Goal: Task Accomplishment & Management: Complete application form

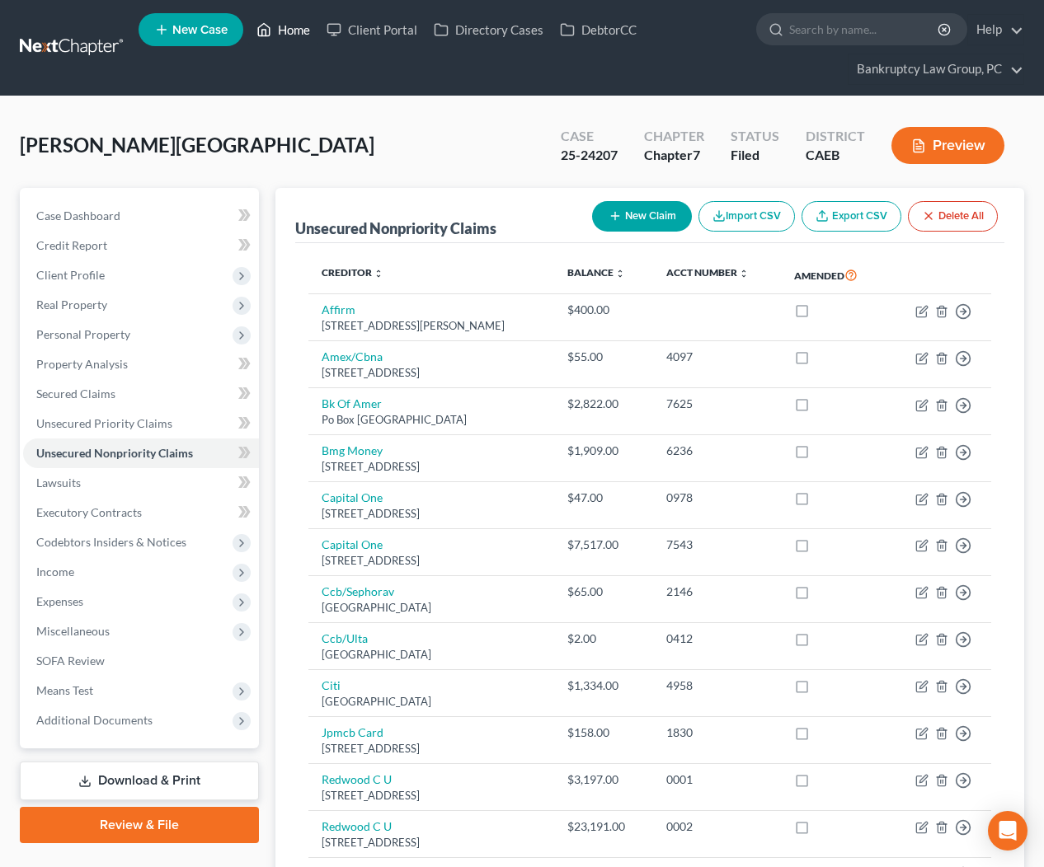
drag, startPoint x: 298, startPoint y: 30, endPoint x: 312, endPoint y: 41, distance: 18.3
click at [298, 30] on link "Home" at bounding box center [283, 30] width 70 height 30
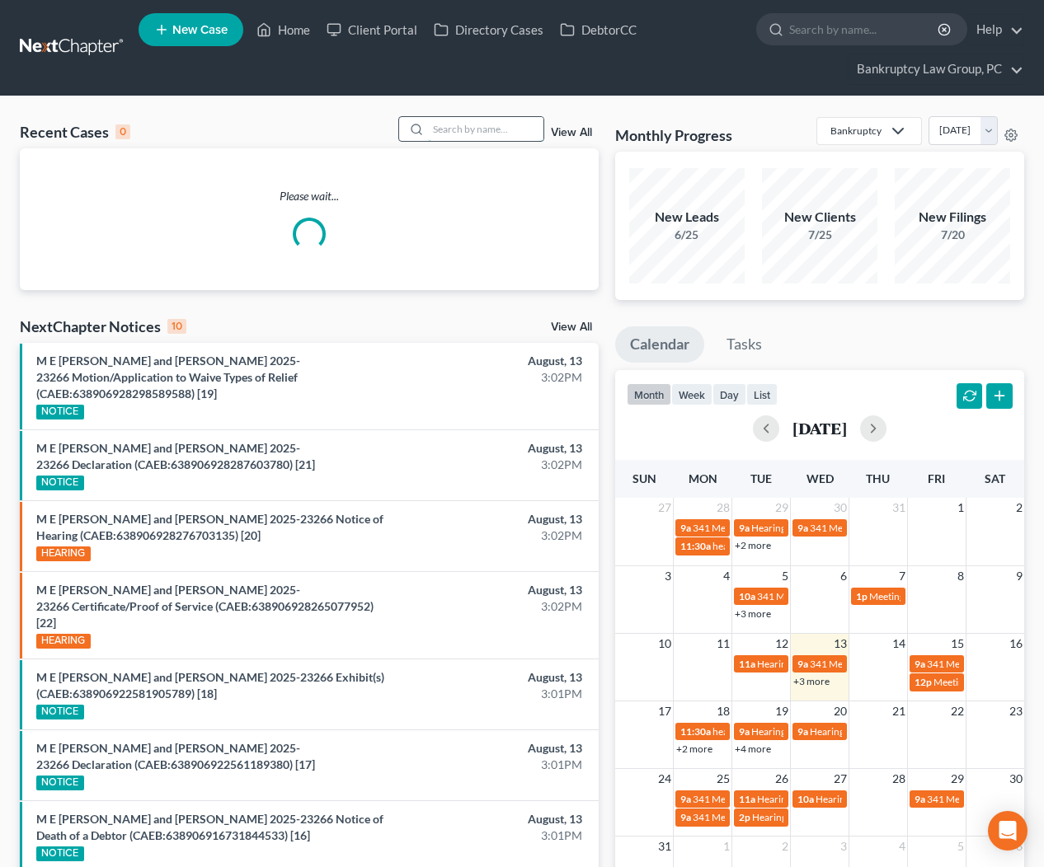
click at [524, 139] on input "search" at bounding box center [485, 129] width 115 height 24
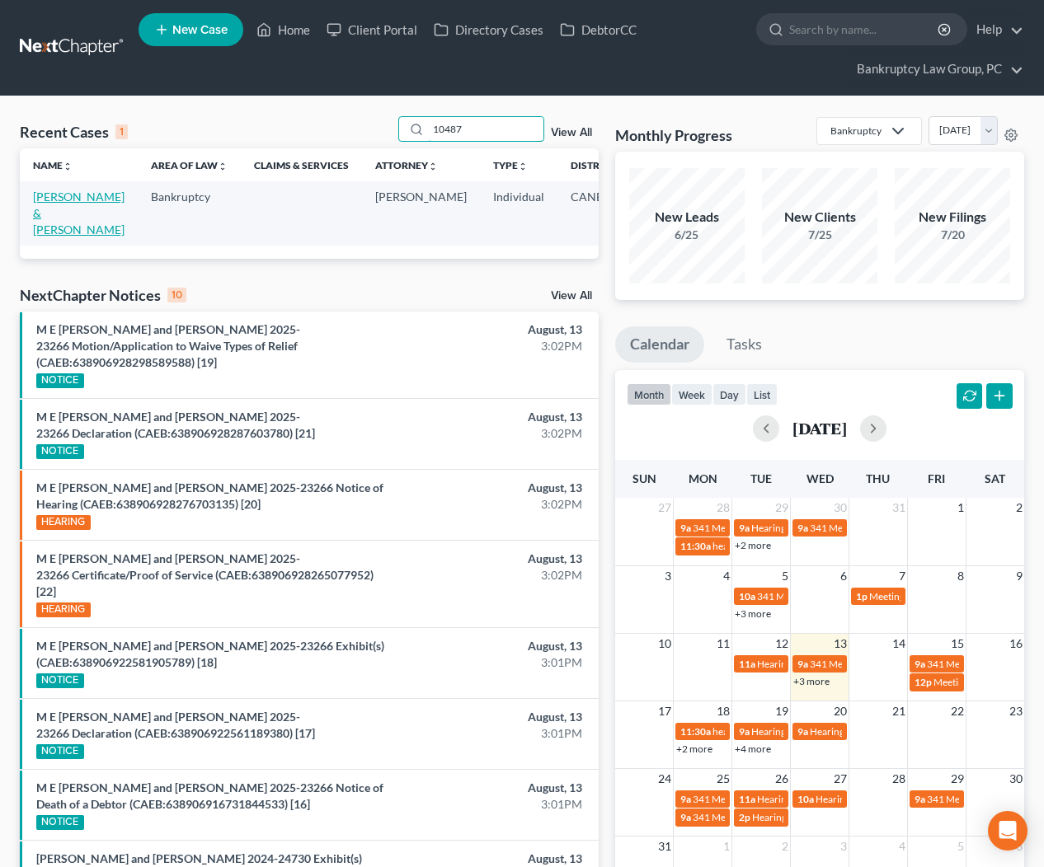
type input "10487"
click at [49, 214] on link "Clark, William & Edwards, Kathy" at bounding box center [78, 213] width 91 height 47
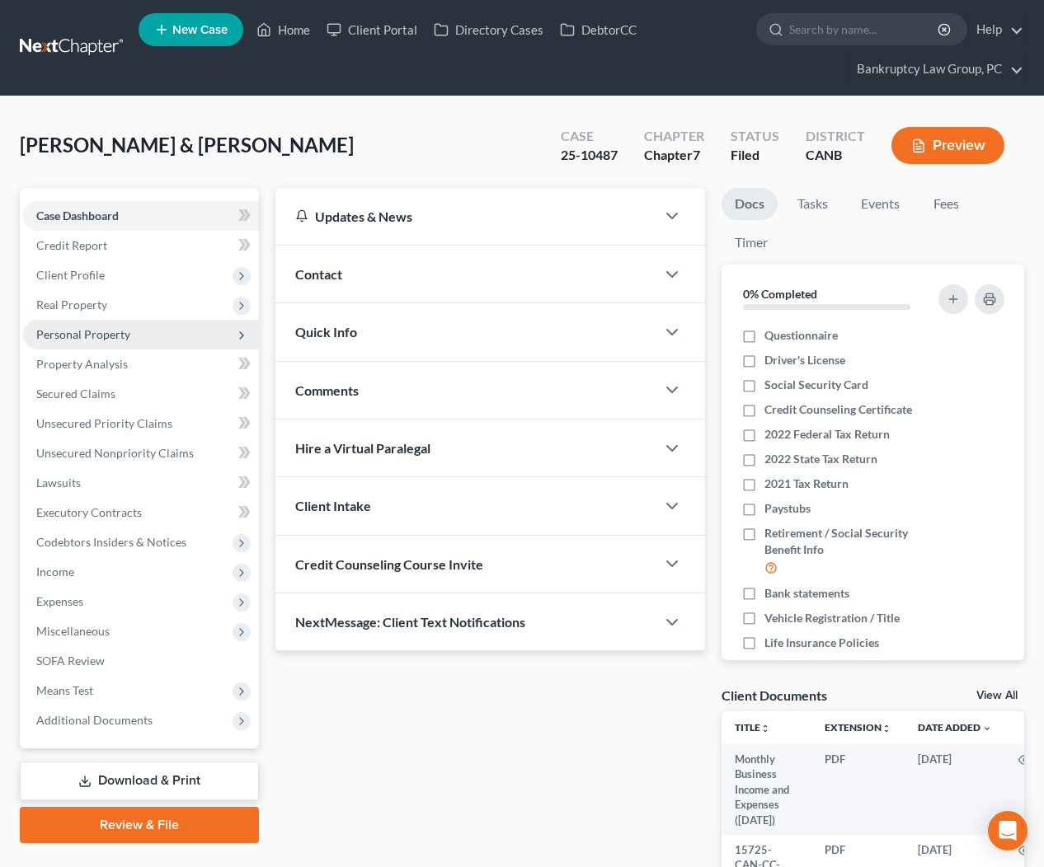
click at [76, 333] on span "Personal Property" at bounding box center [83, 334] width 94 height 14
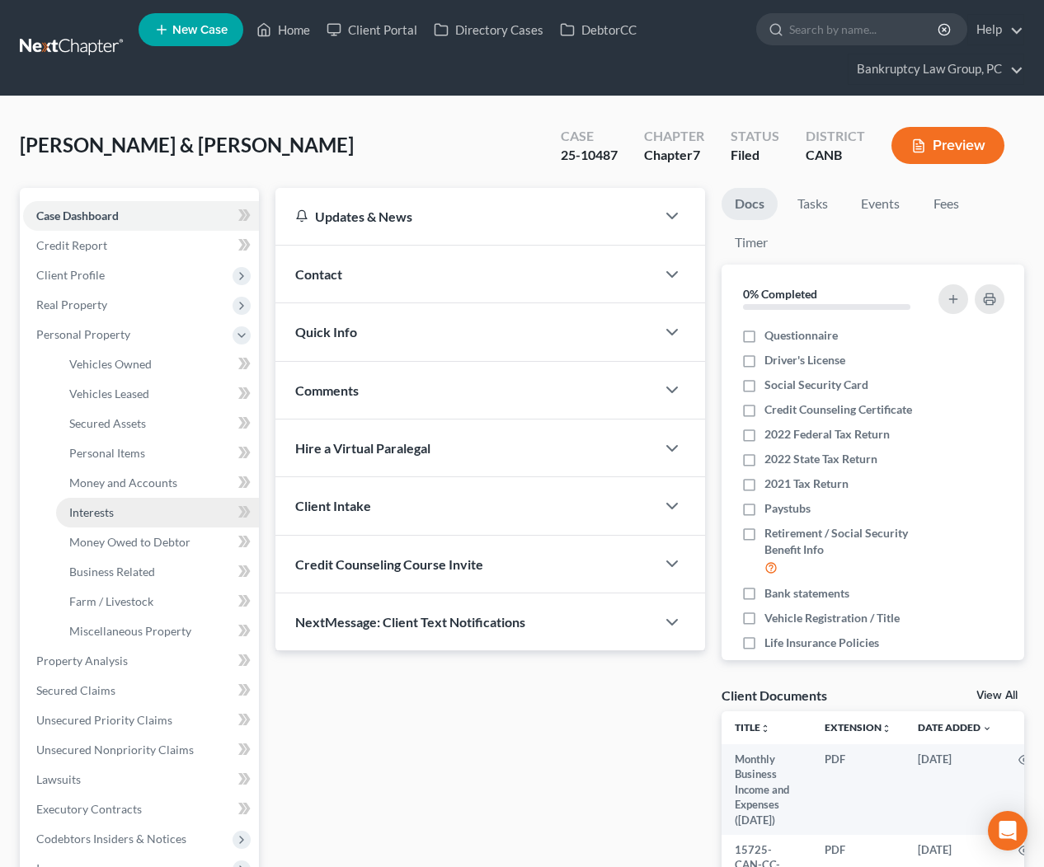
click at [105, 507] on span "Interests" at bounding box center [91, 512] width 45 height 14
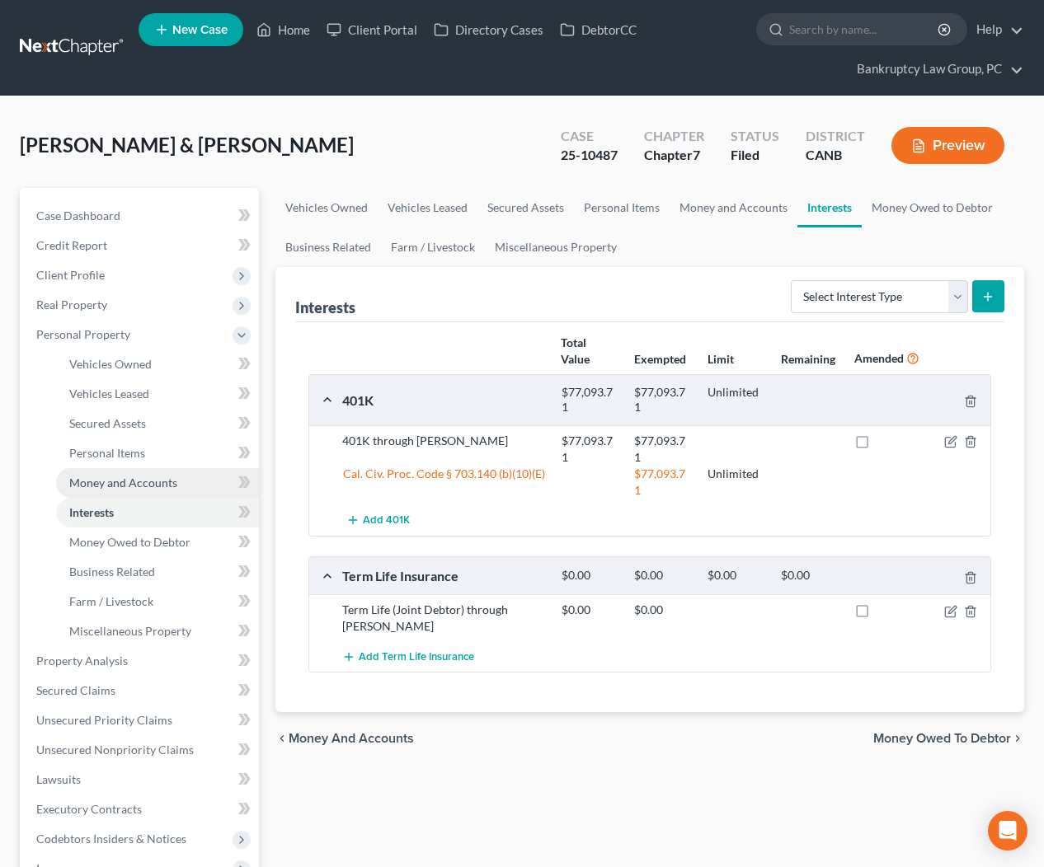
click at [122, 483] on span "Money and Accounts" at bounding box center [123, 483] width 108 height 14
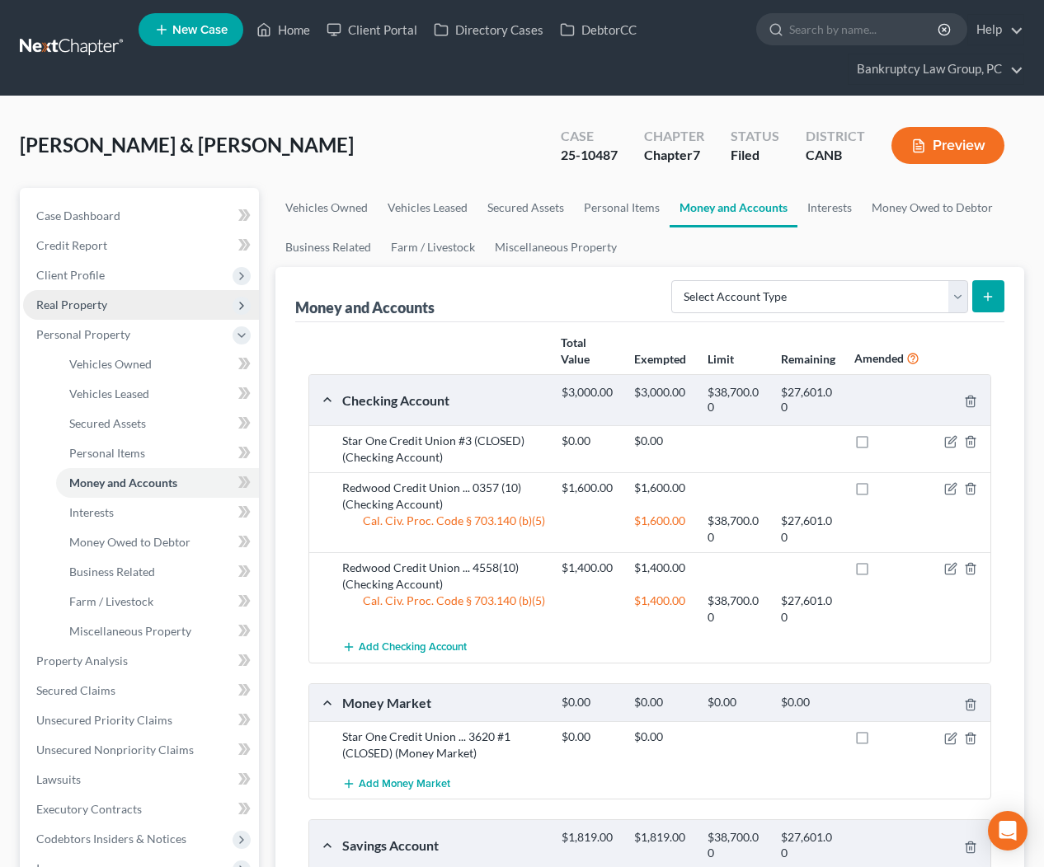
click at [74, 306] on span "Real Property" at bounding box center [71, 305] width 71 height 14
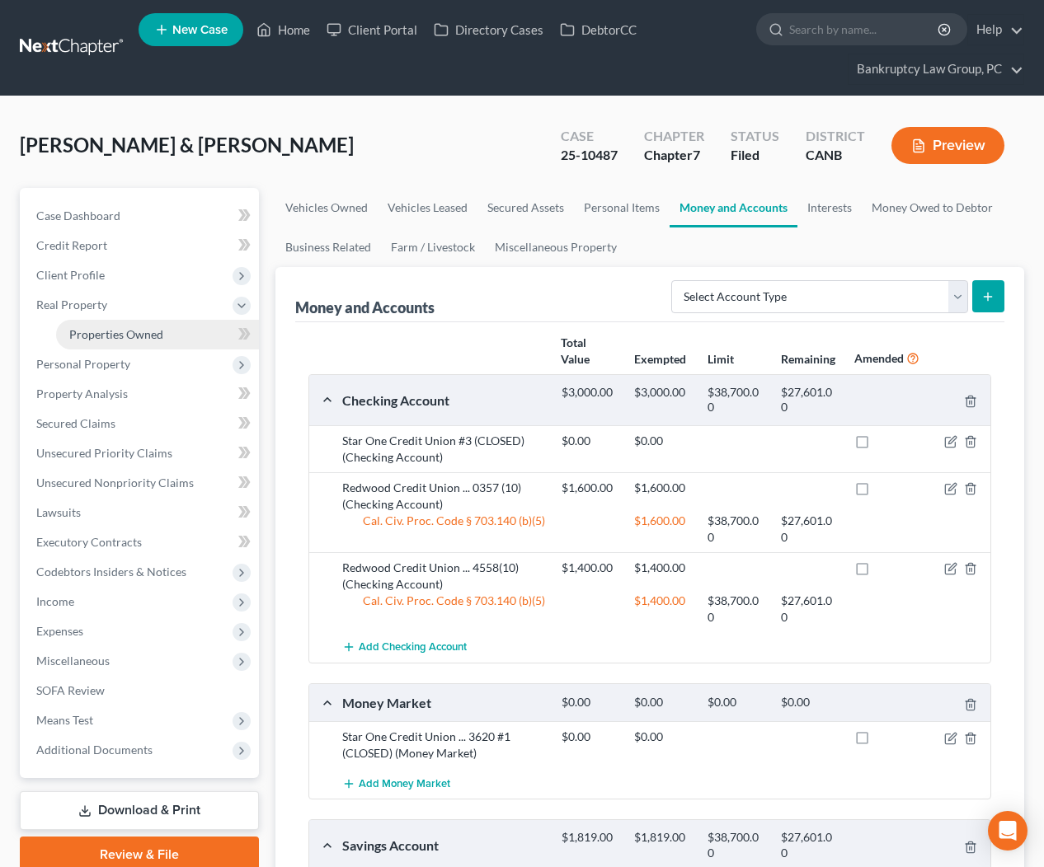
click at [116, 333] on span "Properties Owned" at bounding box center [116, 334] width 94 height 14
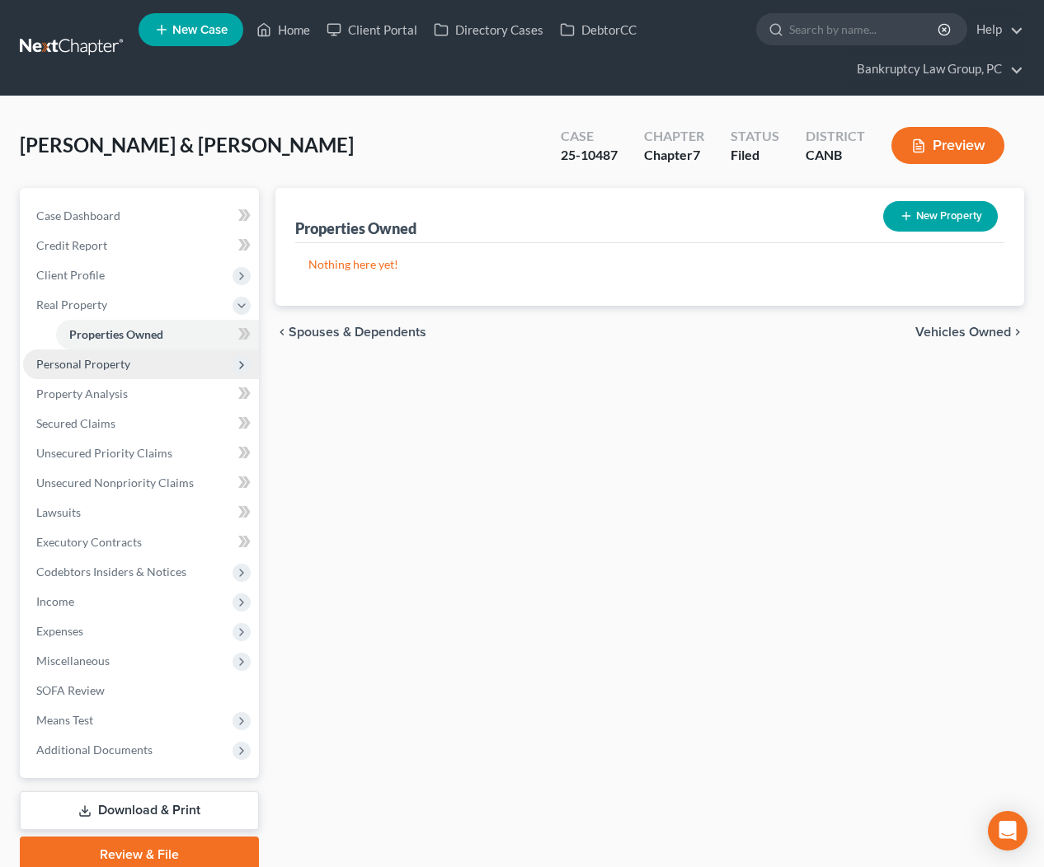
click at [96, 369] on span "Personal Property" at bounding box center [83, 364] width 94 height 14
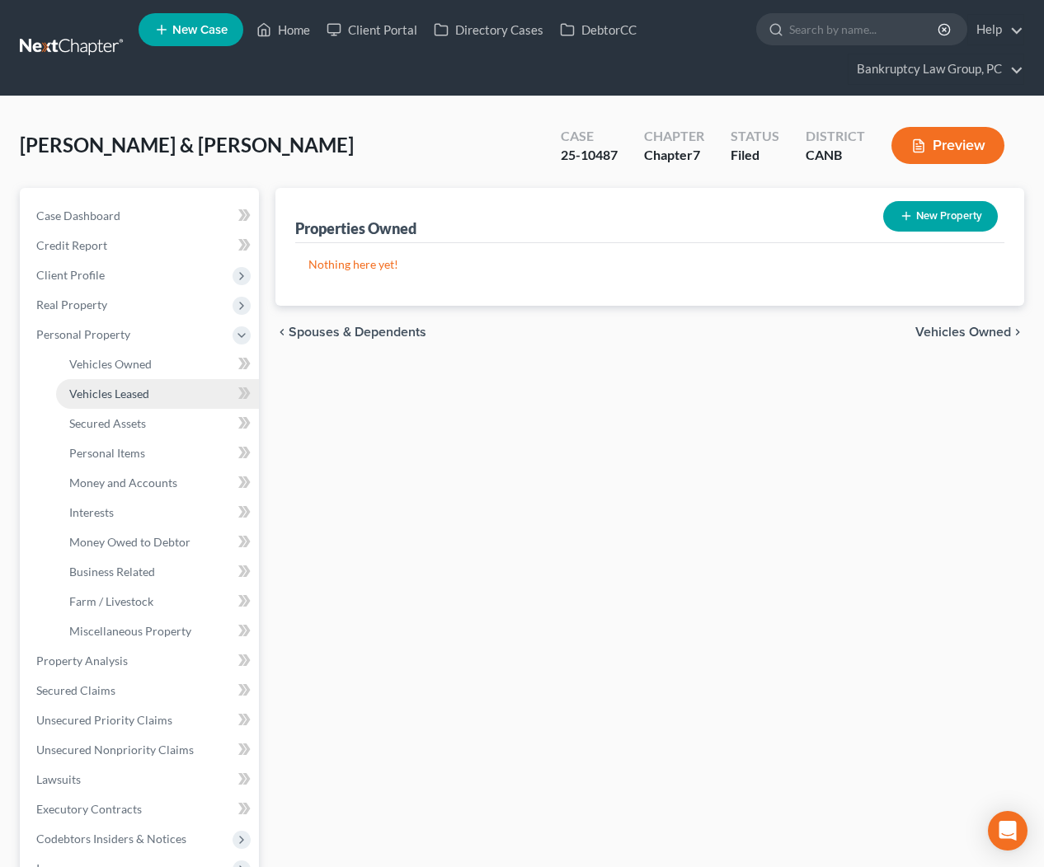
click at [105, 392] on span "Vehicles Leased" at bounding box center [109, 394] width 80 height 14
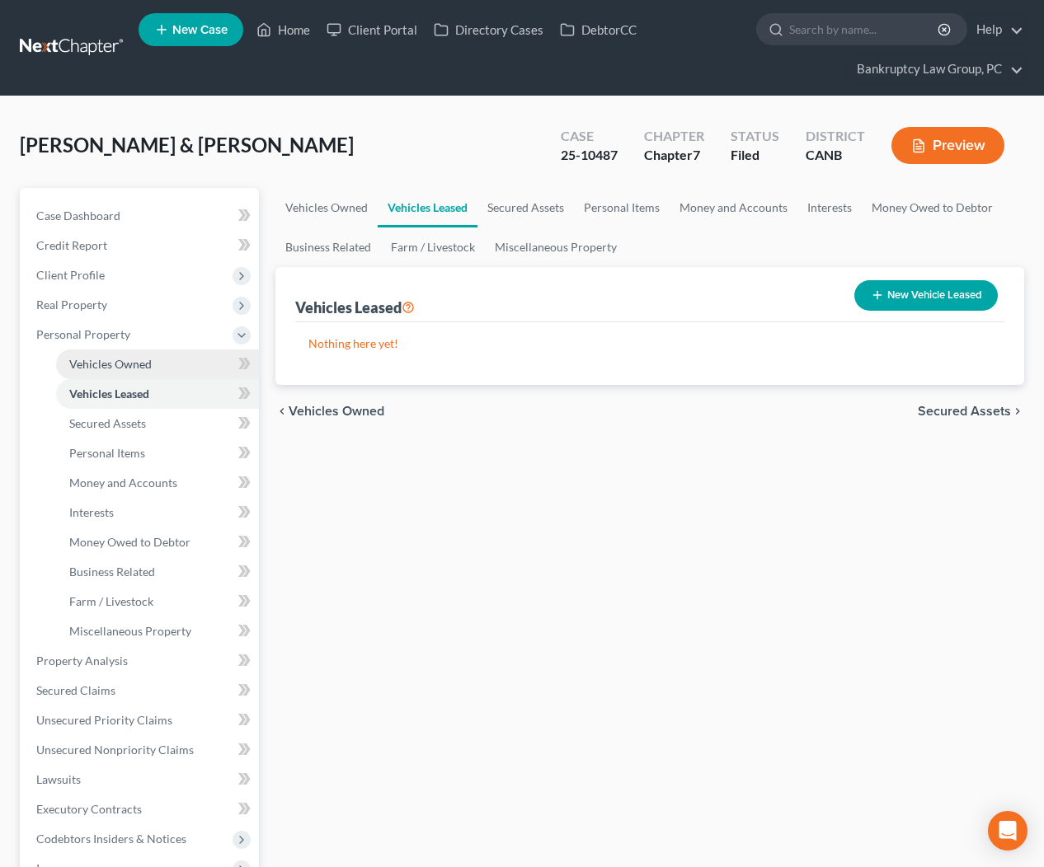
click at [101, 368] on span "Vehicles Owned" at bounding box center [110, 364] width 82 height 14
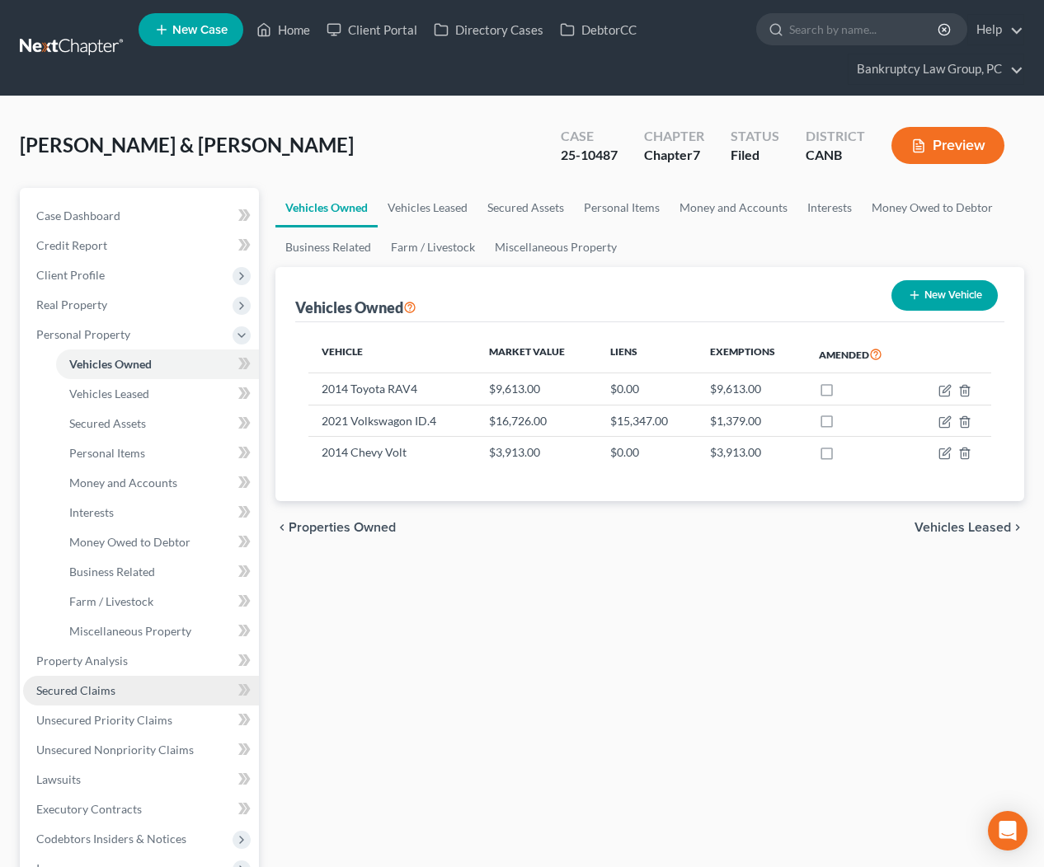
click at [129, 684] on link "Secured Claims" at bounding box center [141, 691] width 236 height 30
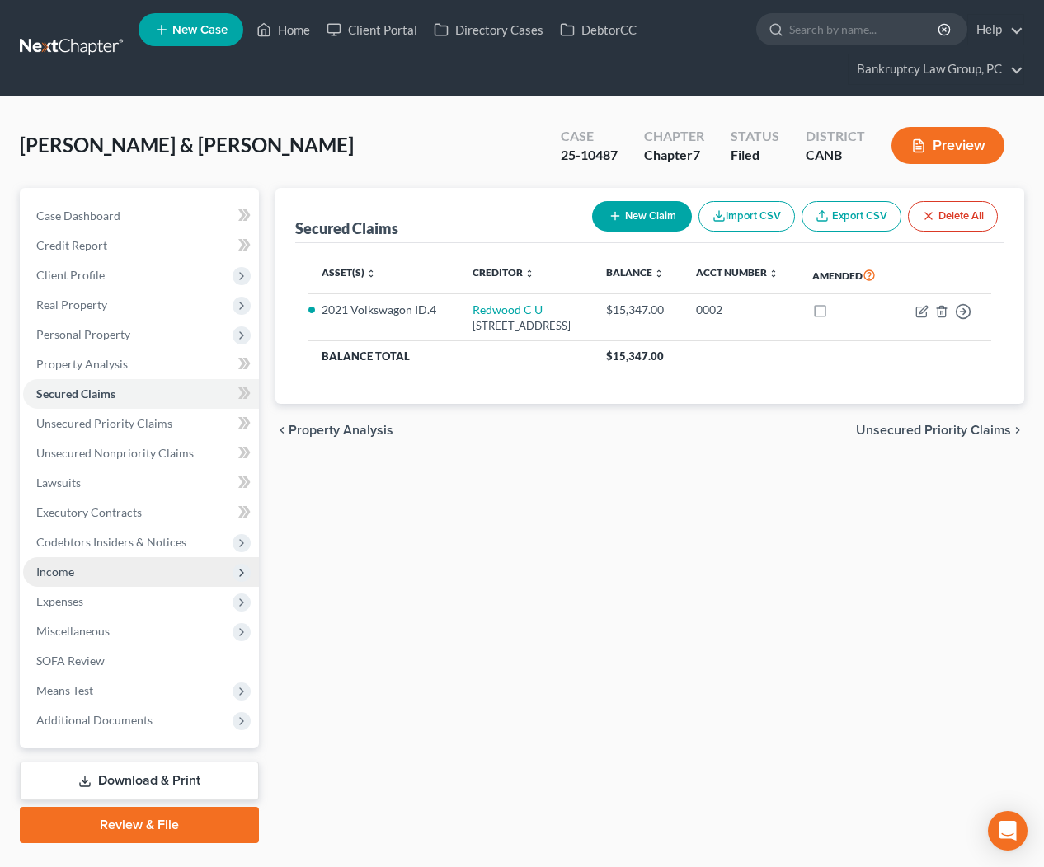
click at [59, 571] on span "Income" at bounding box center [55, 572] width 38 height 14
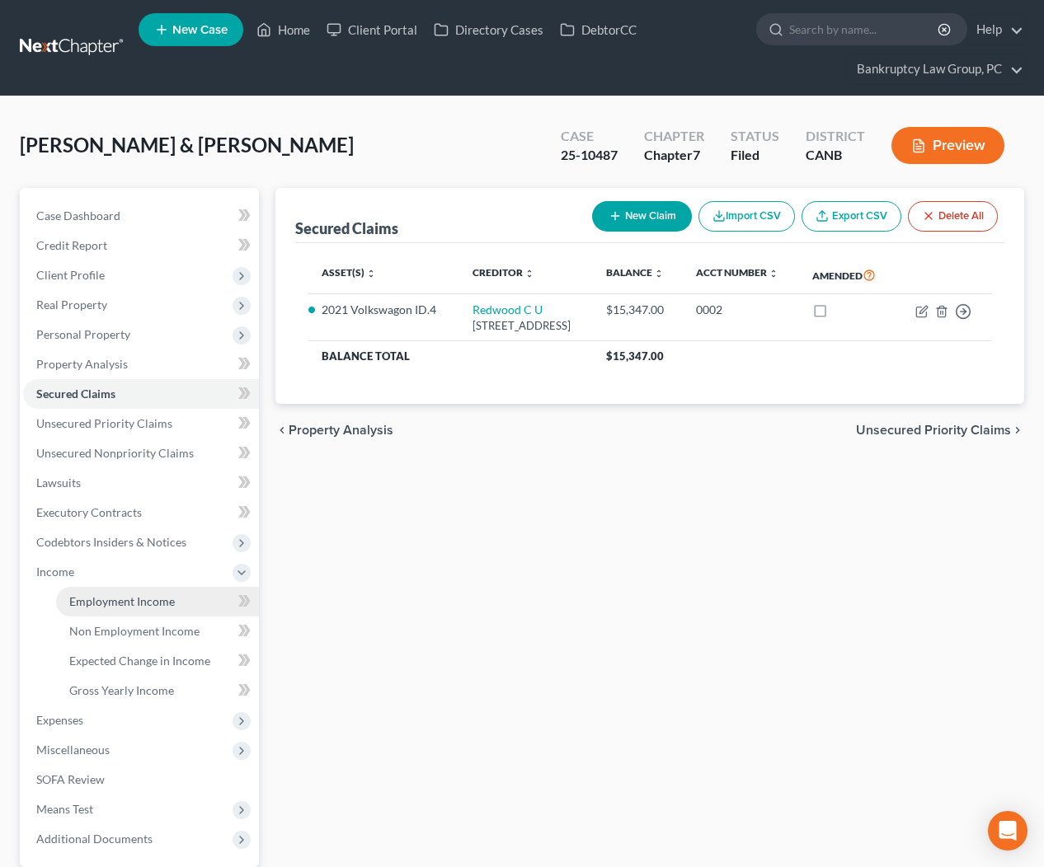
click at [93, 601] on span "Employment Income" at bounding box center [122, 601] width 106 height 14
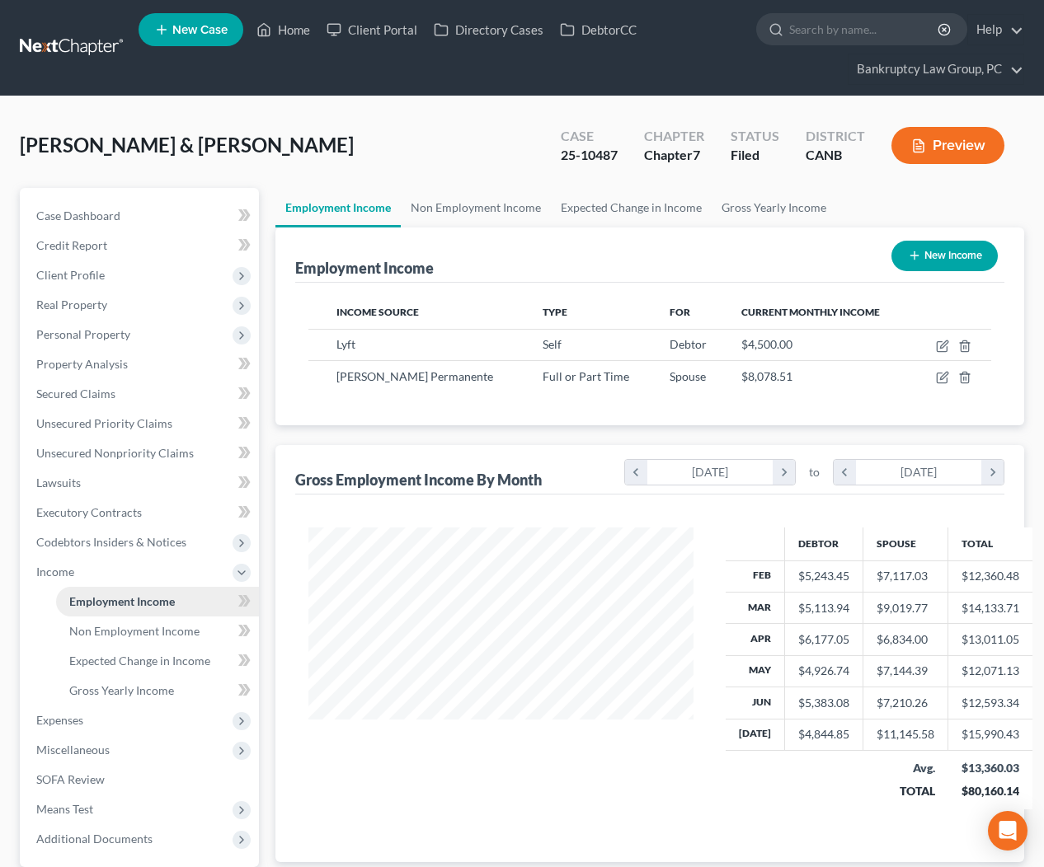
scroll to position [295, 418]
drag, startPoint x: 102, startPoint y: 627, endPoint x: 340, endPoint y: 615, distance: 238.5
click at [102, 627] on span "Non Employment Income" at bounding box center [134, 631] width 130 height 14
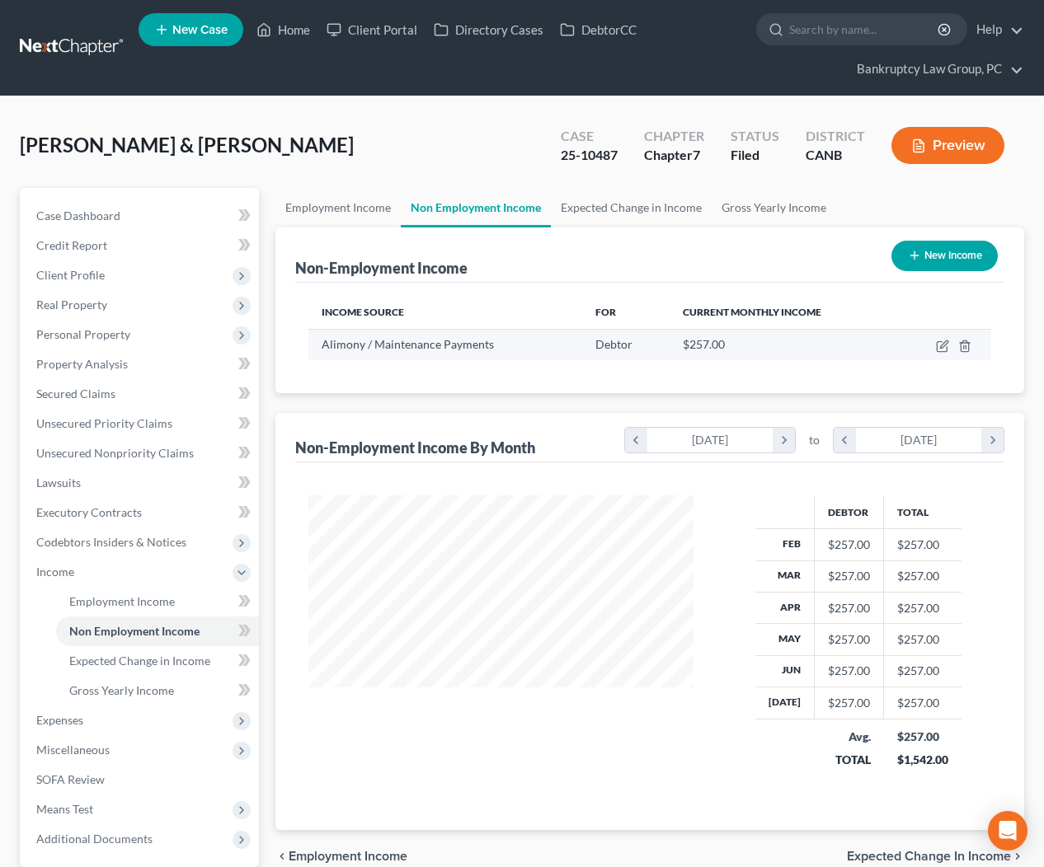
scroll to position [295, 418]
click at [939, 344] on icon "button" at bounding box center [942, 346] width 13 height 13
select select "11"
select select "0"
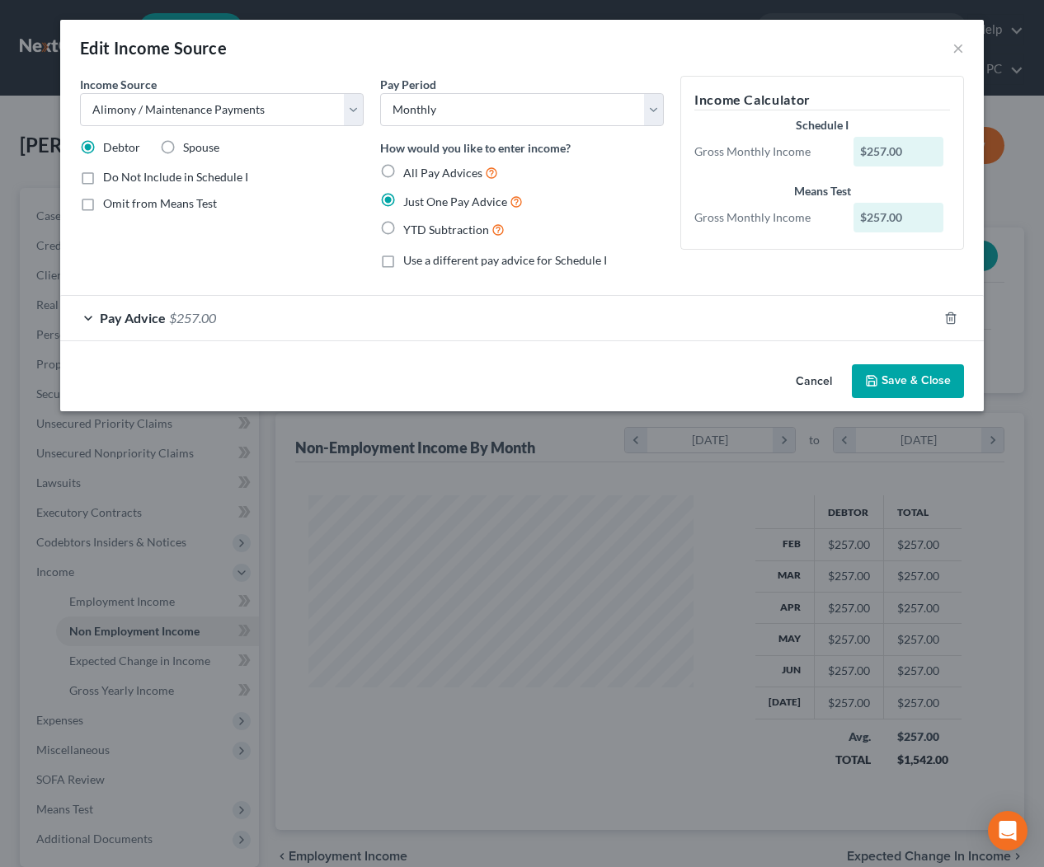
drag, startPoint x: 818, startPoint y: 382, endPoint x: 805, endPoint y: 387, distance: 13.0
click at [818, 382] on button "Cancel" at bounding box center [813, 382] width 63 height 33
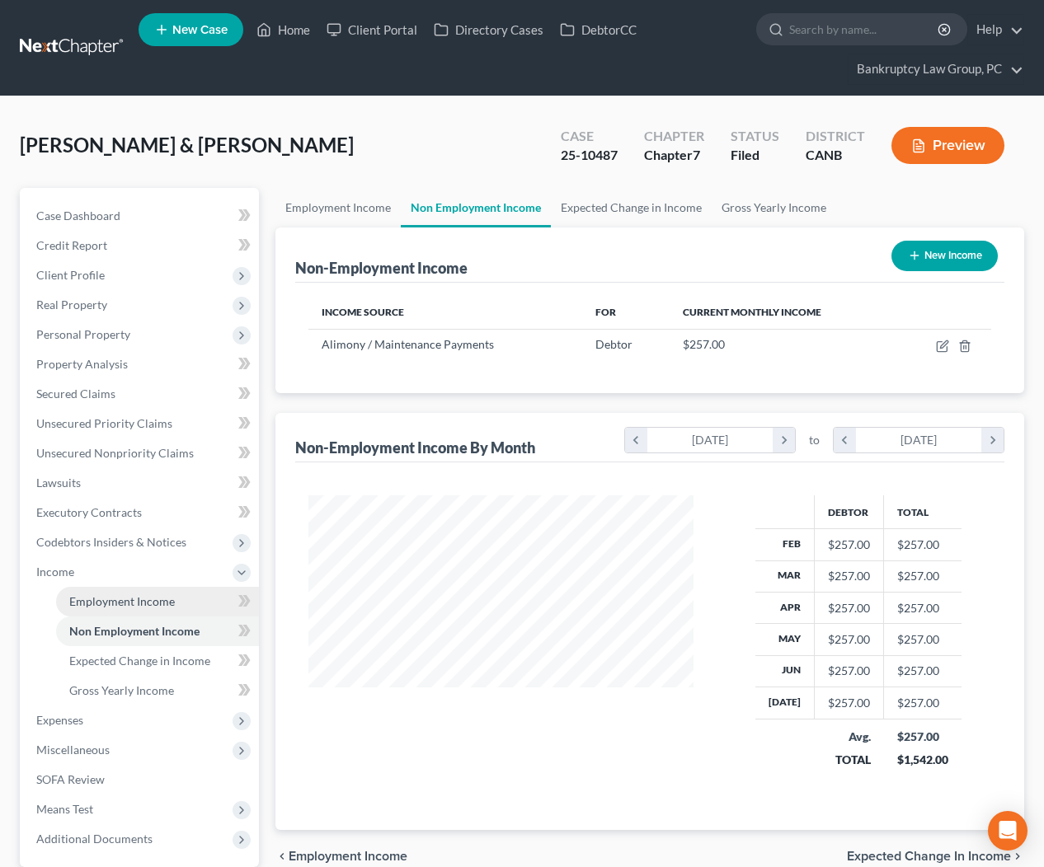
click at [138, 602] on span "Employment Income" at bounding box center [122, 601] width 106 height 14
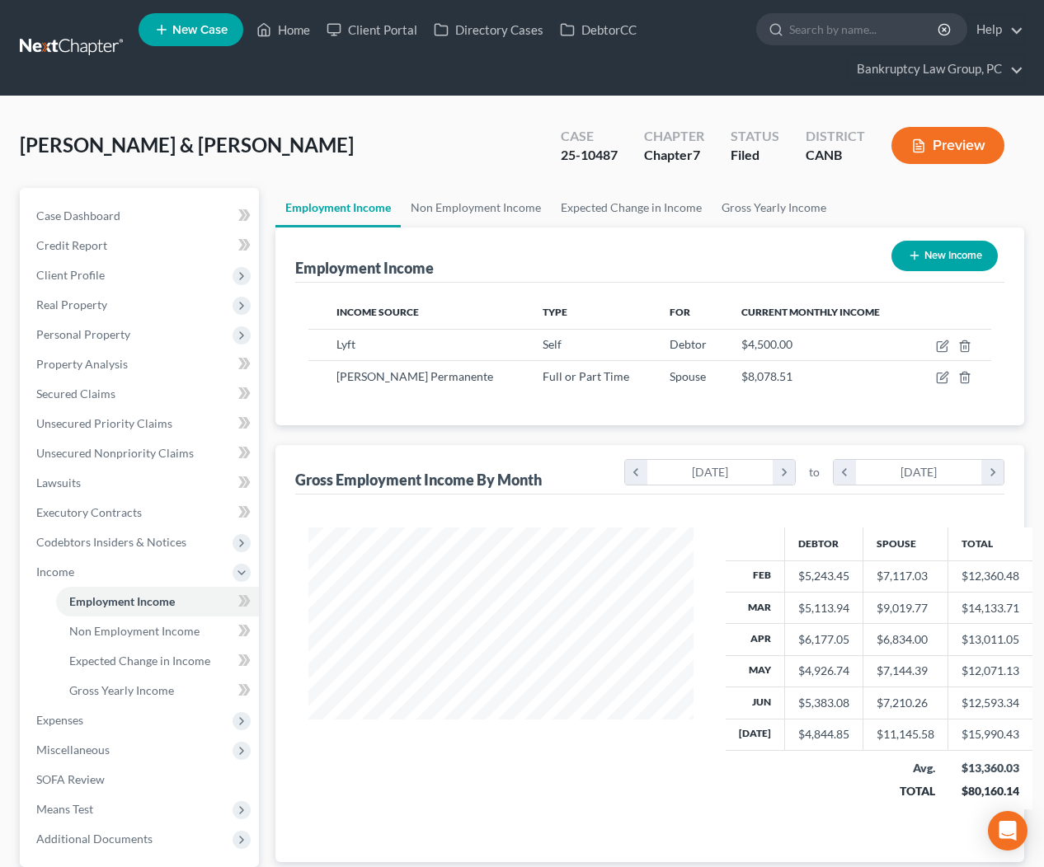
scroll to position [295, 418]
click at [158, 631] on span "Non Employment Income" at bounding box center [134, 631] width 130 height 14
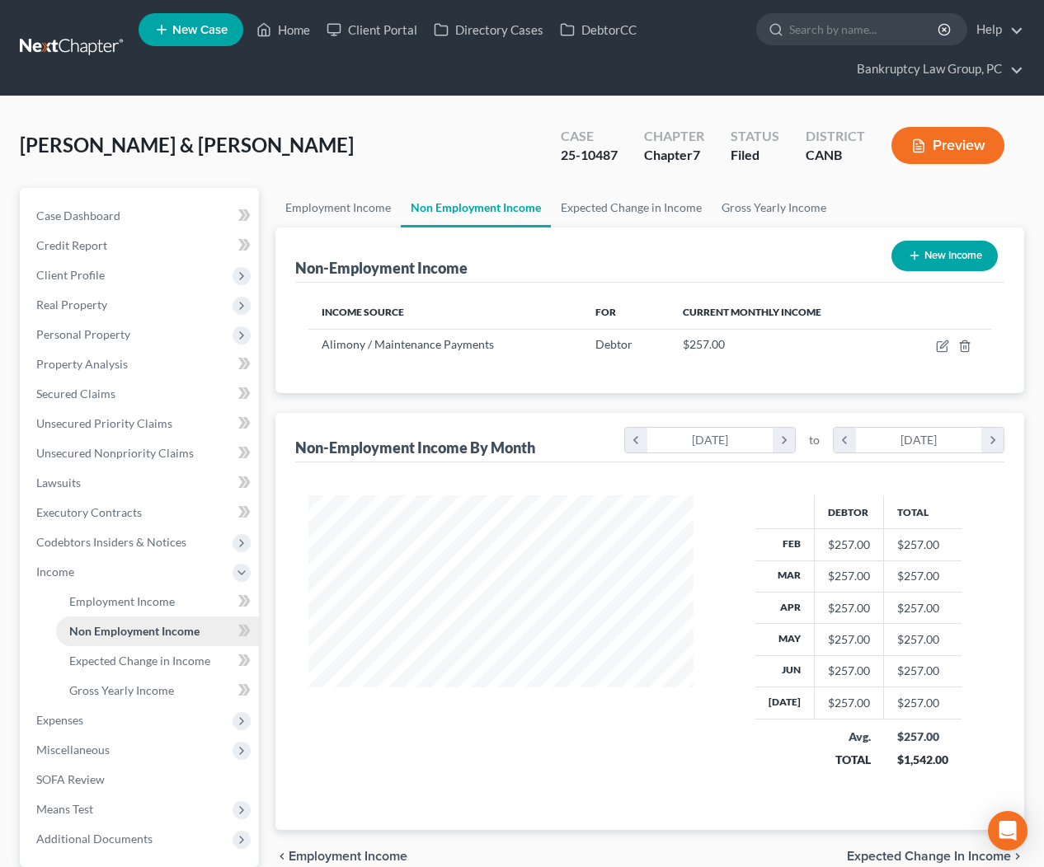
scroll to position [295, 418]
click at [70, 338] on span "Personal Property" at bounding box center [83, 334] width 94 height 14
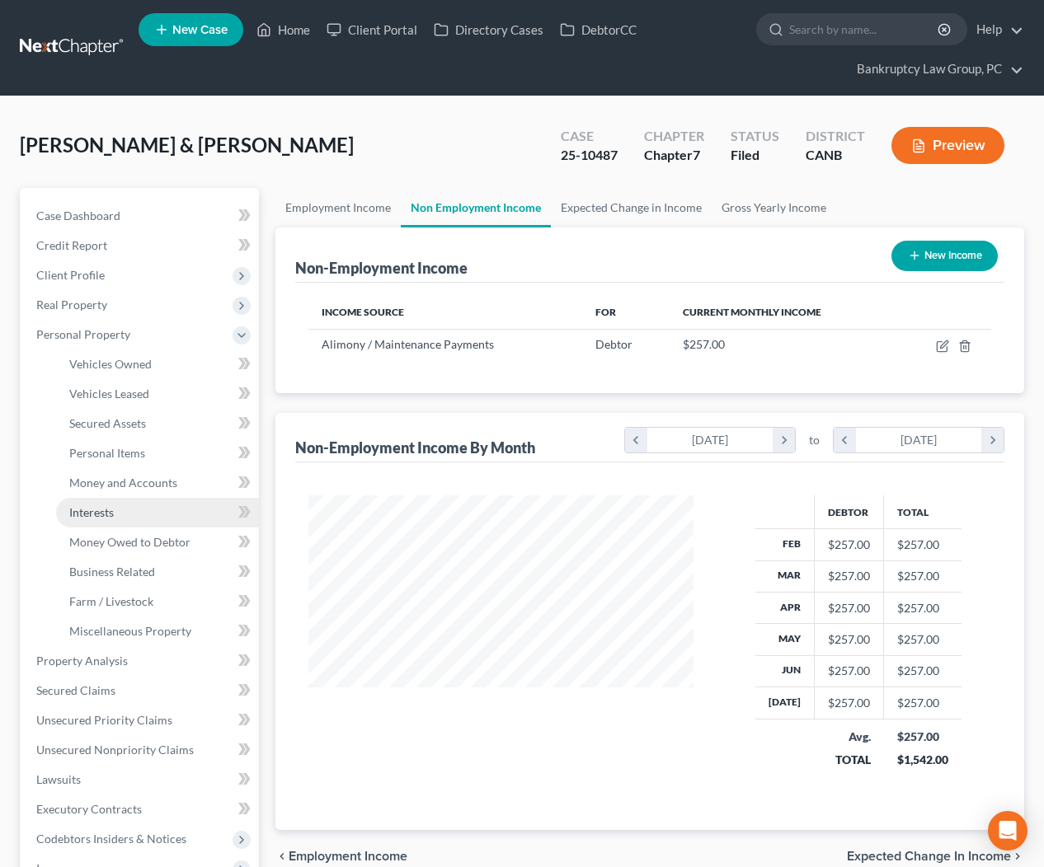
click at [105, 505] on span "Interests" at bounding box center [91, 512] width 45 height 14
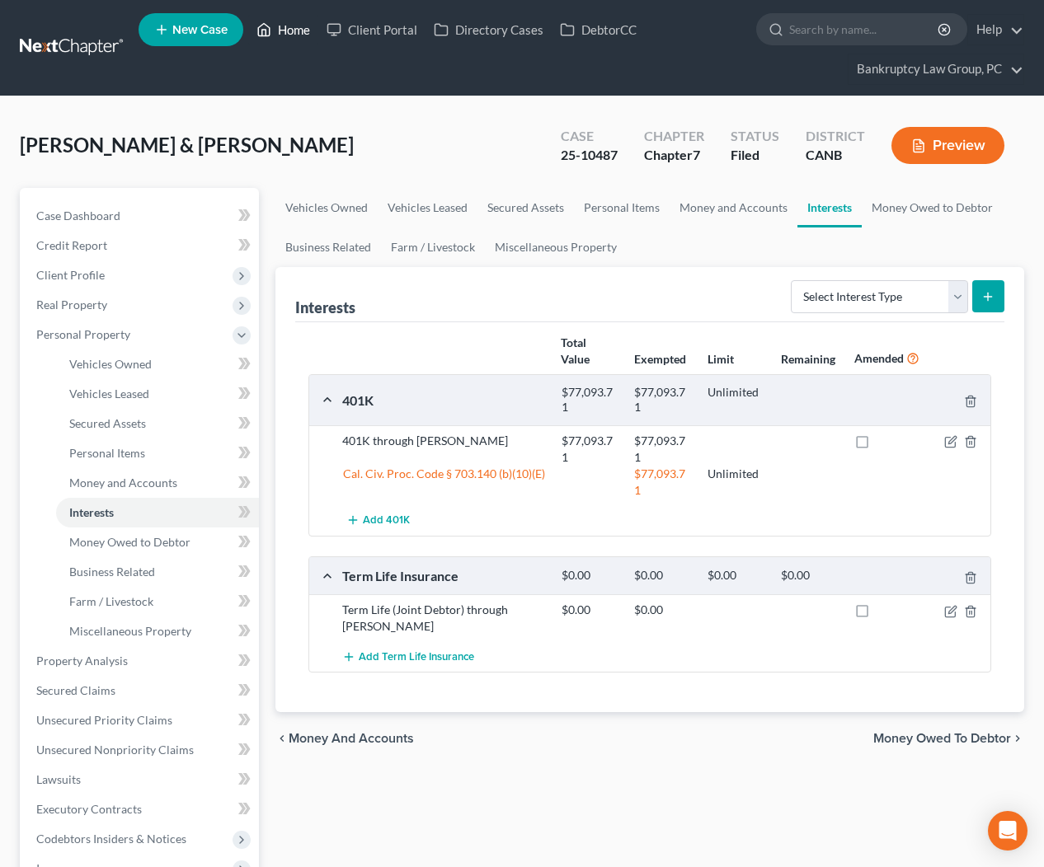
click at [289, 32] on link "Home" at bounding box center [283, 30] width 70 height 30
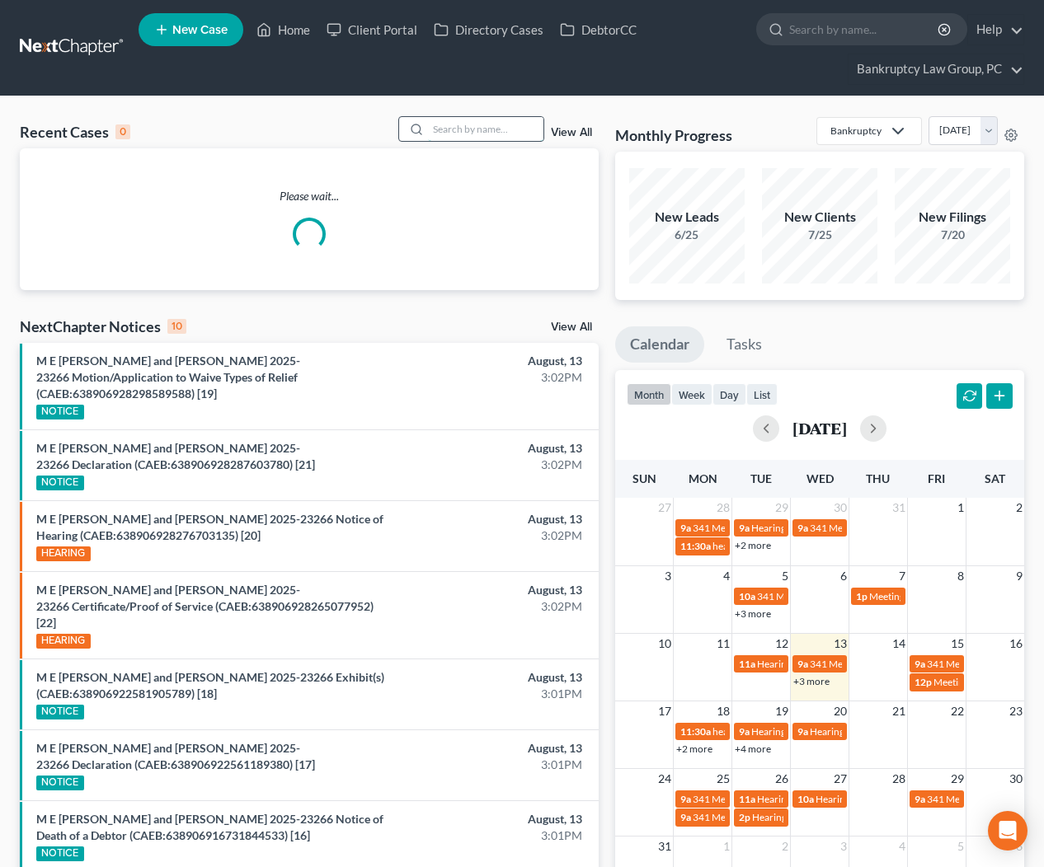
click at [487, 129] on input "search" at bounding box center [485, 129] width 115 height 24
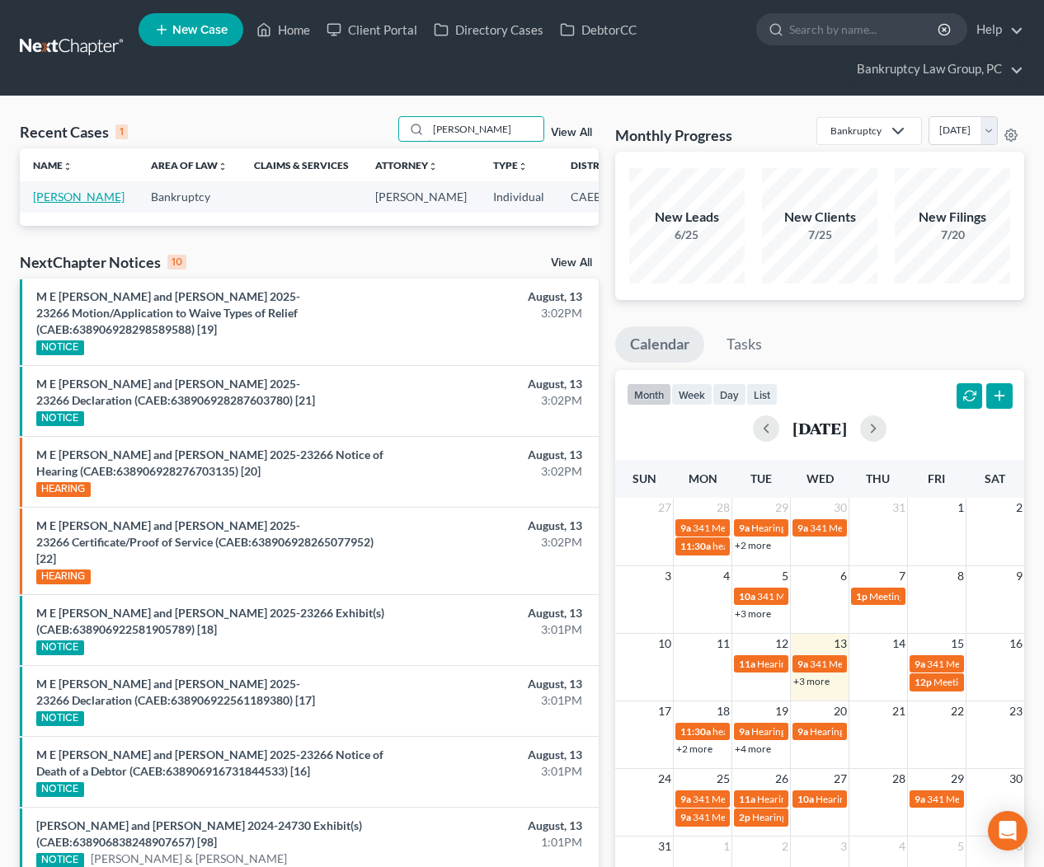
type input "heald"
click at [49, 204] on link "Heald, Anna" at bounding box center [78, 197] width 91 height 14
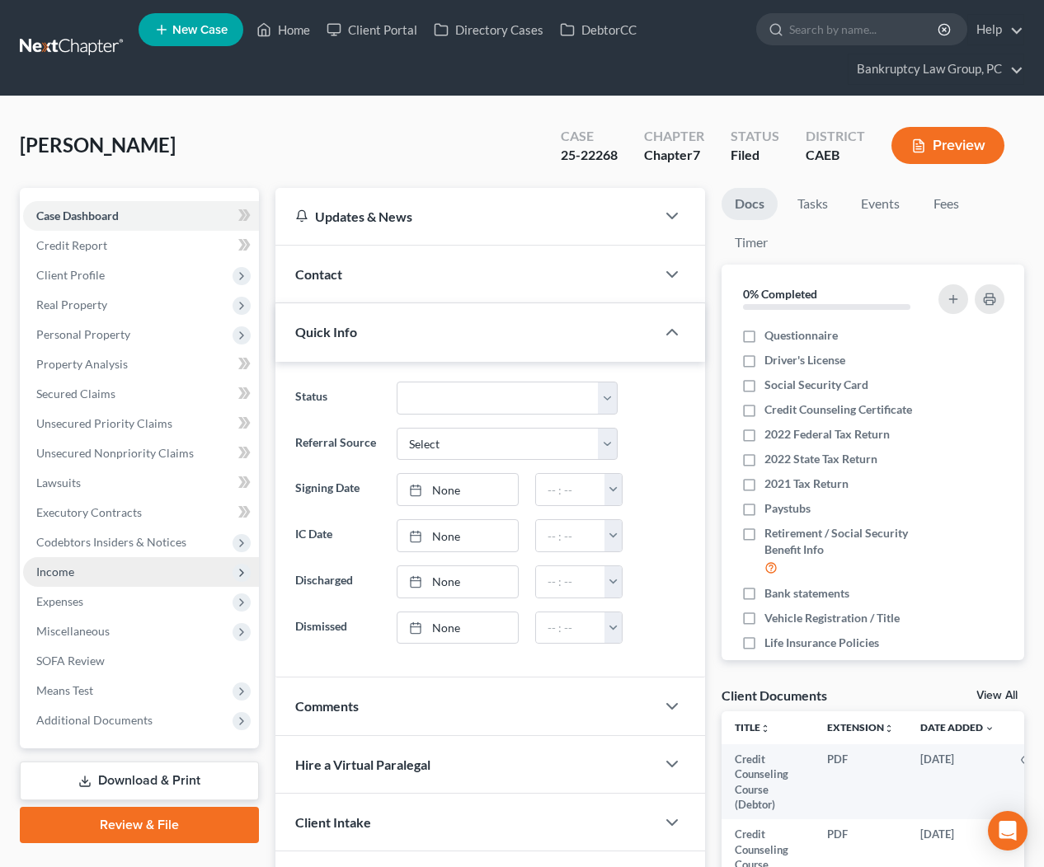
drag, startPoint x: 63, startPoint y: 568, endPoint x: 51, endPoint y: 570, distance: 12.6
click at [63, 568] on span "Income" at bounding box center [55, 572] width 38 height 14
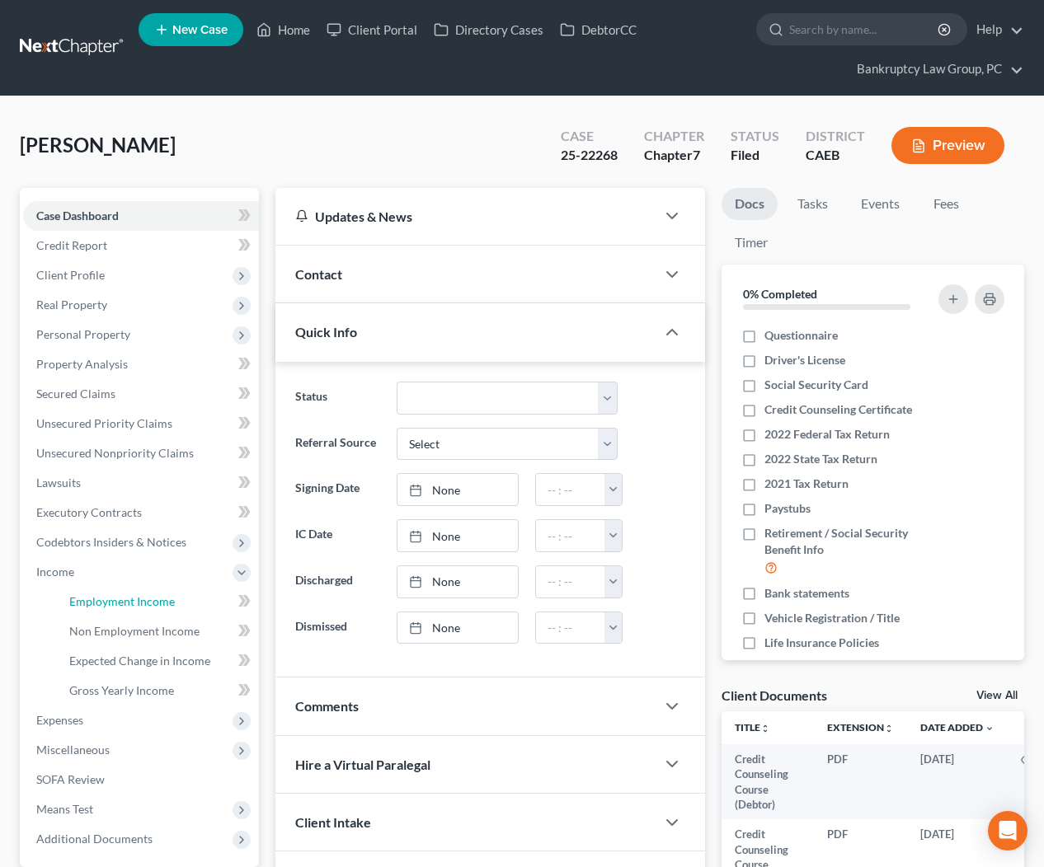
drag, startPoint x: 95, startPoint y: 597, endPoint x: 600, endPoint y: 566, distance: 506.2
click at [95, 597] on span "Employment Income" at bounding box center [122, 601] width 106 height 14
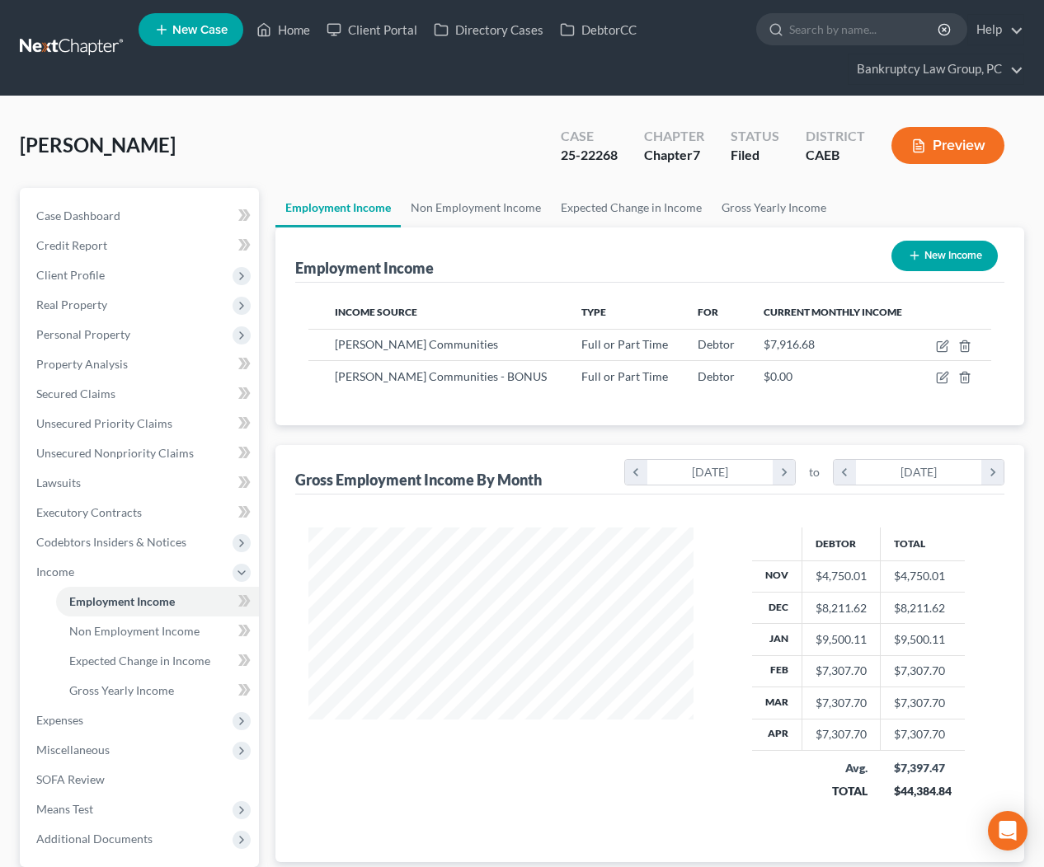
scroll to position [295, 418]
click at [940, 348] on icon "button" at bounding box center [942, 346] width 13 height 13
select select "0"
select select "4"
select select "2"
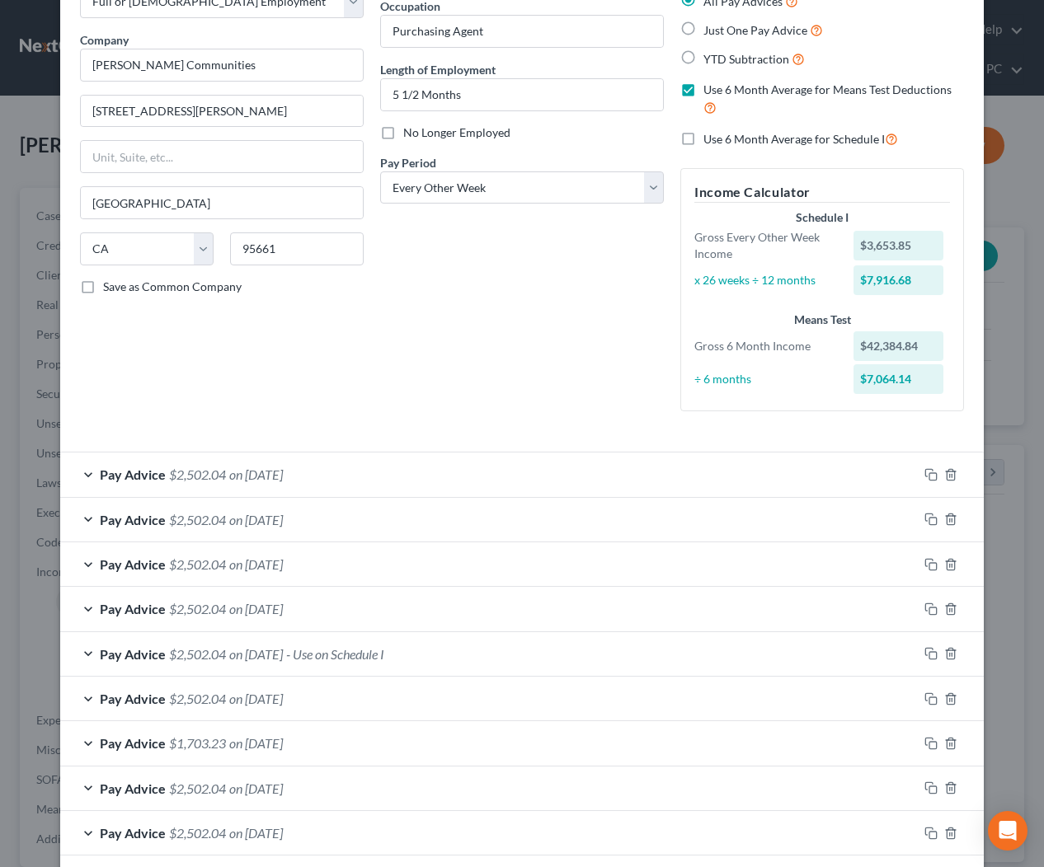
scroll to position [0, 0]
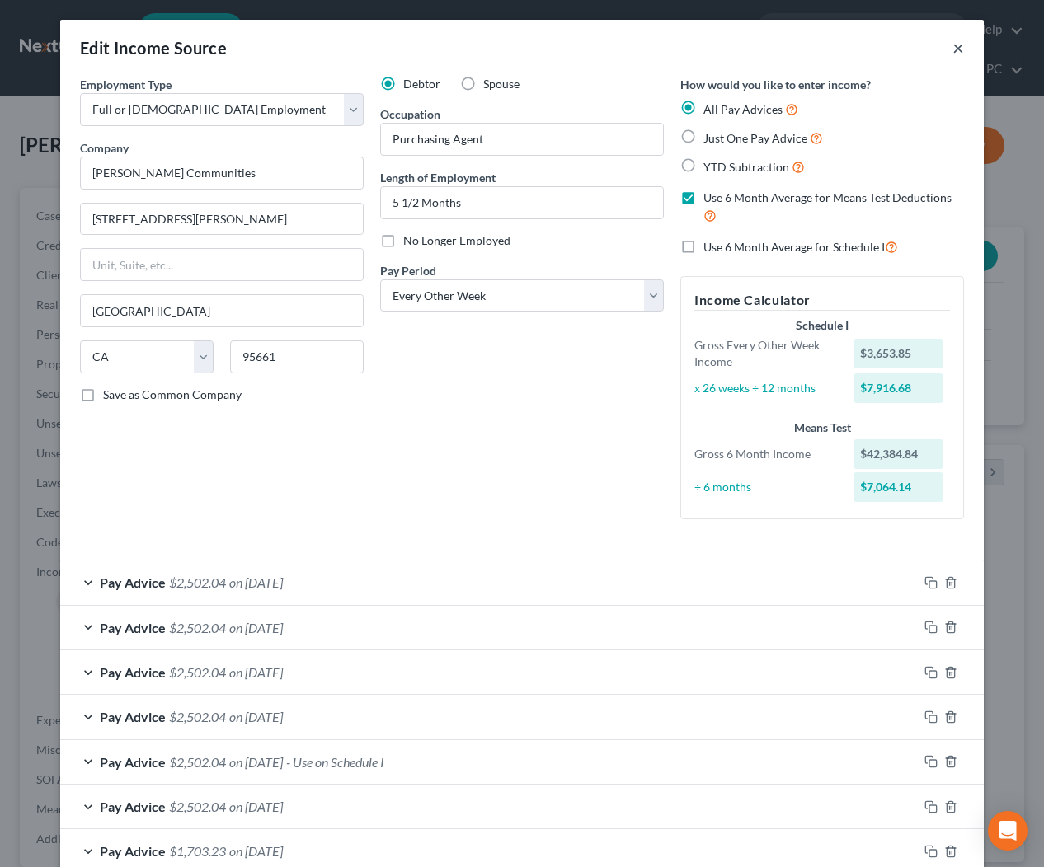
click at [960, 45] on button "×" at bounding box center [958, 48] width 12 height 20
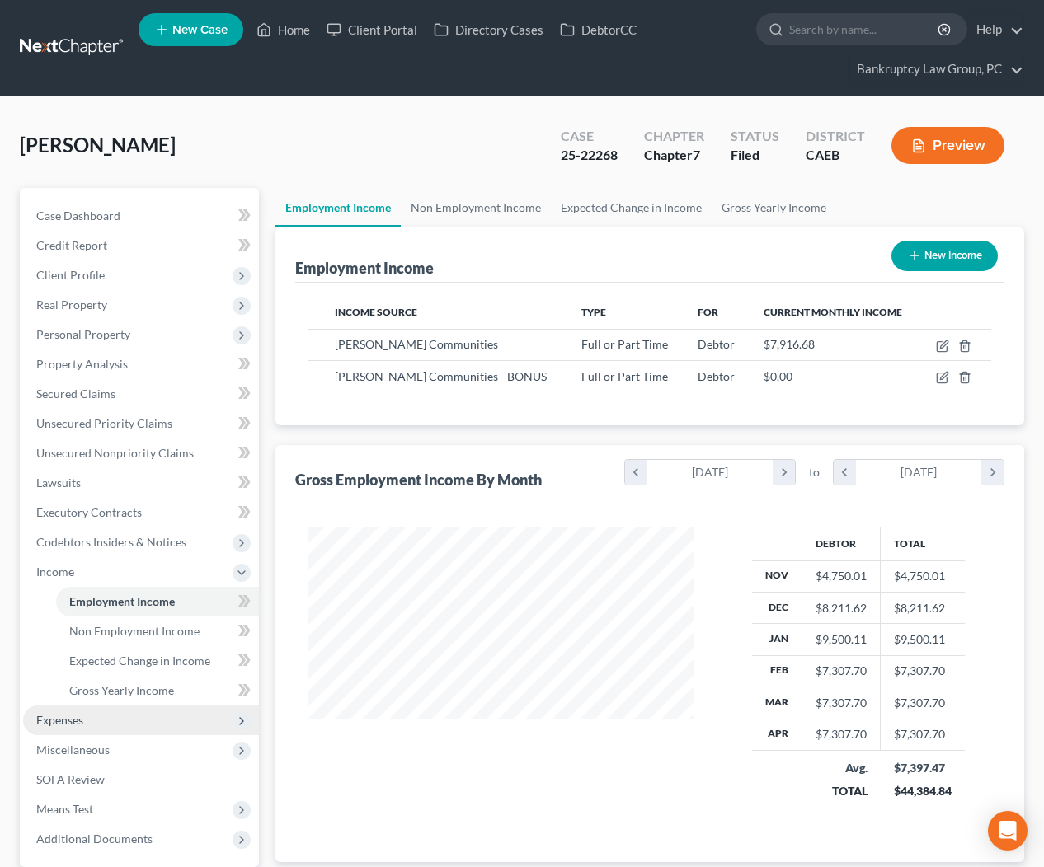
click at [71, 726] on span "Expenses" at bounding box center [59, 720] width 47 height 14
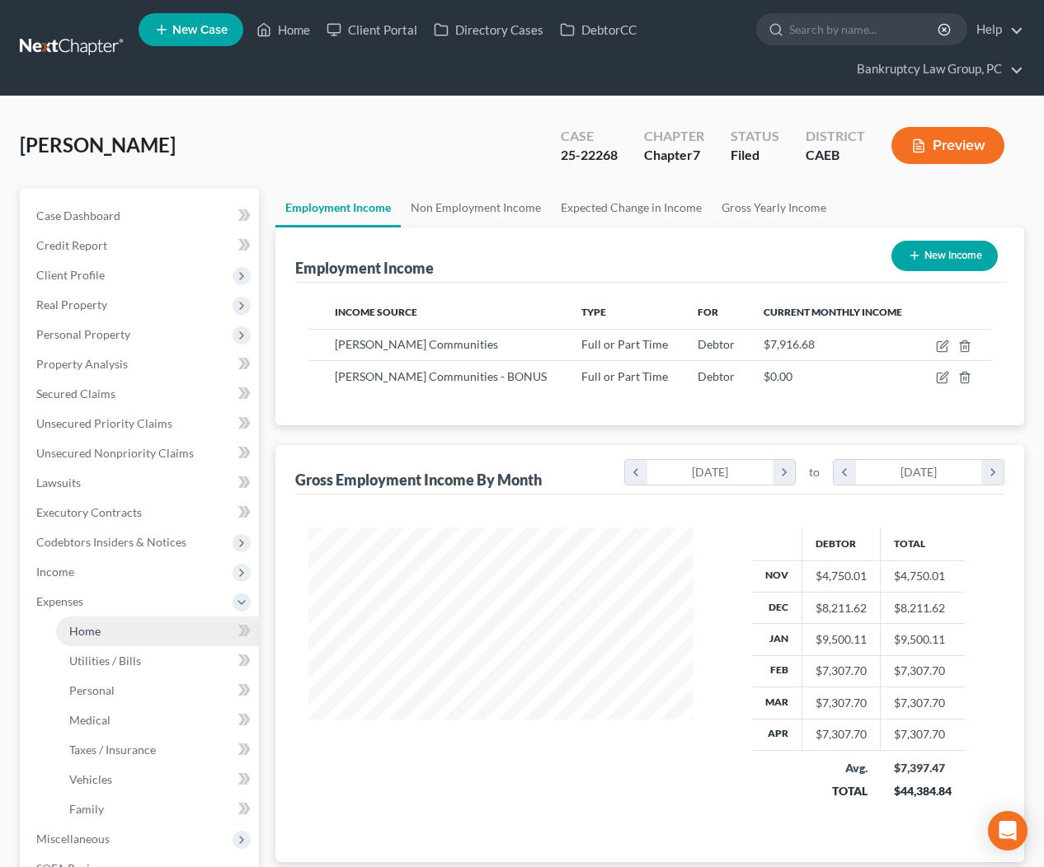
click at [80, 625] on span "Home" at bounding box center [84, 631] width 31 height 14
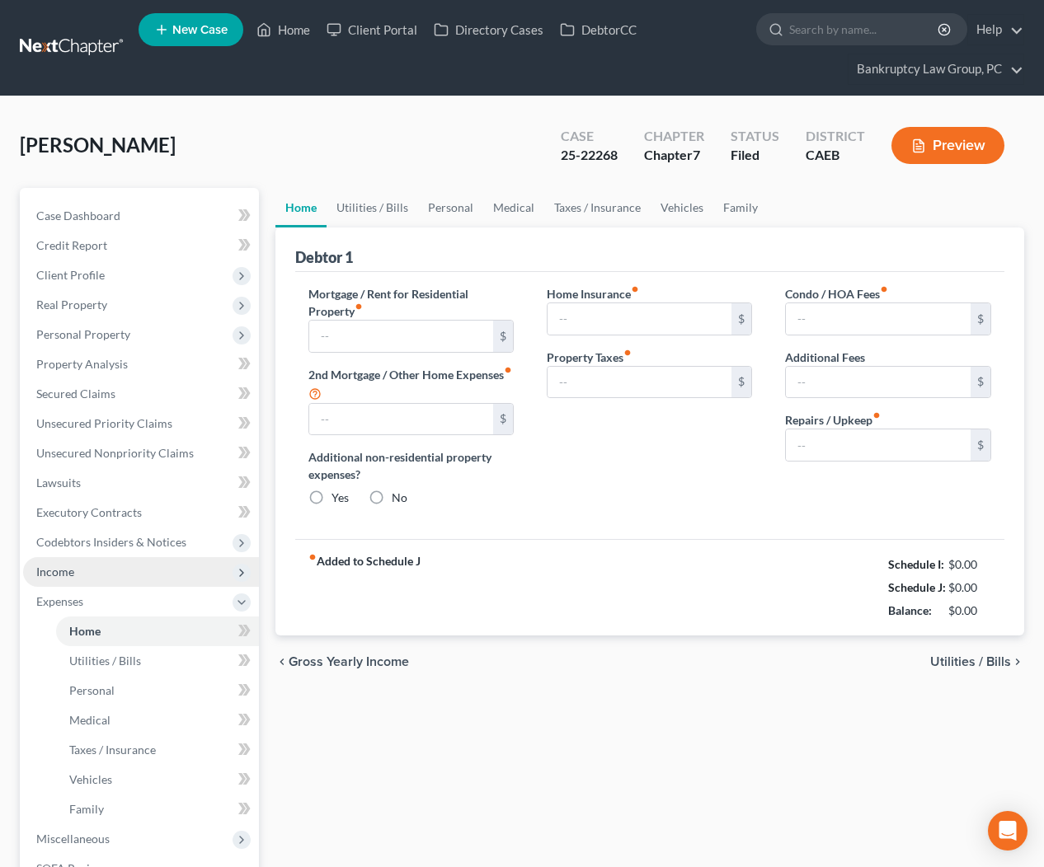
type input "1,700.00"
type input "0.00"
radio input "true"
type input "0.00"
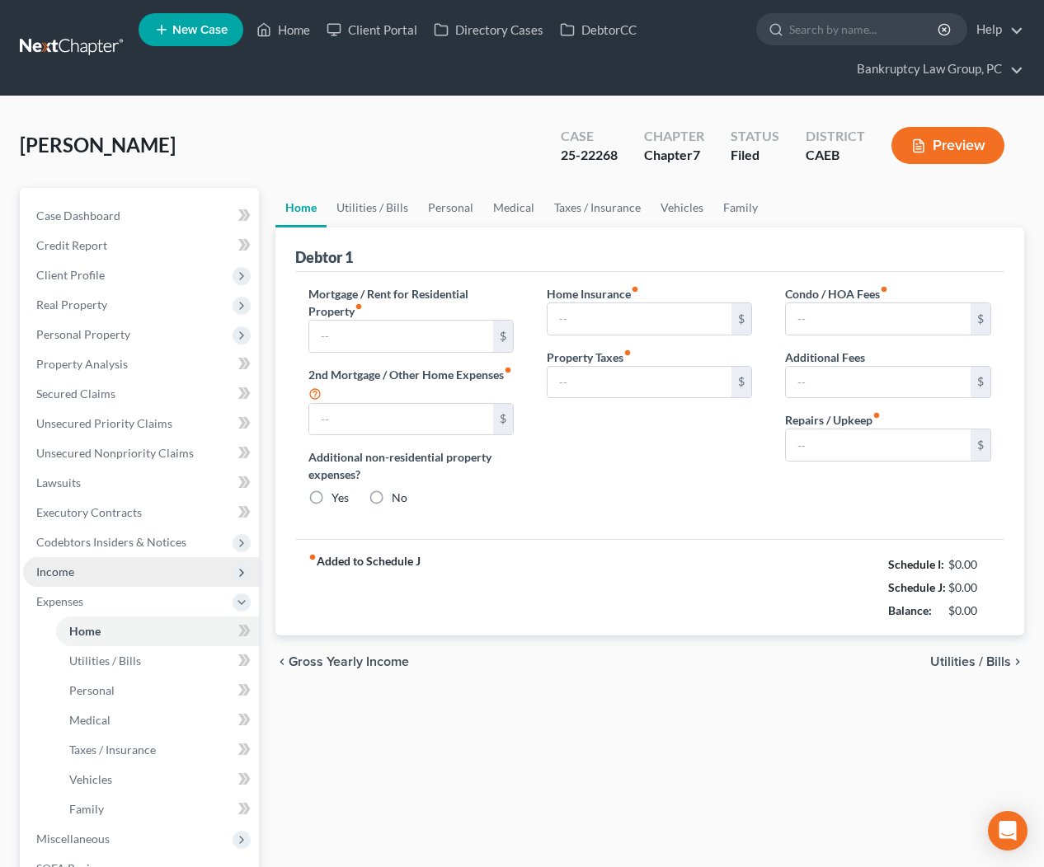
type input "0.00"
type input "200.00"
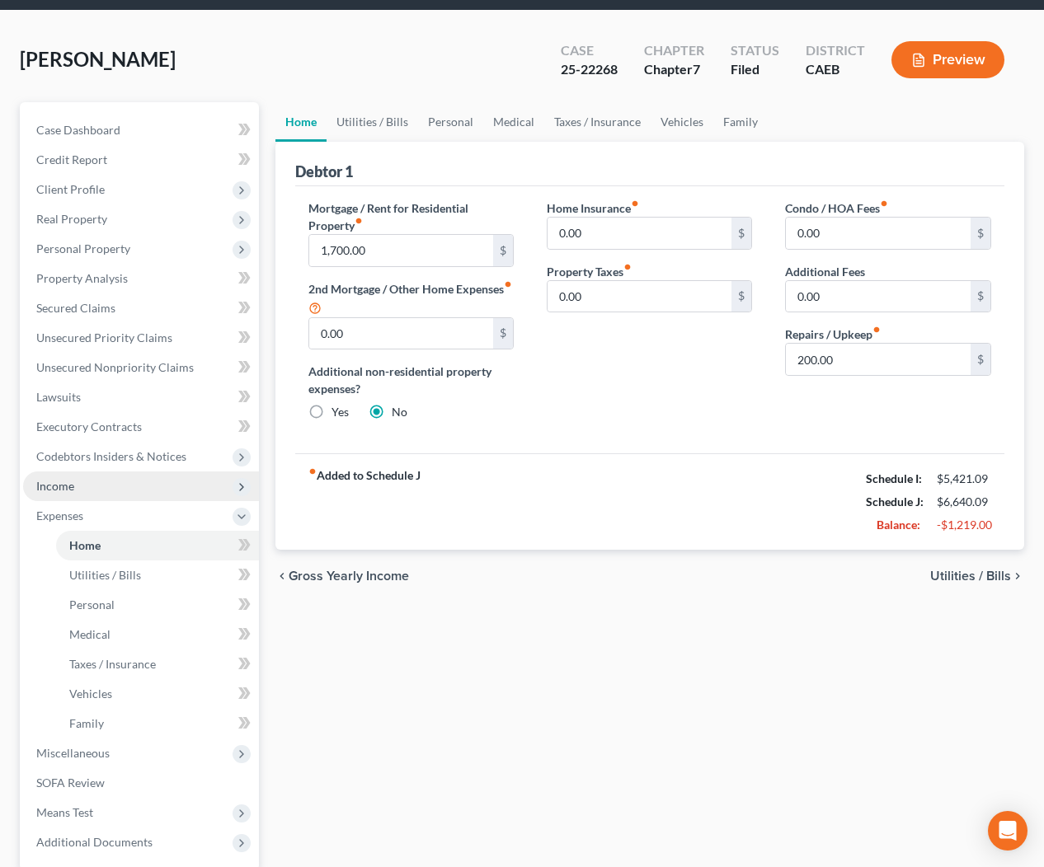
scroll to position [88, 0]
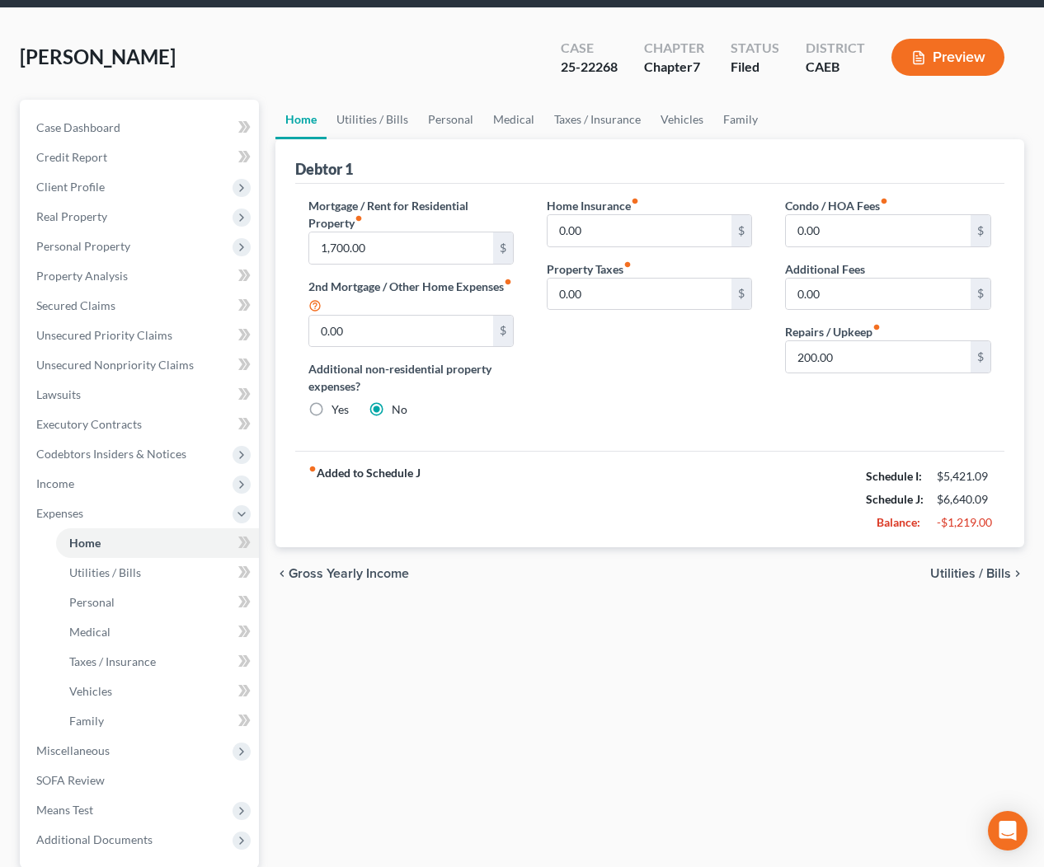
click at [968, 570] on span "Utilities / Bills" at bounding box center [970, 573] width 81 height 13
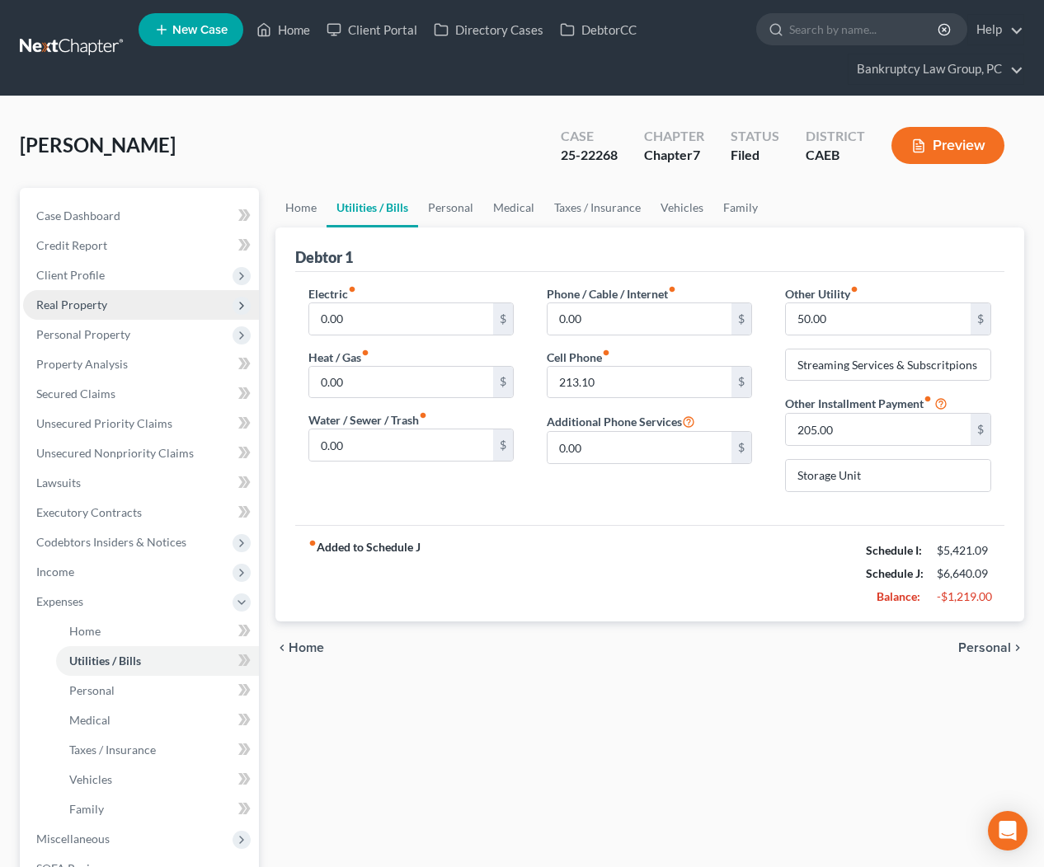
click at [77, 293] on span "Real Property" at bounding box center [141, 305] width 236 height 30
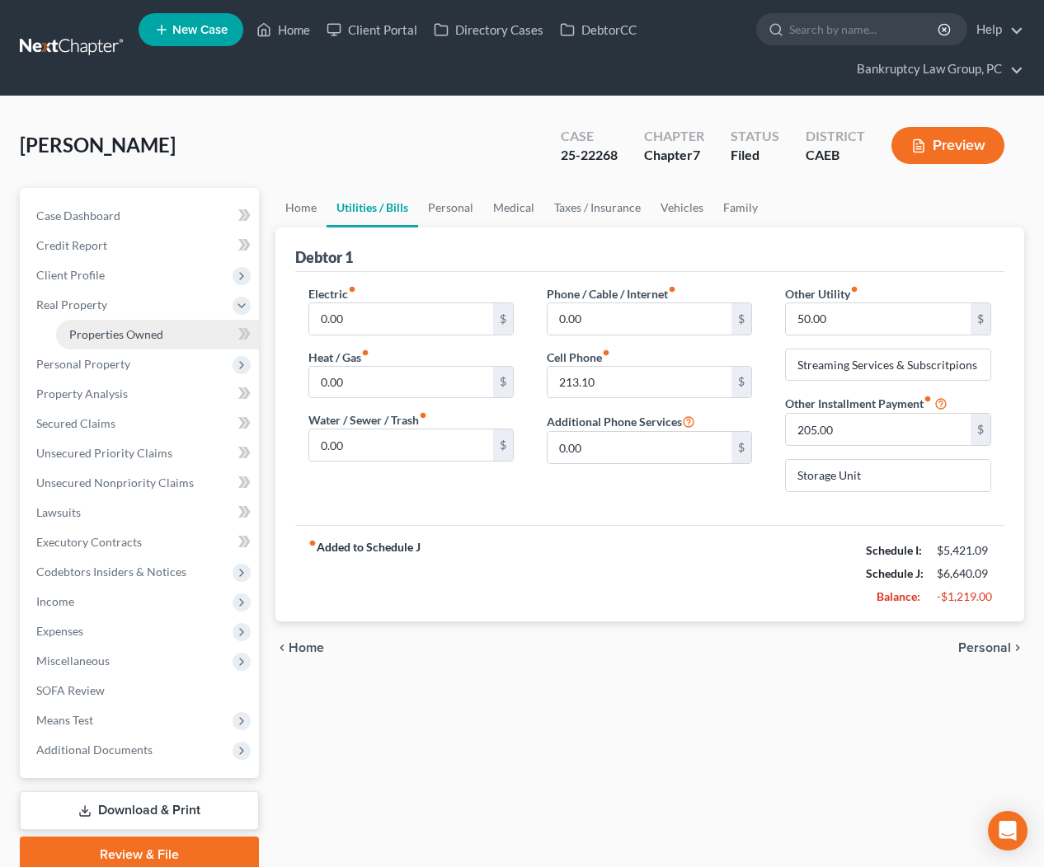
click at [89, 331] on span "Properties Owned" at bounding box center [116, 334] width 94 height 14
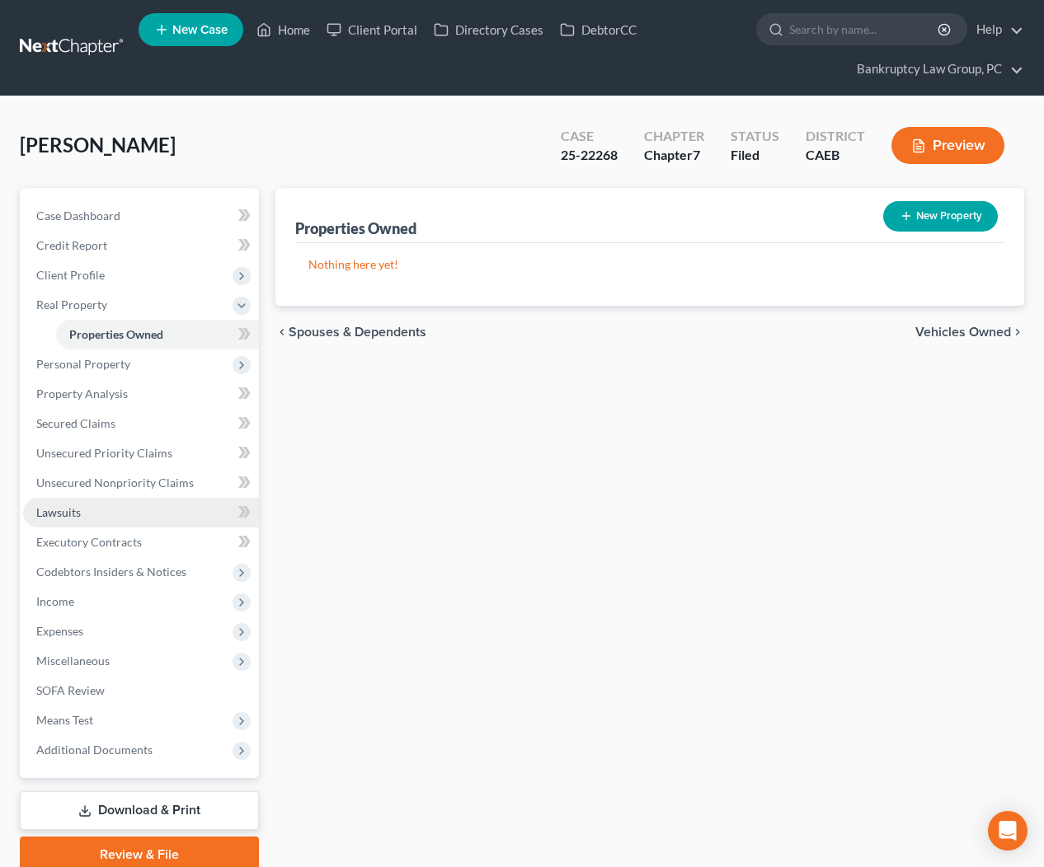
scroll to position [67, 0]
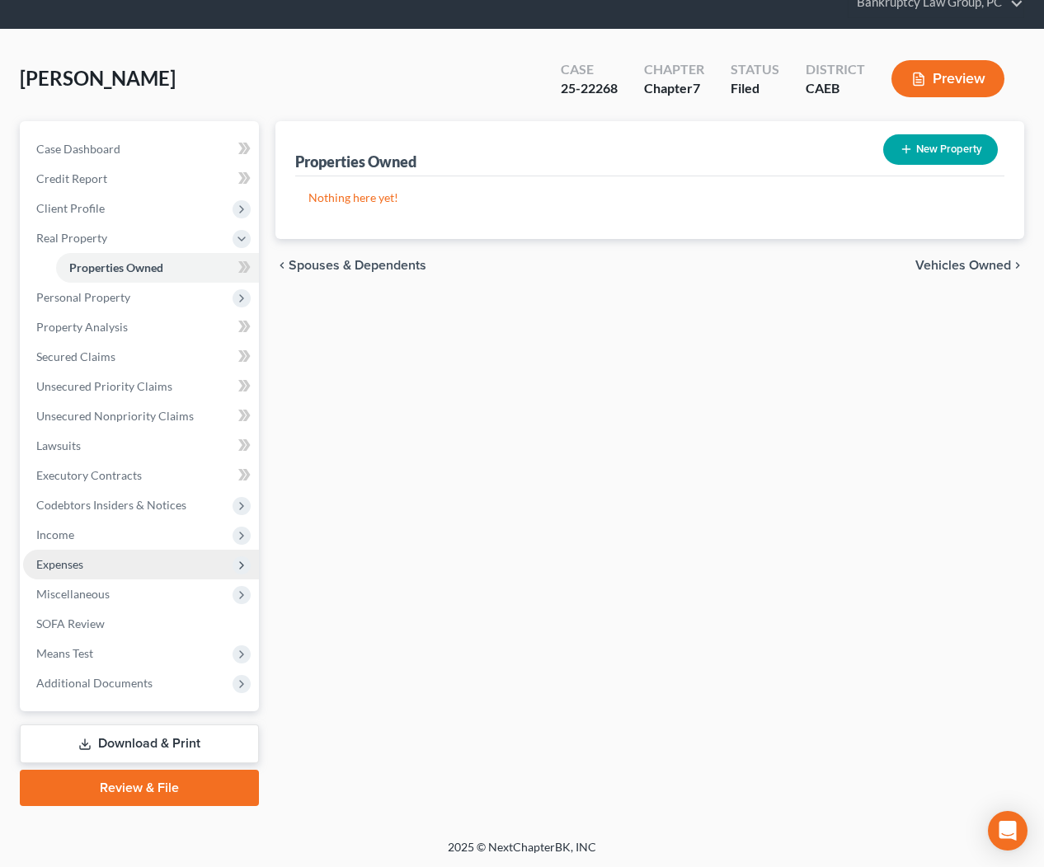
click at [69, 569] on span "Expenses" at bounding box center [59, 564] width 47 height 14
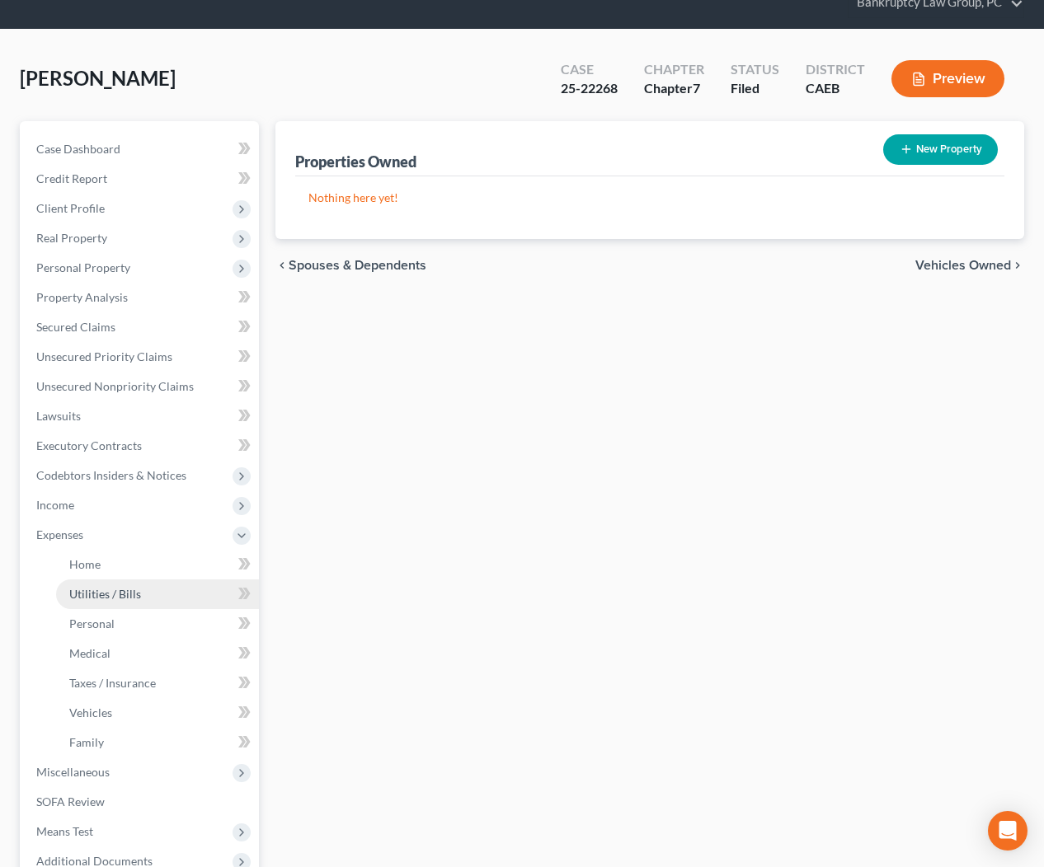
drag, startPoint x: 90, startPoint y: 595, endPoint x: 123, endPoint y: 593, distance: 33.0
click at [90, 595] on span "Utilities / Bills" at bounding box center [105, 594] width 72 height 14
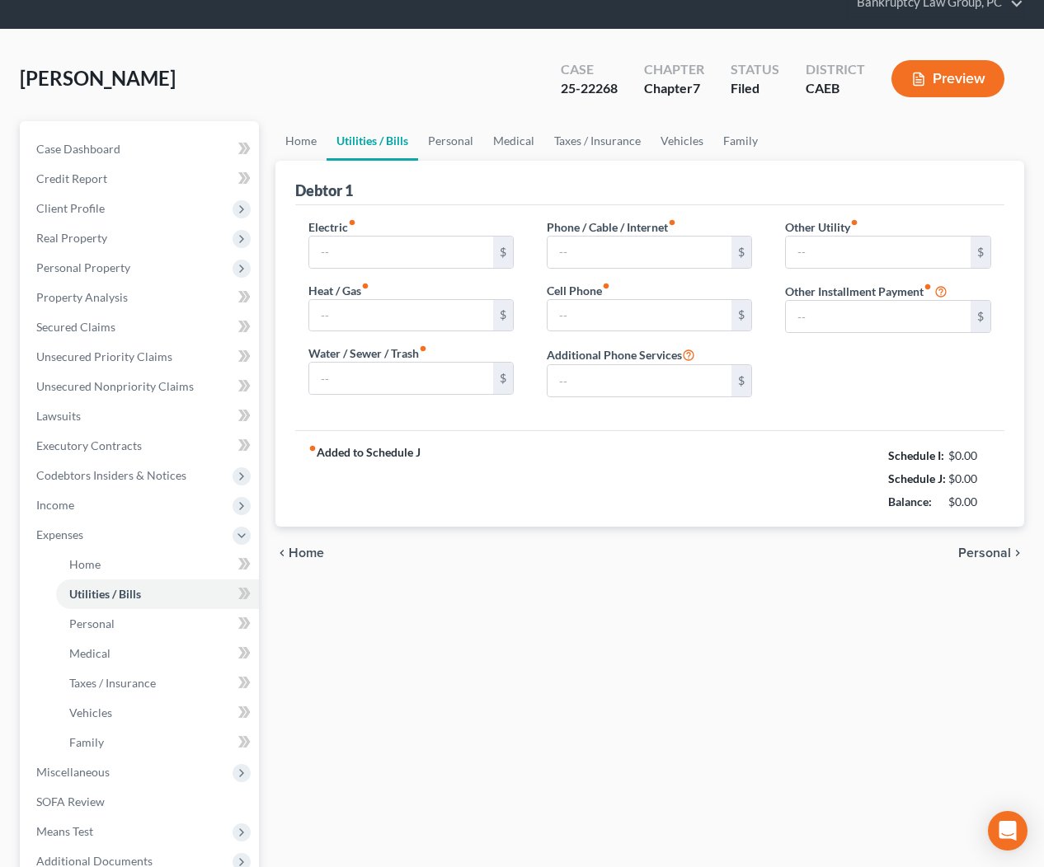
scroll to position [7, 0]
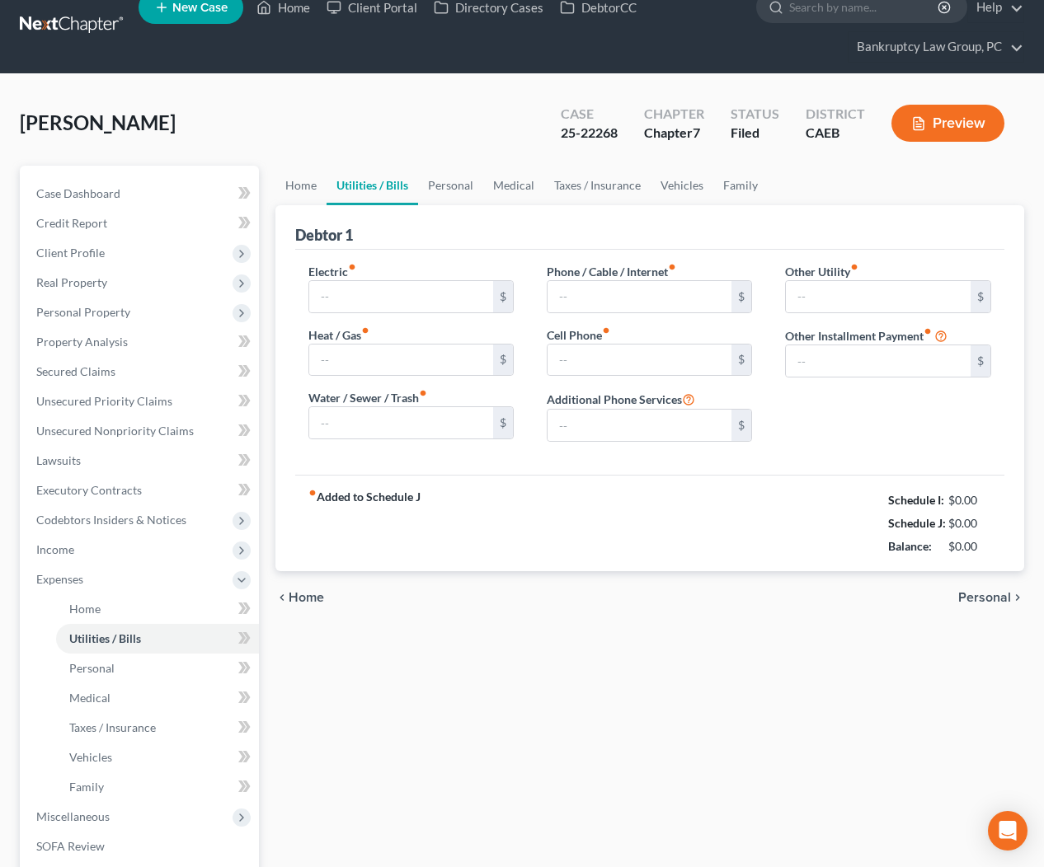
type input "0.00"
type input "213.10"
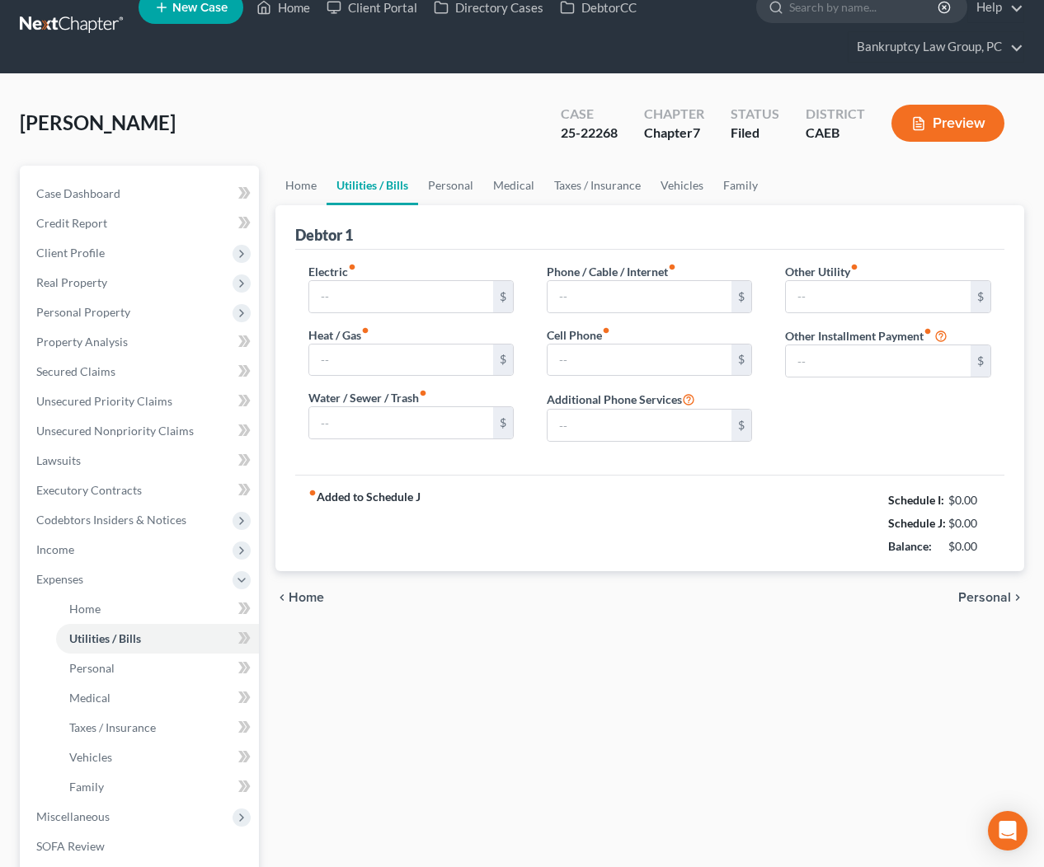
type input "0.00"
type input "50.00"
type input "Streaming Services & Subscritpions"
type input "205.00"
type input "Storage Unit"
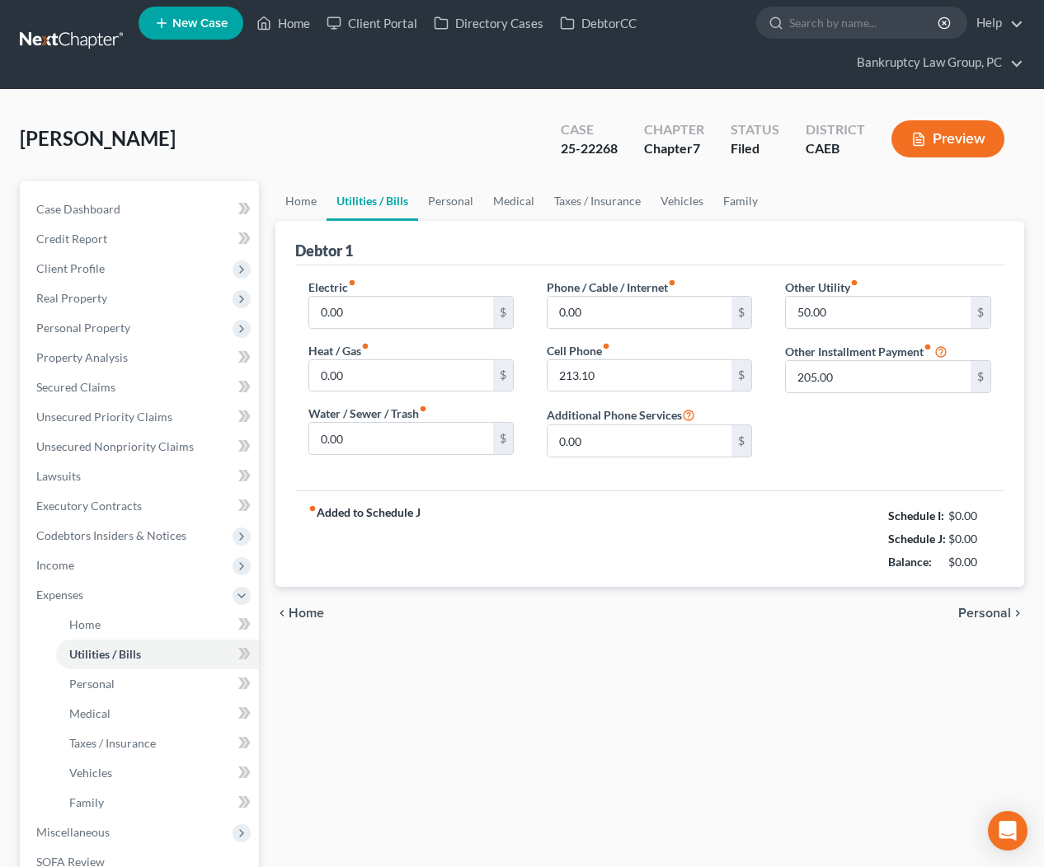
scroll to position [0, 0]
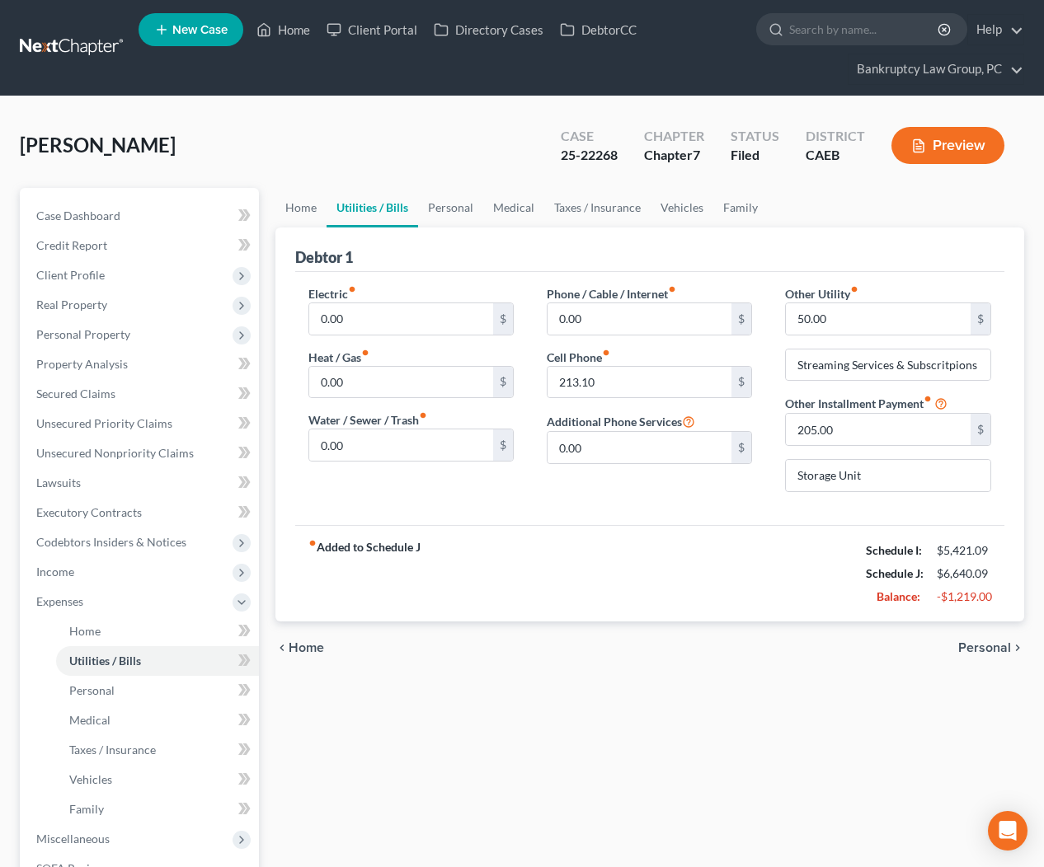
click at [980, 646] on span "Personal" at bounding box center [984, 647] width 53 height 13
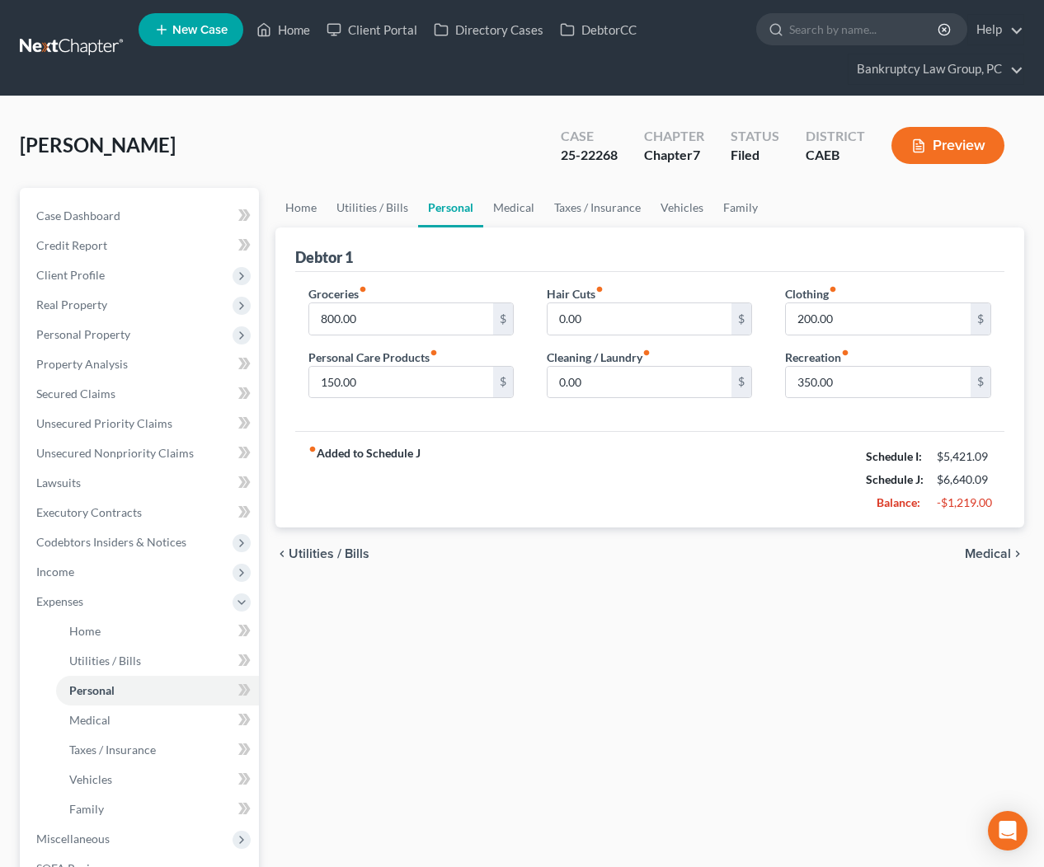
click at [989, 550] on span "Medical" at bounding box center [987, 553] width 46 height 13
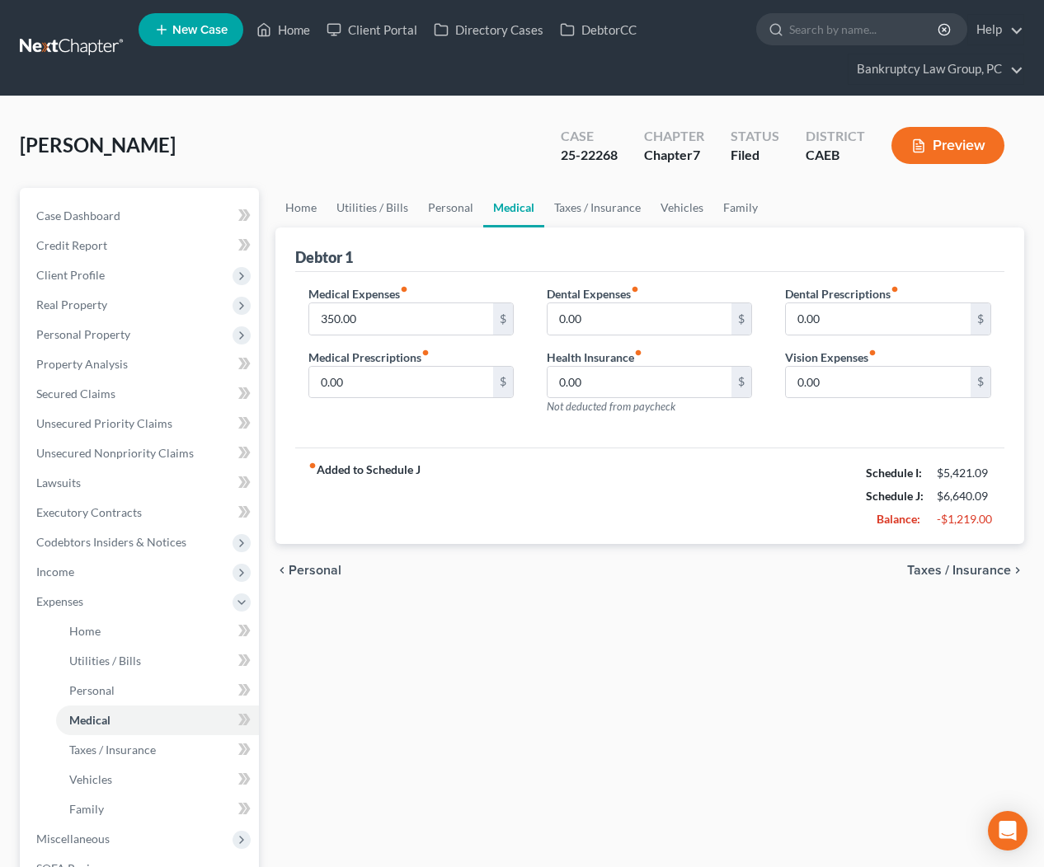
click at [973, 571] on span "Taxes / Insurance" at bounding box center [959, 570] width 104 height 13
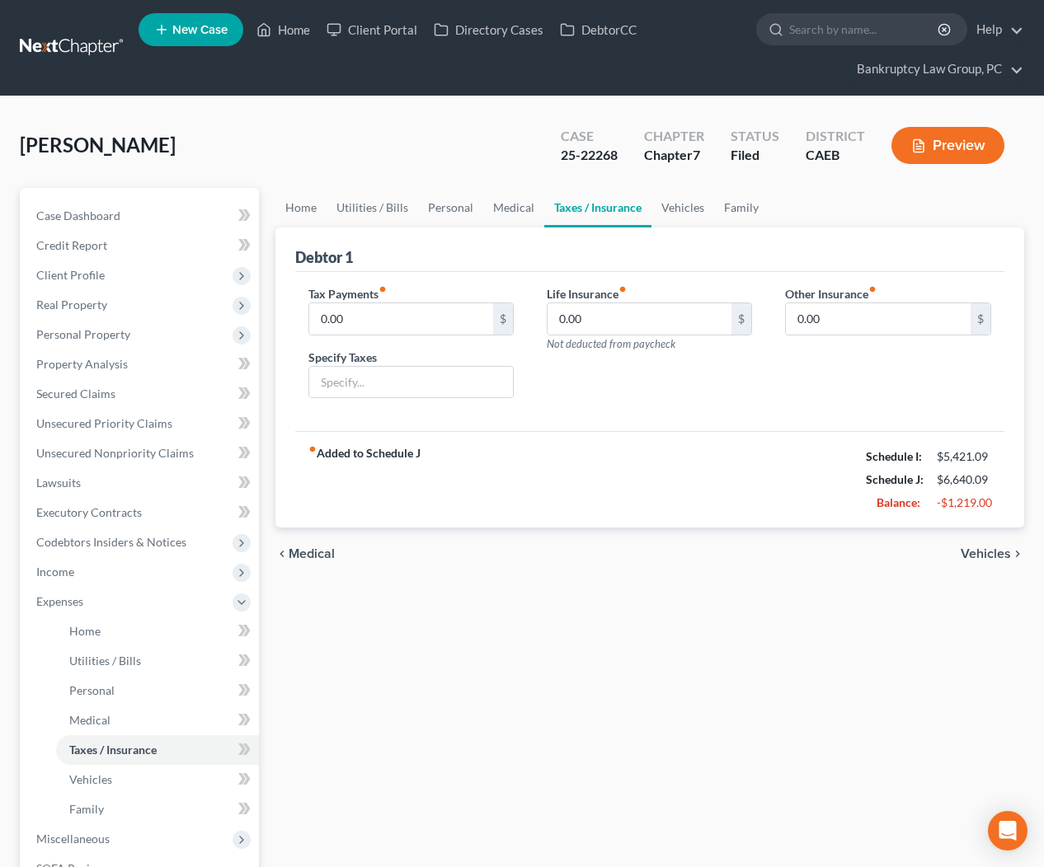
click at [973, 547] on span "Vehicles" at bounding box center [985, 553] width 50 height 13
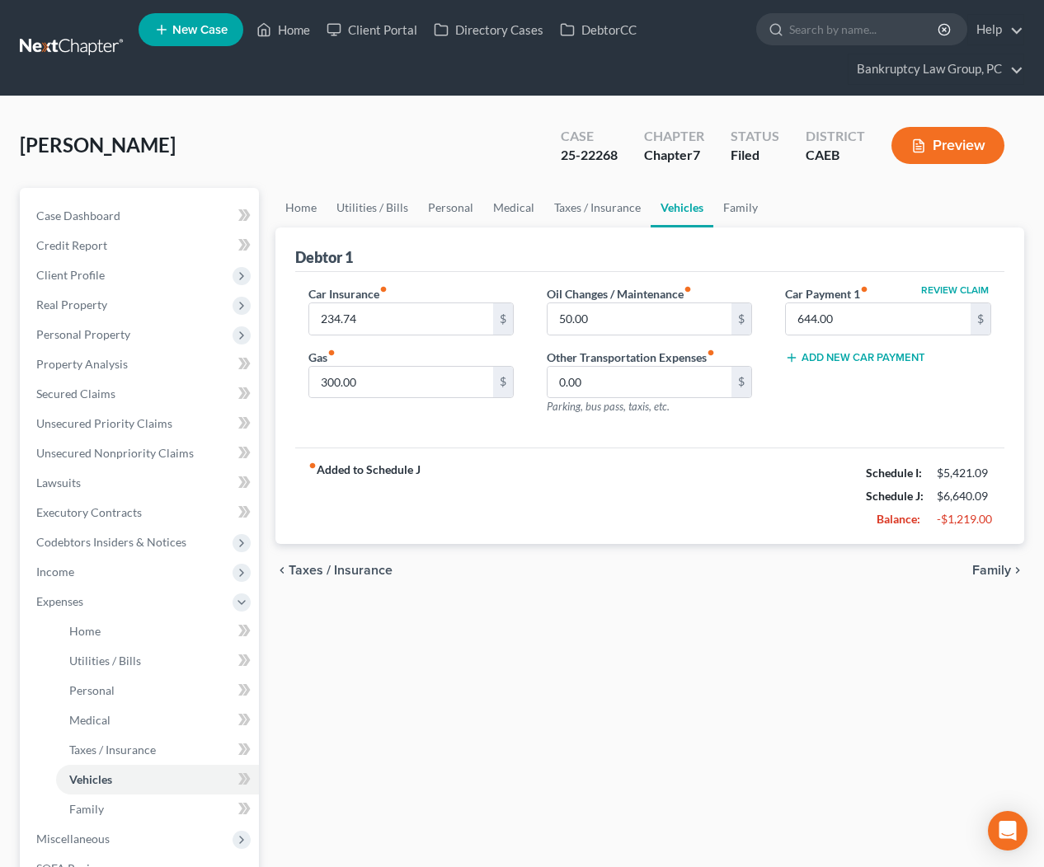
click at [994, 565] on span "Family" at bounding box center [991, 570] width 39 height 13
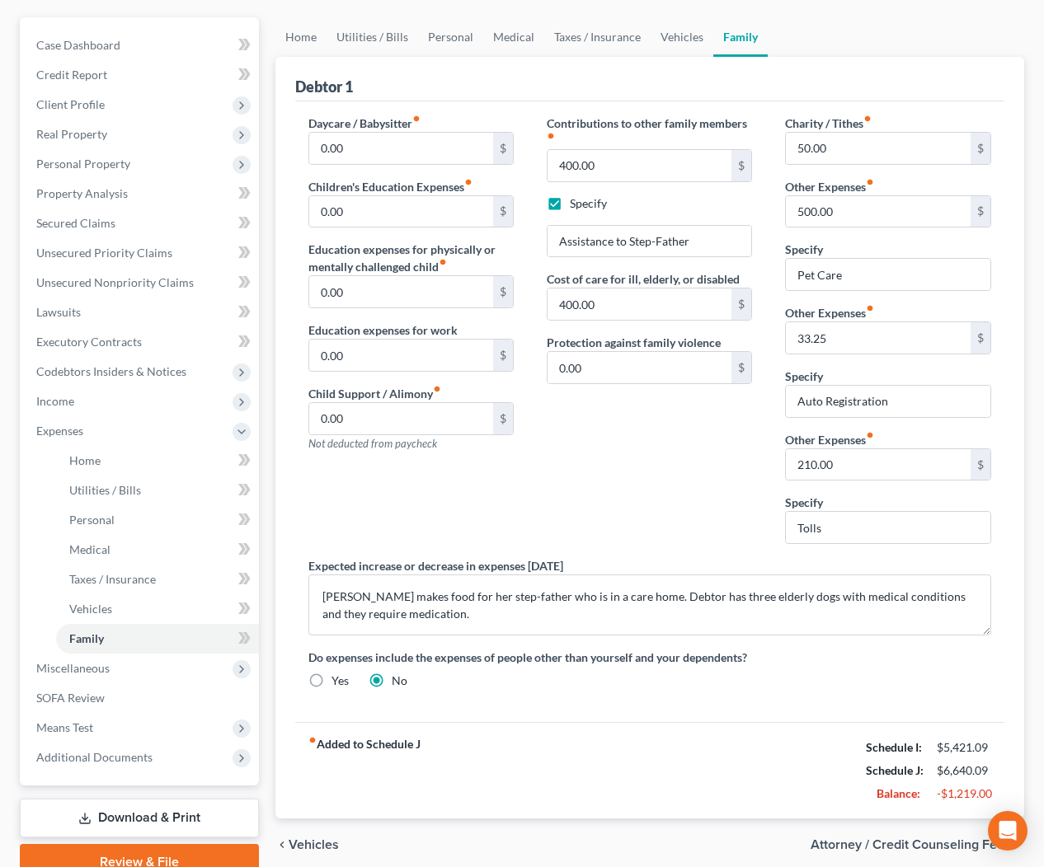
scroll to position [168, 0]
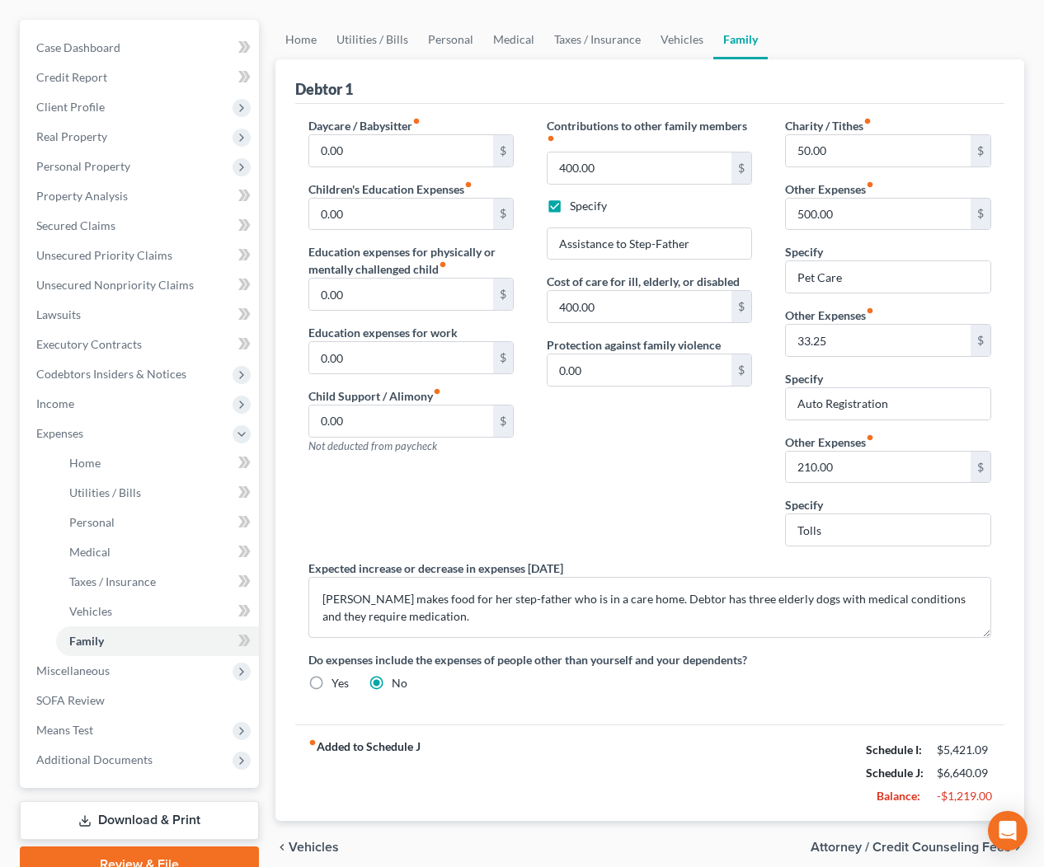
click at [679, 514] on div "Contributions to other family members fiber_manual_record 400.00 $ Specify Assi…" at bounding box center [649, 338] width 238 height 443
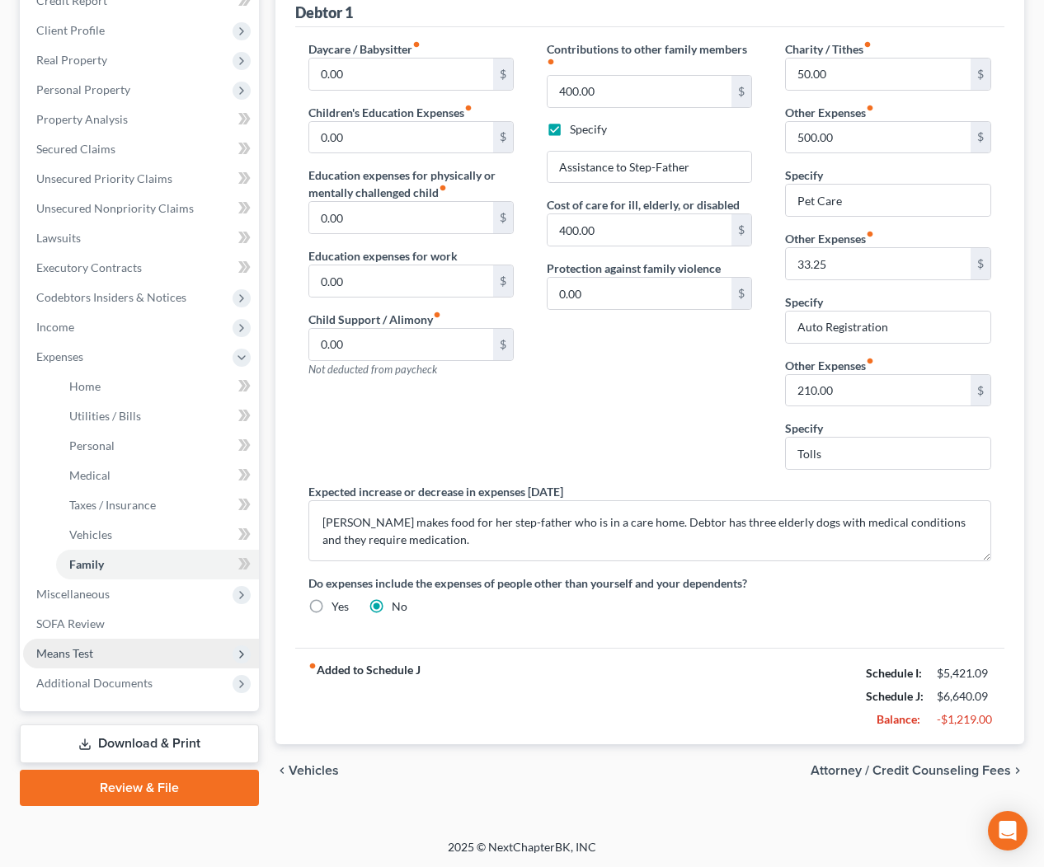
click at [71, 658] on span "Means Test" at bounding box center [64, 653] width 57 height 14
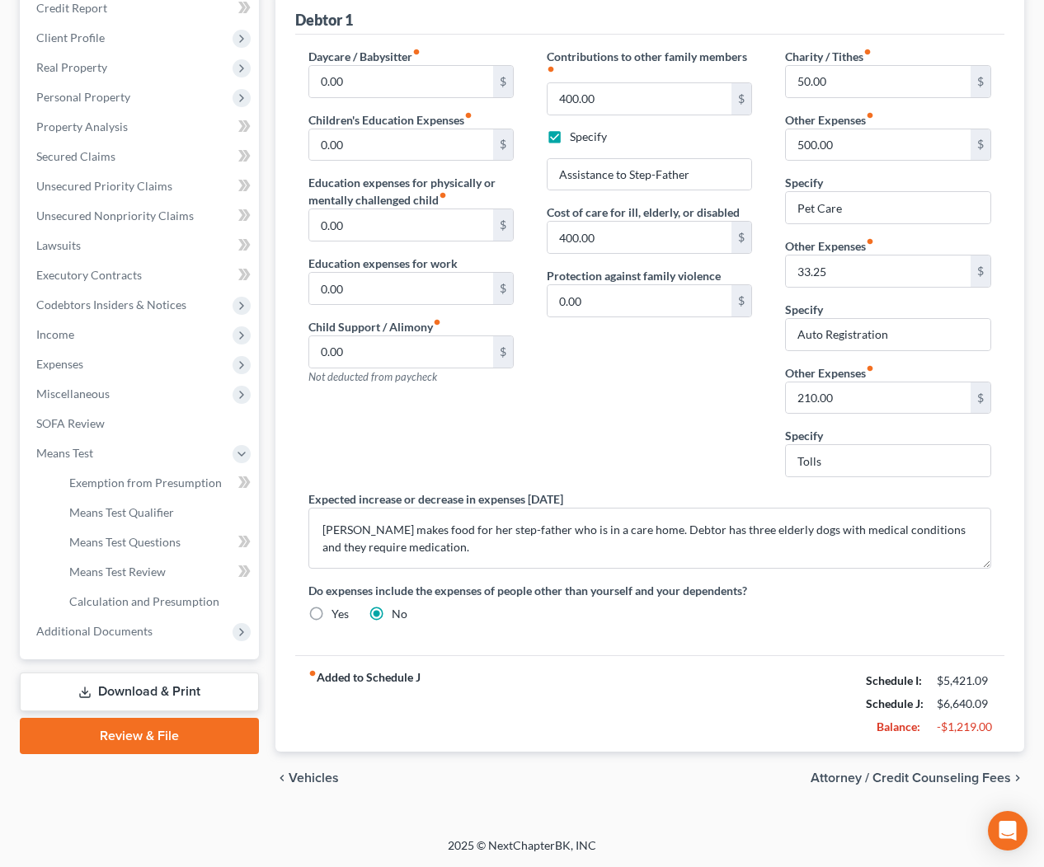
scroll to position [237, 0]
click at [102, 595] on span "Calculation and Presumption" at bounding box center [144, 602] width 150 height 14
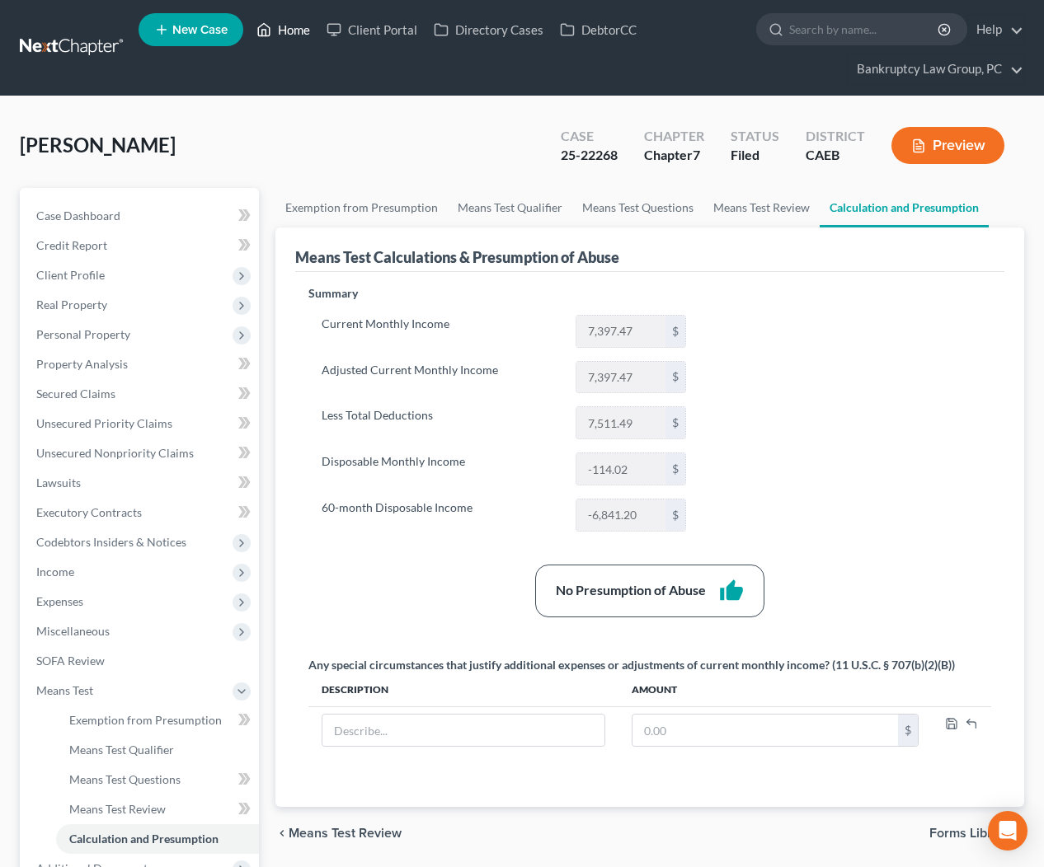
click at [290, 35] on link "Home" at bounding box center [283, 30] width 70 height 30
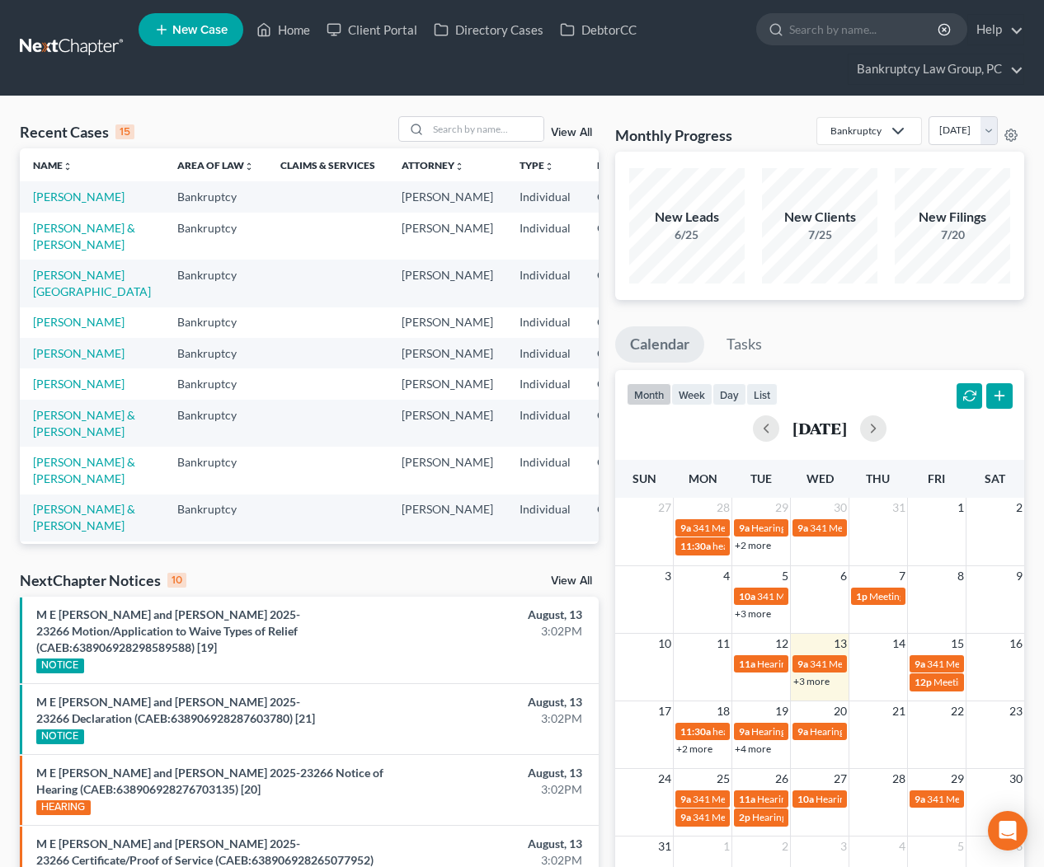
click at [325, 115] on div "Recent Cases 15 View All Name unfold_more expand_more expand_less Area of Law u…" at bounding box center [522, 740] width 1044 height 1288
click at [515, 134] on input "search" at bounding box center [485, 129] width 115 height 24
type input "v"
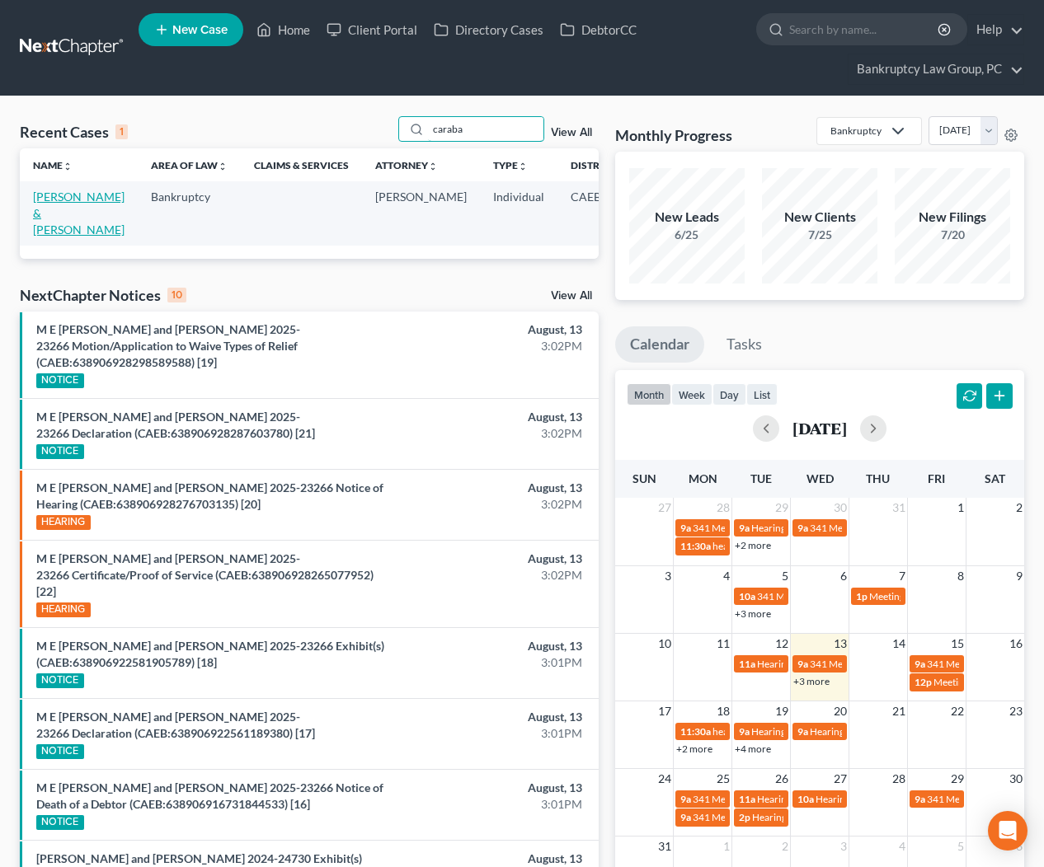
type input "caraba"
click at [49, 214] on link "[PERSON_NAME] & [PERSON_NAME]" at bounding box center [78, 213] width 91 height 47
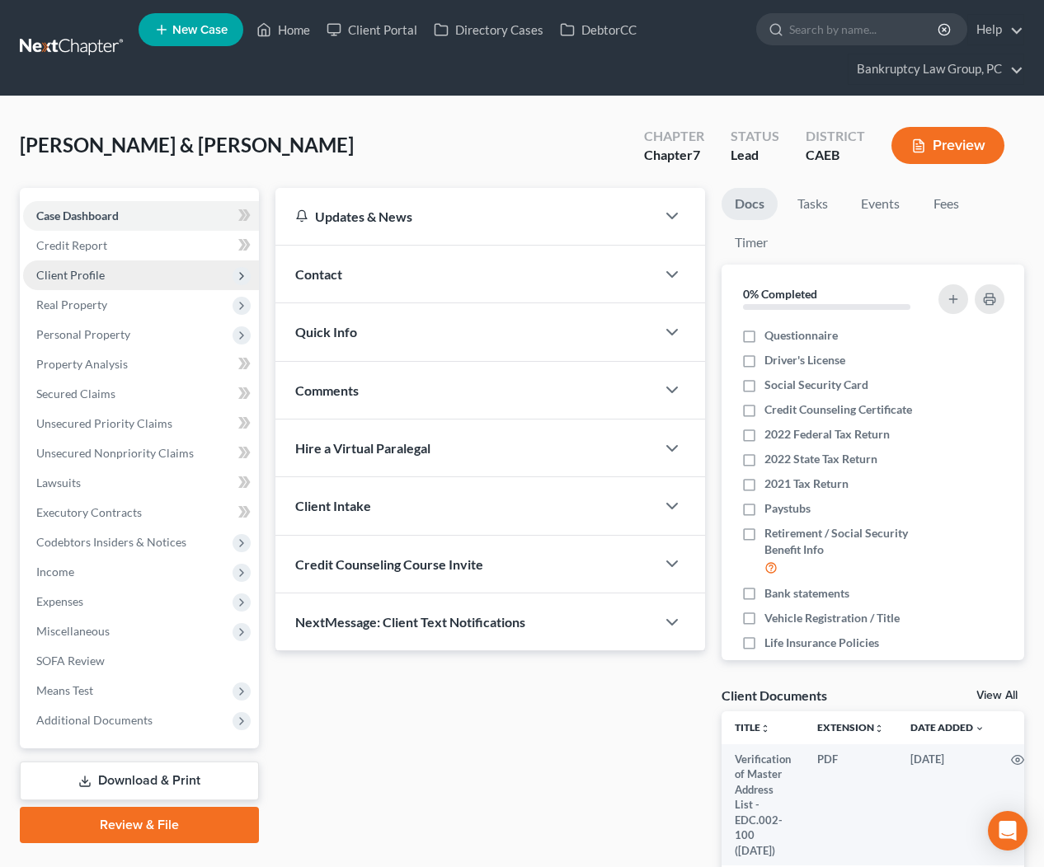
click at [81, 269] on span "Client Profile" at bounding box center [70, 275] width 68 height 14
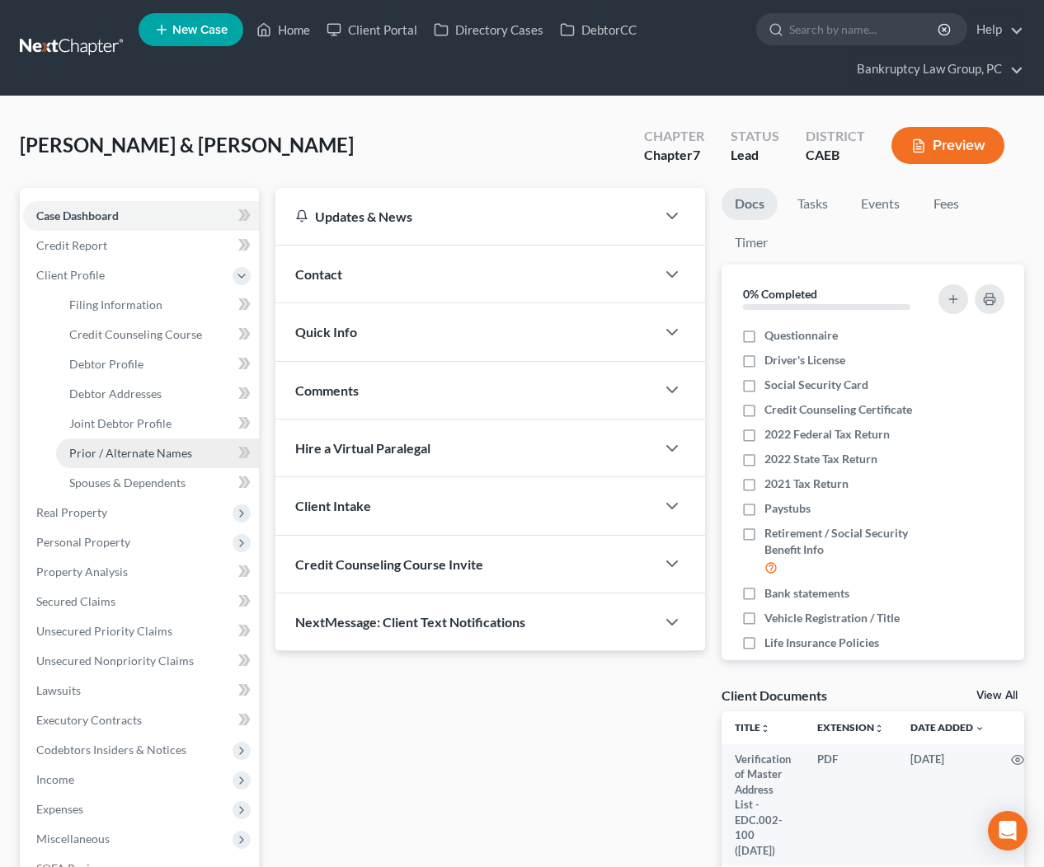
click at [112, 462] on link "Prior / Alternate Names" at bounding box center [157, 454] width 203 height 30
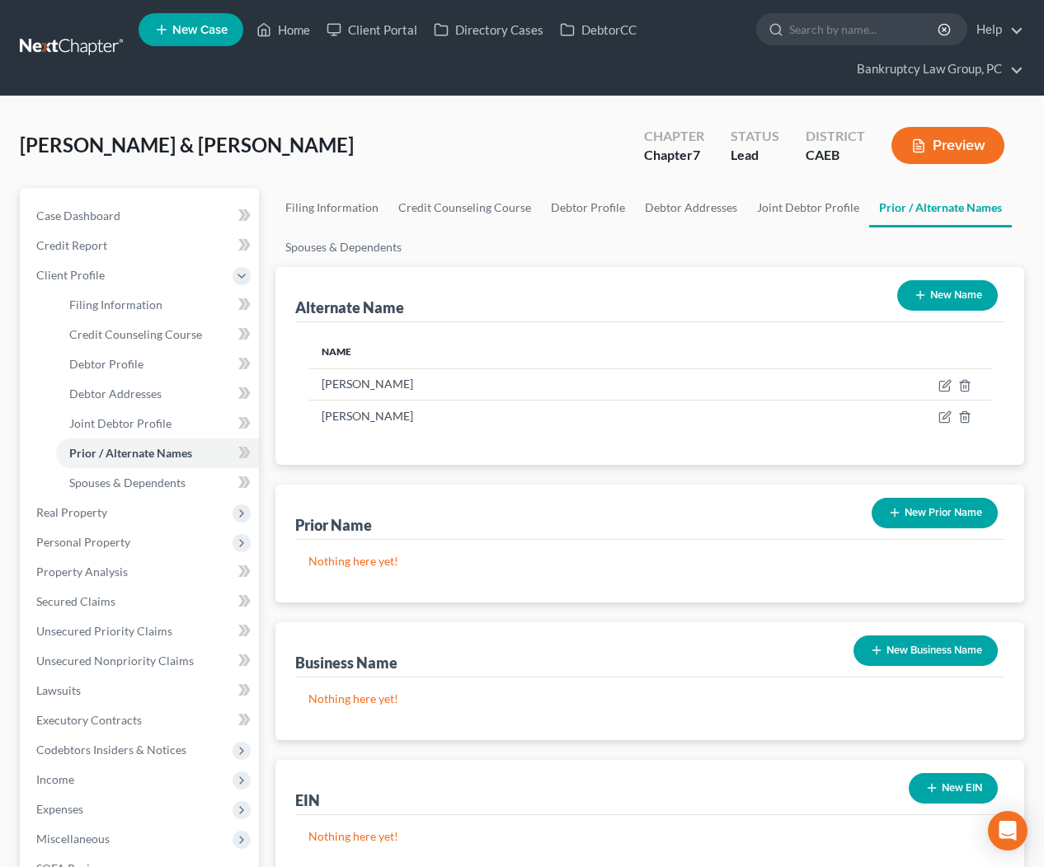
drag, startPoint x: 937, startPoint y: 293, endPoint x: 801, endPoint y: 313, distance: 137.6
click at [937, 293] on button "New Name" at bounding box center [947, 295] width 101 height 30
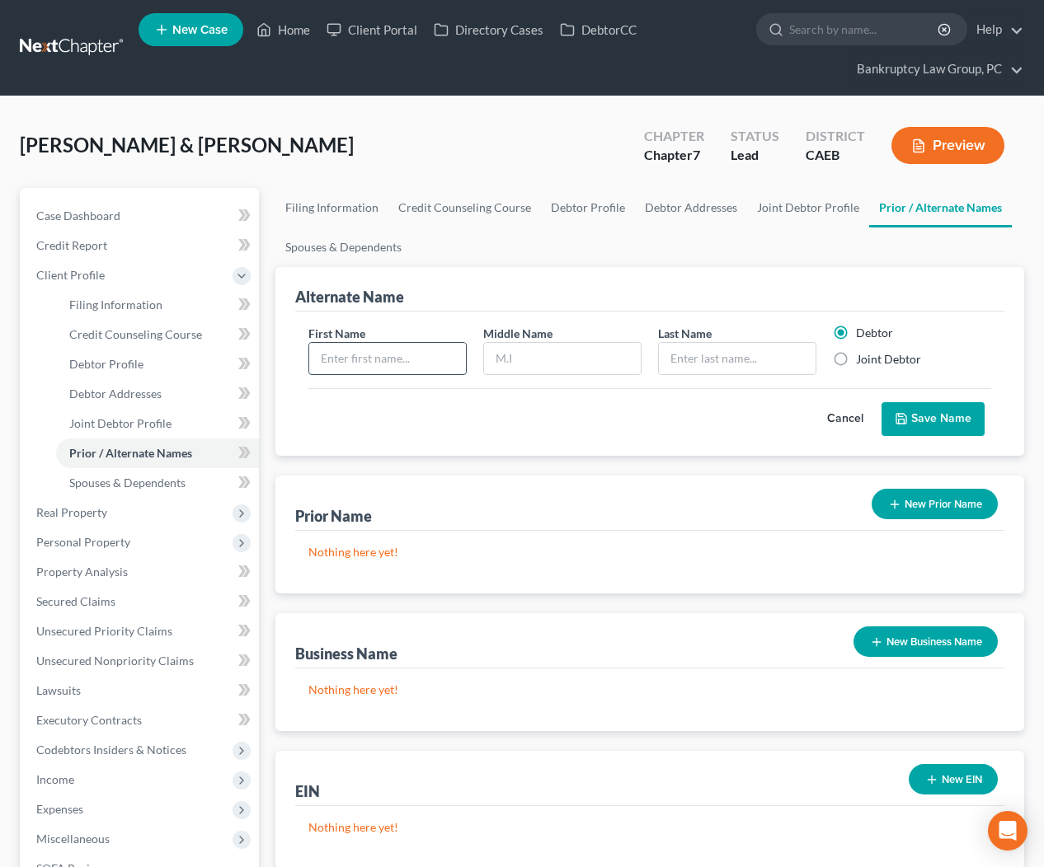
click at [372, 359] on input "text" at bounding box center [387, 358] width 157 height 31
type input "Brianna"
type input "Allyse"
type input "Oseguera"
click at [856, 360] on label "Joint Debtor" at bounding box center [888, 359] width 65 height 16
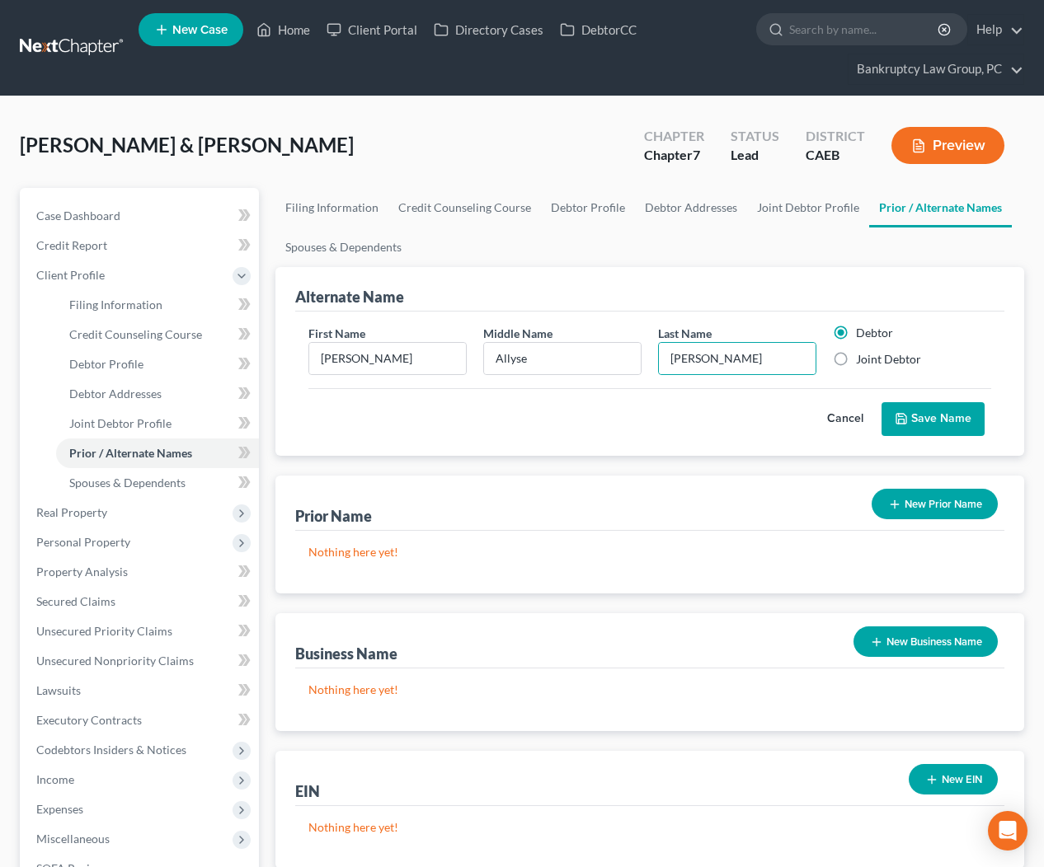
click at [862, 360] on input "Joint Debtor" at bounding box center [867, 356] width 11 height 11
radio input "true"
radio input "false"
drag, startPoint x: 726, startPoint y: 358, endPoint x: 612, endPoint y: 347, distance: 115.1
click at [611, 348] on div "First Name Brianna Middle Name Allyse Last Name * Oseguera Debtor Joint Debtor" at bounding box center [650, 356] width 700 height 63
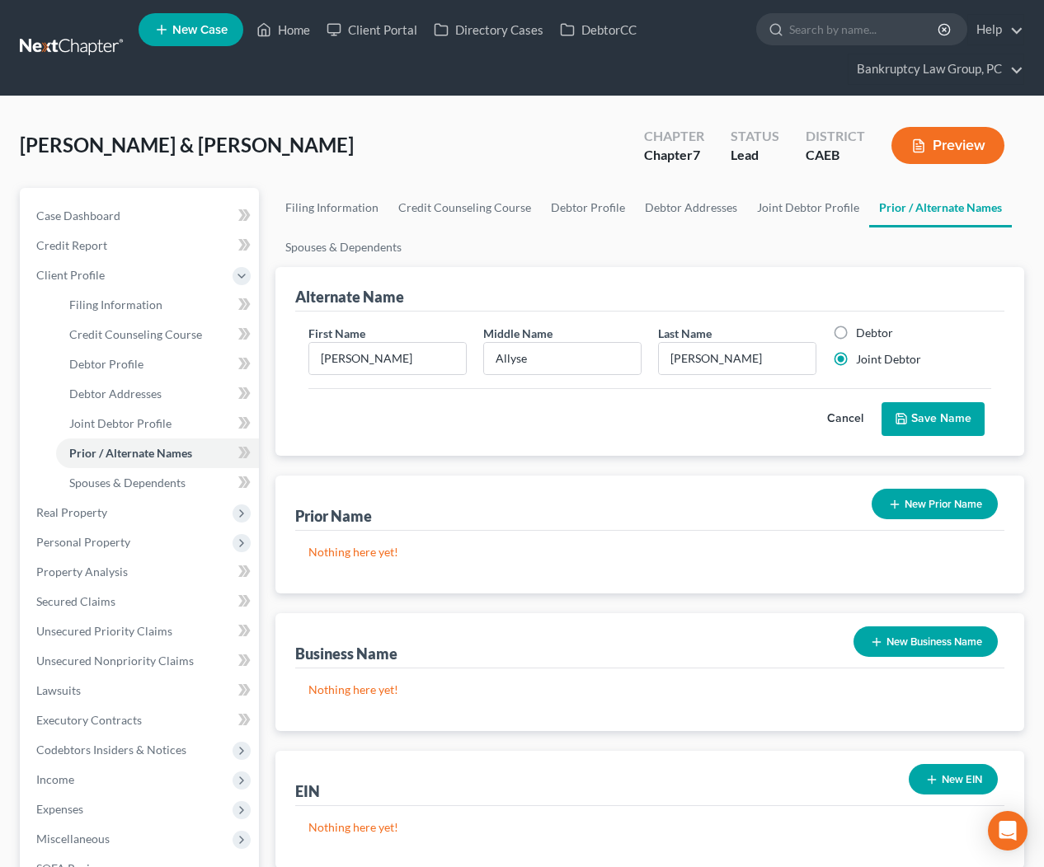
click at [949, 508] on button "New Prior Name" at bounding box center [934, 504] width 126 height 30
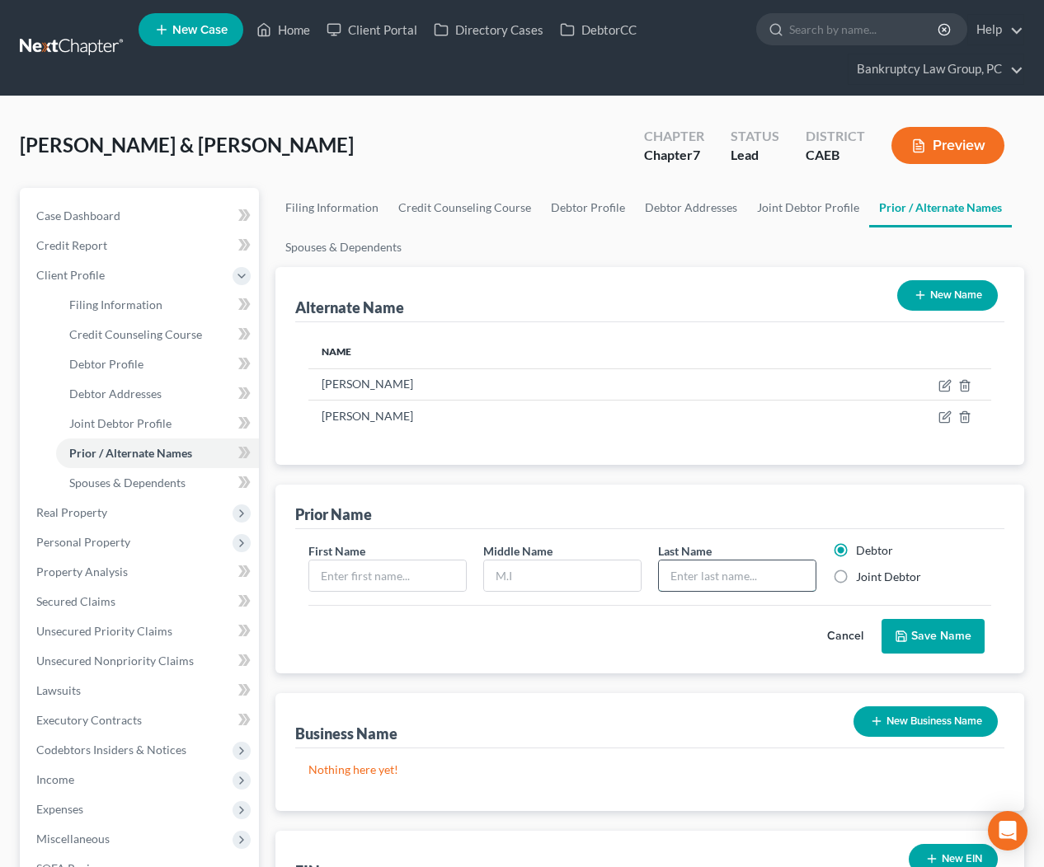
click at [729, 575] on input "text" at bounding box center [737, 576] width 157 height 31
paste input "Oseguera"
type input "Oseguera"
click at [420, 580] on input "text" at bounding box center [387, 576] width 157 height 31
type input "Brianna"
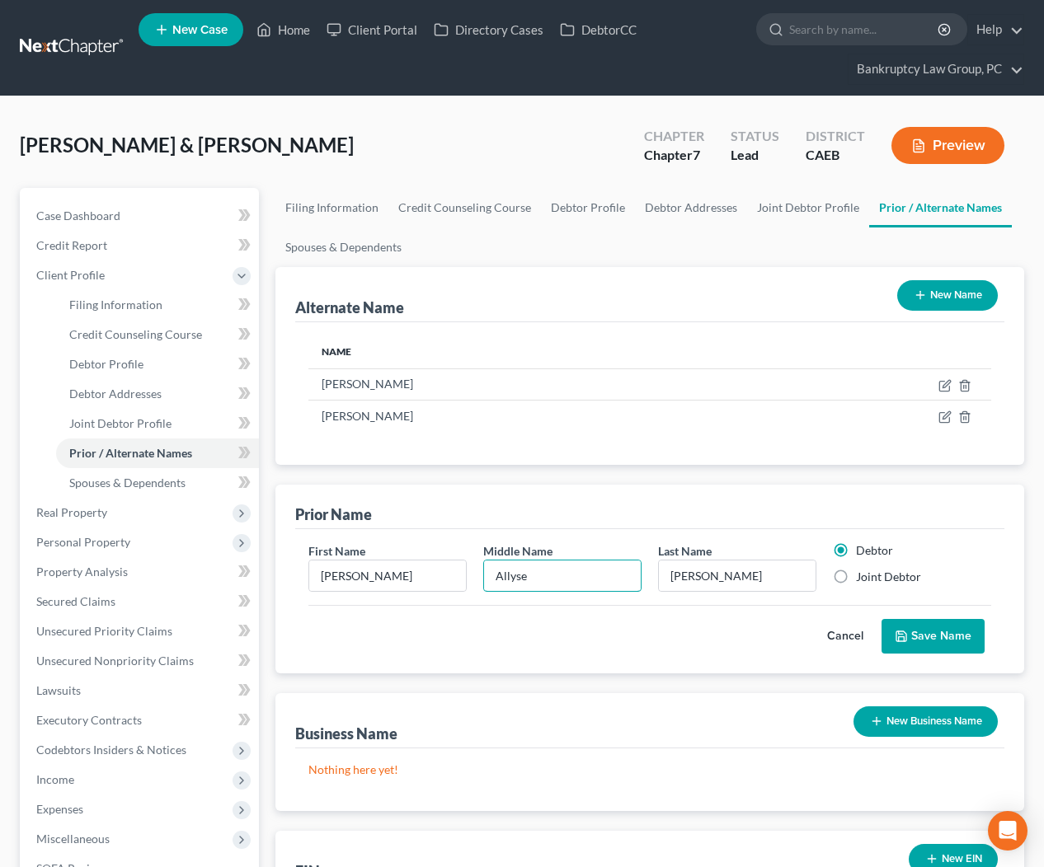
type input "Allyse"
click at [856, 574] on label "Joint Debtor" at bounding box center [888, 577] width 65 height 16
click at [862, 574] on input "Joint Debtor" at bounding box center [867, 574] width 11 height 11
radio input "true"
radio input "false"
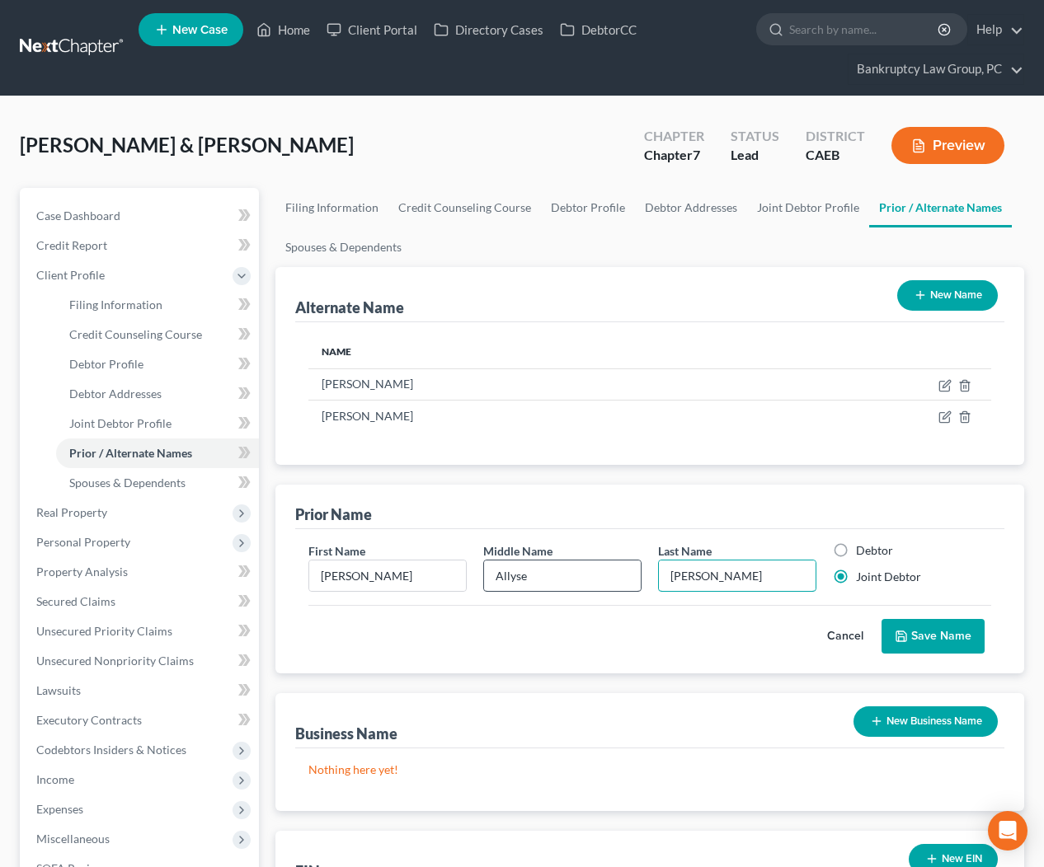
drag, startPoint x: 767, startPoint y: 579, endPoint x: 616, endPoint y: 579, distance: 150.8
click at [616, 580] on div "First Name Brianna Middle Name Allyse Last Name * Oseguera Debtor Joint Debtor" at bounding box center [650, 573] width 700 height 63
click at [928, 640] on button "Save Name" at bounding box center [932, 636] width 103 height 35
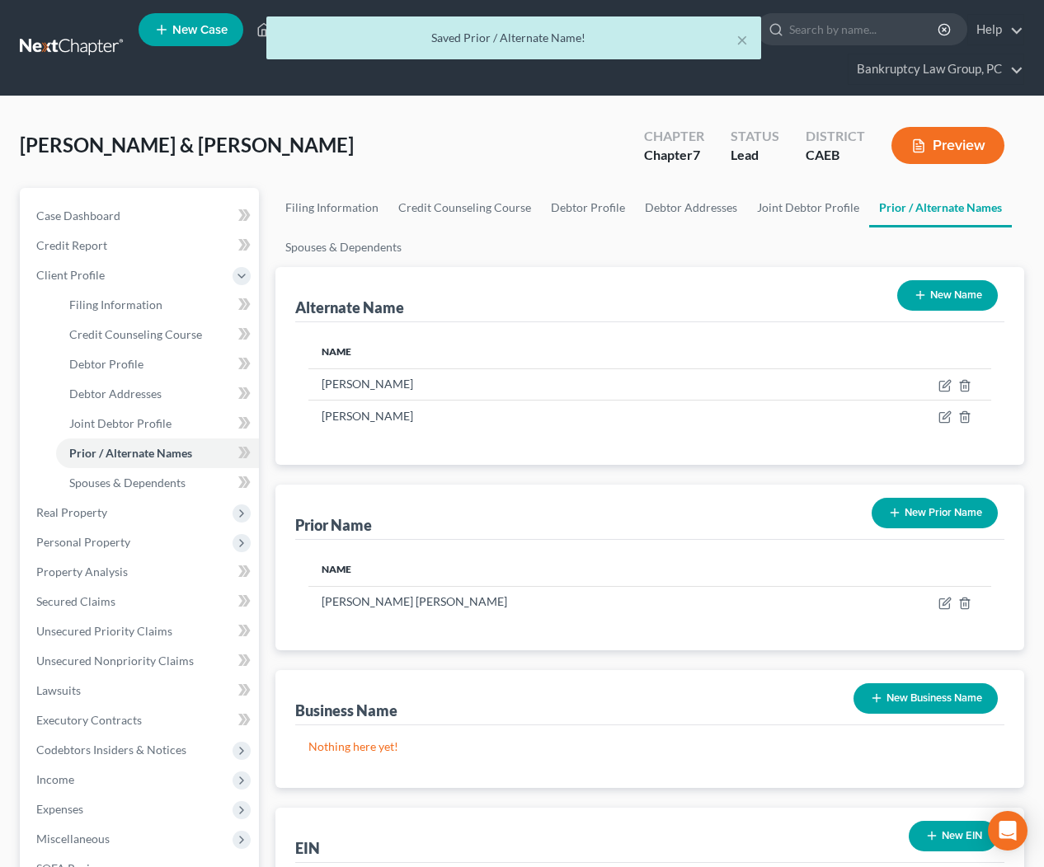
click at [947, 515] on button "New Prior Name" at bounding box center [934, 513] width 126 height 30
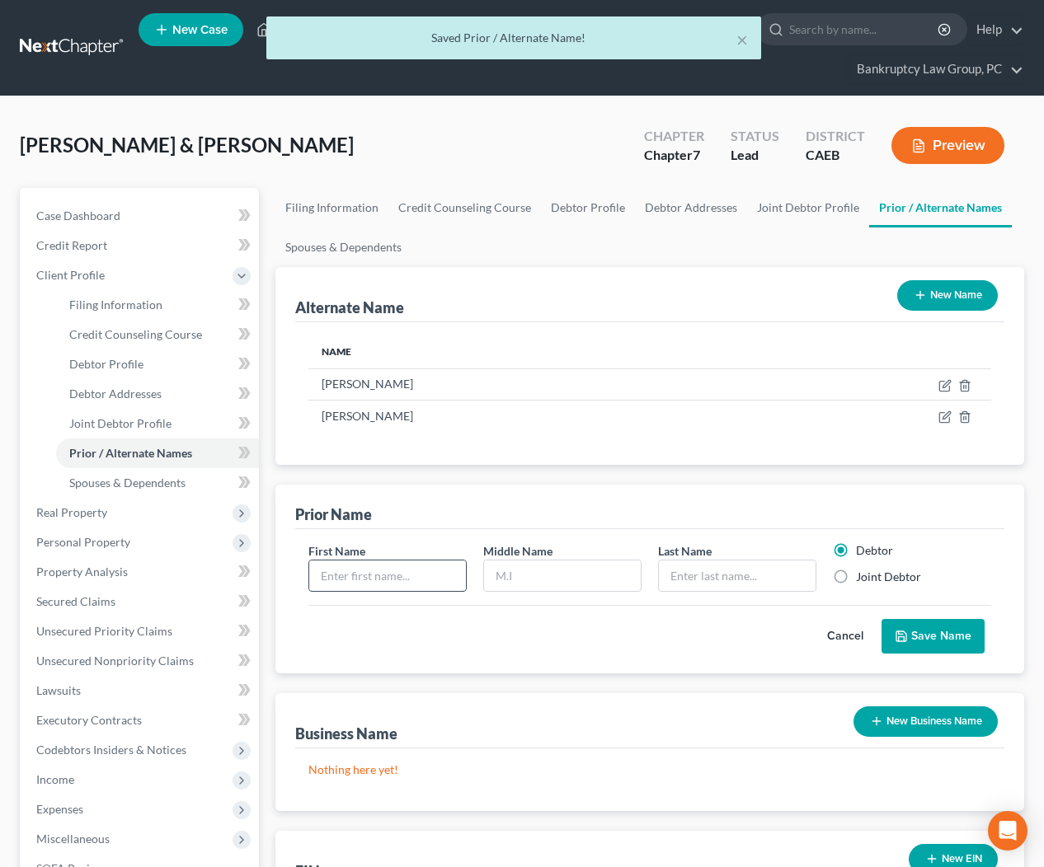
click at [386, 584] on input "text" at bounding box center [387, 576] width 157 height 31
click at [682, 580] on input "text" at bounding box center [737, 576] width 157 height 31
paste input "Oseguera"
type input "Oseguera"
click at [403, 587] on input "text" at bounding box center [387, 576] width 157 height 31
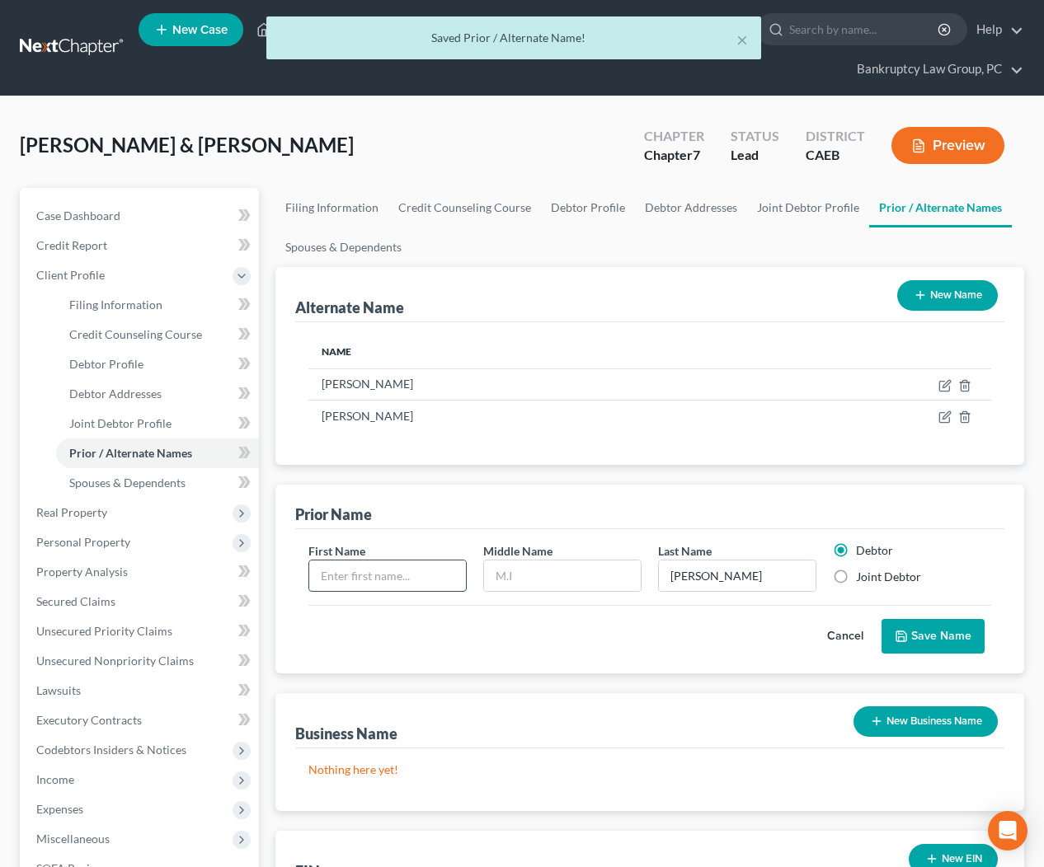
type input "V"
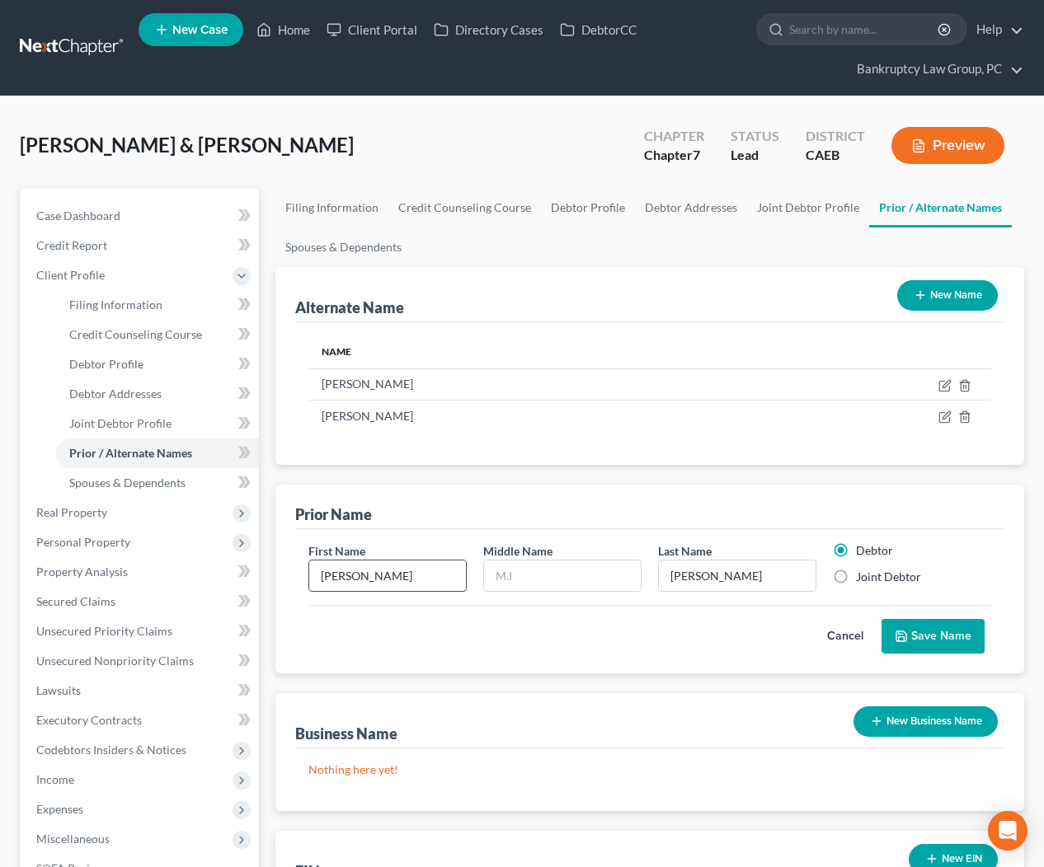
type input "Brianna"
type input "A"
drag, startPoint x: 884, startPoint y: 579, endPoint x: 887, endPoint y: 593, distance: 14.4
click at [884, 579] on label "Joint Debtor" at bounding box center [888, 577] width 65 height 16
click at [873, 579] on input "Joint Debtor" at bounding box center [867, 574] width 11 height 11
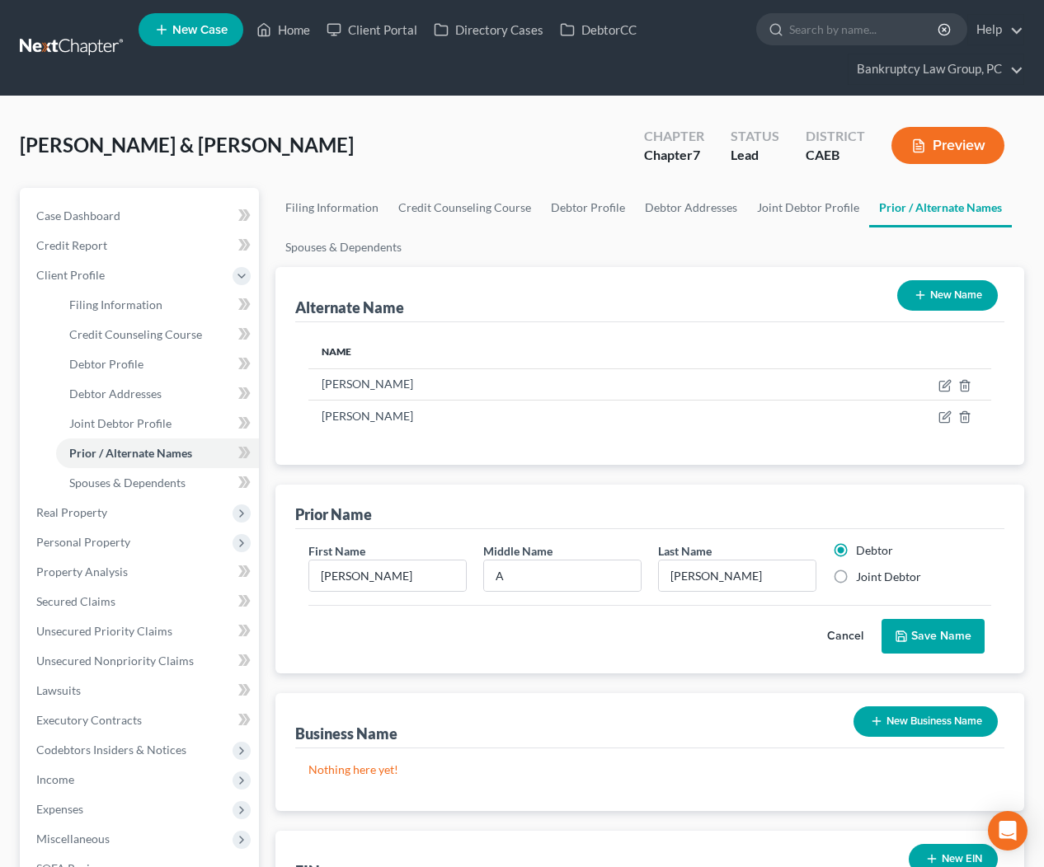
radio input "true"
radio input "false"
click at [910, 637] on button "Save Name" at bounding box center [932, 636] width 103 height 35
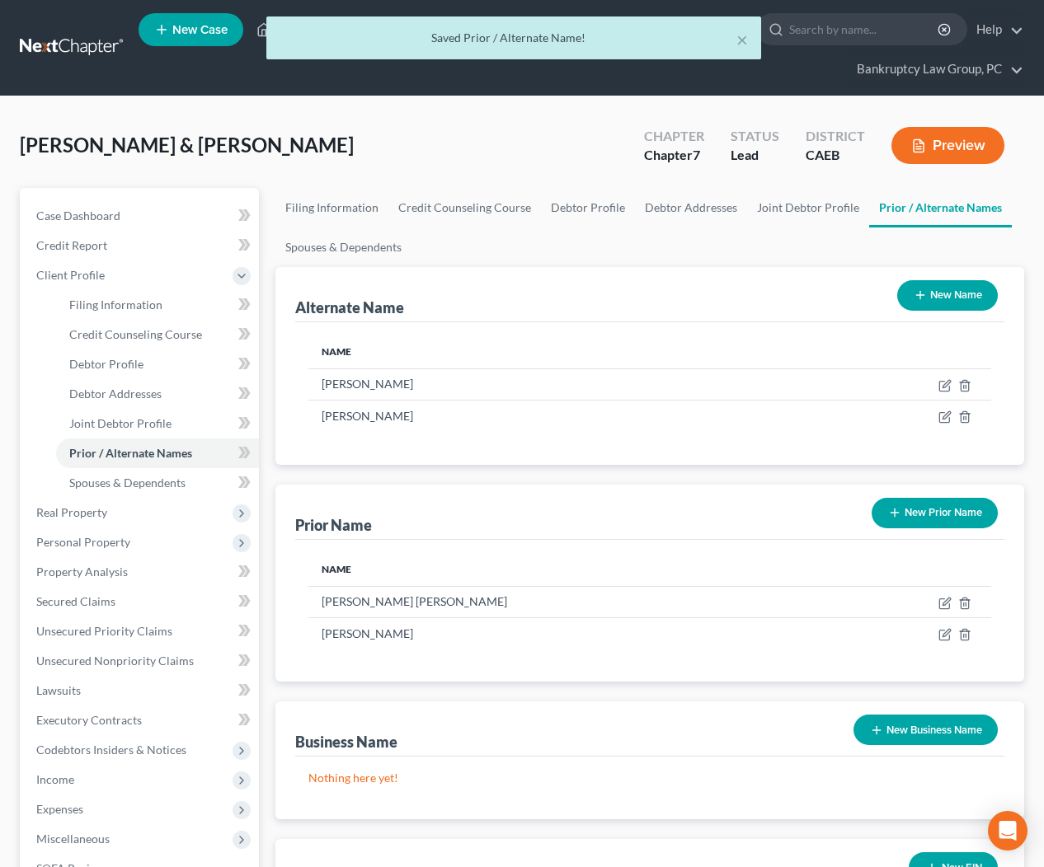
drag, startPoint x: 951, startPoint y: 509, endPoint x: 940, endPoint y: 513, distance: 12.3
click at [951, 509] on button "New Prior Name" at bounding box center [934, 513] width 126 height 30
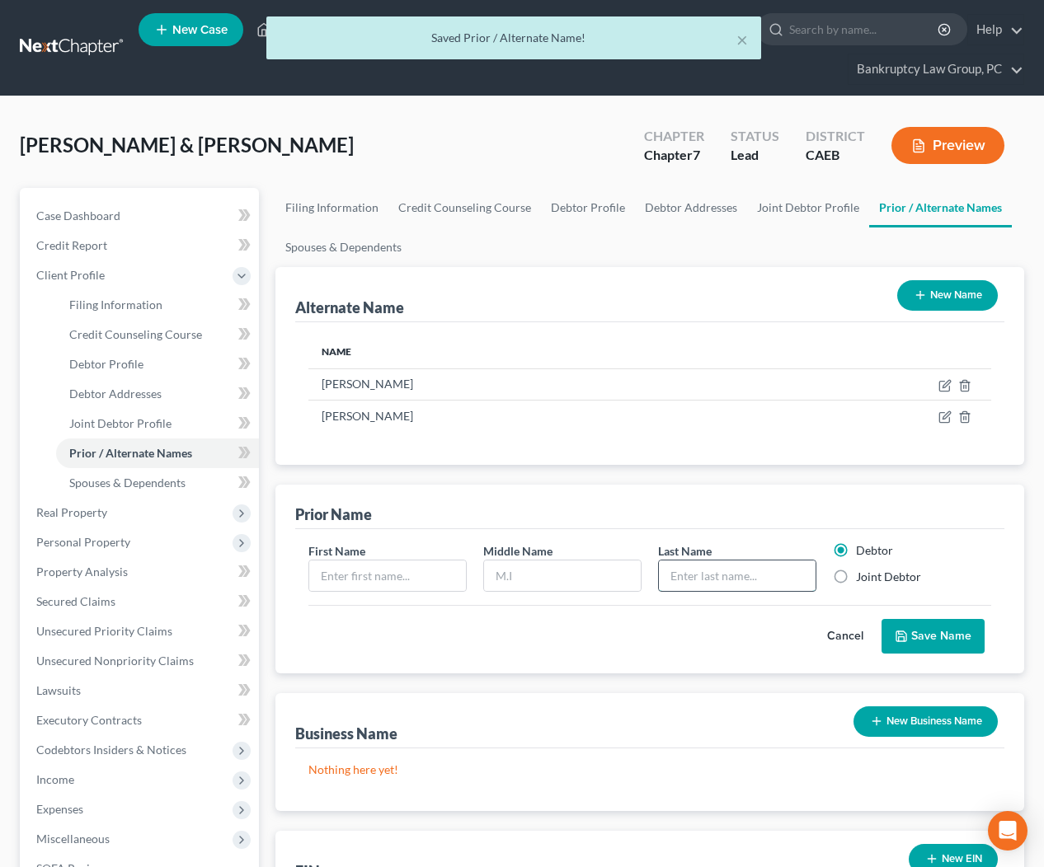
click at [787, 574] on input "text" at bounding box center [737, 576] width 157 height 31
paste input "Oseguera"
type input "Oseguera"
click at [392, 577] on input "text" at bounding box center [387, 576] width 157 height 31
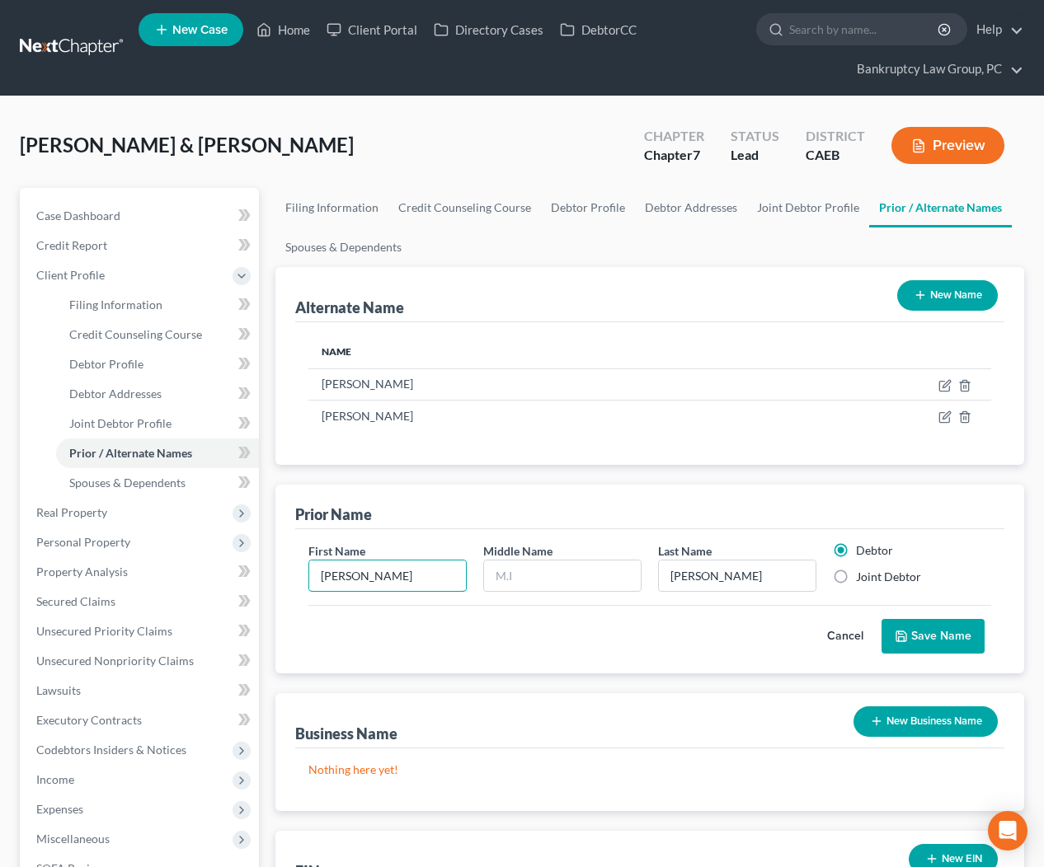
type input "Brianna"
drag, startPoint x: 842, startPoint y: 577, endPoint x: 856, endPoint y: 589, distance: 19.3
click at [856, 577] on label "Joint Debtor" at bounding box center [888, 577] width 65 height 16
click at [862, 577] on input "Joint Debtor" at bounding box center [867, 574] width 11 height 11
radio input "true"
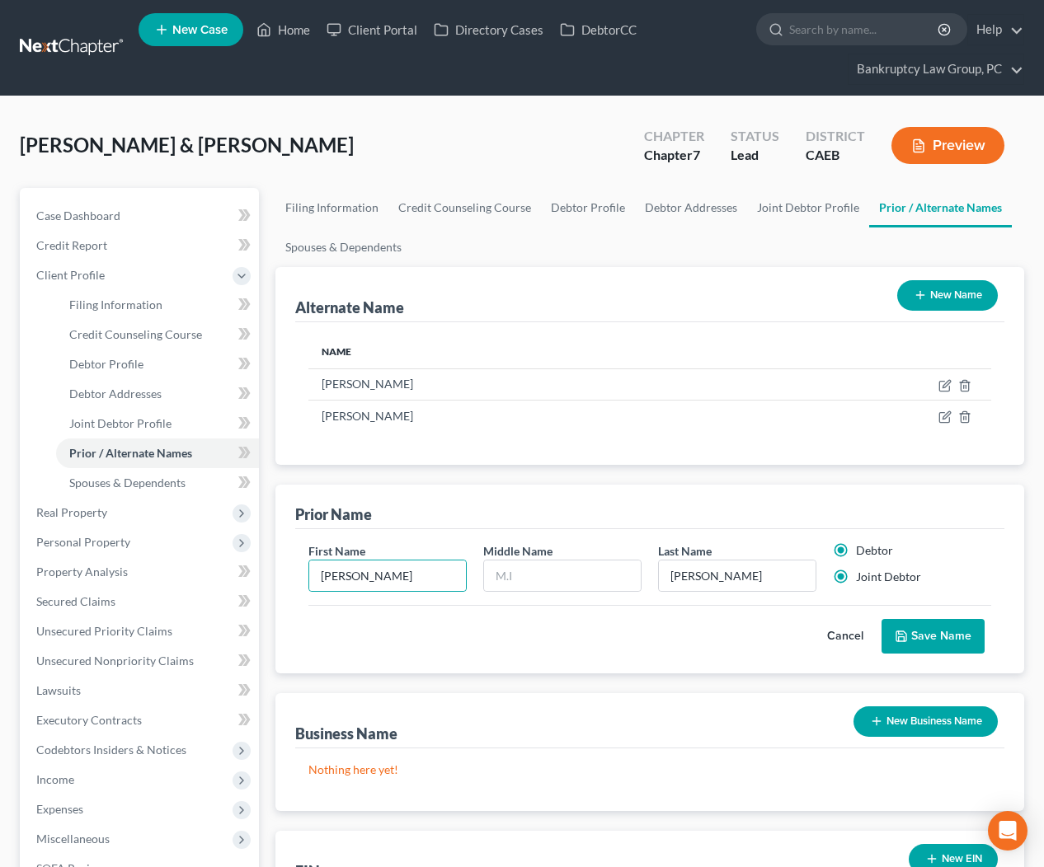
radio input "false"
click at [925, 633] on button "Save Name" at bounding box center [932, 636] width 103 height 35
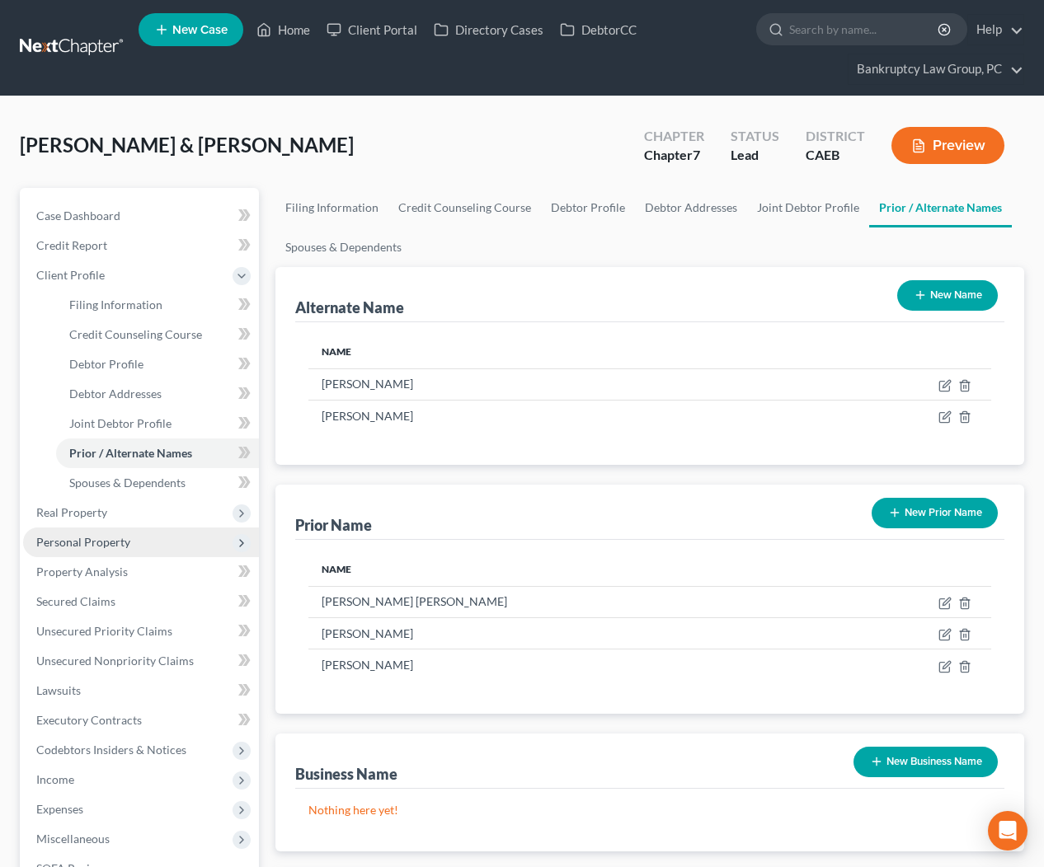
click at [98, 545] on span "Personal Property" at bounding box center [83, 542] width 94 height 14
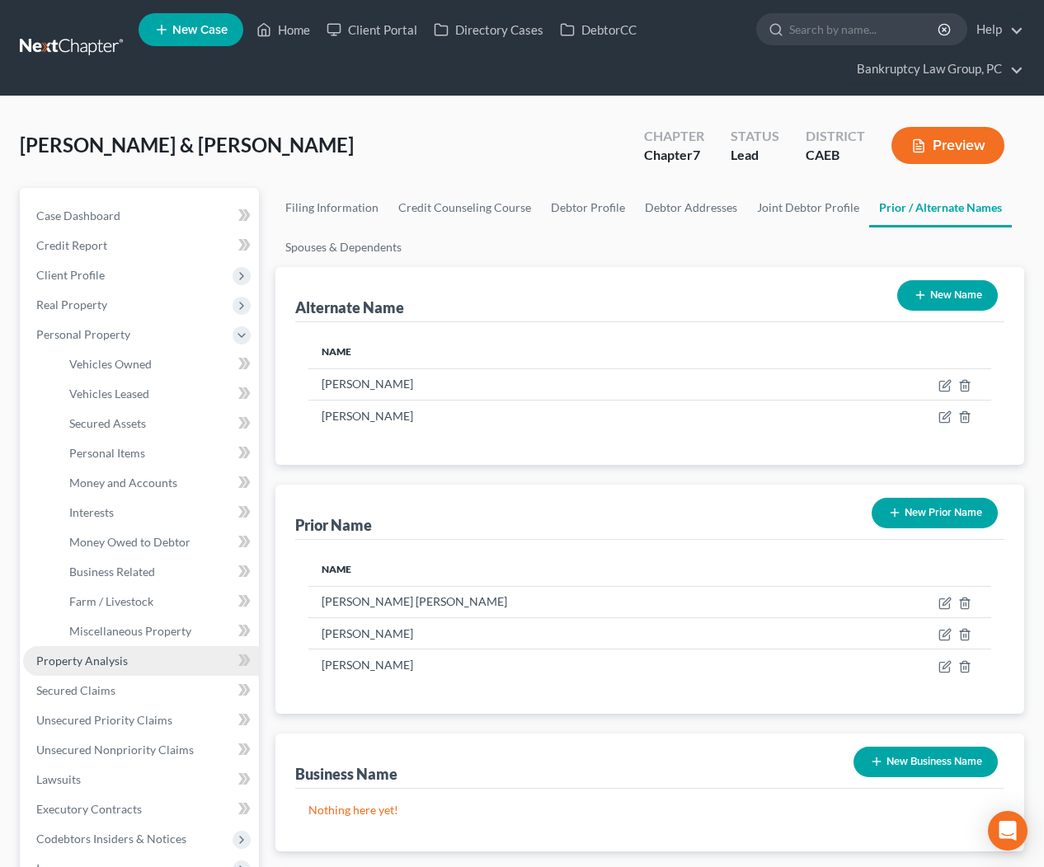
click at [101, 661] on span "Property Analysis" at bounding box center [81, 661] width 91 height 14
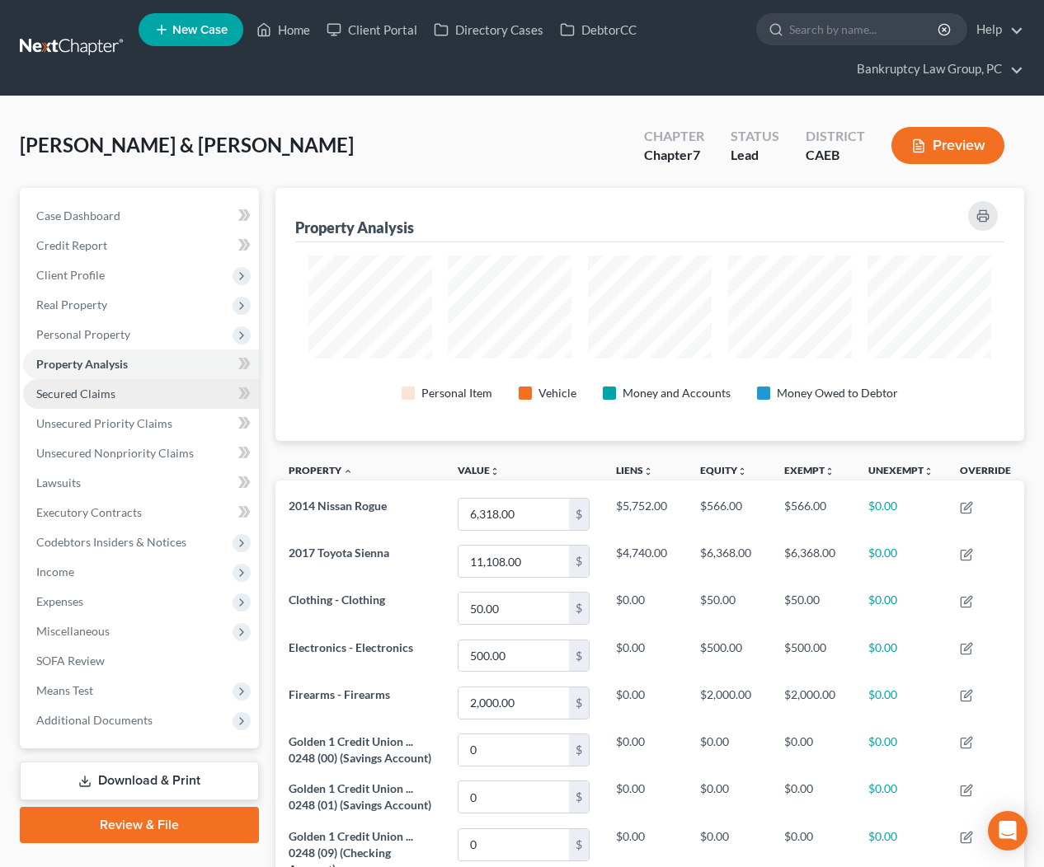
click at [83, 388] on span "Secured Claims" at bounding box center [75, 394] width 79 height 14
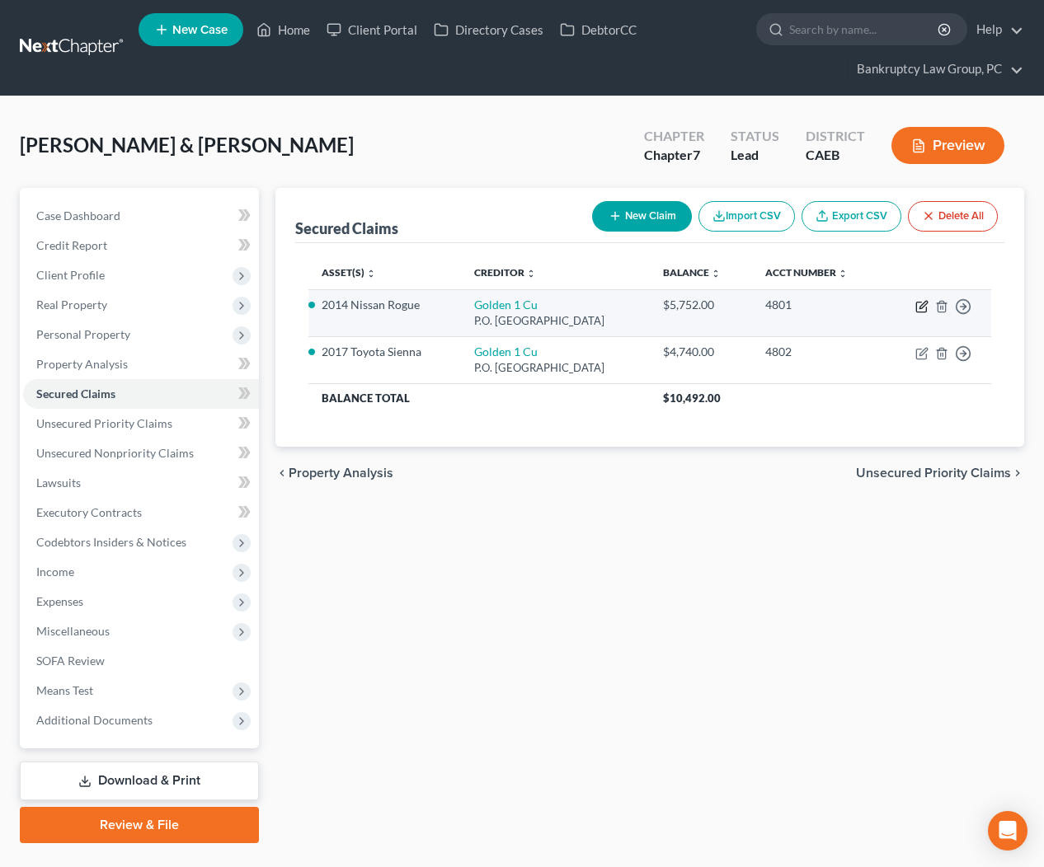
click at [917, 305] on icon "button" at bounding box center [921, 306] width 13 height 13
select select "4"
select select "2"
select select "0"
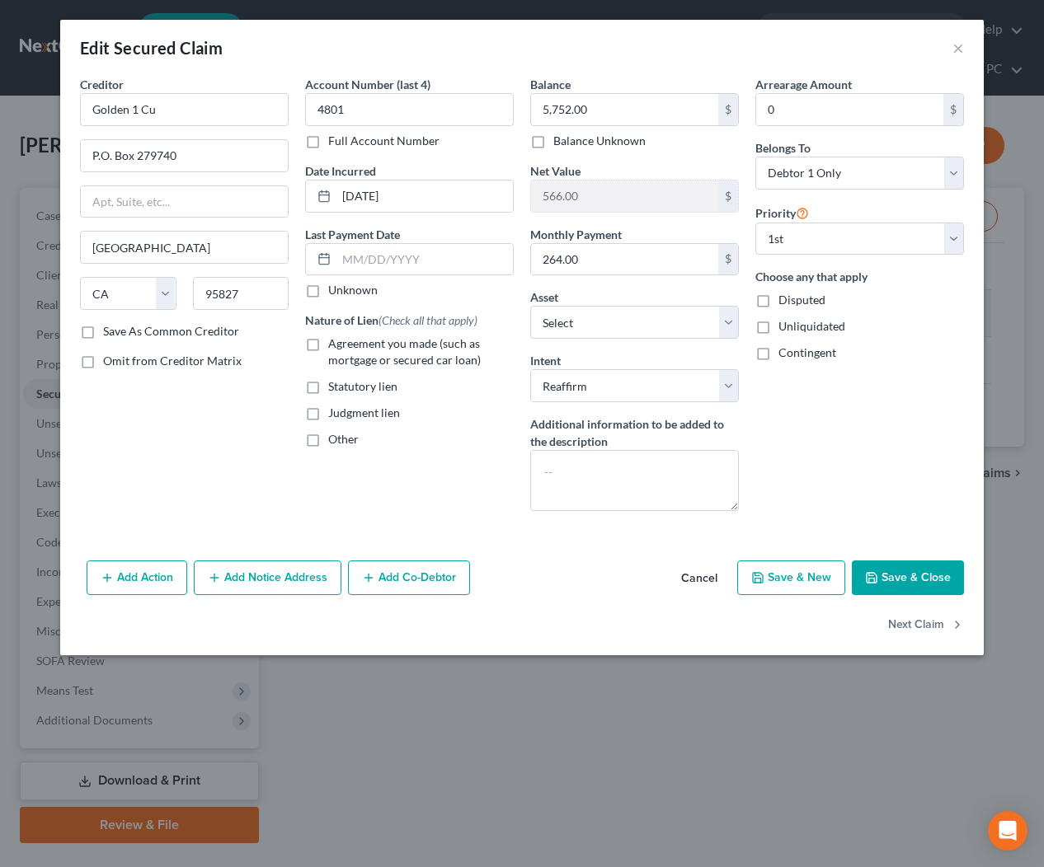
scroll to position [1, 0]
click at [426, 259] on input "text" at bounding box center [424, 259] width 176 height 31
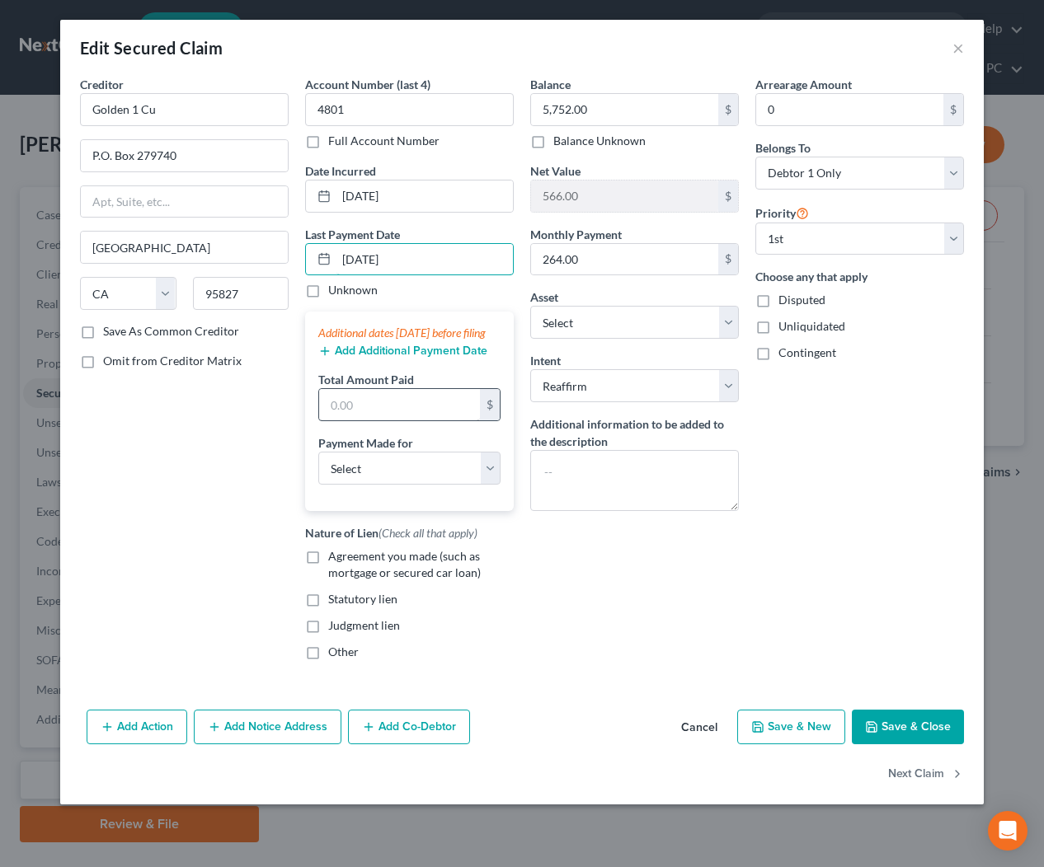
type input "[DATE]"
drag, startPoint x: 359, startPoint y: 419, endPoint x: 893, endPoint y: 450, distance: 534.2
click at [359, 419] on input "text" at bounding box center [399, 404] width 161 height 31
type input "792"
click at [374, 484] on select "Select Car Credit Card Loan Repayment Mortgage Other Suppliers Or Vendors" at bounding box center [409, 468] width 182 height 33
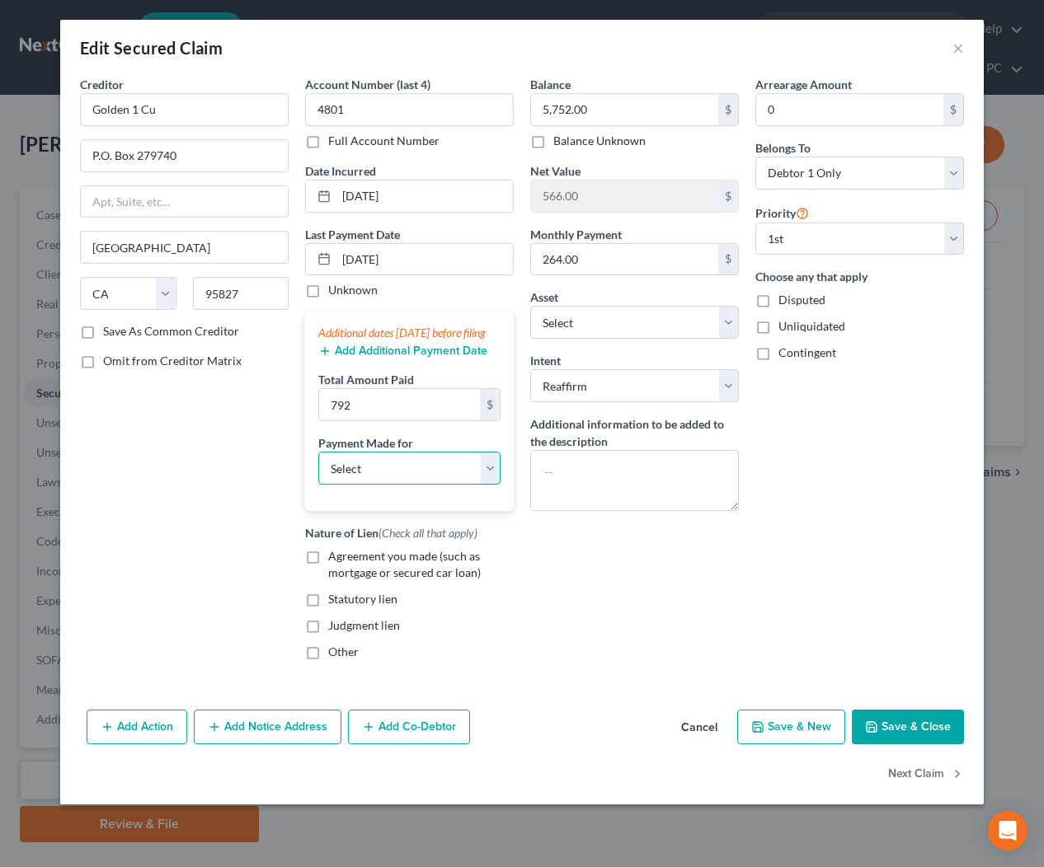
select select "0"
click at [328, 573] on label "Agreement you made (such as mortgage or secured car loan)" at bounding box center [420, 564] width 185 height 33
click at [335, 559] on input "Agreement you made (such as mortgage or secured car loan)" at bounding box center [340, 553] width 11 height 11
checkbox input "true"
click at [906, 744] on button "Save & Close" at bounding box center [907, 727] width 112 height 35
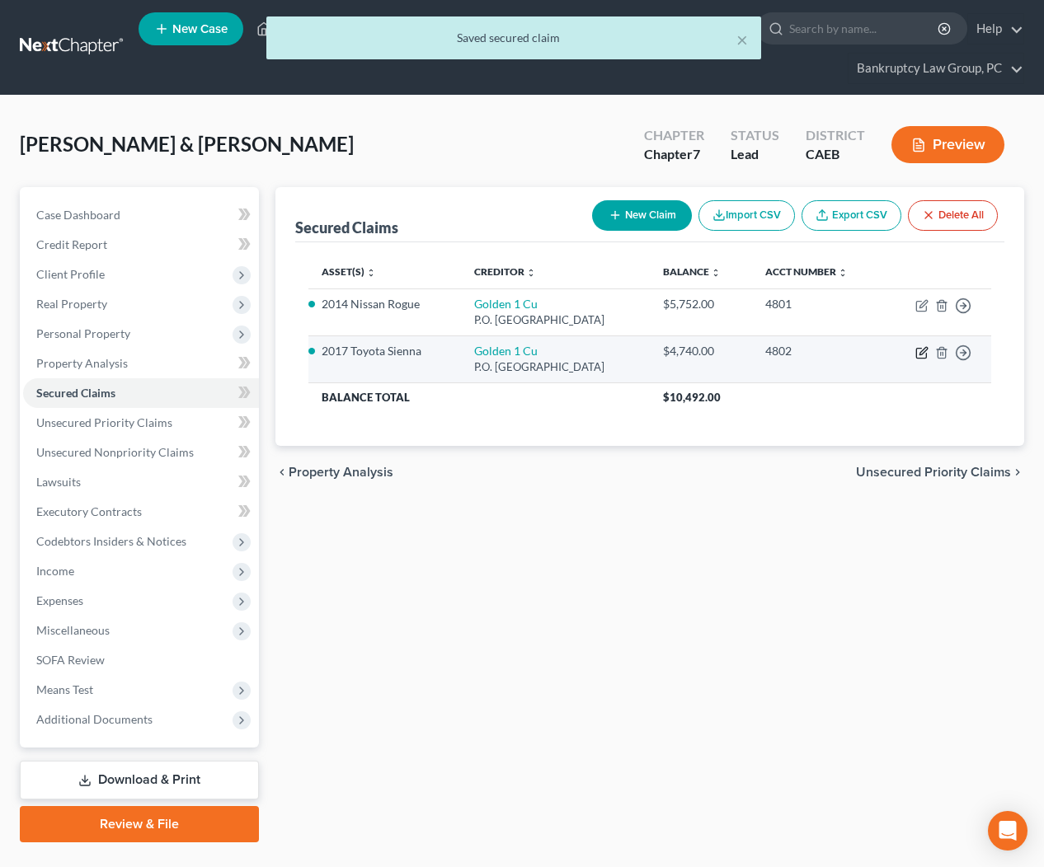
click at [921, 354] on icon "button" at bounding box center [922, 350] width 7 height 7
select select "4"
select select "2"
select select "0"
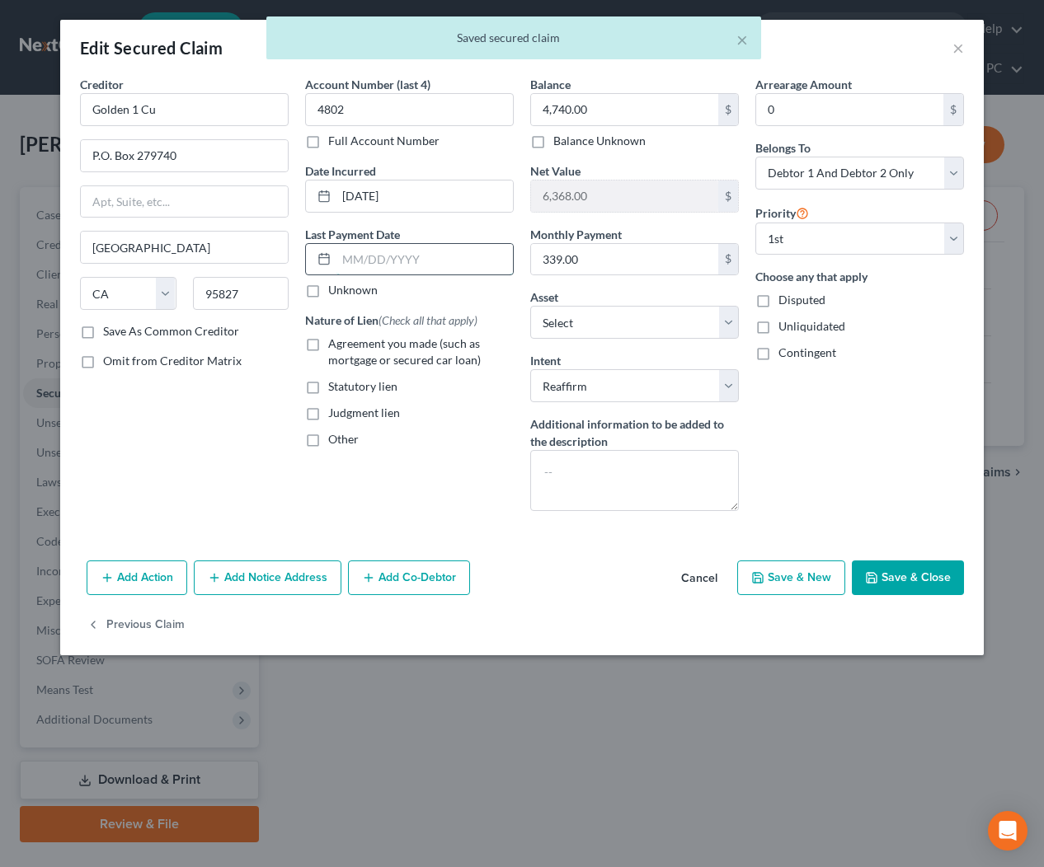
click at [430, 261] on input "text" at bounding box center [424, 259] width 176 height 31
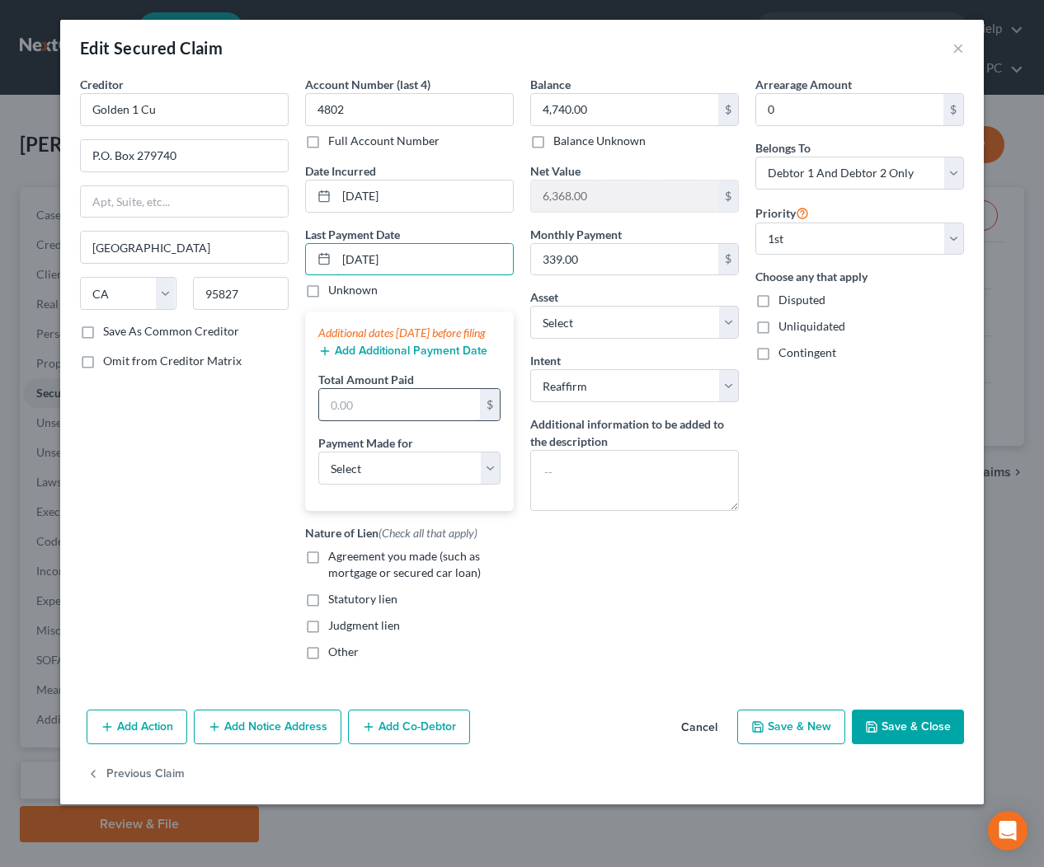
type input "[DATE]"
click at [381, 420] on input "text" at bounding box center [399, 404] width 161 height 31
type input "1,017"
click at [370, 481] on select "Select Car Credit Card Loan Repayment Mortgage Other Suppliers Or Vendors" at bounding box center [409, 468] width 182 height 33
select select "0"
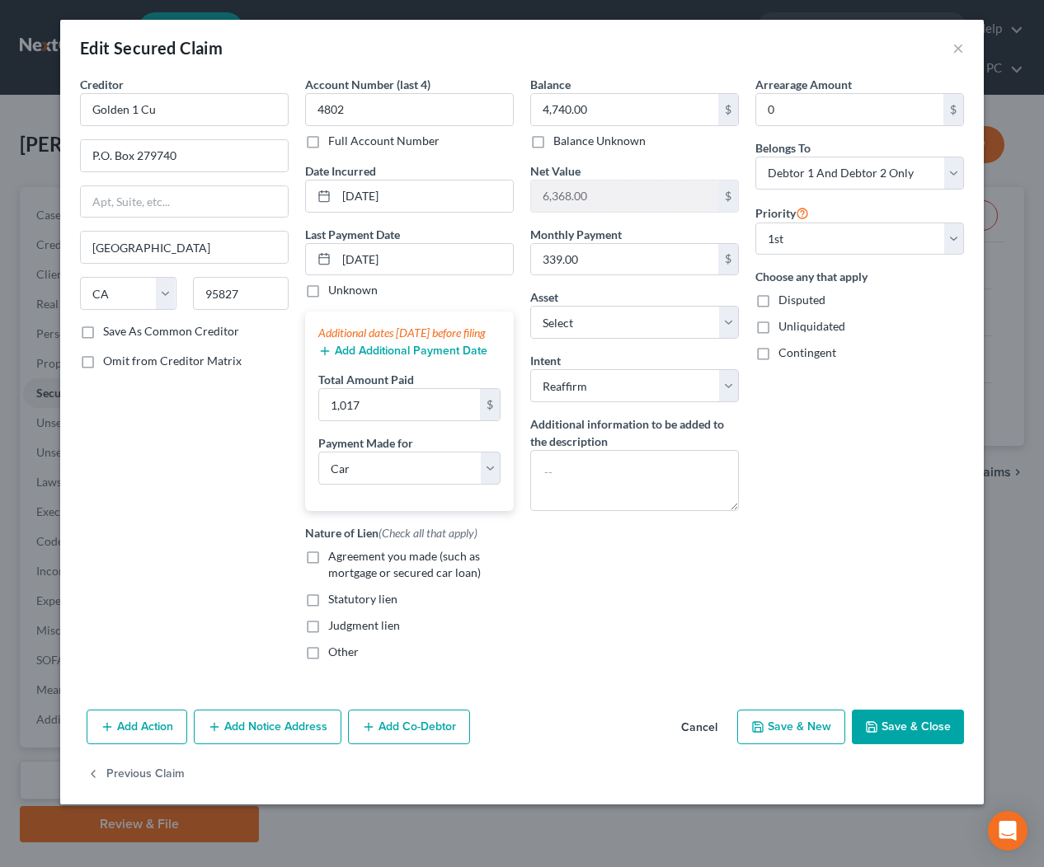
click at [328, 571] on label "Agreement you made (such as mortgage or secured car loan)" at bounding box center [420, 564] width 185 height 33
click at [335, 559] on input "Agreement you made (such as mortgage or secured car loan)" at bounding box center [340, 553] width 11 height 11
checkbox input "true"
click at [882, 740] on button "Save & Close" at bounding box center [907, 727] width 112 height 35
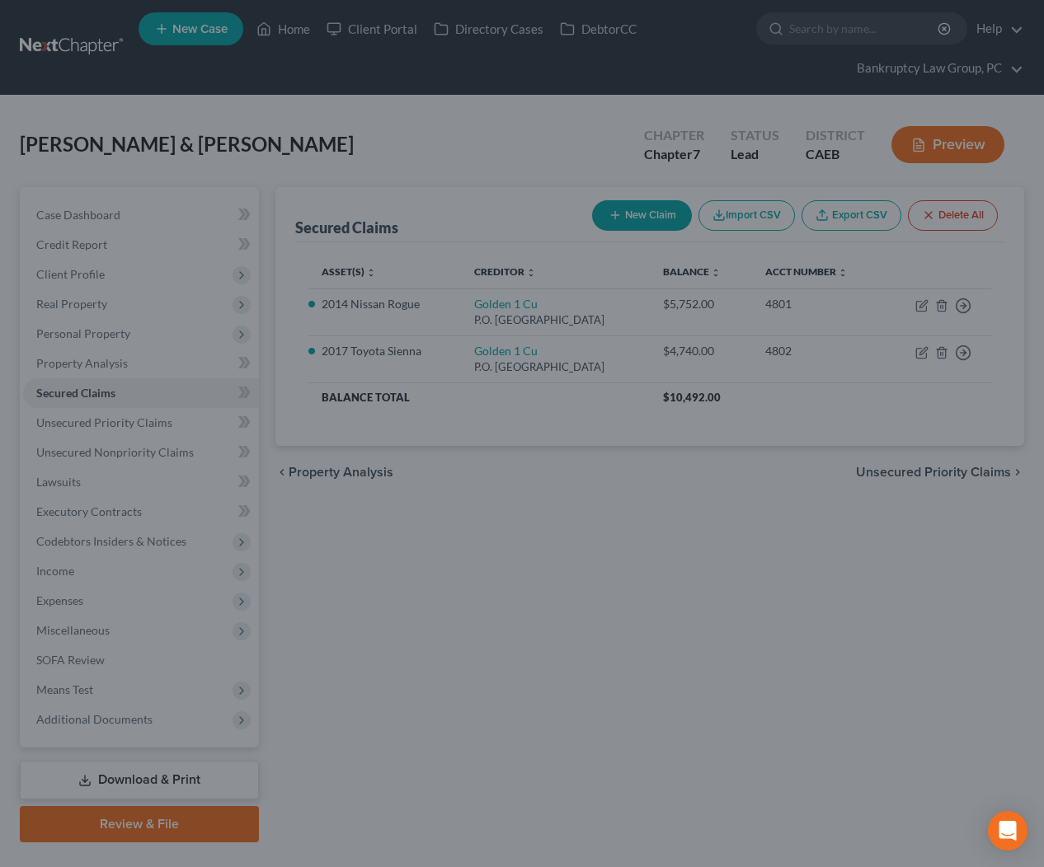
select select "4"
type input "1,017.00"
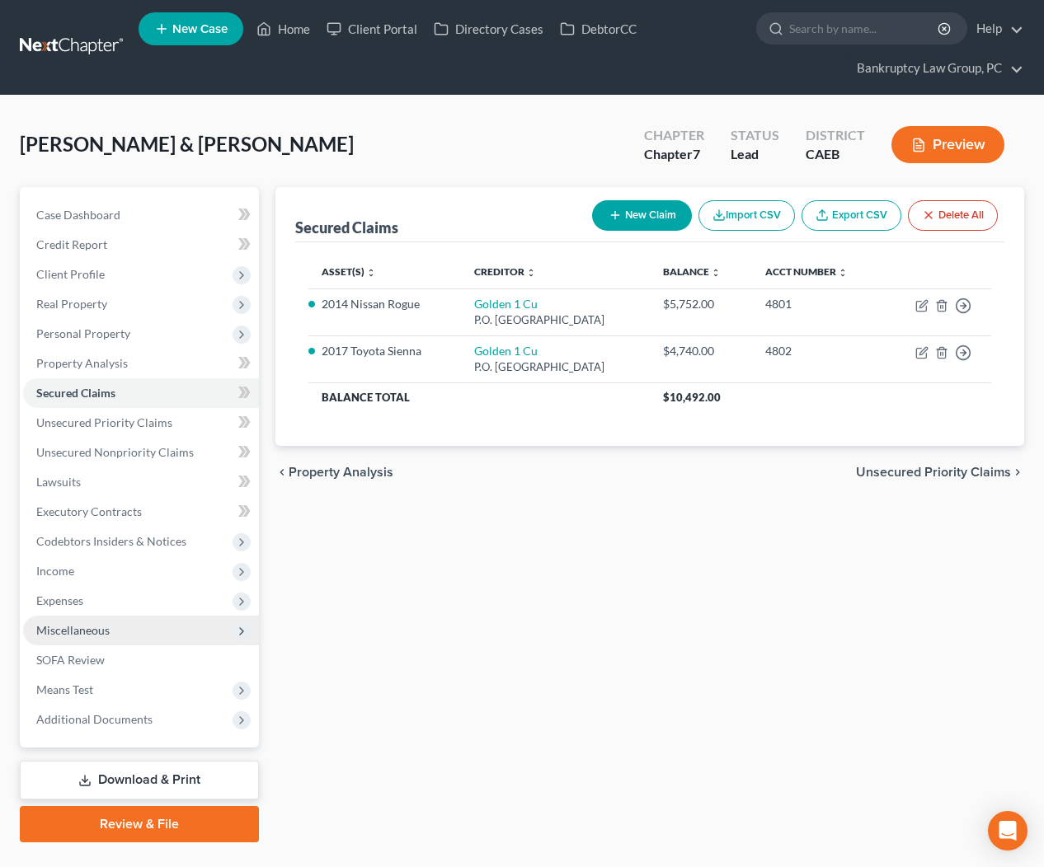
click at [106, 637] on span "Miscellaneous" at bounding box center [141, 631] width 236 height 30
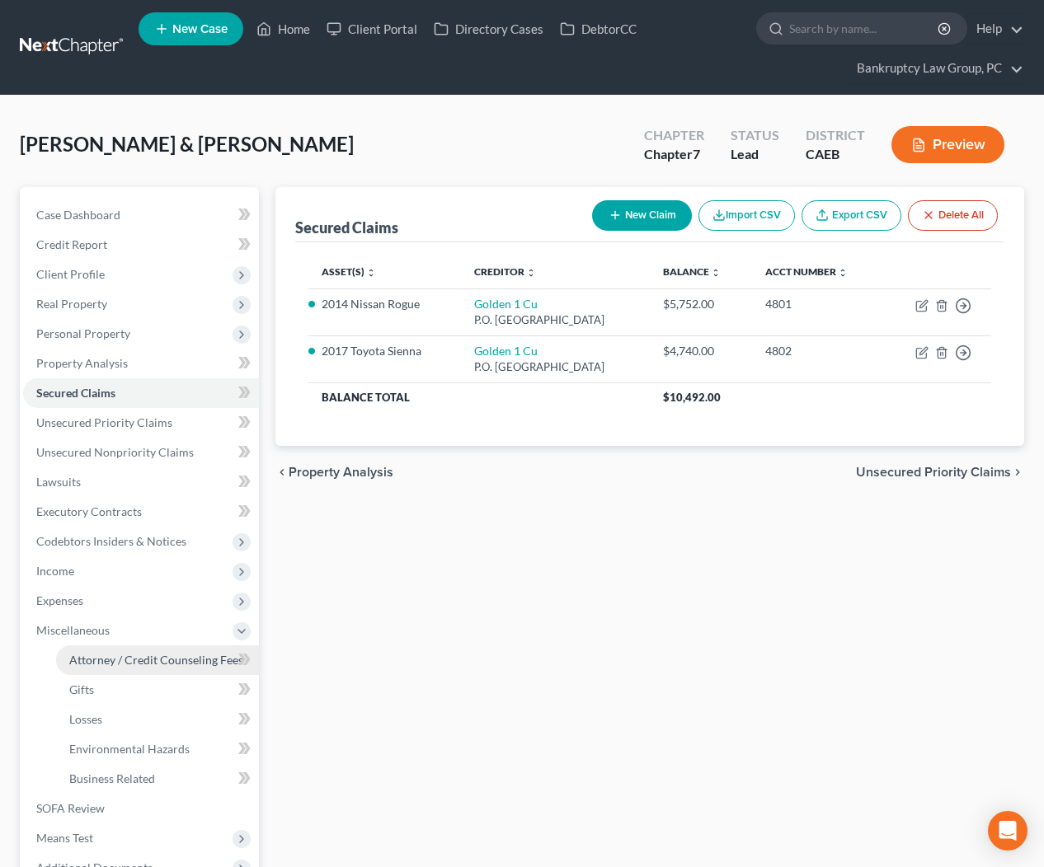
click at [110, 657] on span "Attorney / Credit Counseling Fees" at bounding box center [156, 660] width 174 height 14
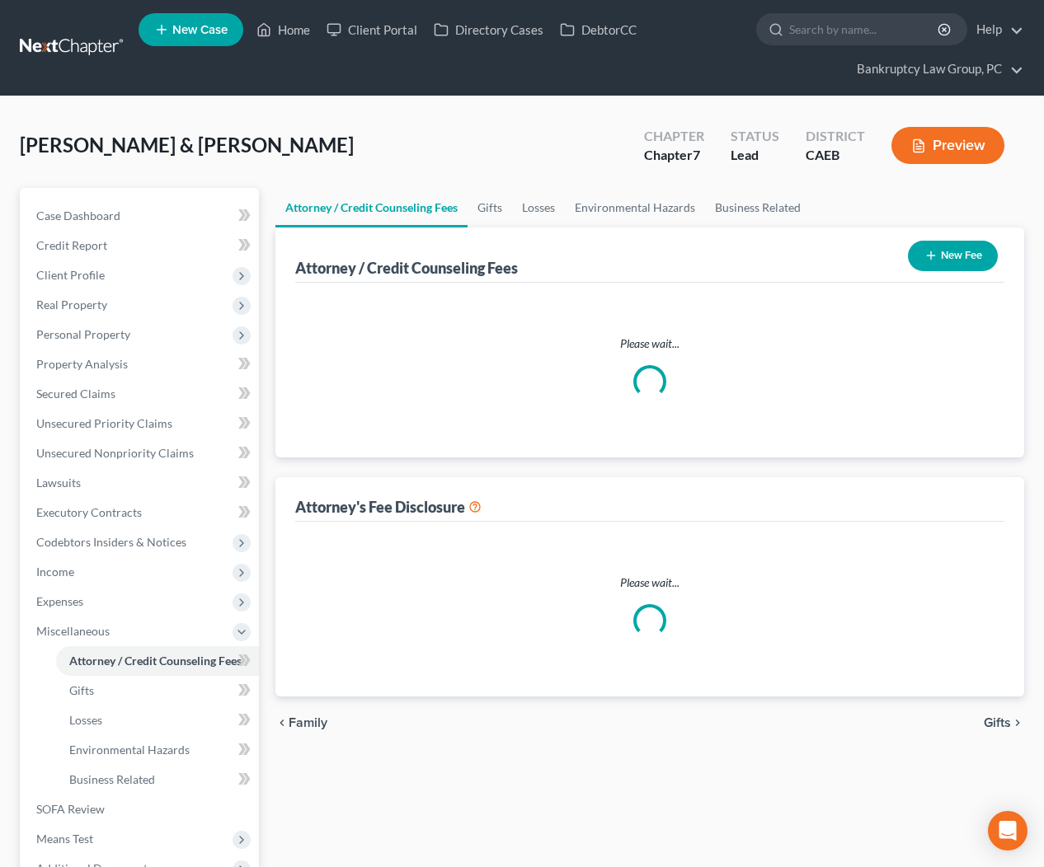
select select "1"
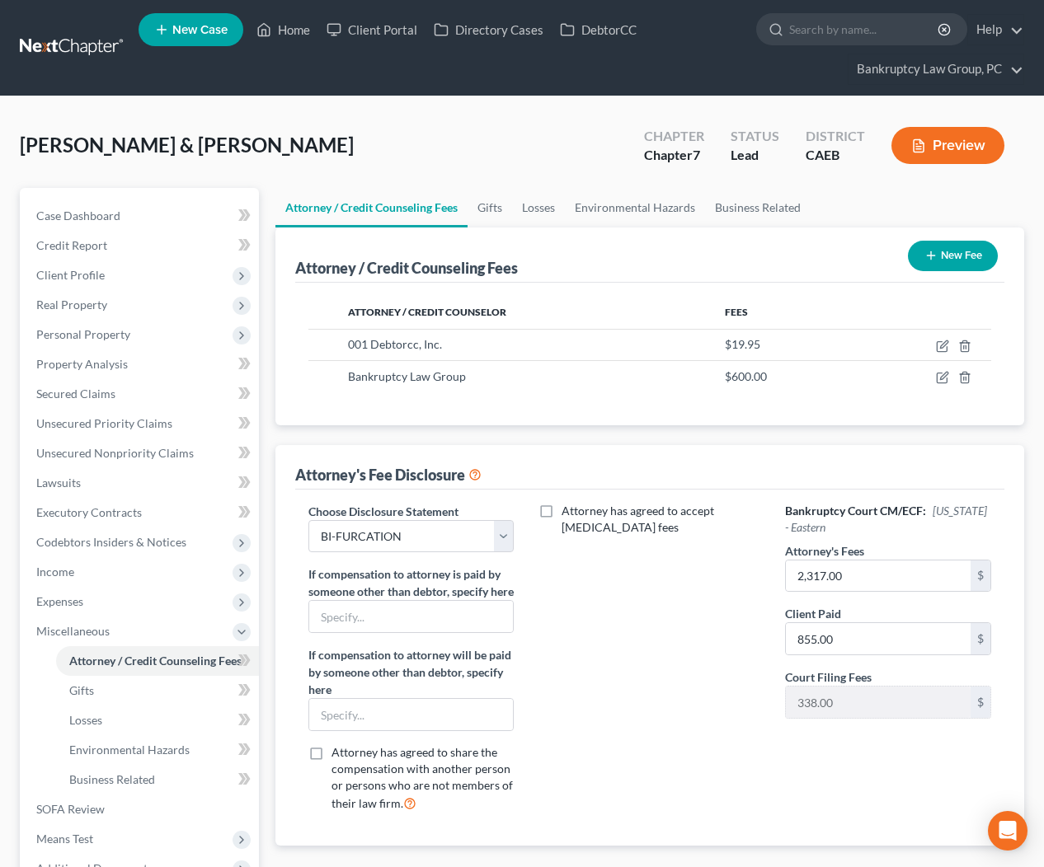
click at [934, 260] on icon "button" at bounding box center [930, 255] width 13 height 13
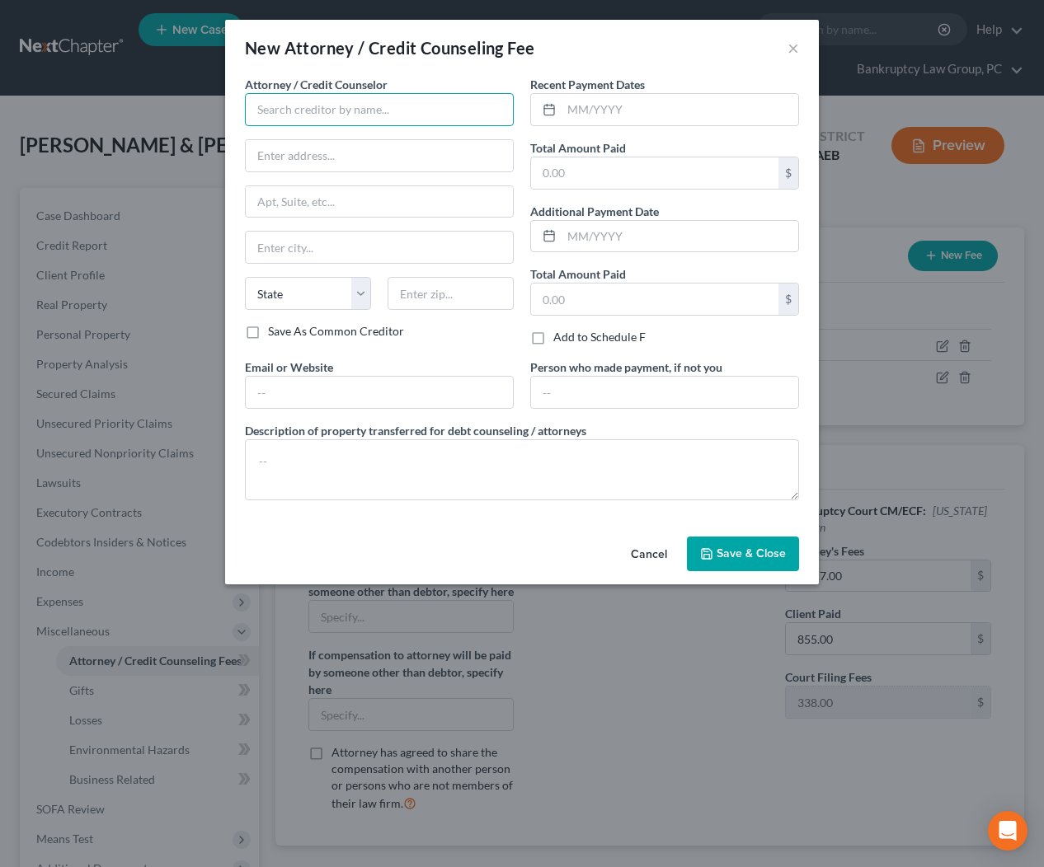
click at [373, 102] on input "text" at bounding box center [379, 109] width 269 height 33
type input "Money Management Inc"
click at [697, 115] on input "text" at bounding box center [679, 109] width 237 height 31
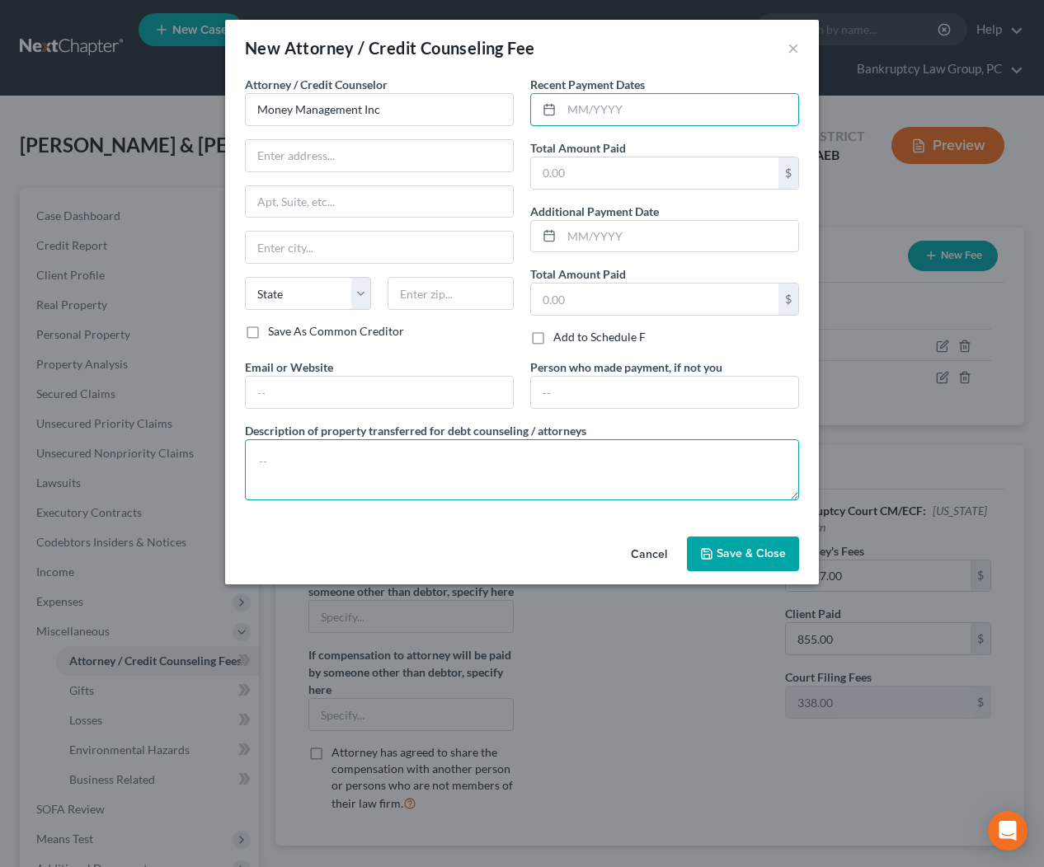
click at [579, 457] on textarea at bounding box center [522, 469] width 554 height 61
type textarea "Debt Management Program"
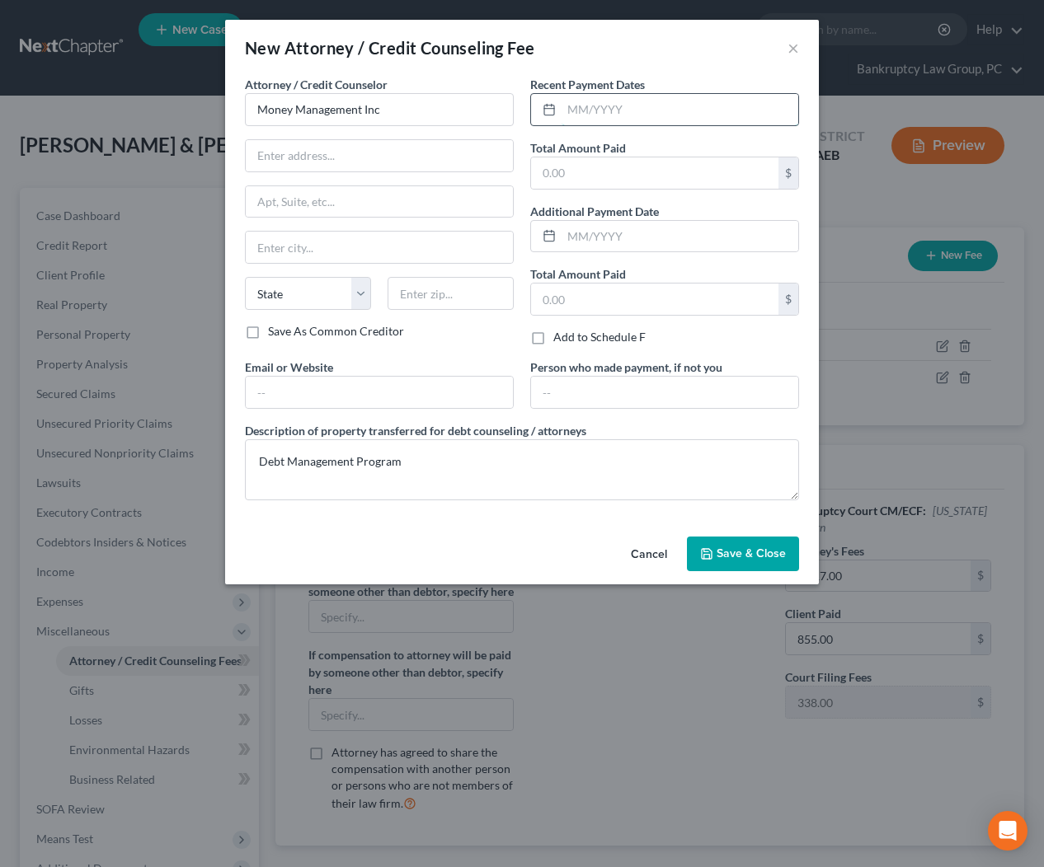
click at [652, 109] on input "text" at bounding box center [679, 109] width 237 height 31
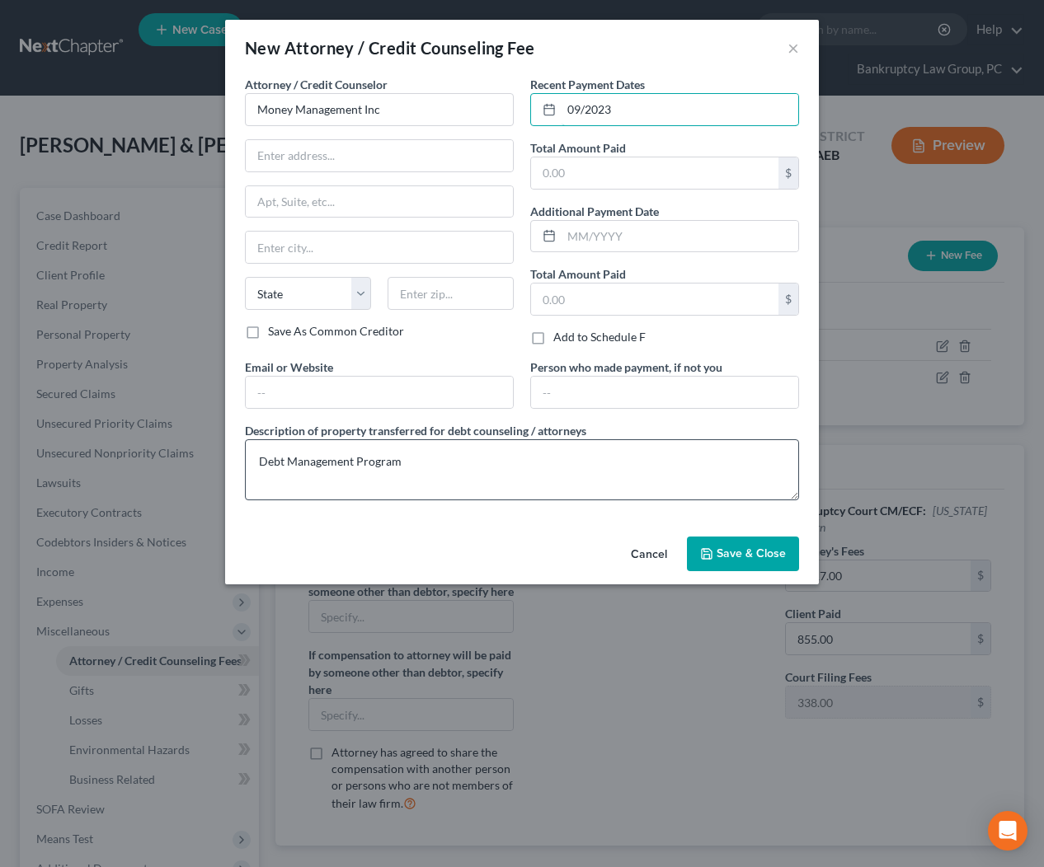
type input "09/2023"
click at [536, 467] on textarea "Debt Management Program" at bounding box center [522, 469] width 554 height 61
type textarea "Debt Management Program $503/mo - until June 14, 2025 They were making ongoing …"
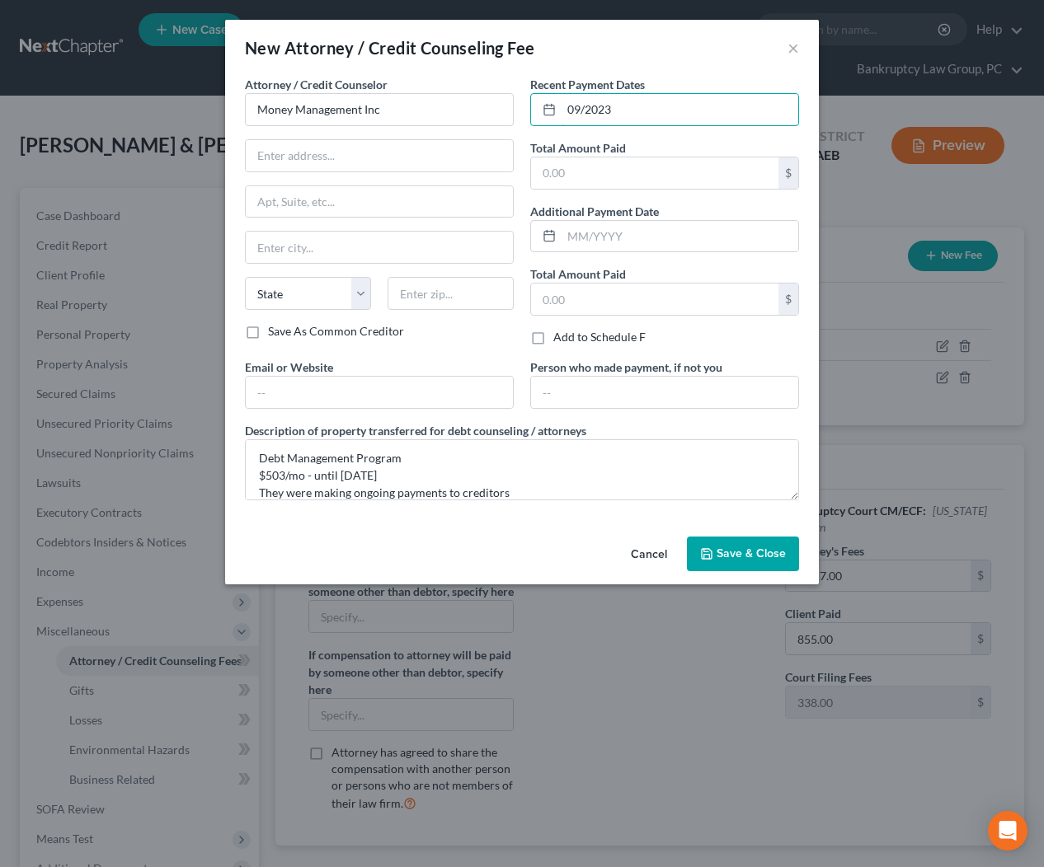
drag, startPoint x: 632, startPoint y: 110, endPoint x: 1001, endPoint y: 383, distance: 459.0
click at [528, 111] on div "Recent Payment Dates 09/2023 Total Amount Paid $ Additional Payment Date Total …" at bounding box center [664, 217] width 285 height 283
type input "06/2025"
click at [763, 548] on span "Save & Close" at bounding box center [750, 553] width 69 height 14
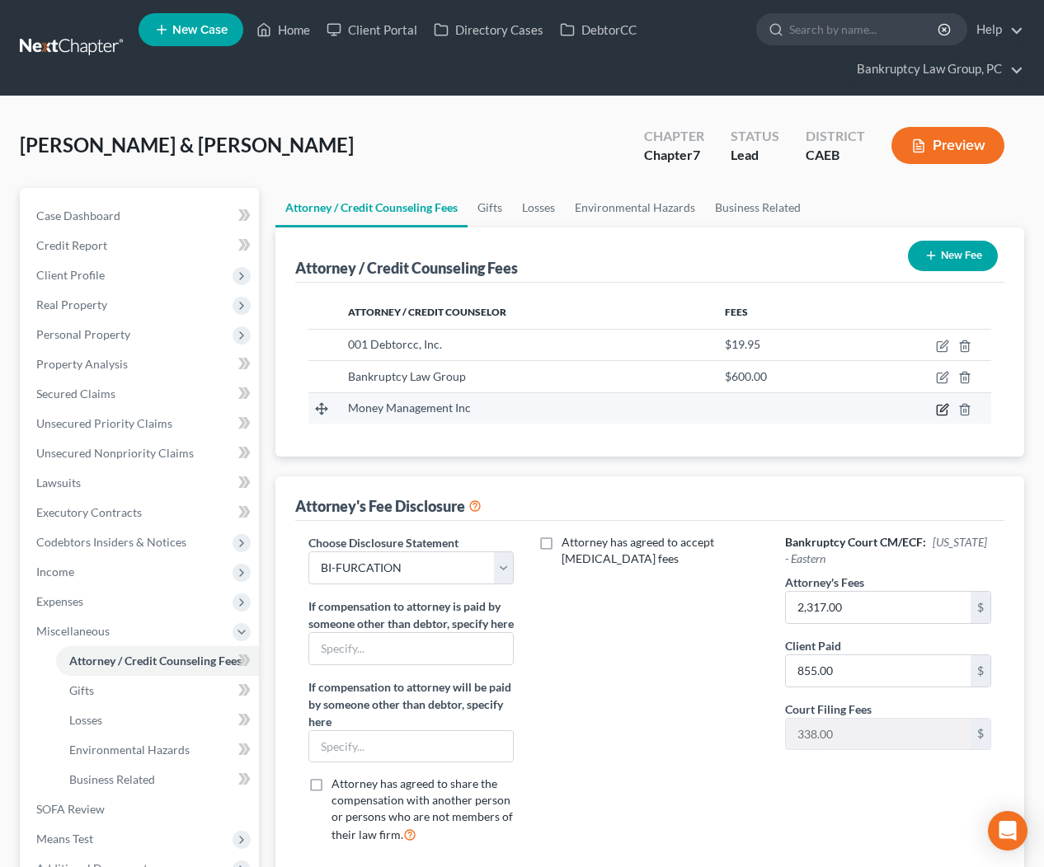
click at [940, 406] on icon "button" at bounding box center [942, 409] width 13 height 13
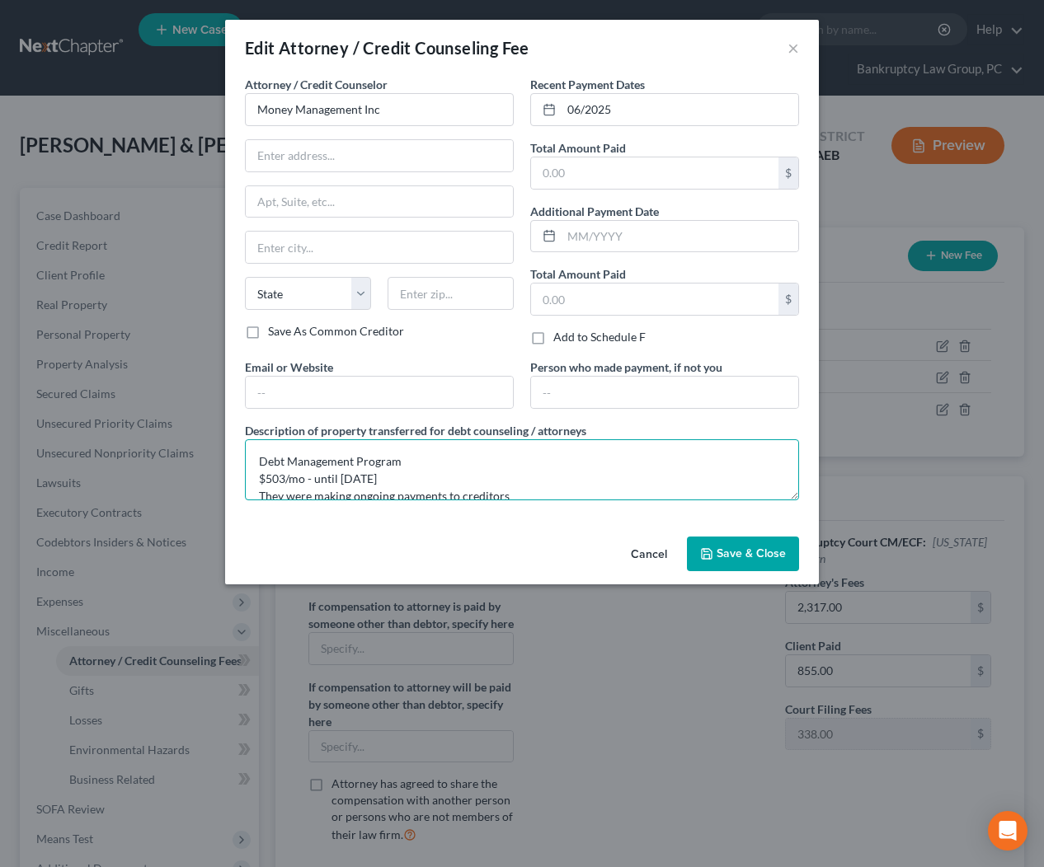
click at [435, 477] on textarea "Debt Management Program $503/mo - until June 14, 2025 They were making ongoing …" at bounding box center [522, 469] width 554 height 61
drag, startPoint x: 314, startPoint y: 481, endPoint x: 344, endPoint y: 508, distance: 40.3
click at [316, 481] on textarea "Debt Management Program $503/mo - until June 14, 2025 They were making ongoing …" at bounding box center [522, 469] width 554 height 61
type textarea "Debt Management Program $503/mo - September 2023 until June 14, 2025 They were …"
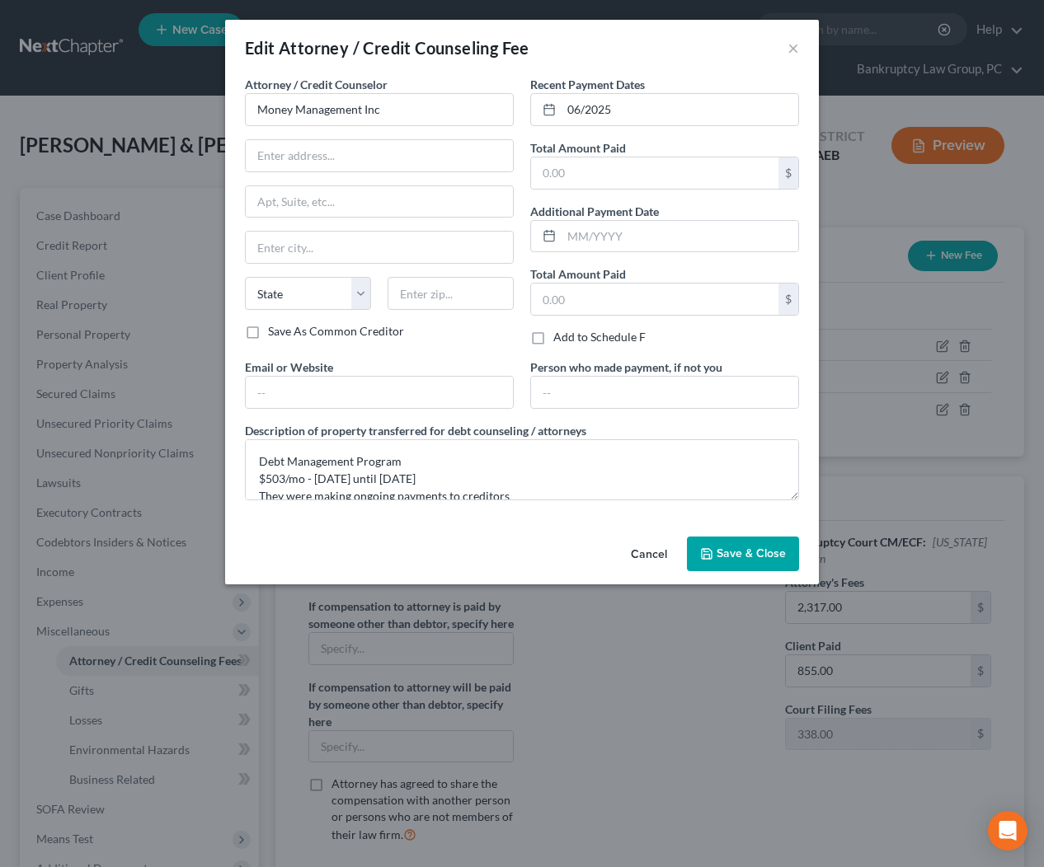
click at [755, 557] on span "Save & Close" at bounding box center [750, 553] width 69 height 14
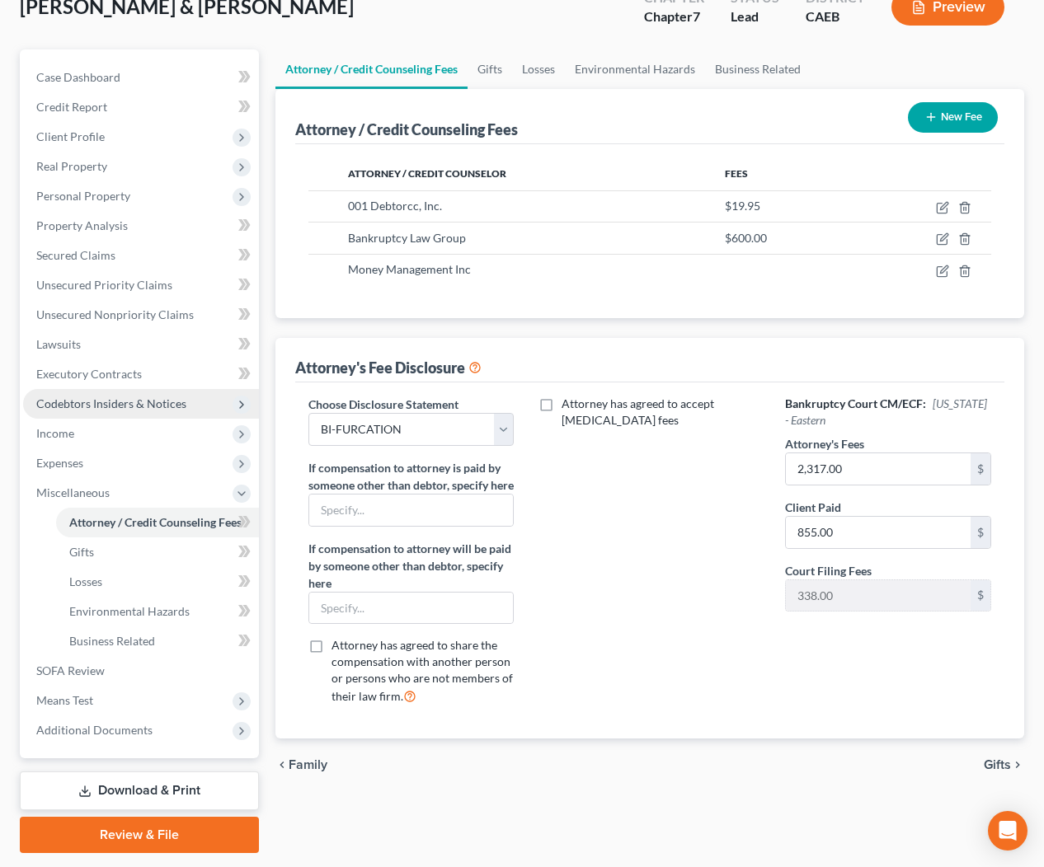
scroll to position [139, 0]
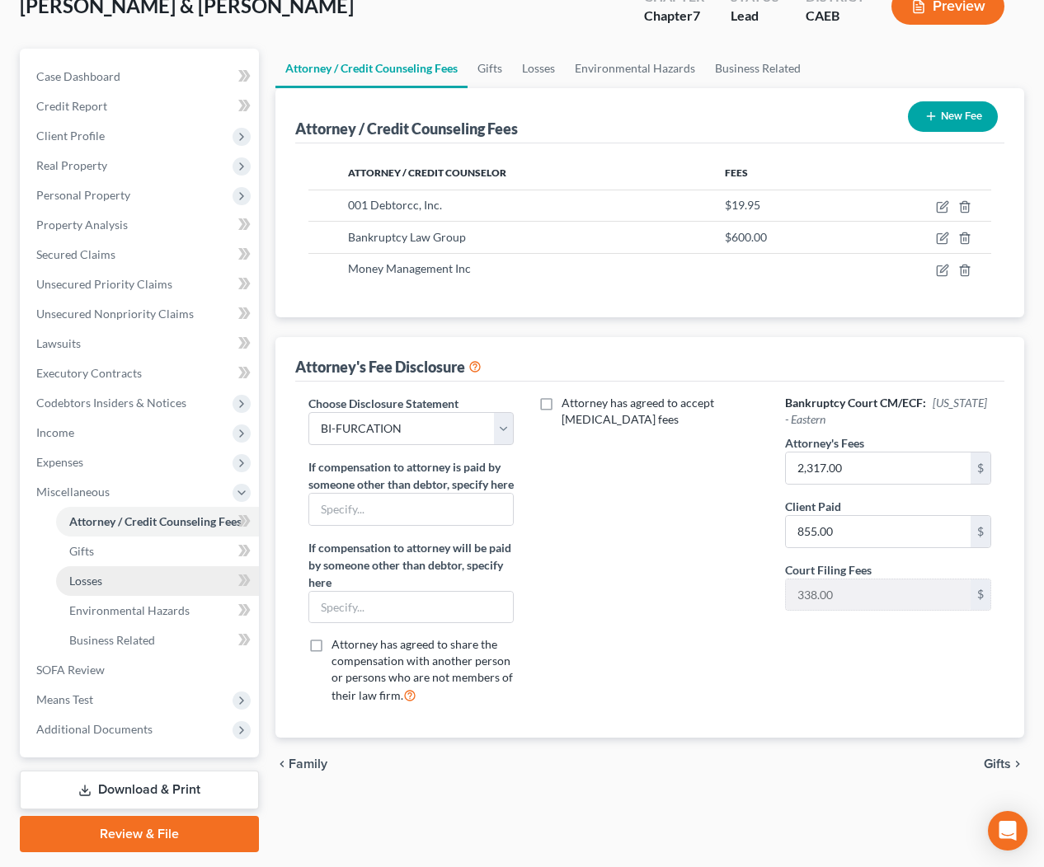
click at [110, 576] on link "Losses" at bounding box center [157, 581] width 203 height 30
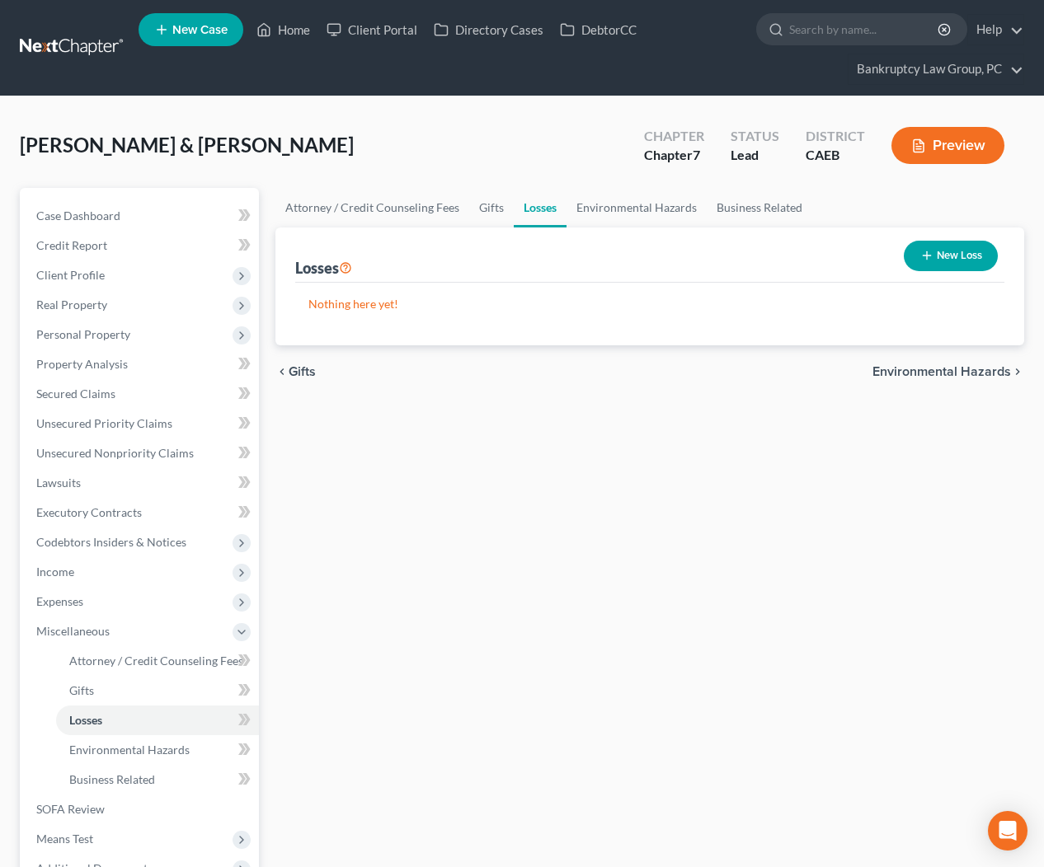
click at [955, 249] on button "New Loss" at bounding box center [950, 256] width 94 height 30
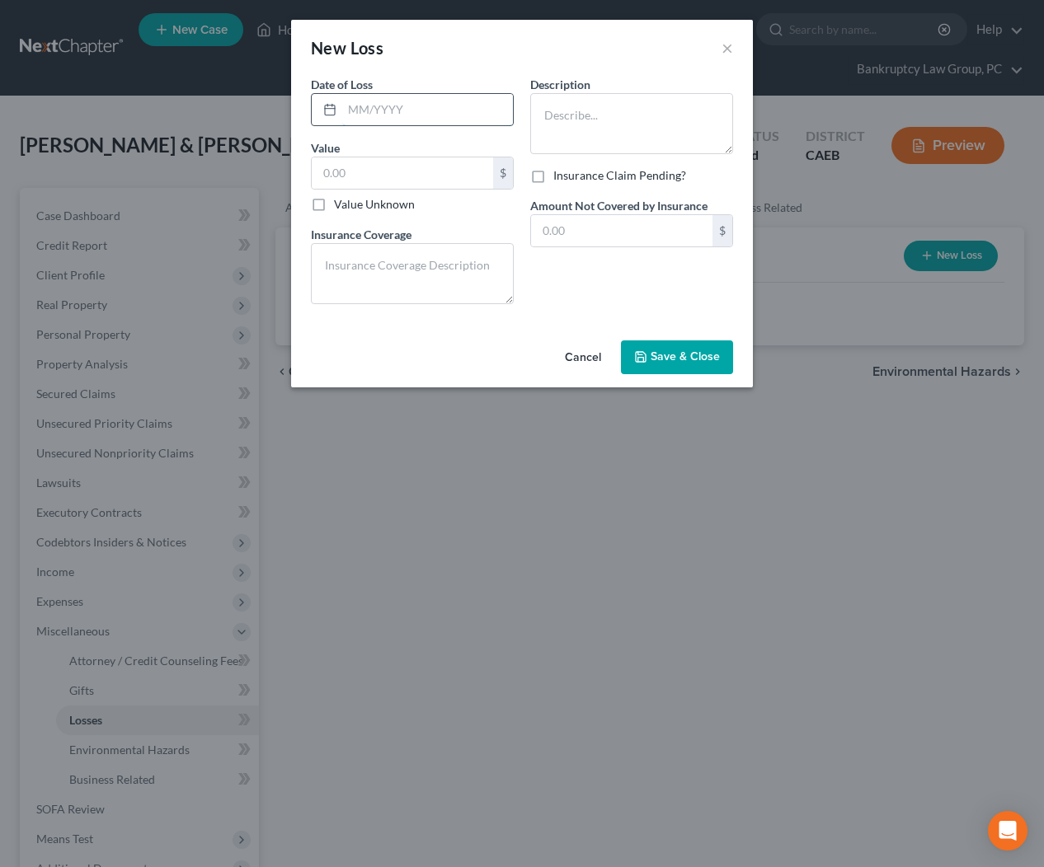
click at [384, 111] on input "text" at bounding box center [427, 109] width 171 height 31
type input "08/2025"
click at [582, 119] on textarea at bounding box center [631, 123] width 203 height 61
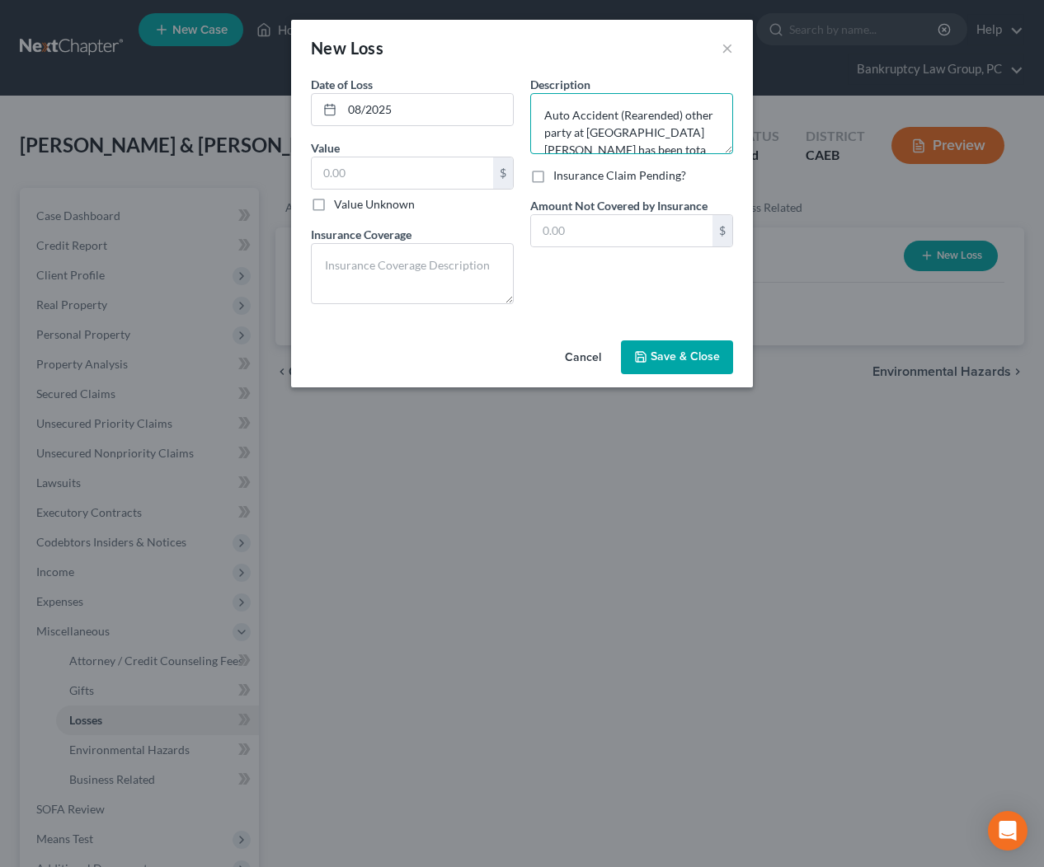
scroll to position [3, 0]
type textarea "Auto Accident (Rearended) other party at fault - Sienna has been totalled by th…"
click at [364, 268] on textarea at bounding box center [412, 273] width 203 height 61
type textarea "Pasy off the Loan"
type textarea "Auto Accident (Rear Ended) other party at fault - Sienna has been totalled by t…"
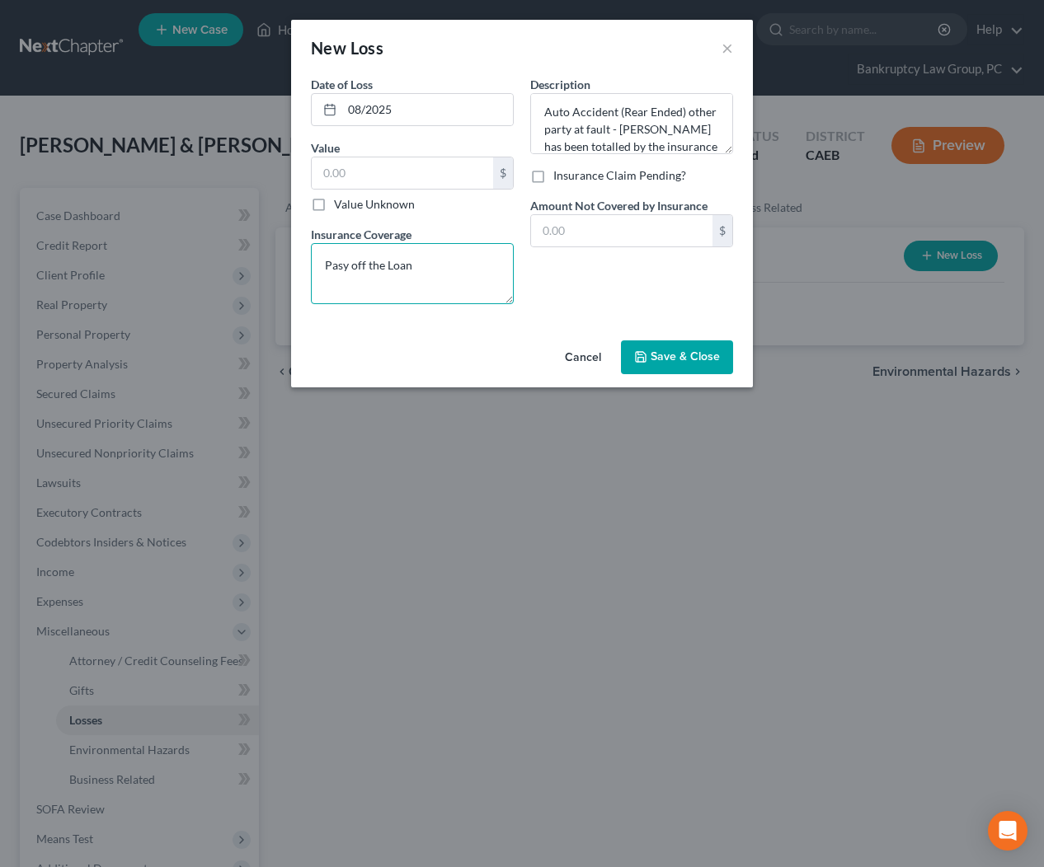
click at [429, 262] on textarea "Pasy off the Loan" at bounding box center [412, 273] width 203 height 61
drag, startPoint x: 321, startPoint y: 267, endPoint x: 439, endPoint y: 271, distance: 117.1
click at [439, 271] on textarea "Pasy off the Loan $15,400" at bounding box center [412, 273] width 203 height 61
click at [406, 270] on textarea "$15,400" at bounding box center [412, 273] width 203 height 61
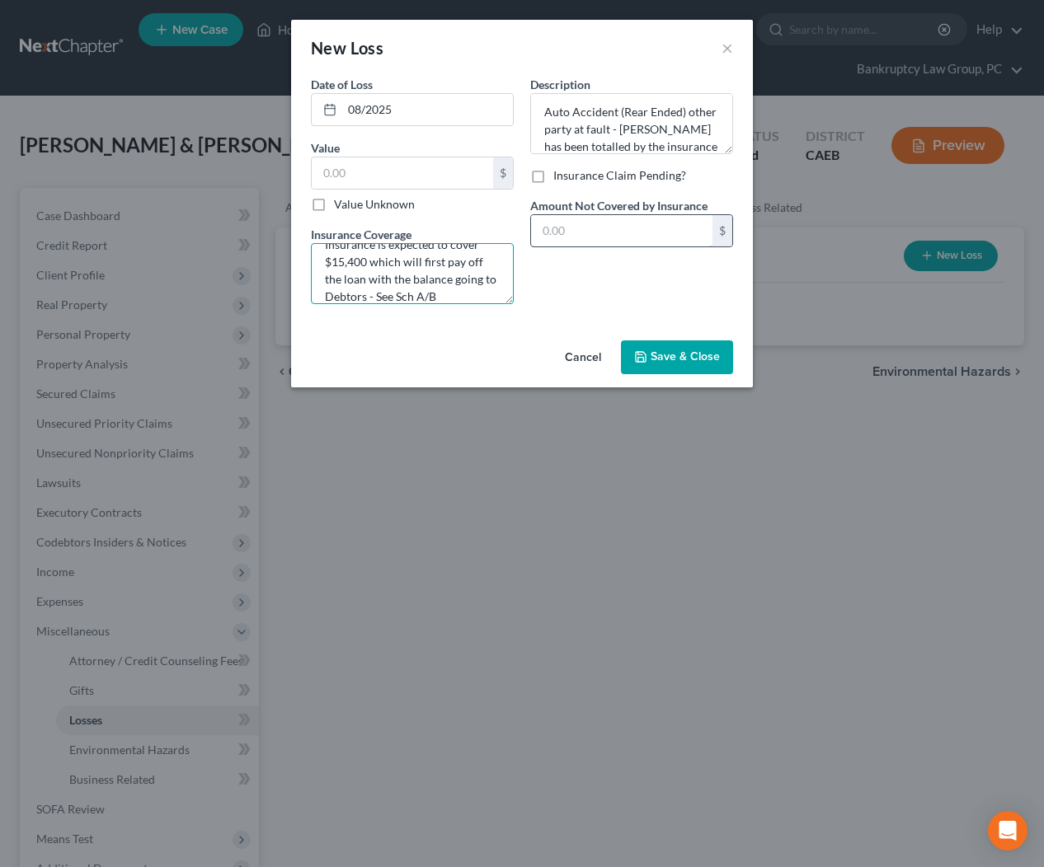
type textarea "Insurance is expected to cover $15,400 which will first pay off the loan with t…"
click at [662, 226] on input "text" at bounding box center [621, 230] width 181 height 31
type input "15,400"
click at [446, 176] on input "text" at bounding box center [402, 172] width 181 height 31
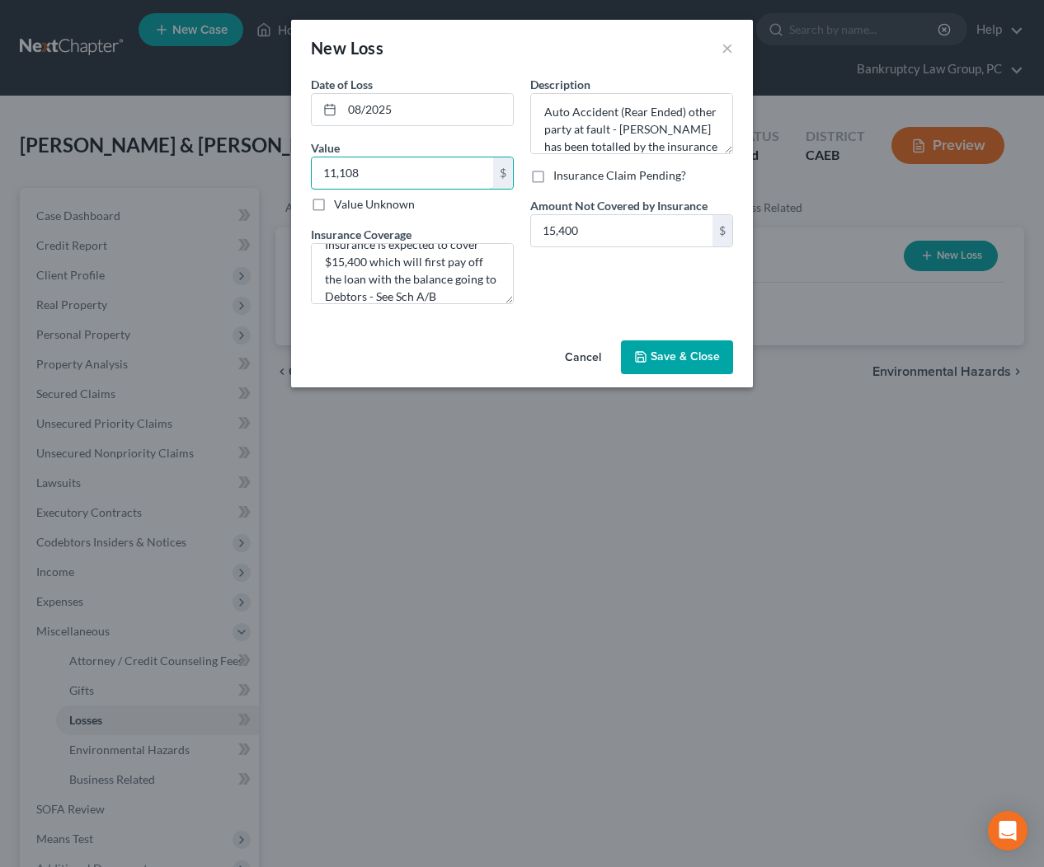
type input "11,108"
click at [681, 364] on span "Save & Close" at bounding box center [684, 357] width 69 height 14
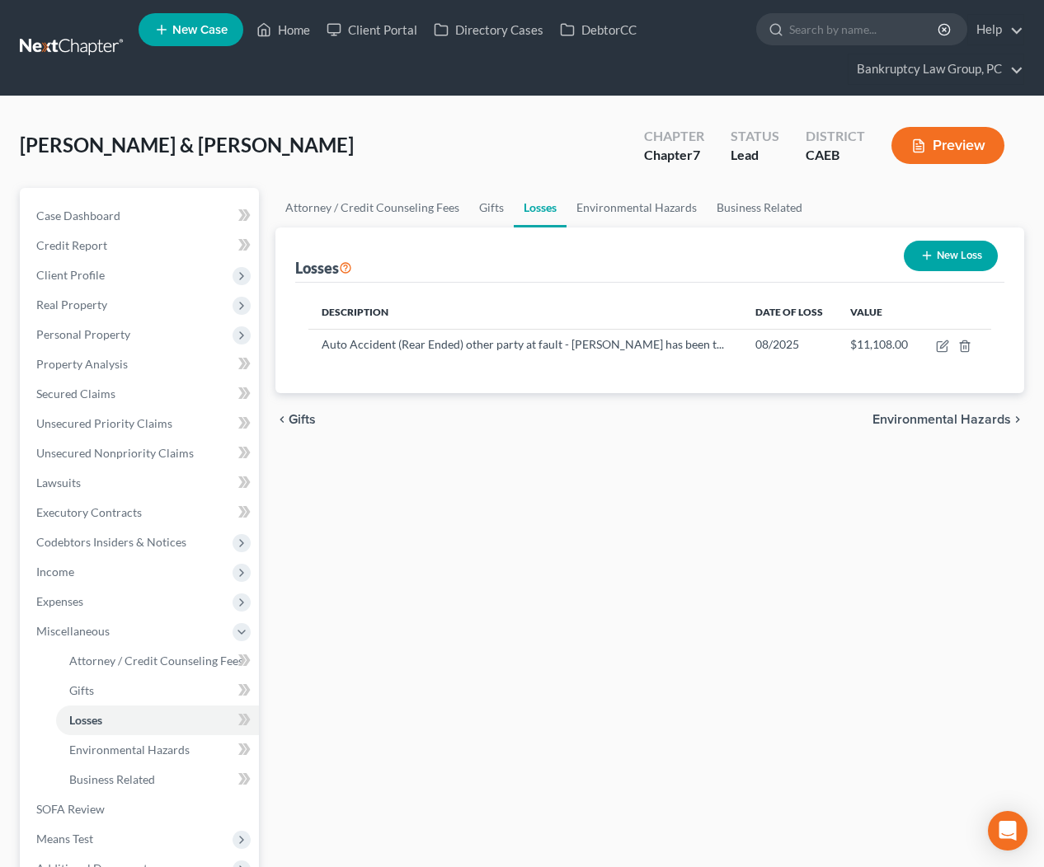
click at [731, 574] on div "Attorney / Credit Counseling Fees Gifts Losses Environmental Hazards Business R…" at bounding box center [650, 590] width 766 height 804
click at [91, 331] on span "Personal Property" at bounding box center [83, 334] width 94 height 14
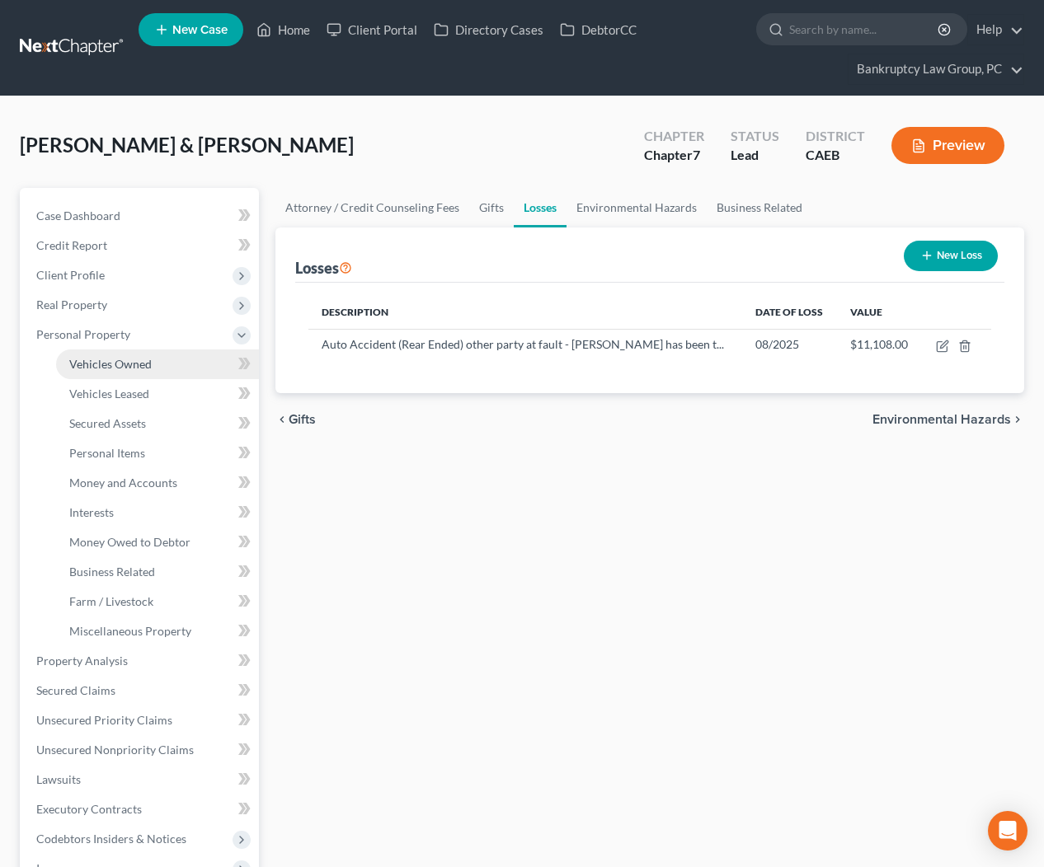
click at [105, 367] on span "Vehicles Owned" at bounding box center [110, 364] width 82 height 14
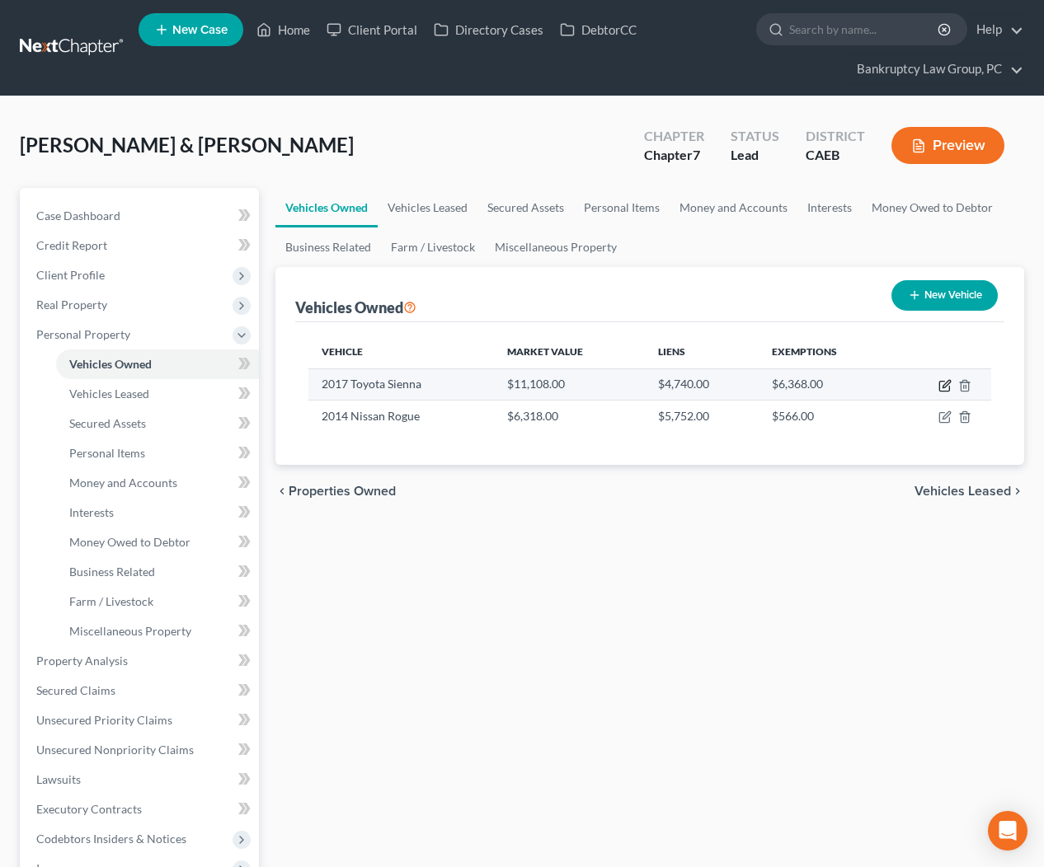
click at [942, 386] on icon "button" at bounding box center [945, 383] width 7 height 7
select select "0"
select select "9"
select select "3"
select select "2"
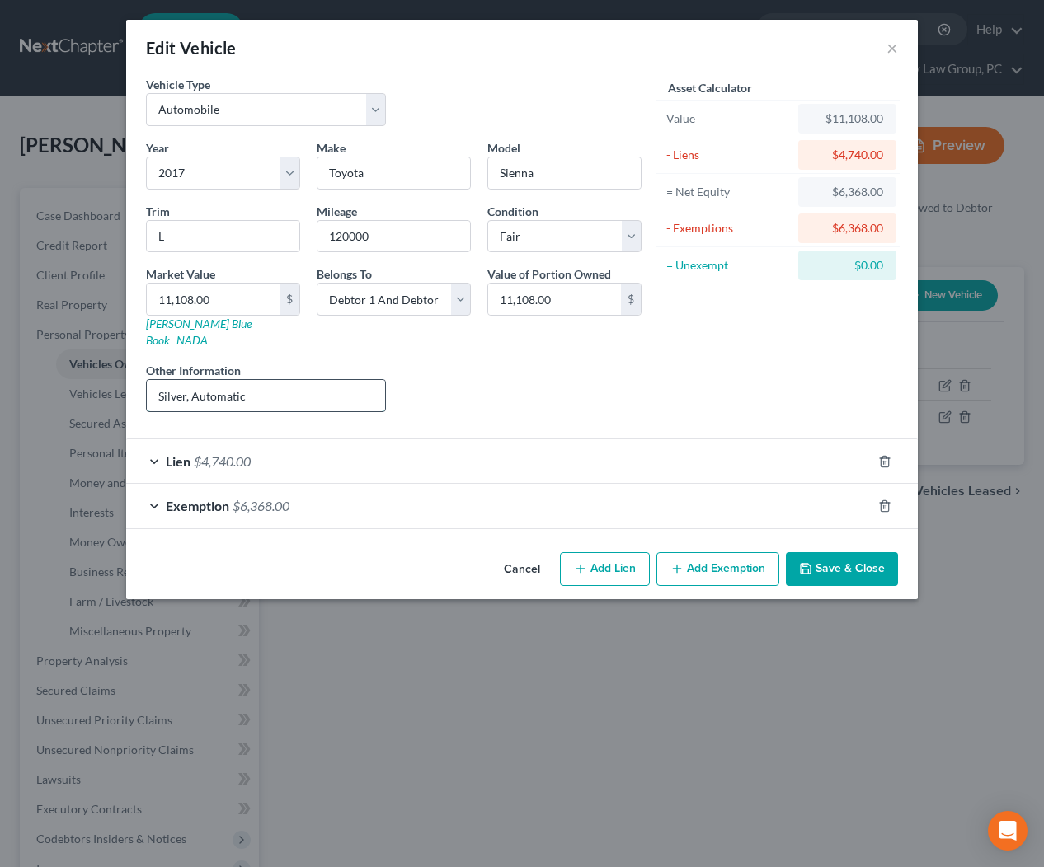
click at [323, 380] on input "Silver, Automatic" at bounding box center [266, 395] width 238 height 31
type input "Silver, Automatic - Vehicle was just in an accident and totalled by the insuran…"
click at [260, 303] on input "11,108.00" at bounding box center [213, 299] width 133 height 31
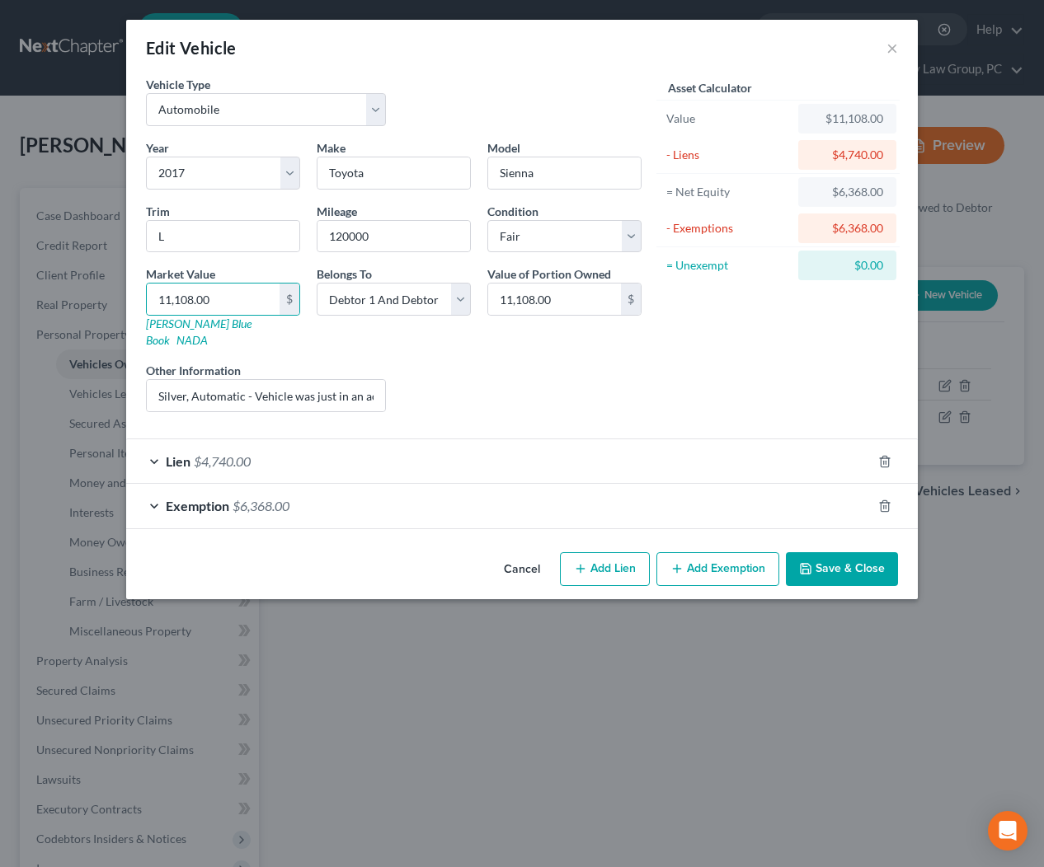
click at [546, 362] on div "Liens Select" at bounding box center [522, 387] width 256 height 50
click at [359, 497] on div "Exemption $6,368.00" at bounding box center [498, 506] width 745 height 44
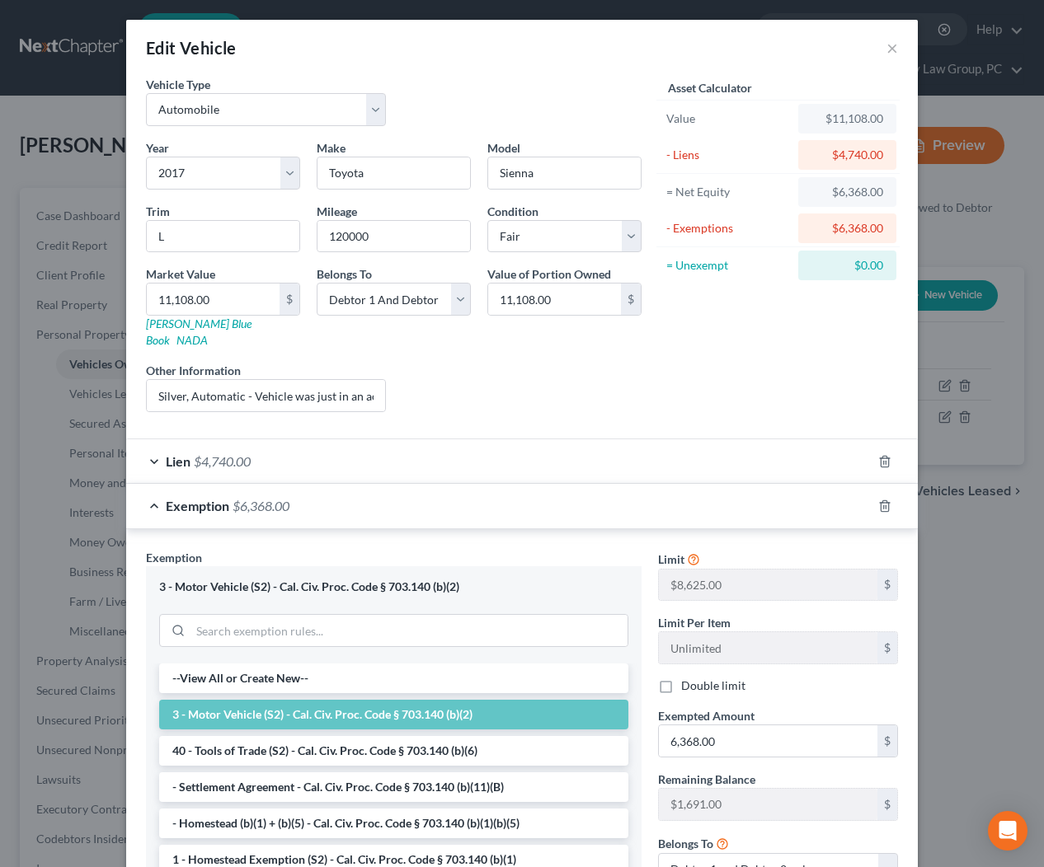
scroll to position [161, 0]
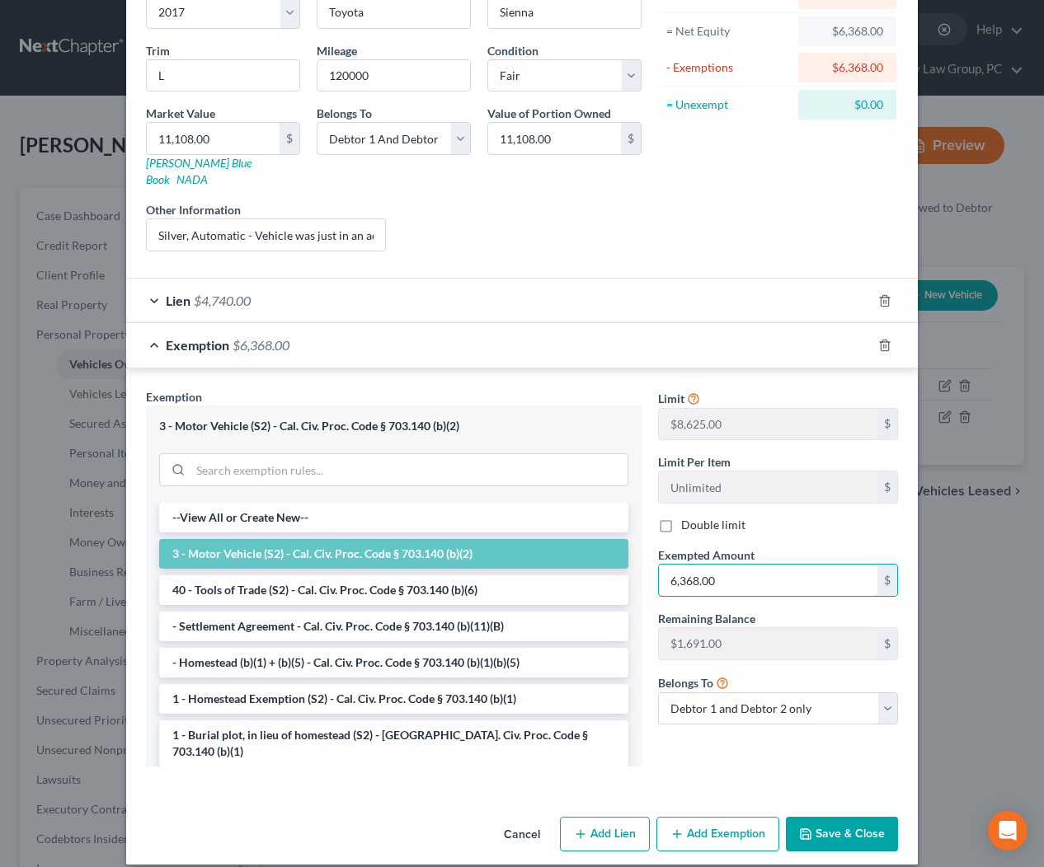
drag, startPoint x: 734, startPoint y: 561, endPoint x: 644, endPoint y: 556, distance: 90.8
click at [644, 556] on div "Exemption Set must be selected for CA. Exemption * 3 - Motor Vehicle (S2) - Cal…" at bounding box center [522, 584] width 768 height 392
click at [767, 565] on input "6,368.00" at bounding box center [768, 580] width 218 height 31
type input "0"
type input "8,059"
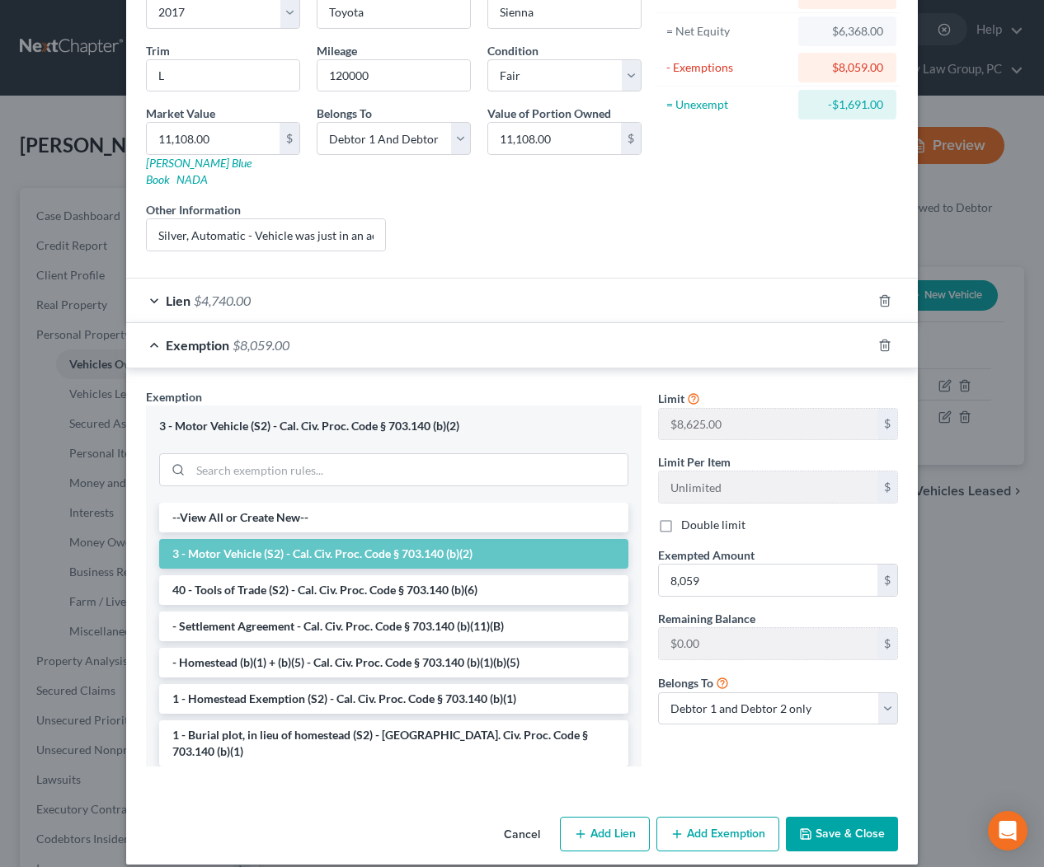
click at [294, 323] on div "Exemption $8,059.00" at bounding box center [498, 345] width 745 height 44
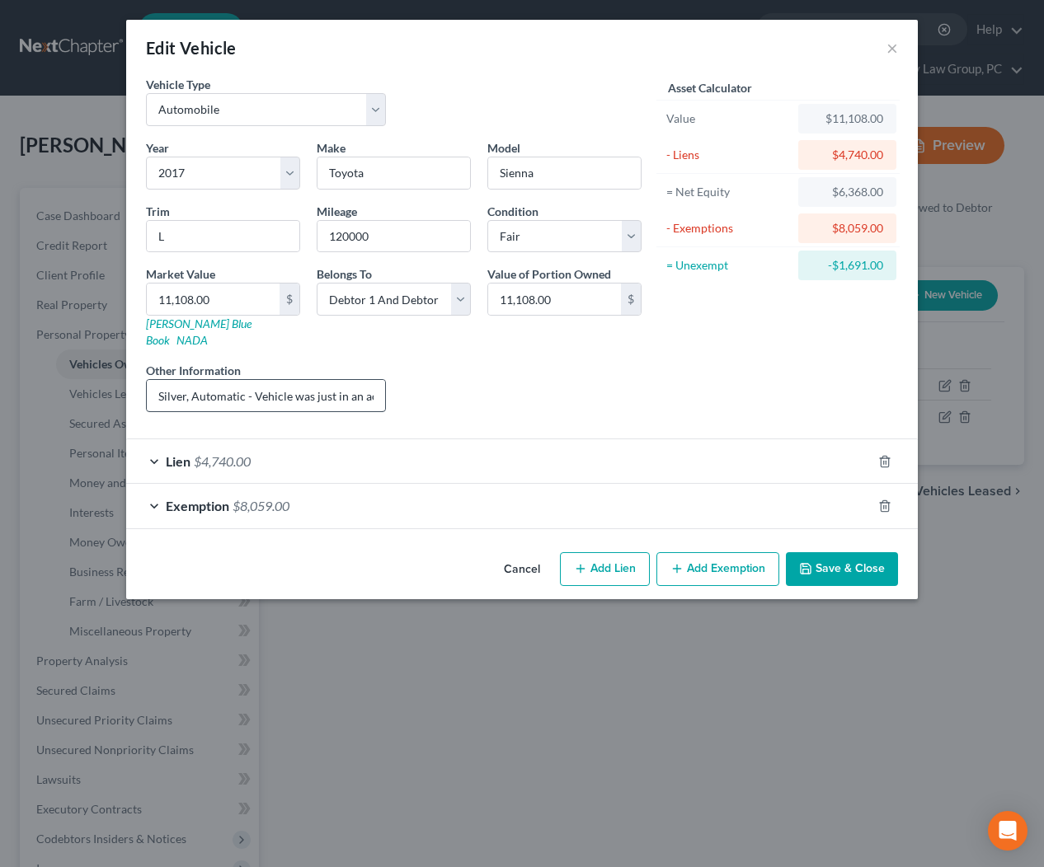
scroll to position [0, 0]
click at [712, 552] on button "Add Exemption" at bounding box center [717, 569] width 123 height 35
select select "2"
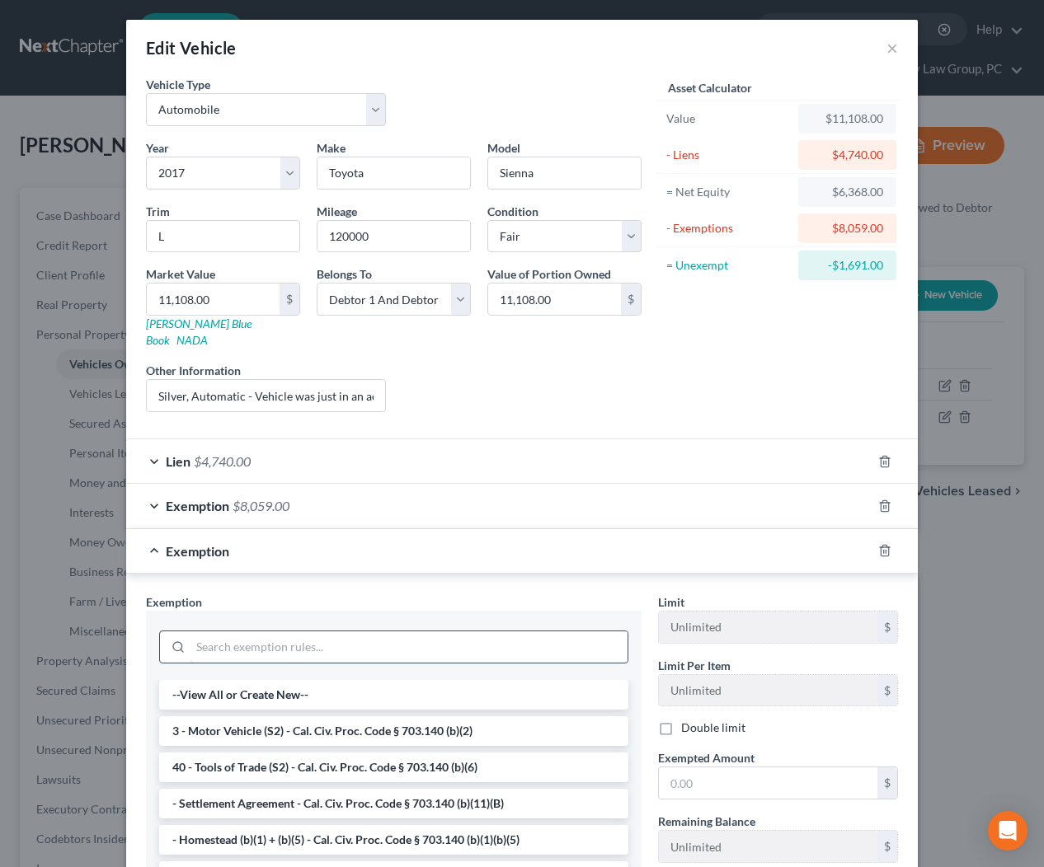
click at [404, 631] on input "search" at bounding box center [408, 646] width 437 height 31
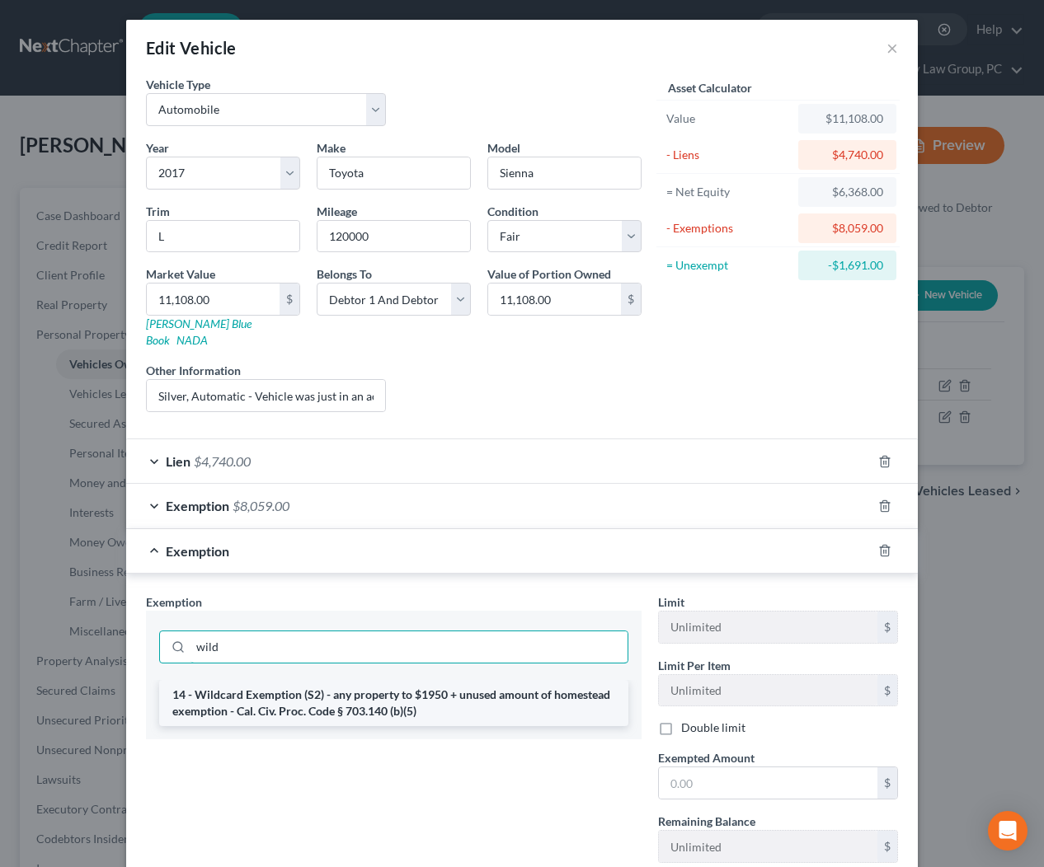
type input "wild"
click at [401, 689] on li "14 - Wildcard Exemption (S2) - any property to $1950 + unused amount of homeste…" at bounding box center [393, 703] width 469 height 46
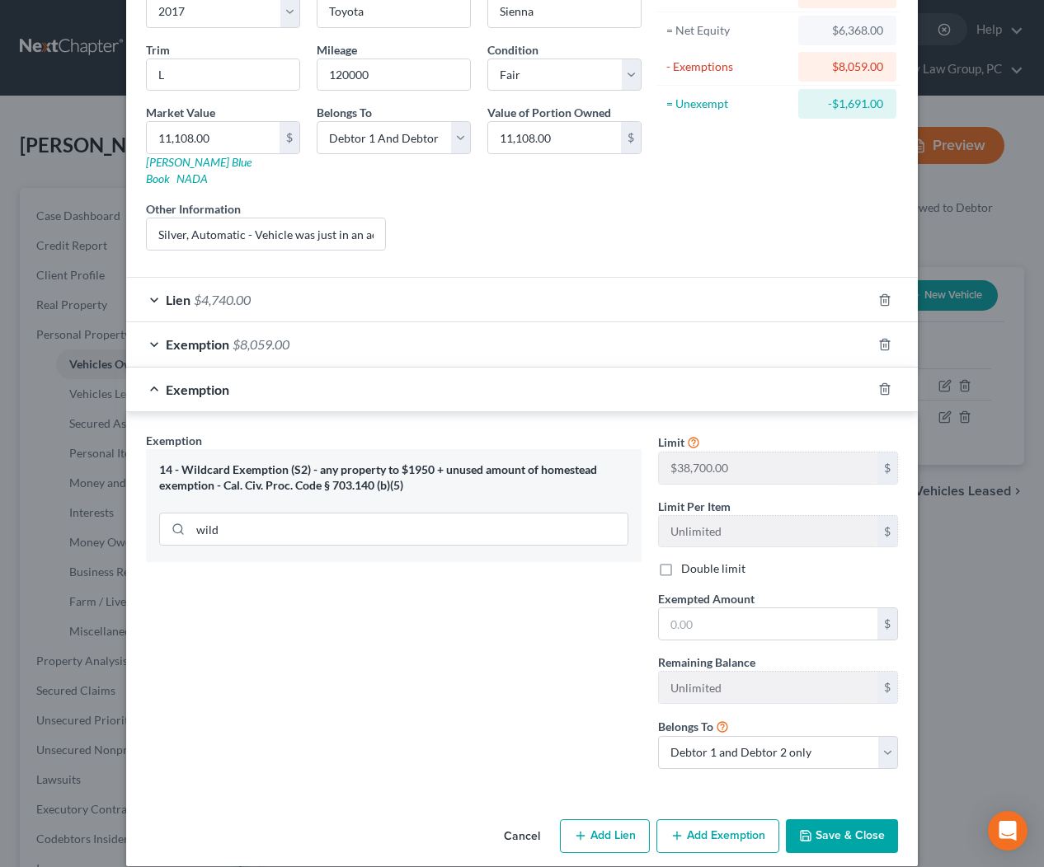
scroll to position [164, 0]
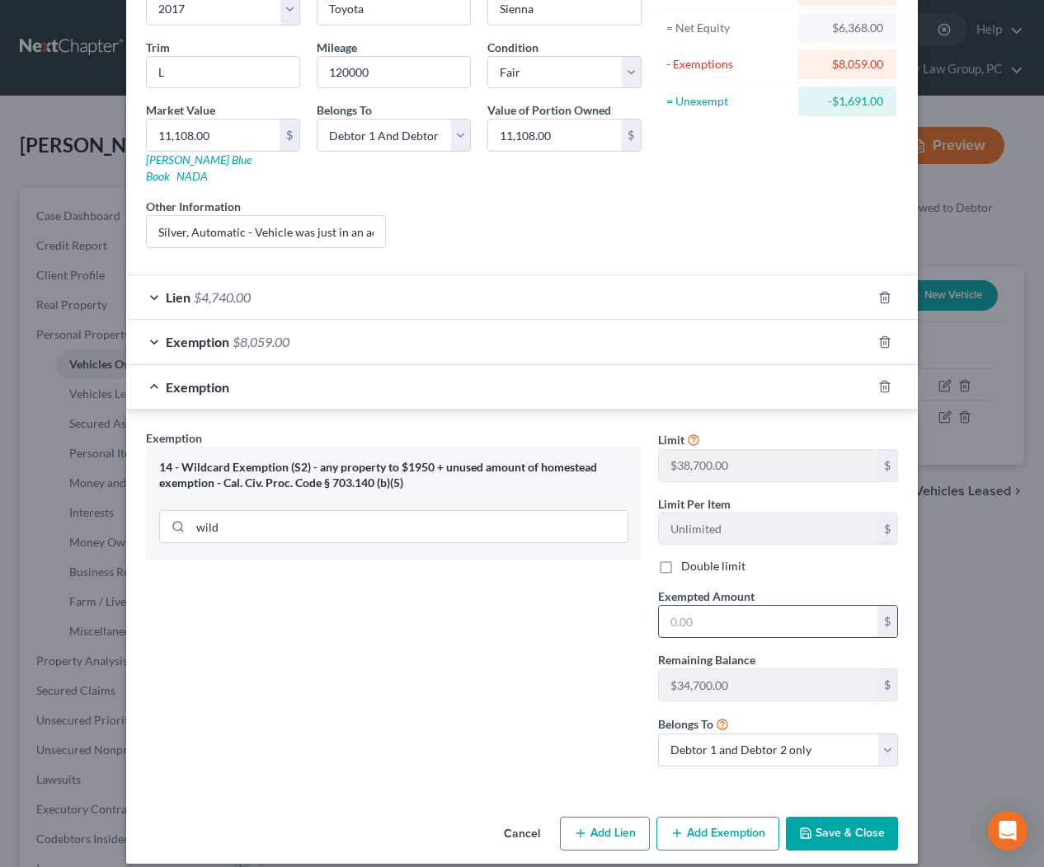
click at [735, 606] on input "text" at bounding box center [768, 621] width 218 height 31
type input "2,601"
click at [332, 378] on div "Exemption $2,601.00" at bounding box center [498, 387] width 745 height 44
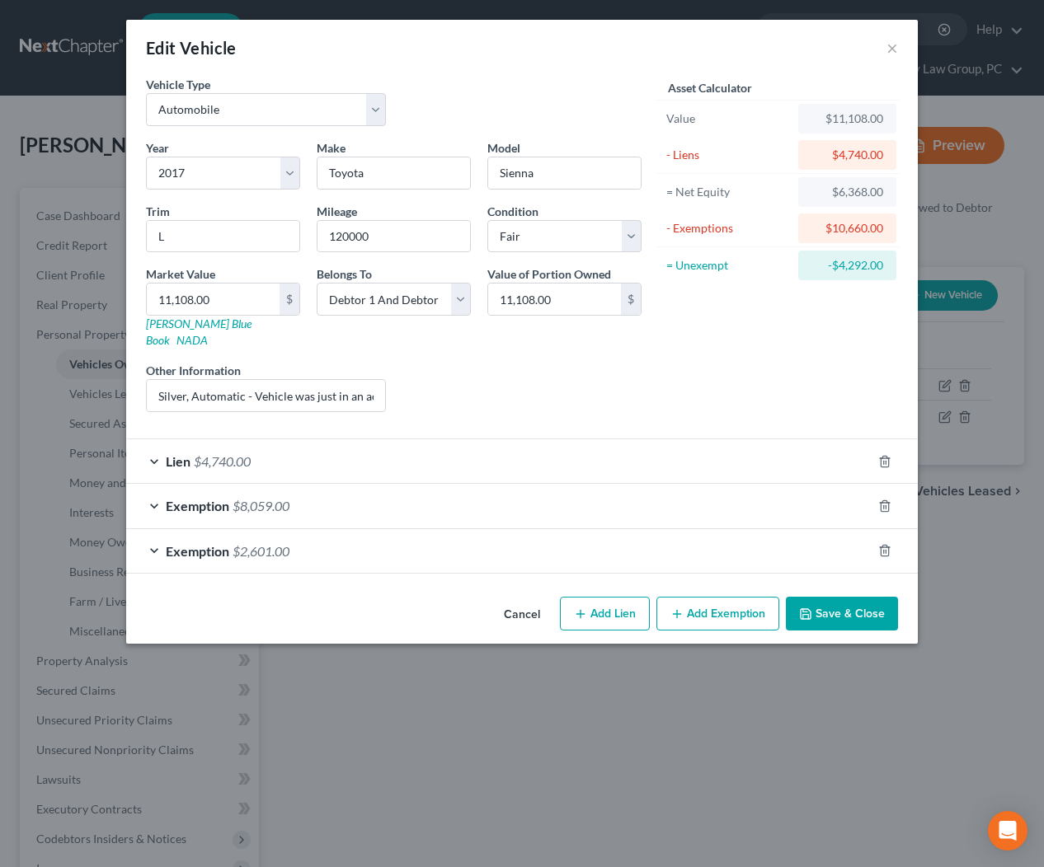
click at [850, 603] on button "Save & Close" at bounding box center [842, 614] width 112 height 35
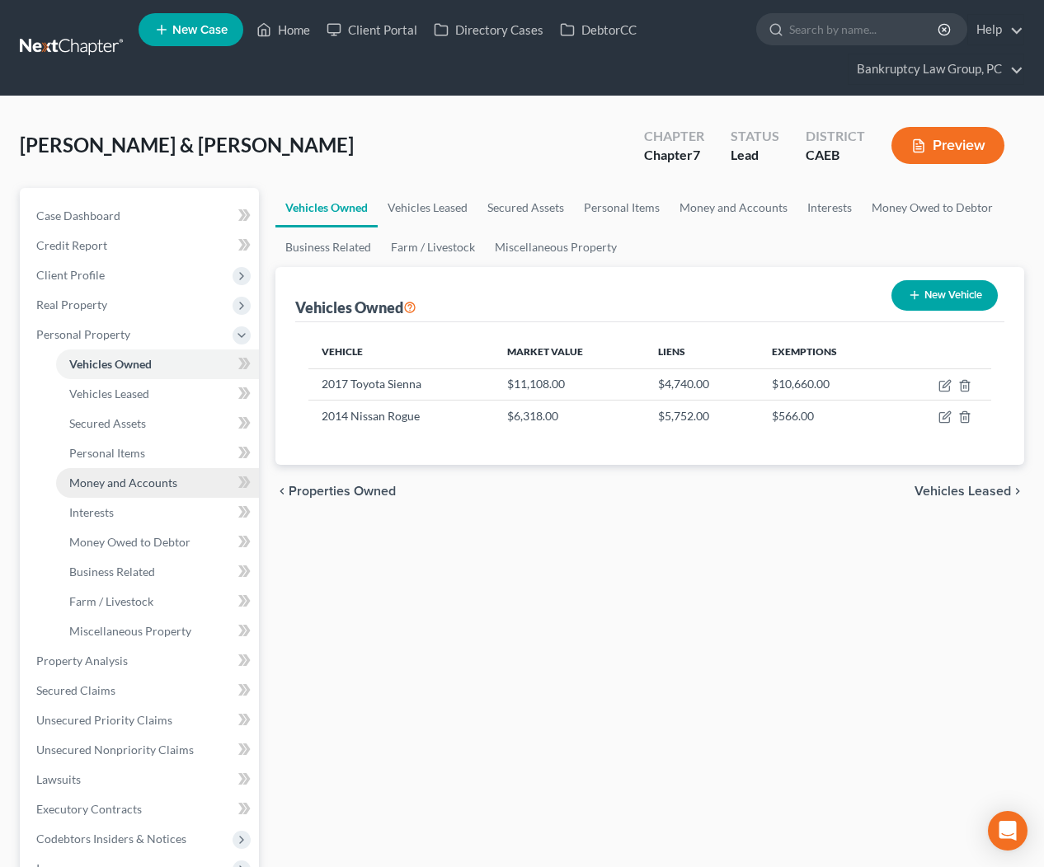
click at [165, 473] on link "Money and Accounts" at bounding box center [157, 483] width 203 height 30
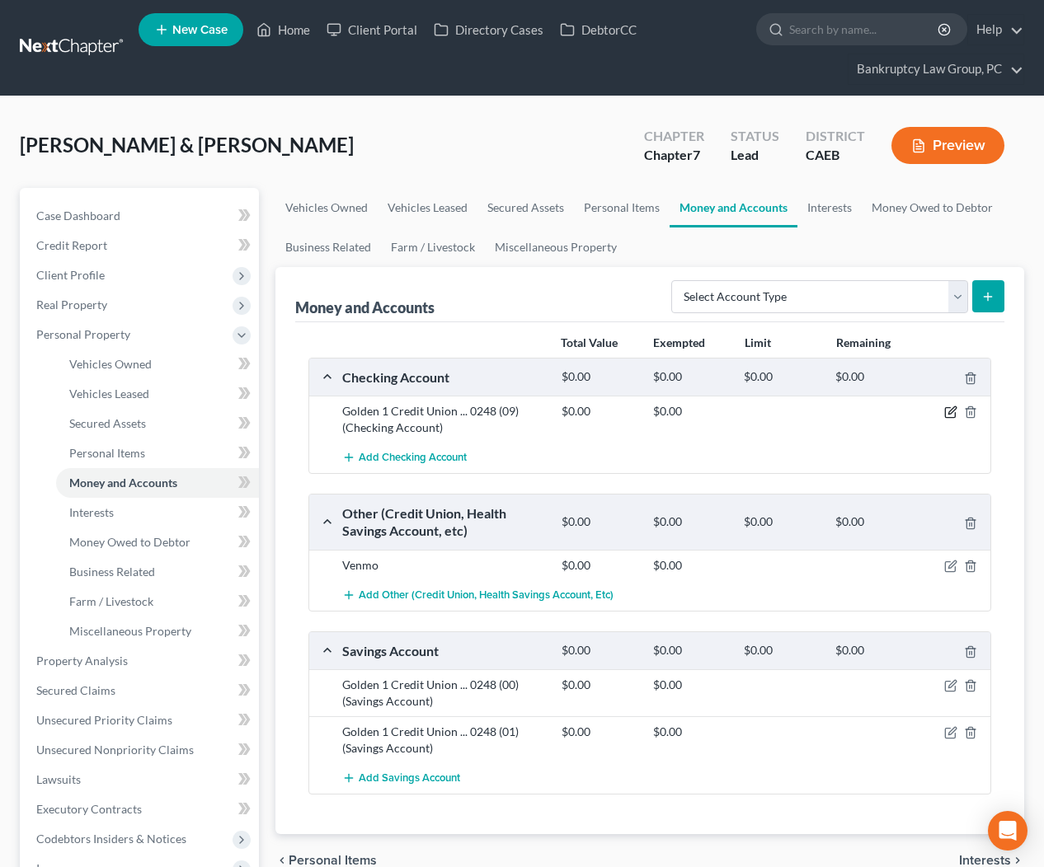
click at [951, 408] on icon "button" at bounding box center [951, 410] width 7 height 7
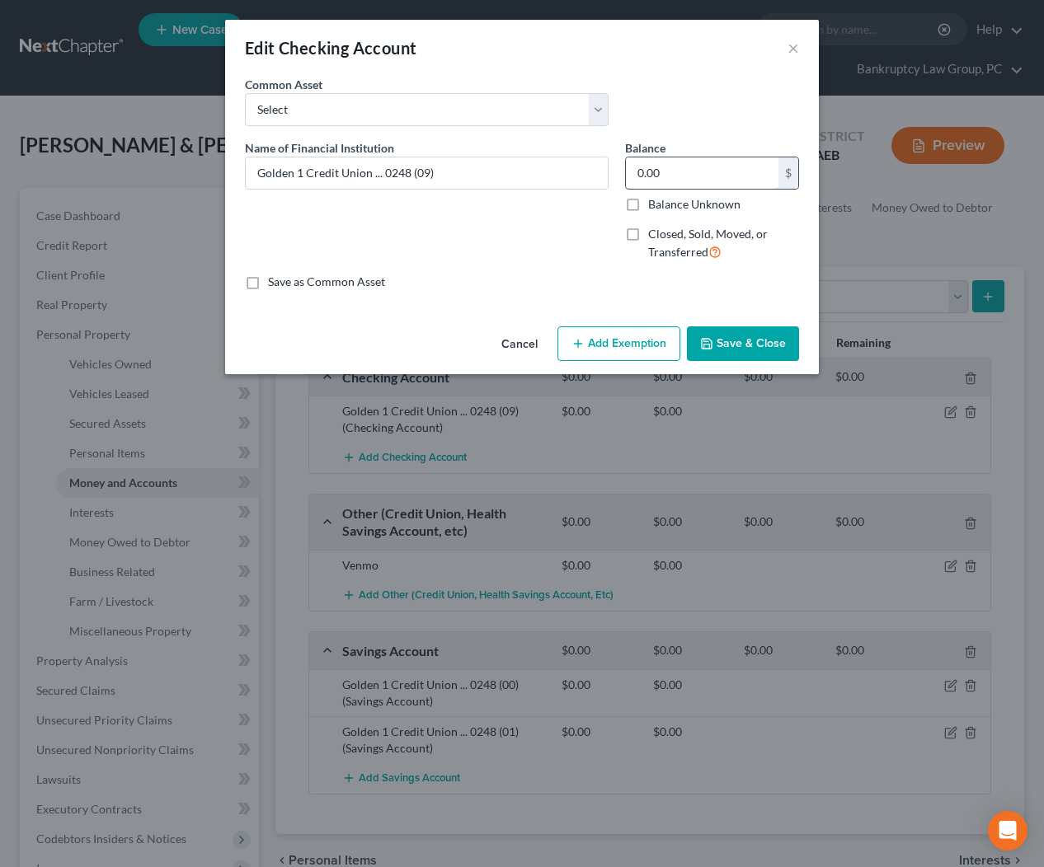
click at [700, 176] on input "0.00" at bounding box center [702, 172] width 152 height 31
type input "2,960"
click at [622, 335] on button "Add Exemption" at bounding box center [618, 343] width 123 height 35
select select "2"
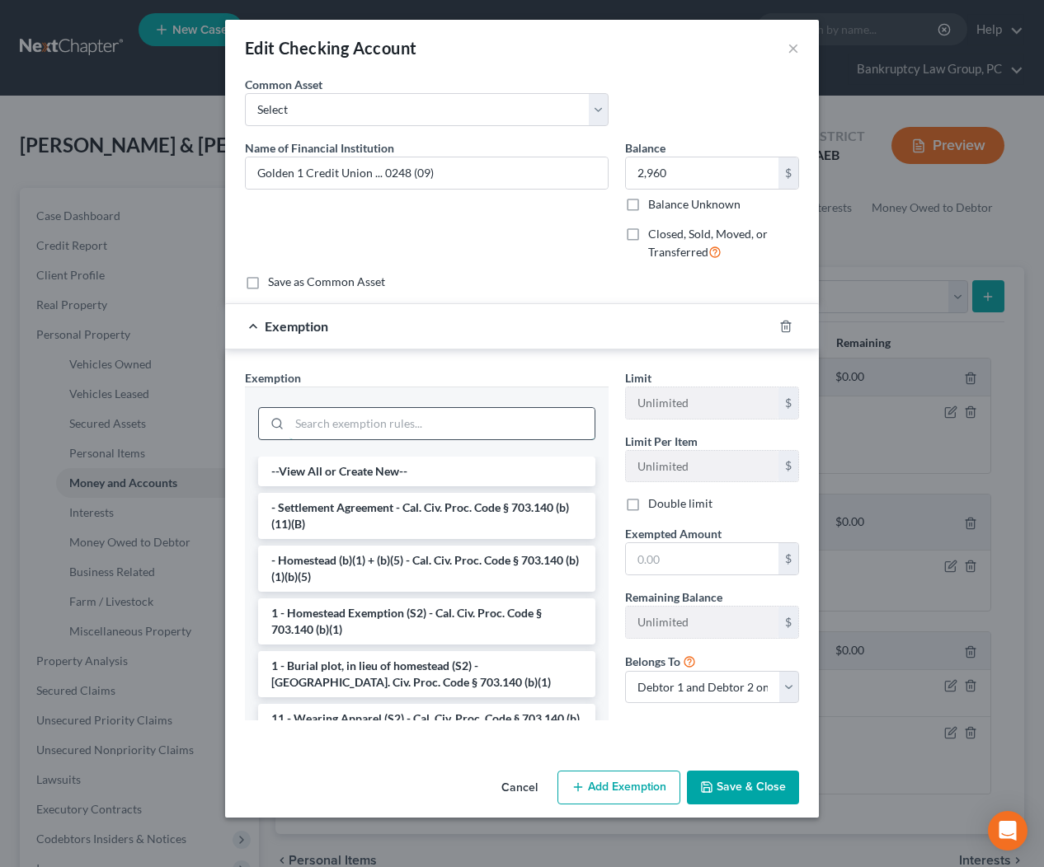
click at [495, 420] on input "search" at bounding box center [441, 423] width 305 height 31
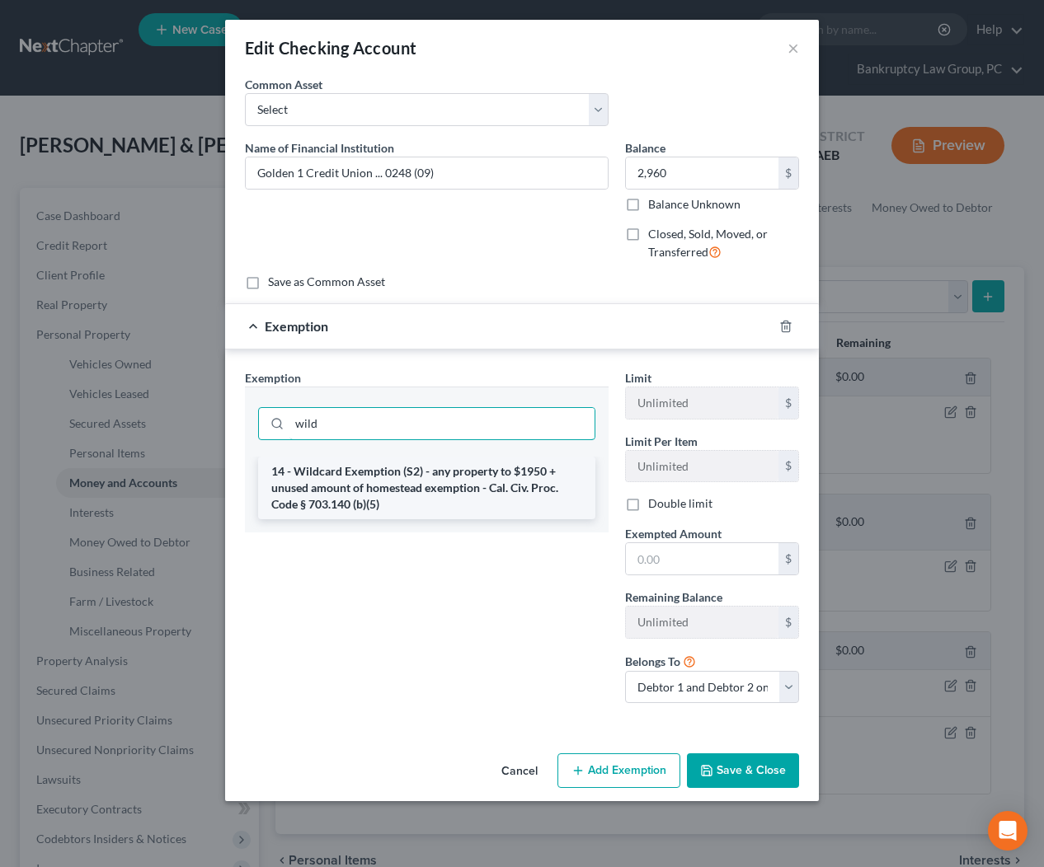
type input "wild"
click at [508, 481] on li "14 - Wildcard Exemption (S2) - any property to $1950 + unused amount of homeste…" at bounding box center [426, 488] width 337 height 63
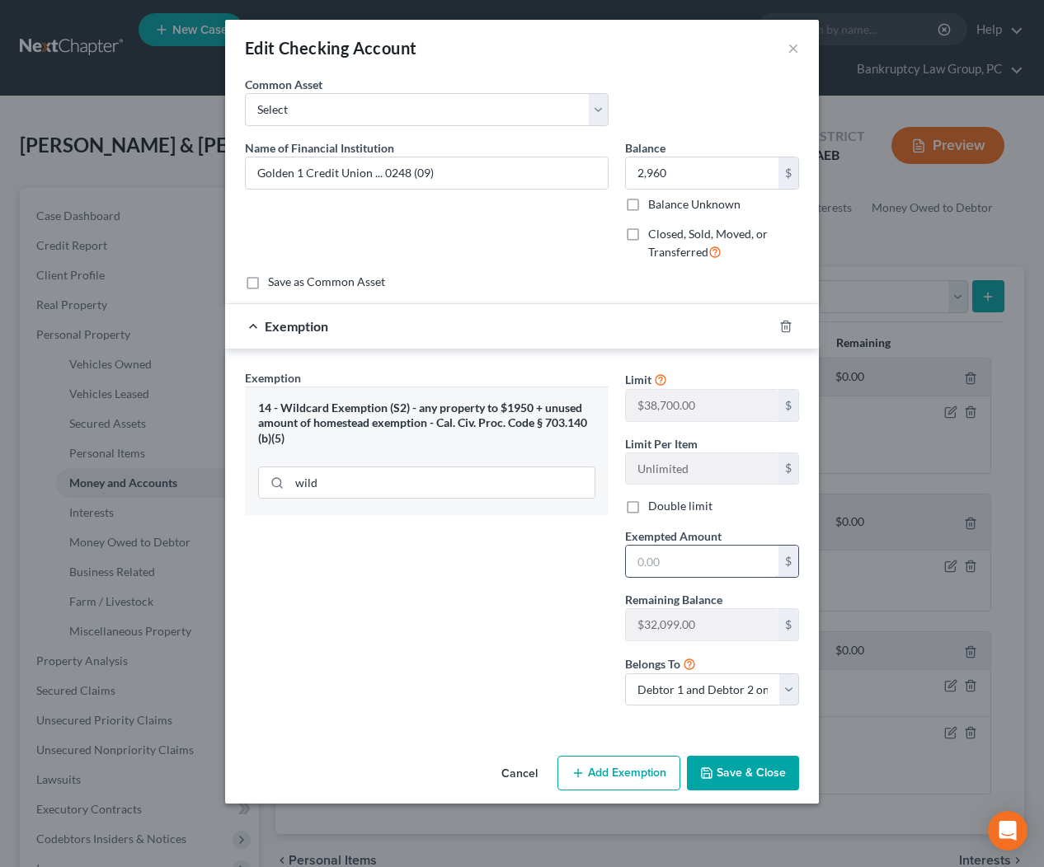
click at [706, 572] on input "text" at bounding box center [702, 561] width 152 height 31
type input "2,960"
click at [729, 772] on button "Save & Close" at bounding box center [743, 773] width 112 height 35
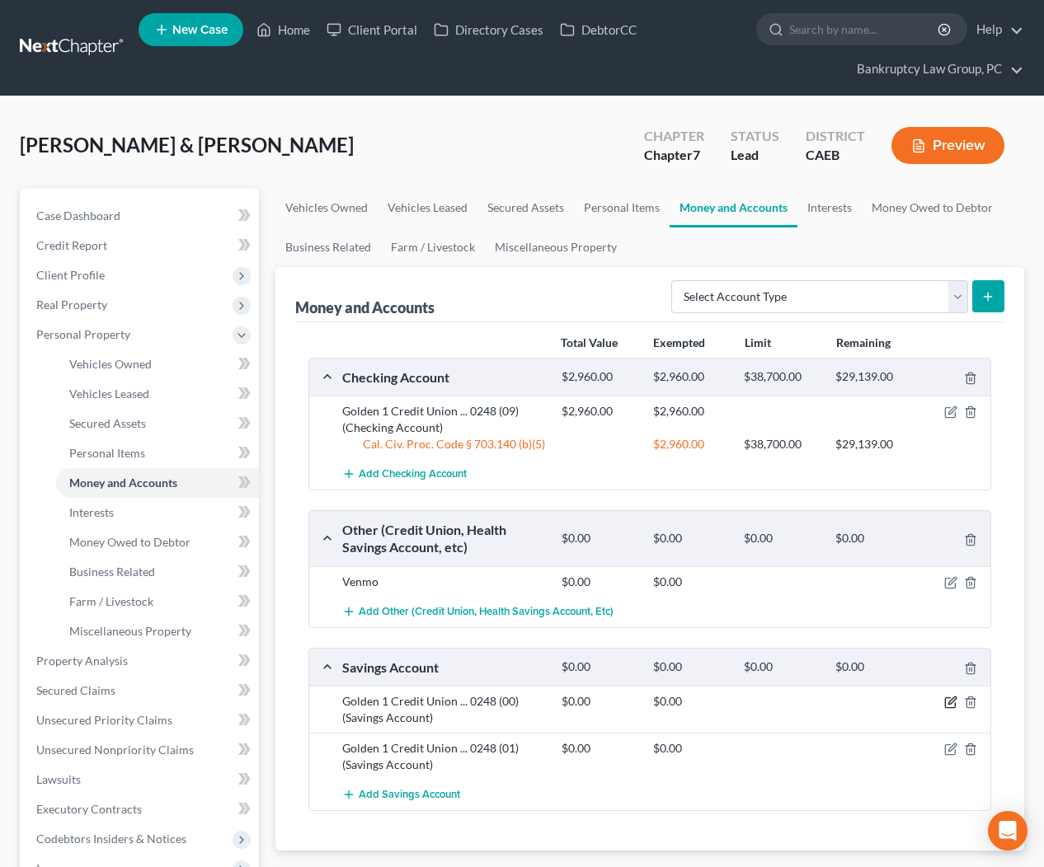
click at [956, 702] on icon "button" at bounding box center [950, 702] width 13 height 13
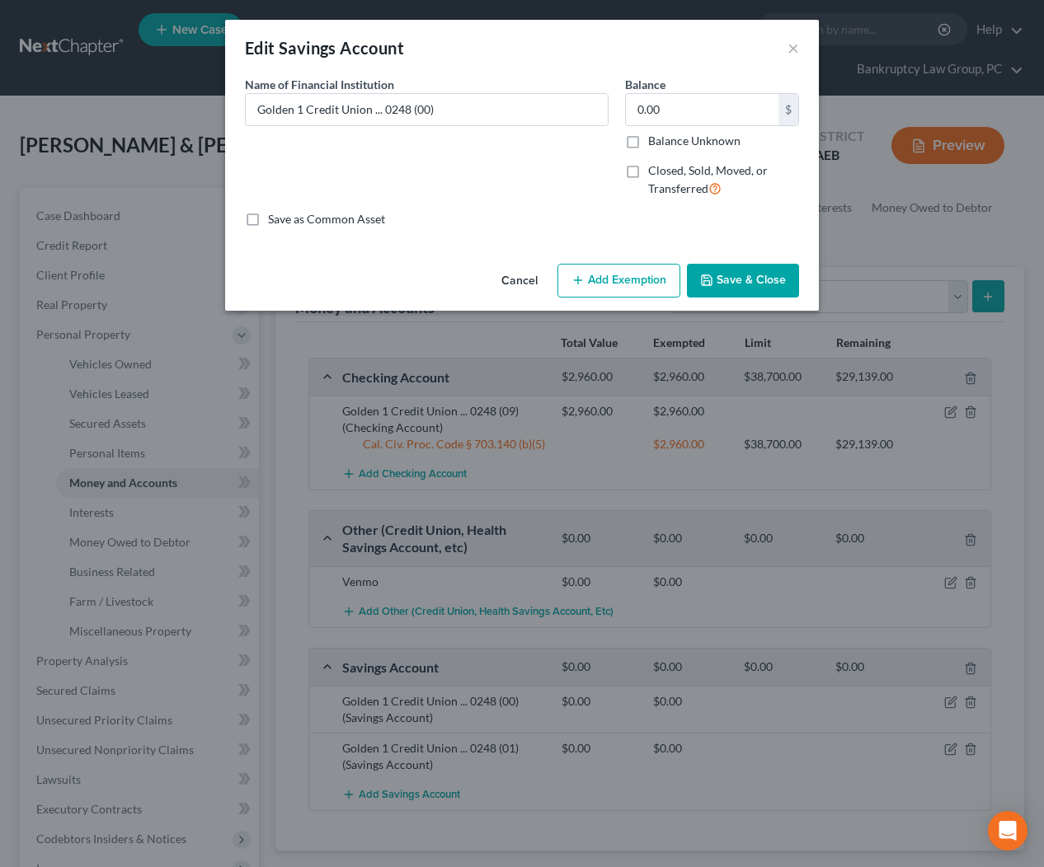
click at [513, 279] on button "Cancel" at bounding box center [519, 281] width 63 height 33
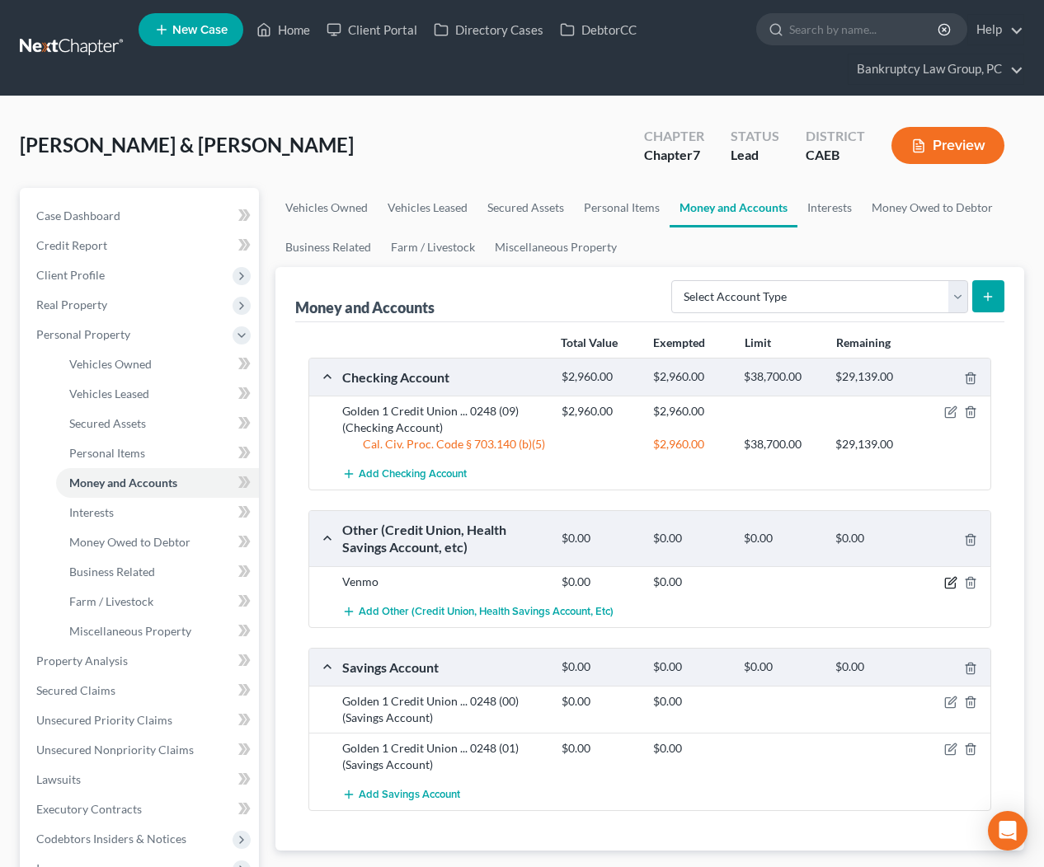
click at [948, 582] on icon "button" at bounding box center [951, 580] width 7 height 7
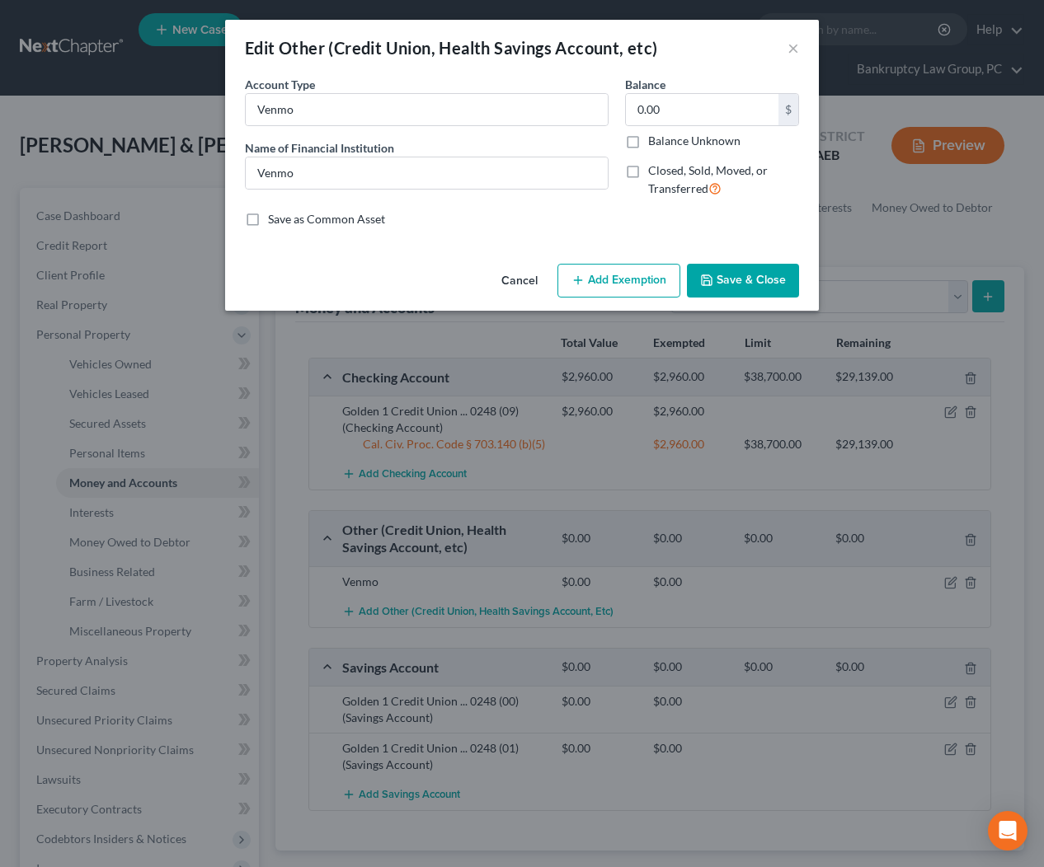
drag, startPoint x: 630, startPoint y: 278, endPoint x: 521, endPoint y: 351, distance: 131.2
click at [629, 279] on button "Add Exemption" at bounding box center [618, 281] width 123 height 35
select select "2"
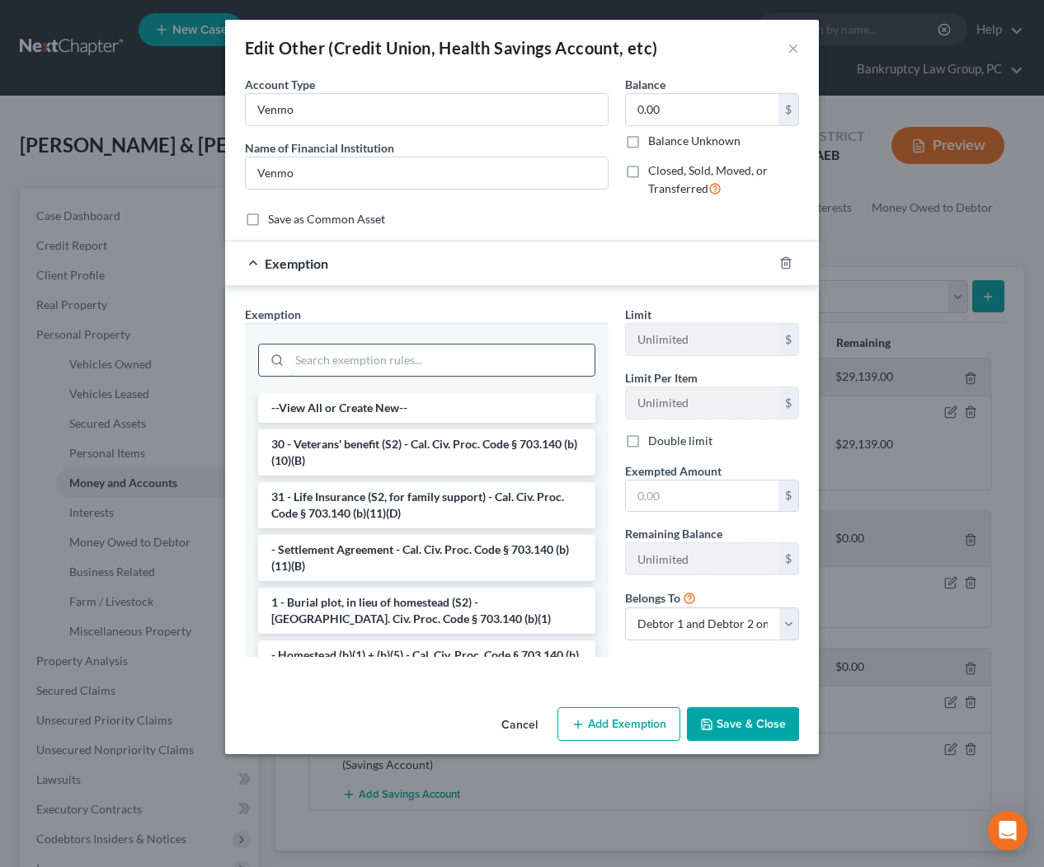
click at [503, 365] on input "search" at bounding box center [441, 360] width 305 height 31
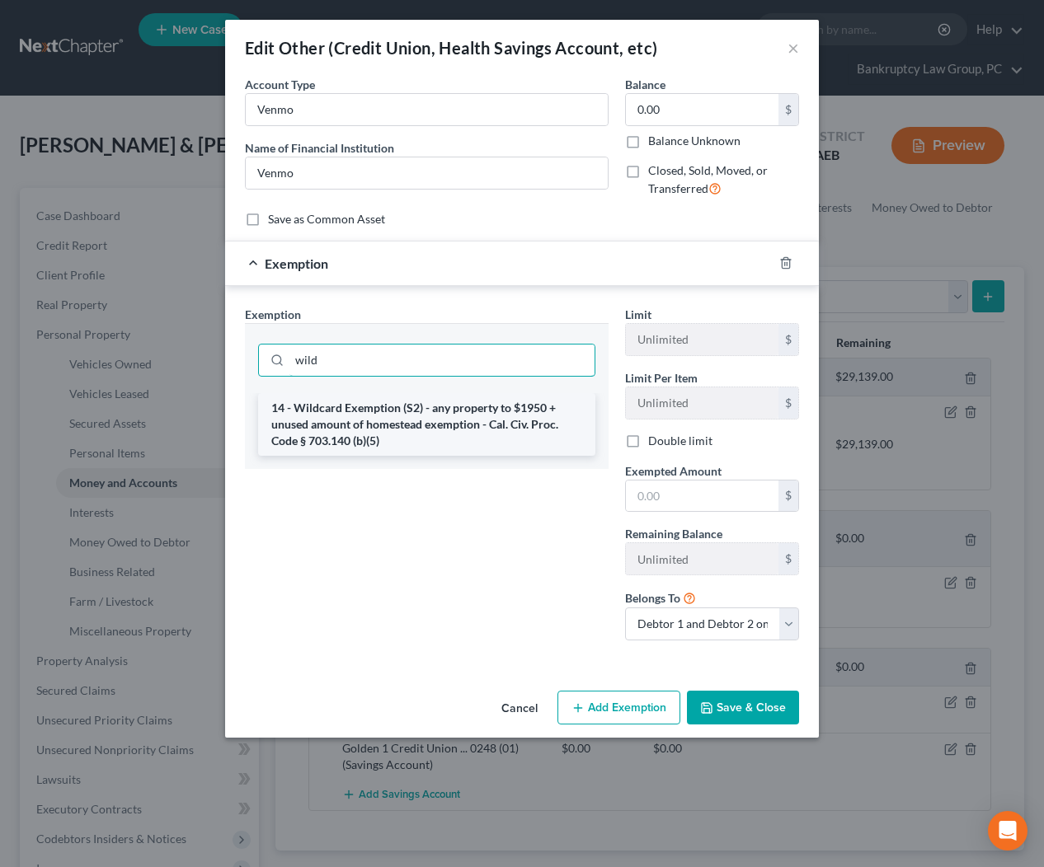
type input "wild"
click at [498, 432] on li "14 - Wildcard Exemption (S2) - any property to $1950 + unused amount of homeste…" at bounding box center [426, 424] width 337 height 63
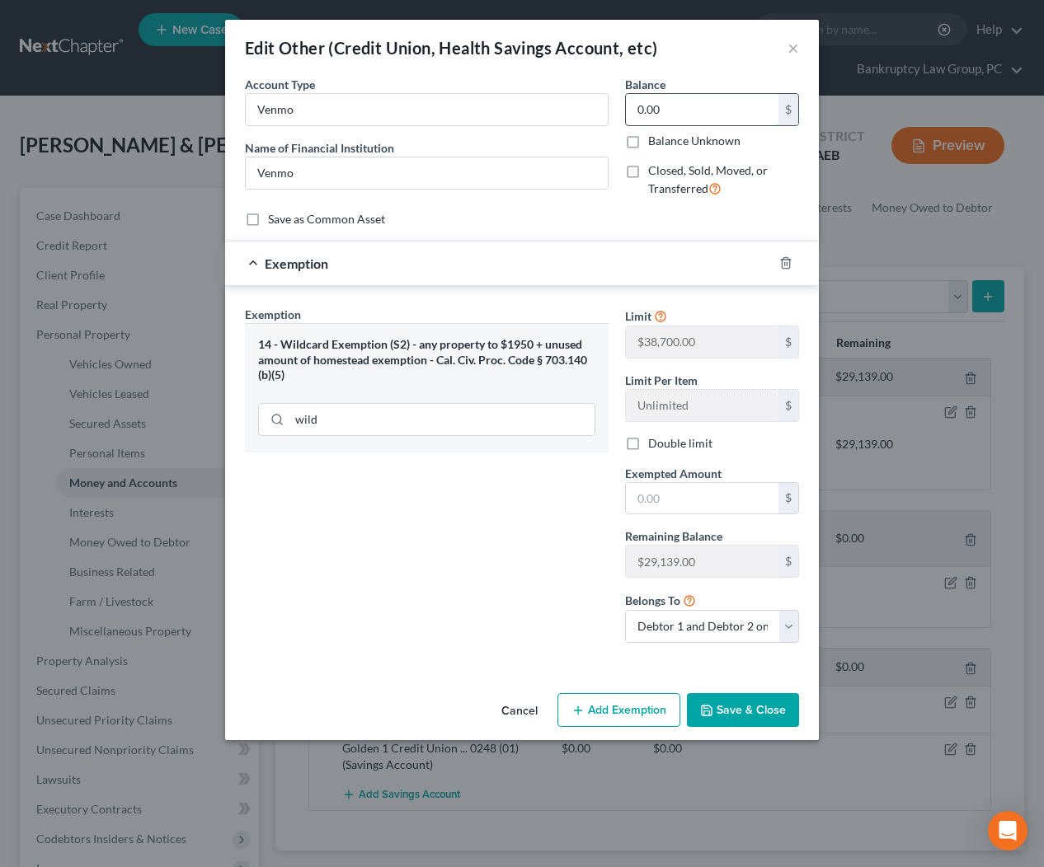
click at [688, 110] on input "0.00" at bounding box center [702, 109] width 152 height 31
click at [460, 116] on input "Venmo" at bounding box center [427, 109] width 362 height 31
type input "Venmo (Debtor)"
click at [689, 110] on input "0.00" at bounding box center [702, 109] width 152 height 31
type input "40.00"
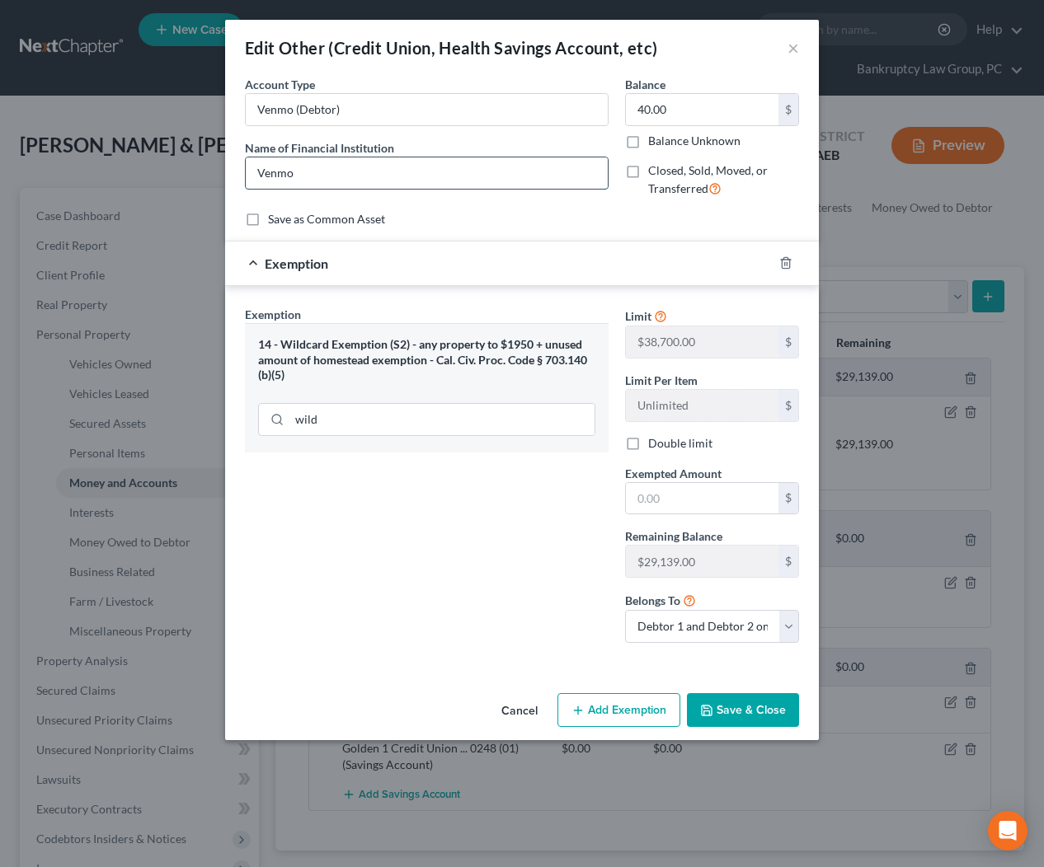
click at [385, 172] on input "Venmo" at bounding box center [427, 172] width 362 height 31
type input "Venmo (Debtor)"
click at [666, 497] on input "text" at bounding box center [702, 498] width 152 height 31
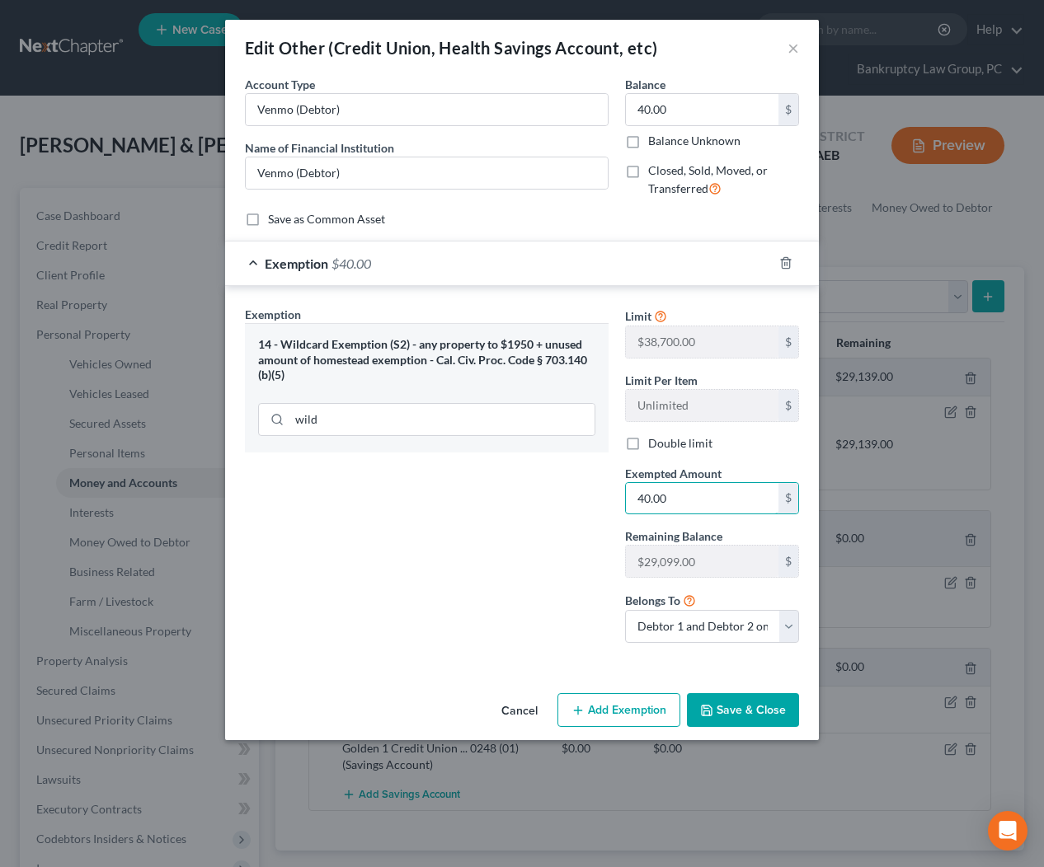
type input "40.00"
click at [717, 706] on button "Save & Close" at bounding box center [743, 710] width 112 height 35
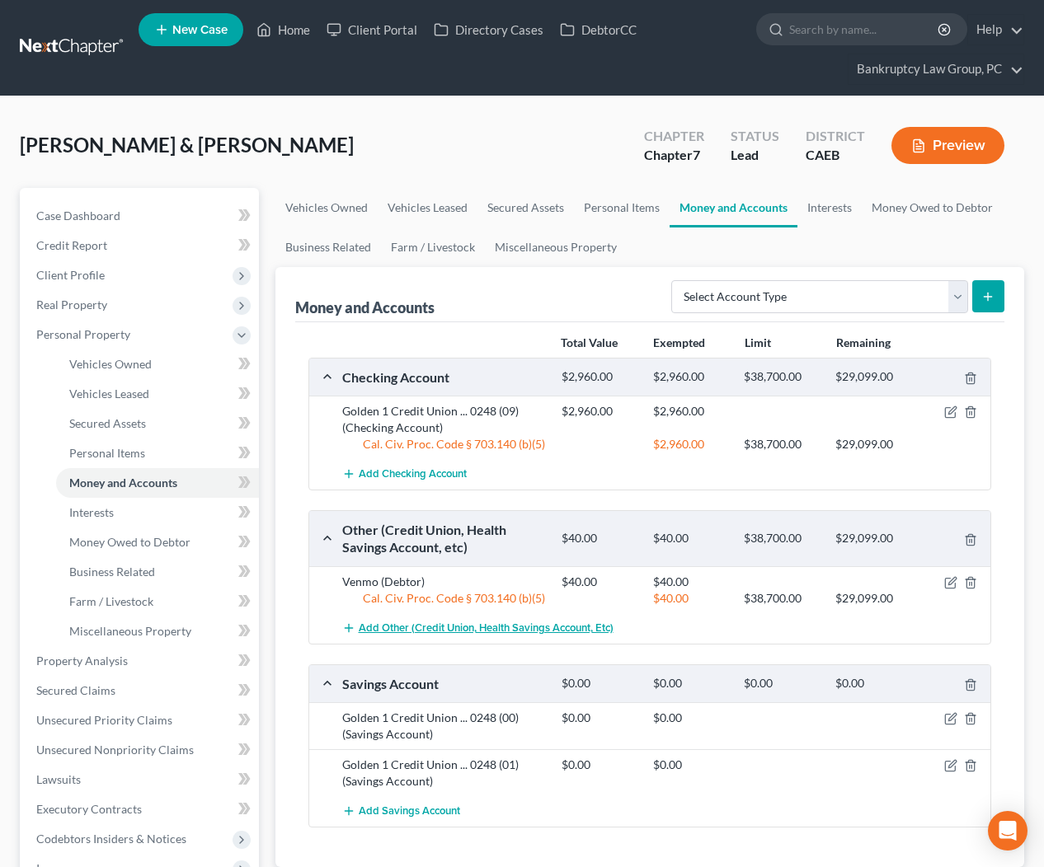
click at [457, 626] on span "Add Other (Credit Union, Health Savings Account, etc)" at bounding box center [486, 628] width 255 height 13
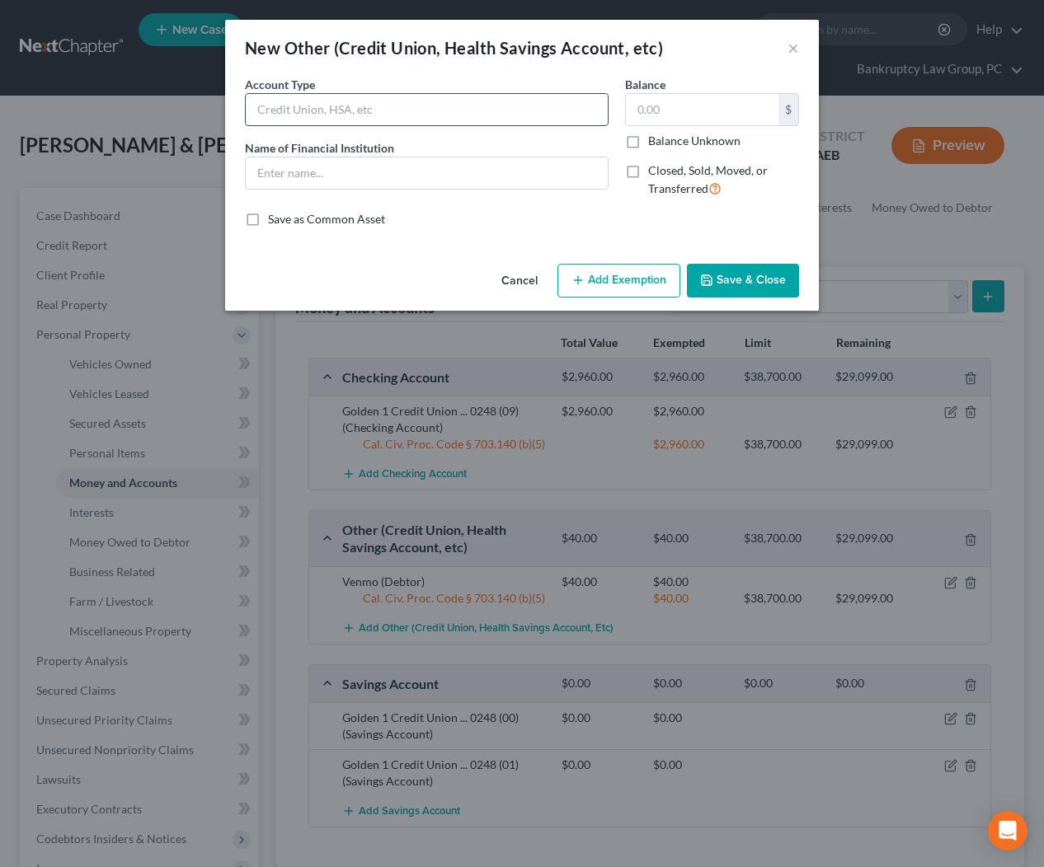
click at [335, 116] on input "text" at bounding box center [427, 109] width 362 height 31
type input "Venmo (Joint Debtor)"
click at [333, 178] on input "text" at bounding box center [427, 172] width 362 height 31
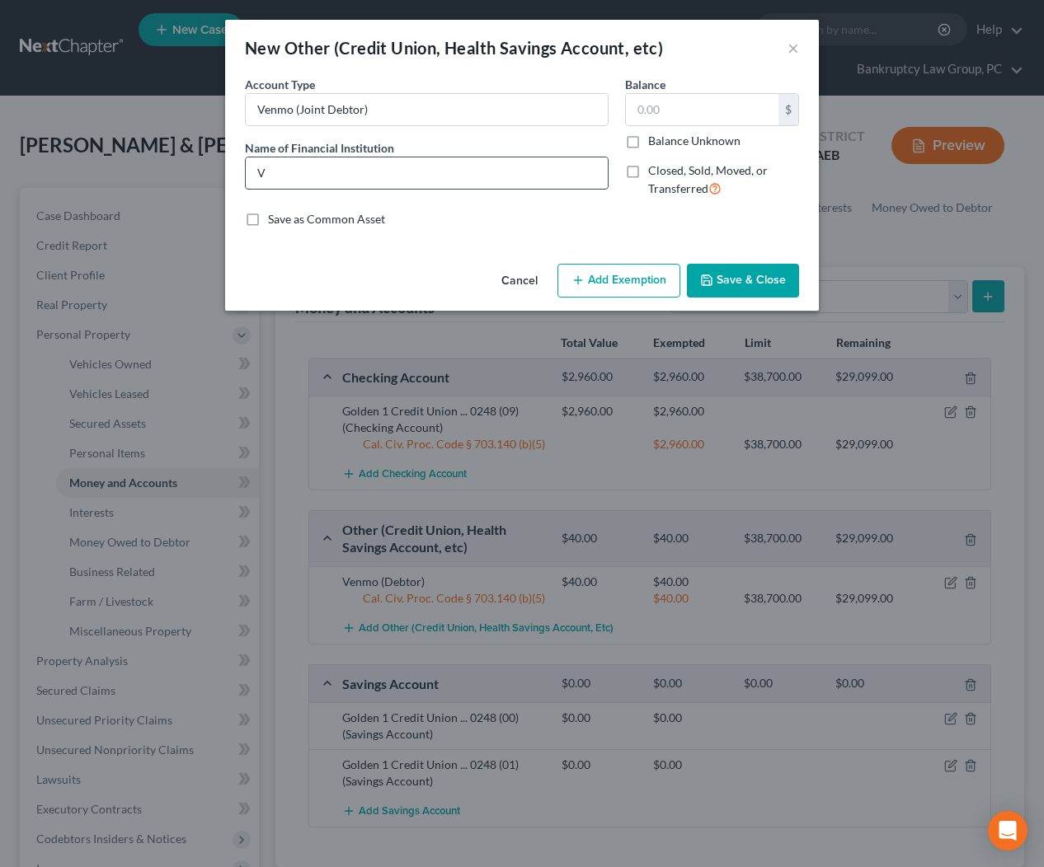
type input "Venmo (Joint Debtor)"
drag, startPoint x: 628, startPoint y: 282, endPoint x: 654, endPoint y: 166, distance: 119.2
click at [628, 280] on button "Add Exemption" at bounding box center [618, 281] width 123 height 35
select select "2"
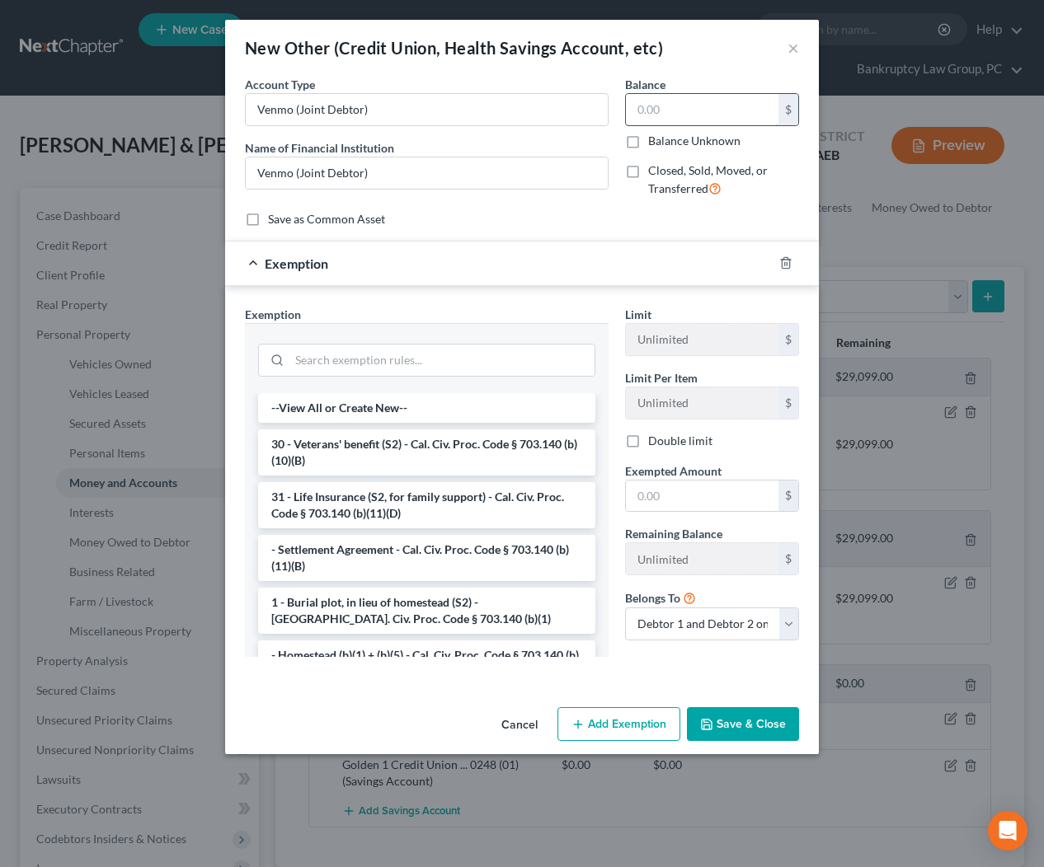
click at [678, 112] on input "text" at bounding box center [702, 109] width 152 height 31
type input "24.00"
click at [494, 364] on input "search" at bounding box center [441, 360] width 305 height 31
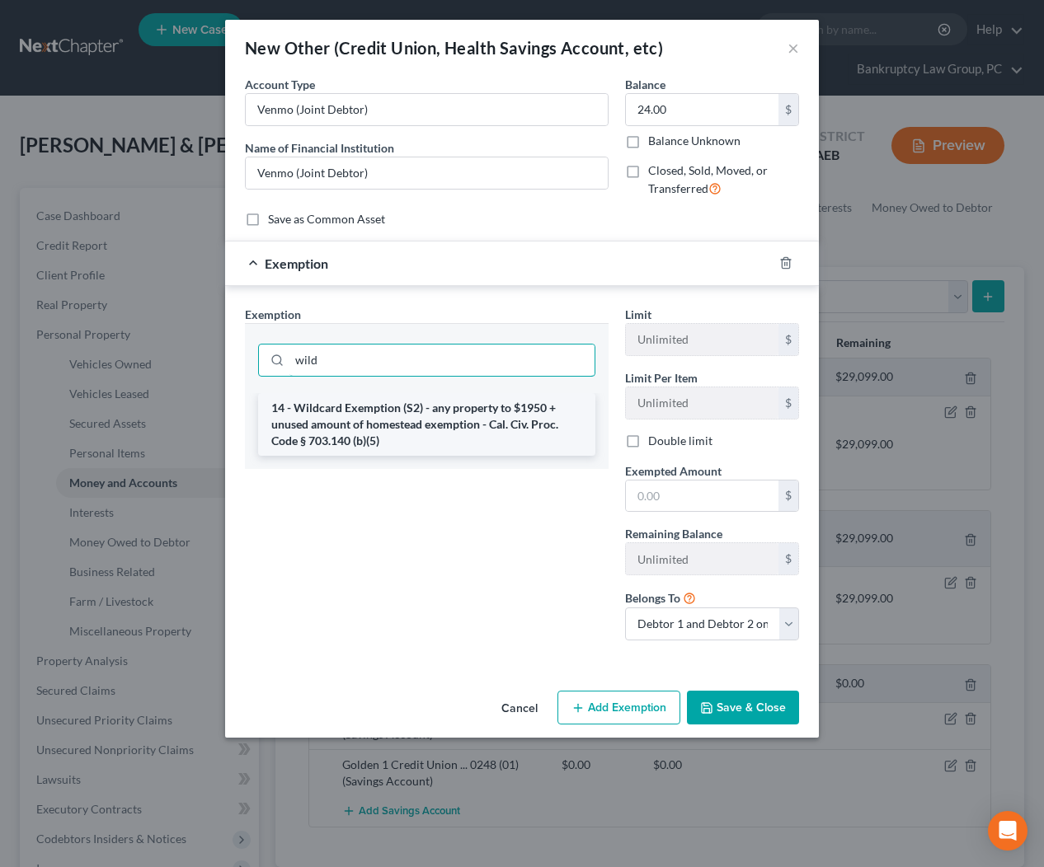
type input "wild"
drag, startPoint x: 426, startPoint y: 406, endPoint x: 478, endPoint y: 431, distance: 57.9
click at [428, 406] on li "14 - Wildcard Exemption (S2) - any property to $1950 + unused amount of homeste…" at bounding box center [426, 424] width 337 height 63
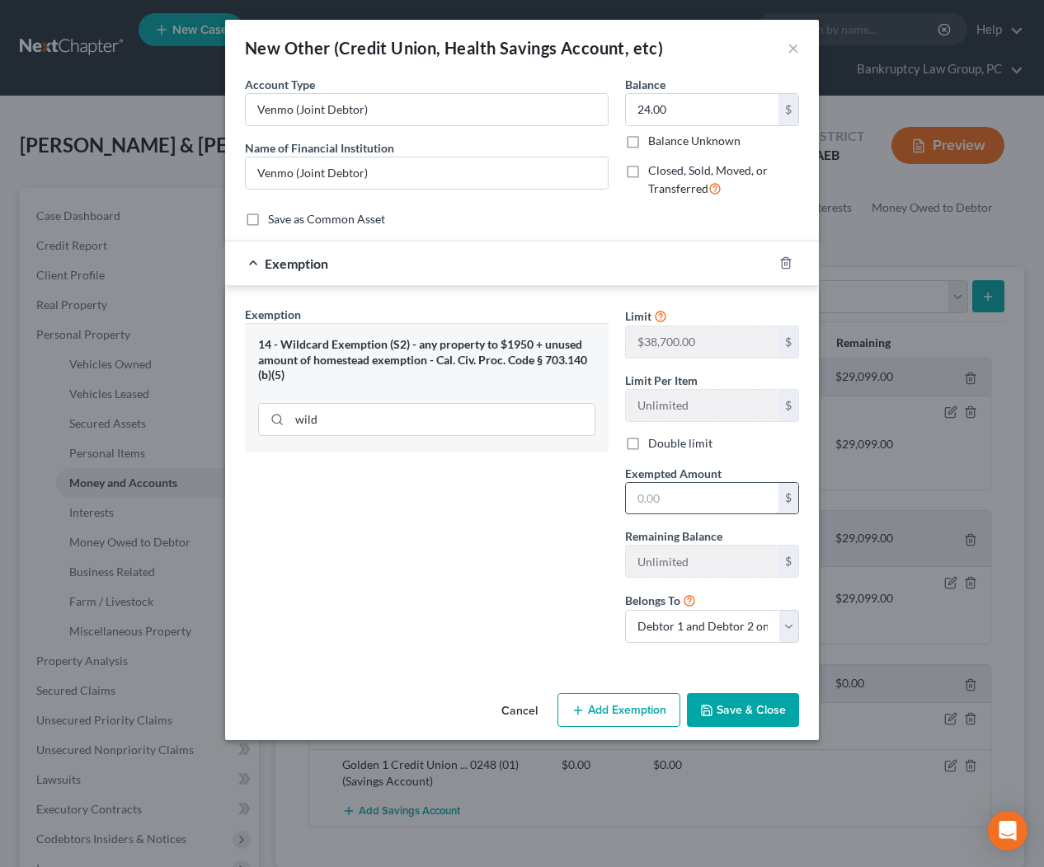
drag, startPoint x: 722, startPoint y: 507, endPoint x: 760, endPoint y: 503, distance: 38.1
click at [722, 506] on input "text" at bounding box center [702, 498] width 152 height 31
type input "24.00"
click at [729, 706] on button "Save & Close" at bounding box center [743, 710] width 112 height 35
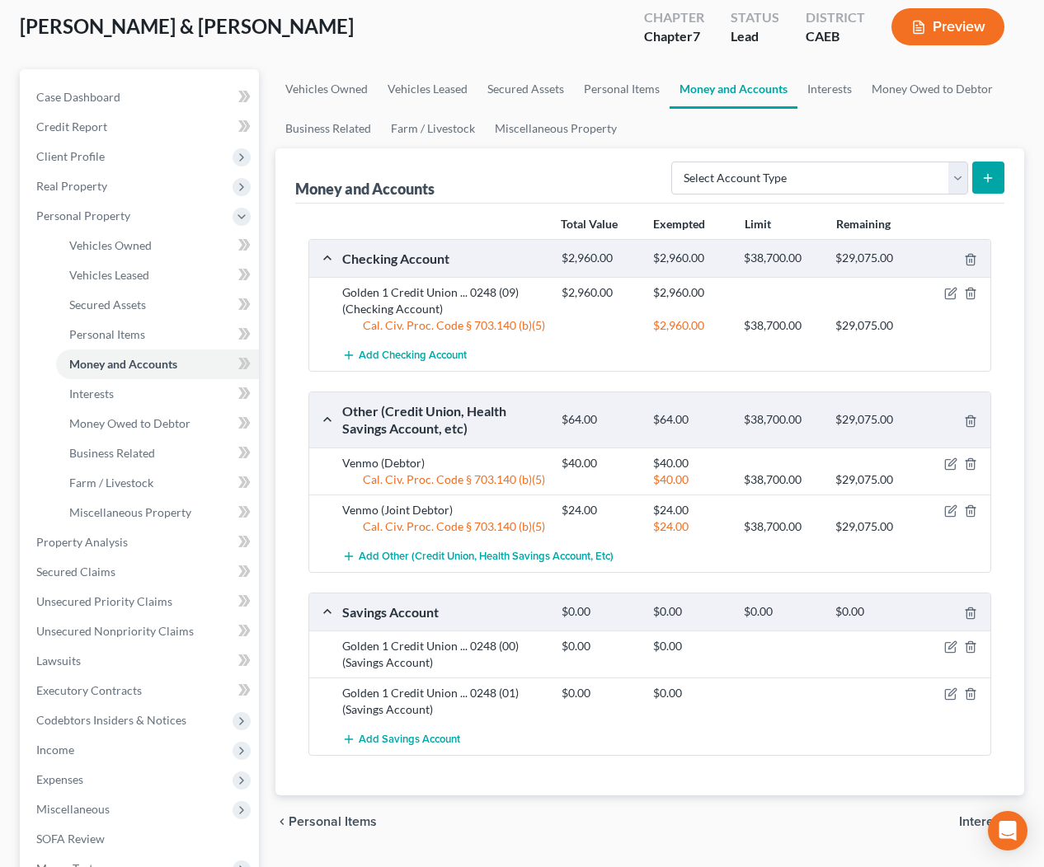
scroll to position [231, 0]
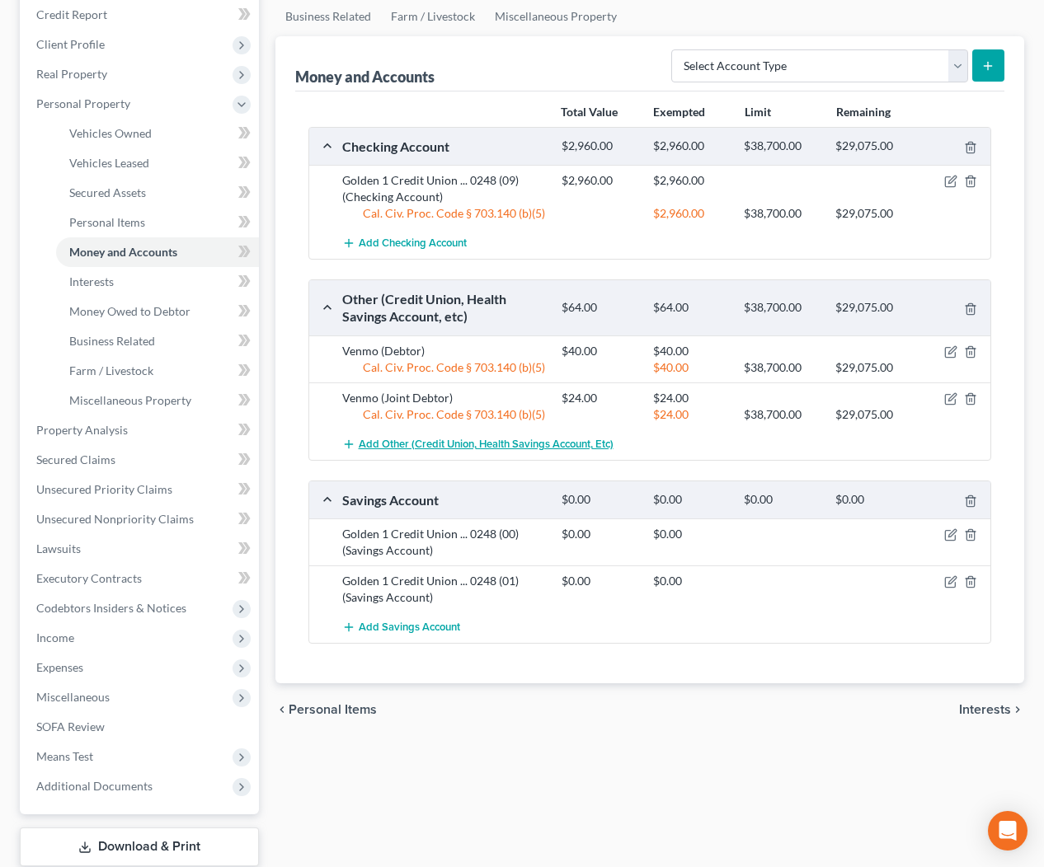
click at [471, 448] on span "Add Other (Credit Union, Health Savings Account, etc)" at bounding box center [486, 444] width 255 height 13
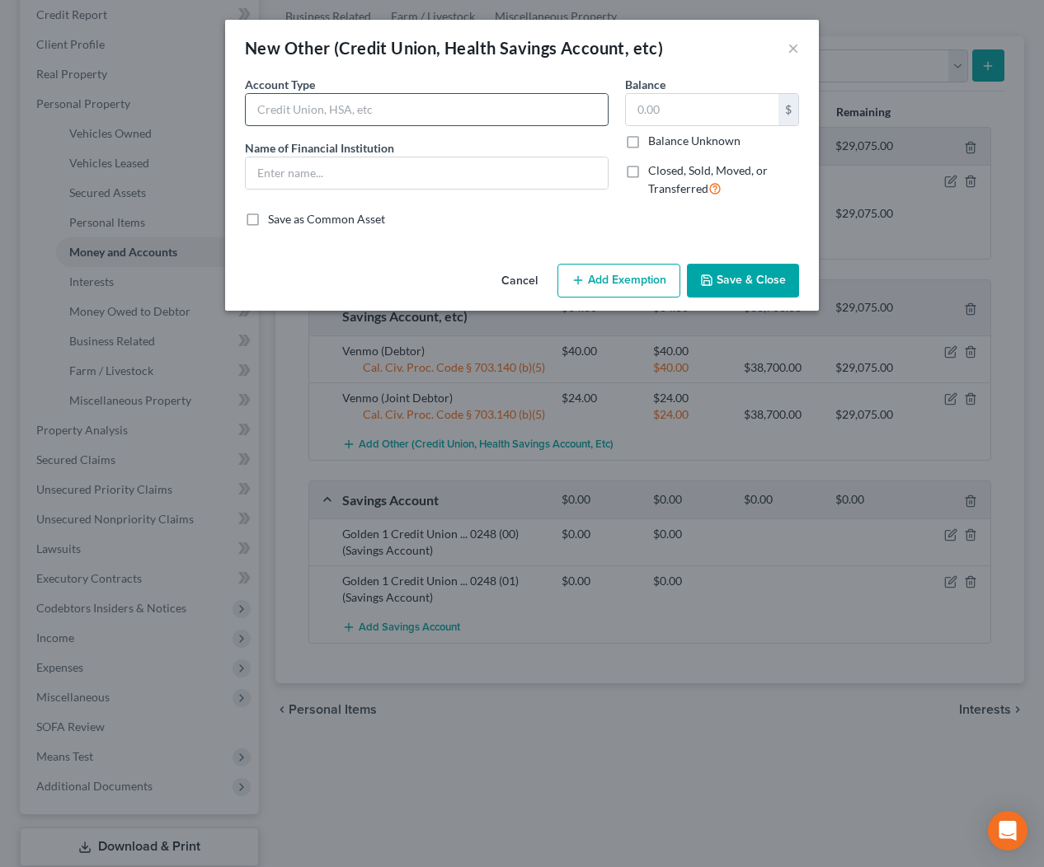
click at [373, 116] on input "text" at bounding box center [427, 109] width 362 height 31
type input "CashApp"
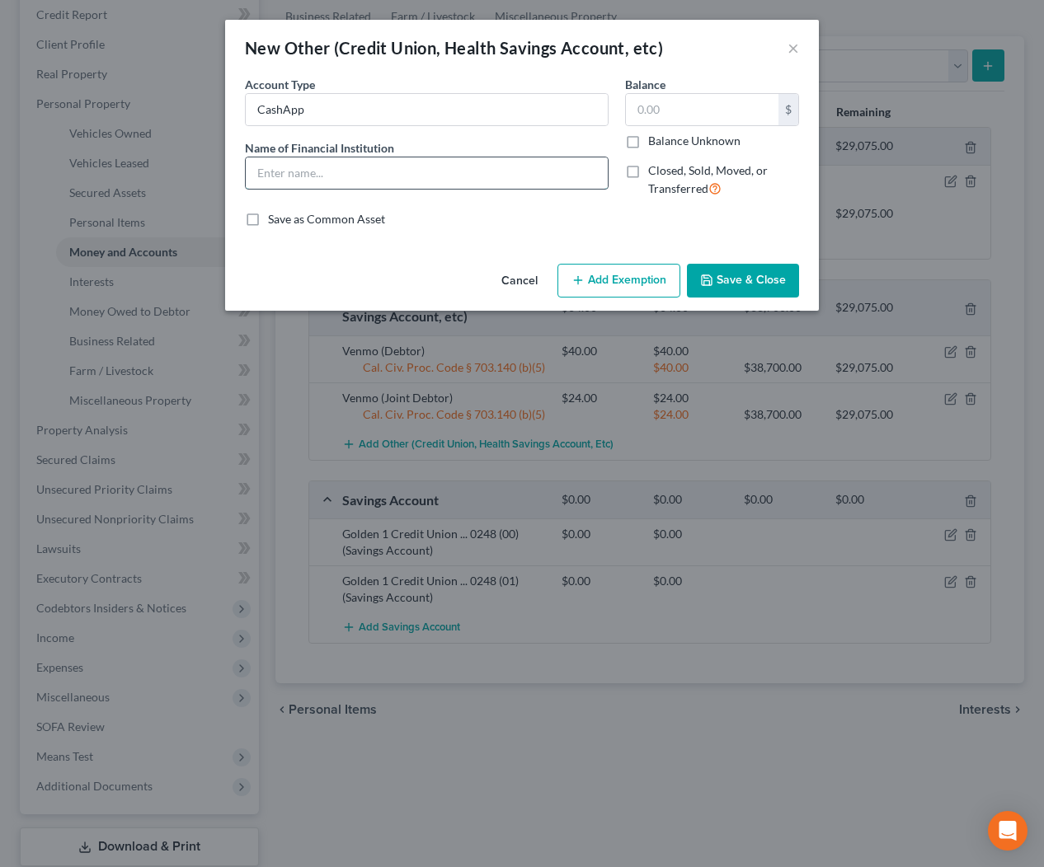
click at [354, 179] on input "text" at bounding box center [427, 172] width 362 height 31
type input "CashApp"
click at [696, 111] on input "text" at bounding box center [702, 109] width 152 height 31
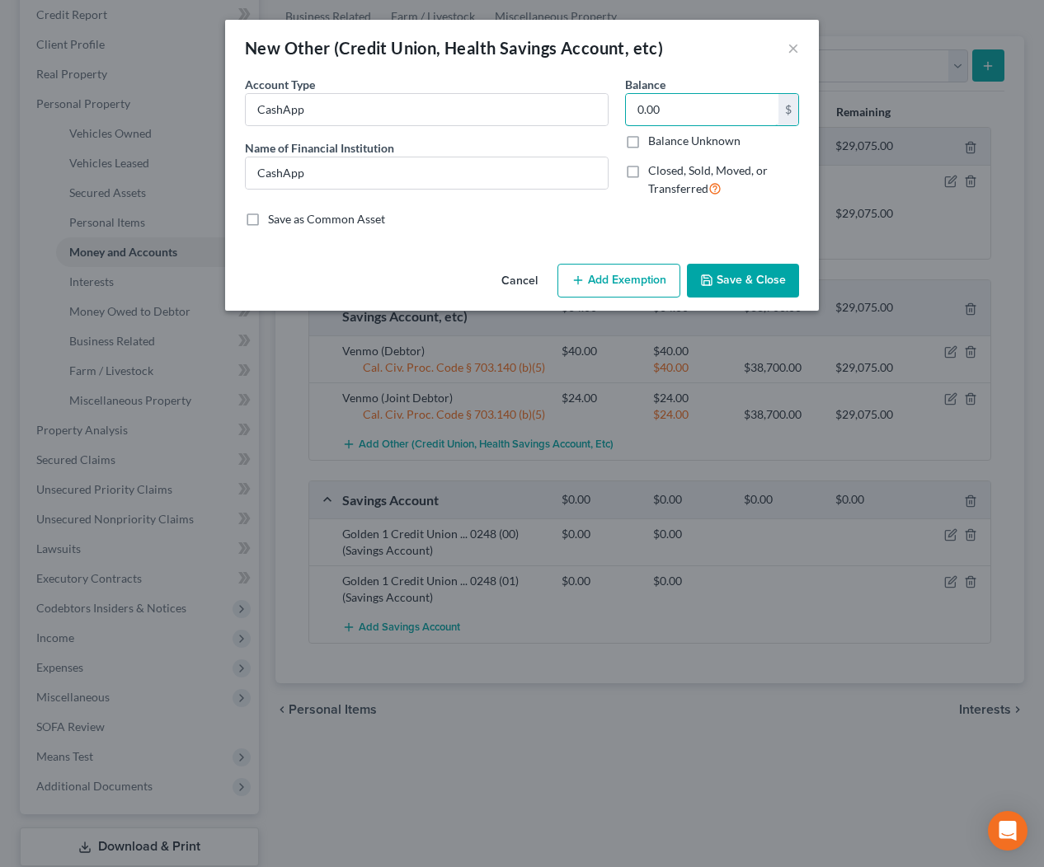
type input "0.00"
click at [740, 290] on button "Save & Close" at bounding box center [743, 281] width 112 height 35
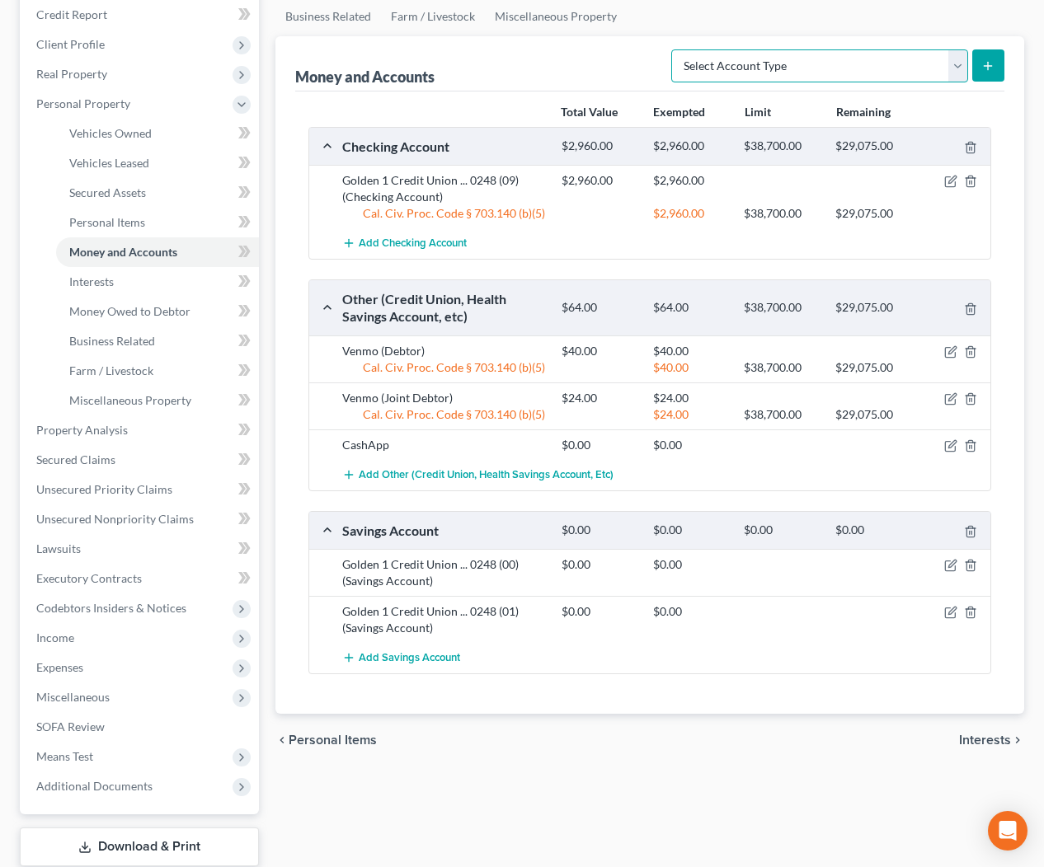
click at [818, 67] on select "Select Account Type Brokerage Cash on Hand Certificates of Deposit Checking Acc…" at bounding box center [819, 65] width 297 height 33
select select "security_deposits"
click at [991, 66] on line "submit" at bounding box center [987, 66] width 7 height 0
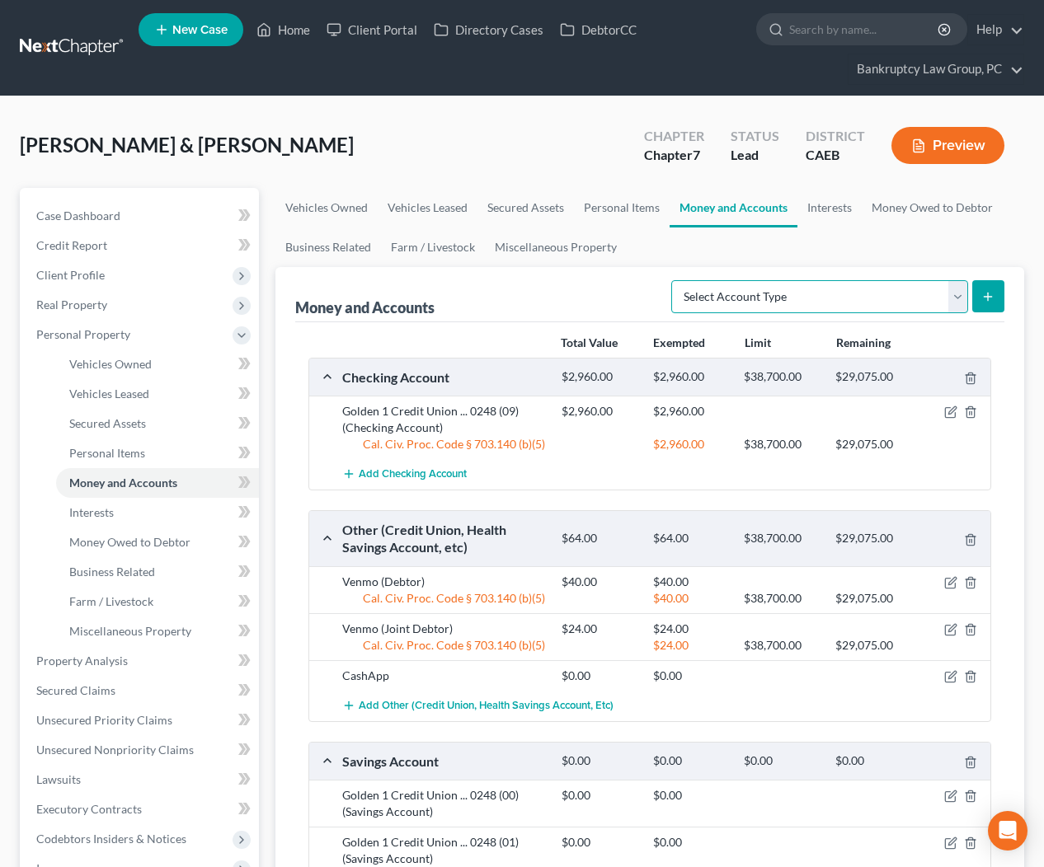
click at [846, 287] on select "Select Account Type Brokerage Cash on Hand Certificates of Deposit Checking Acc…" at bounding box center [819, 296] width 297 height 33
select select "security_deposits"
click at [983, 297] on icon "submit" at bounding box center [987, 296] width 13 height 13
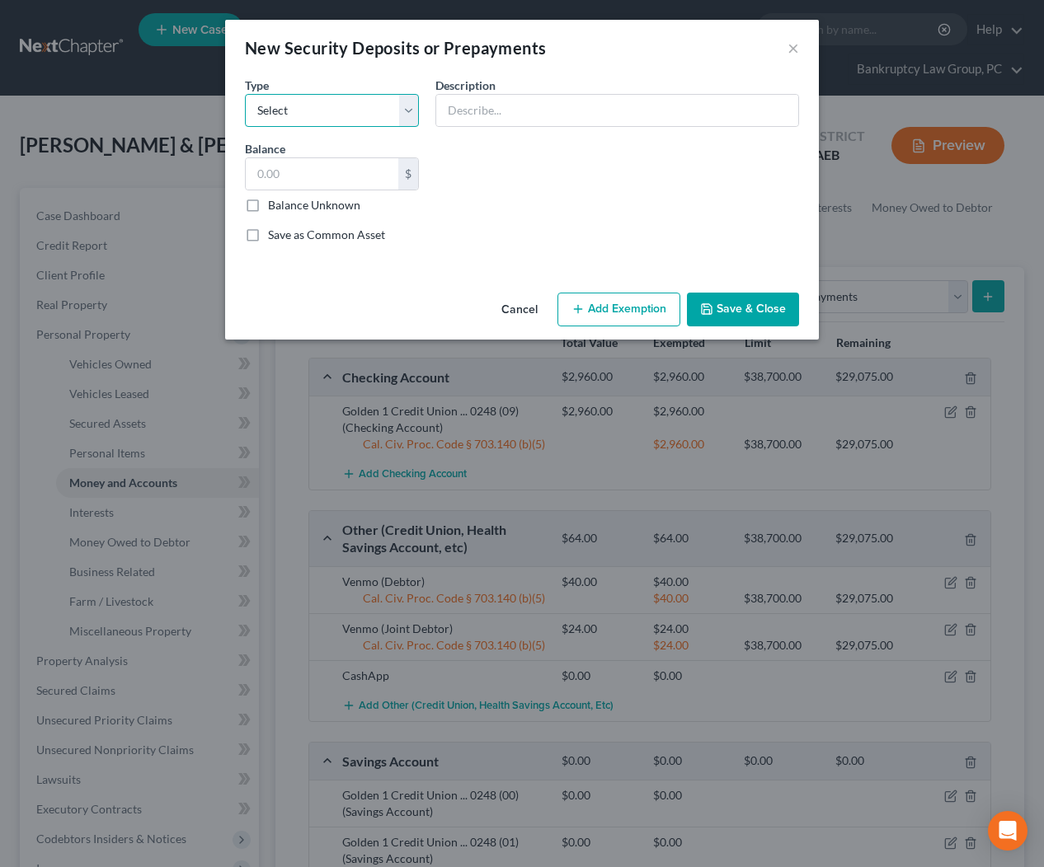
click at [347, 106] on select "Select Electric Gas Heating Oil Security Deposit On Rental Unit Prepaid Rent Te…" at bounding box center [332, 110] width 174 height 33
select select "3"
click at [347, 176] on input "text" at bounding box center [322, 173] width 152 height 31
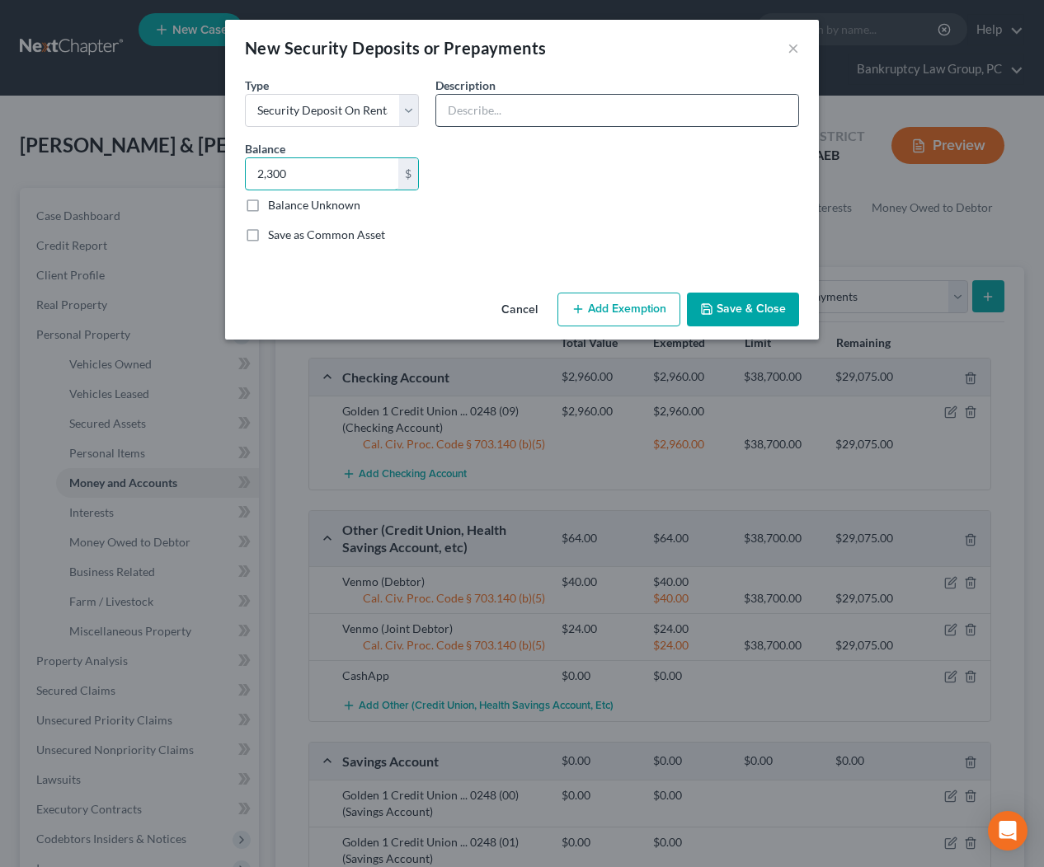
type input "2,300"
click at [498, 120] on input "text" at bounding box center [617, 110] width 362 height 31
click at [439, 162] on div "Common Asset Select Type Select Electric Gas Heating Oil Security Deposit On Re…" at bounding box center [522, 166] width 570 height 181
click at [518, 112] on input "Se" at bounding box center [617, 110] width 362 height 31
type input "Security Deposit with Landlord"
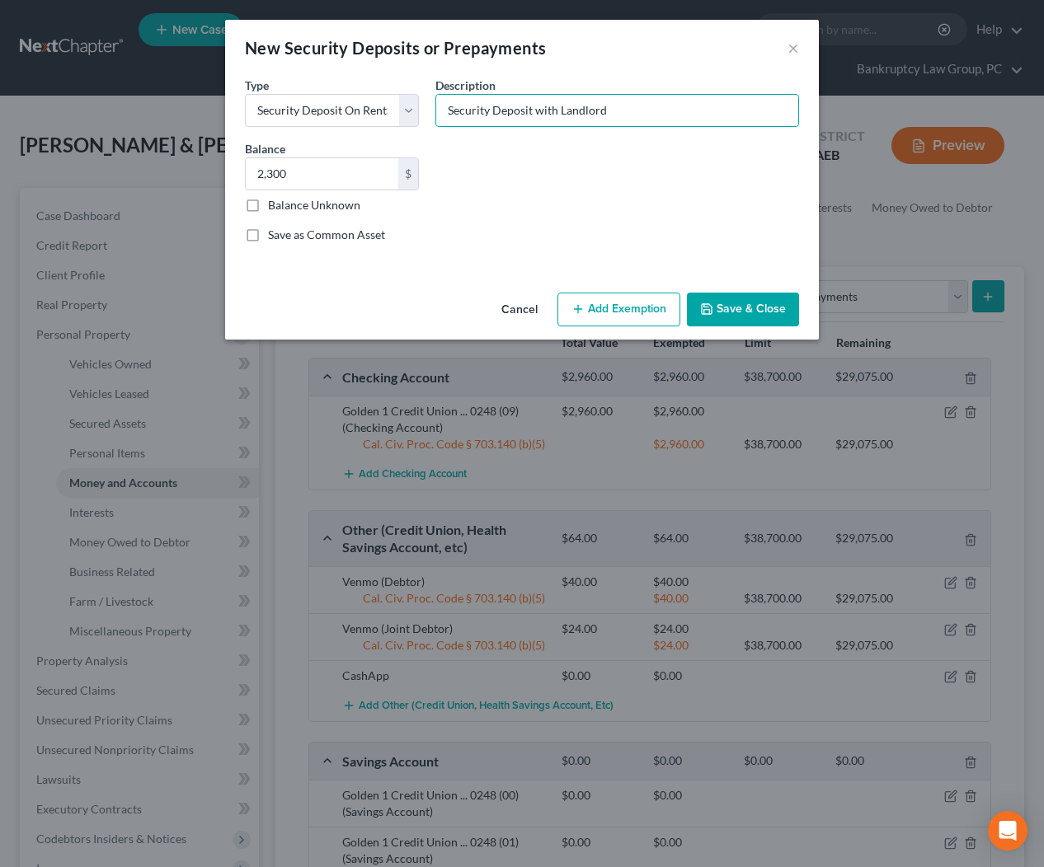
click at [633, 325] on button "Add Exemption" at bounding box center [618, 310] width 123 height 35
select select "2"
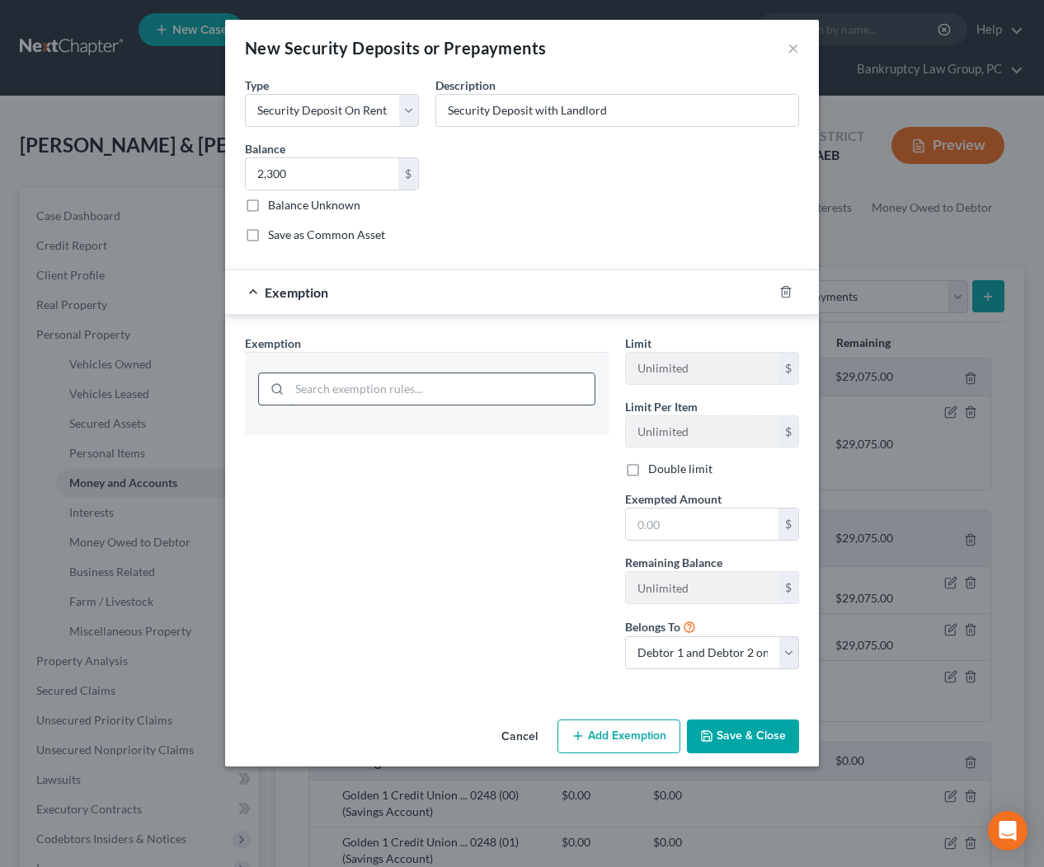
click at [514, 398] on input "search" at bounding box center [441, 388] width 305 height 31
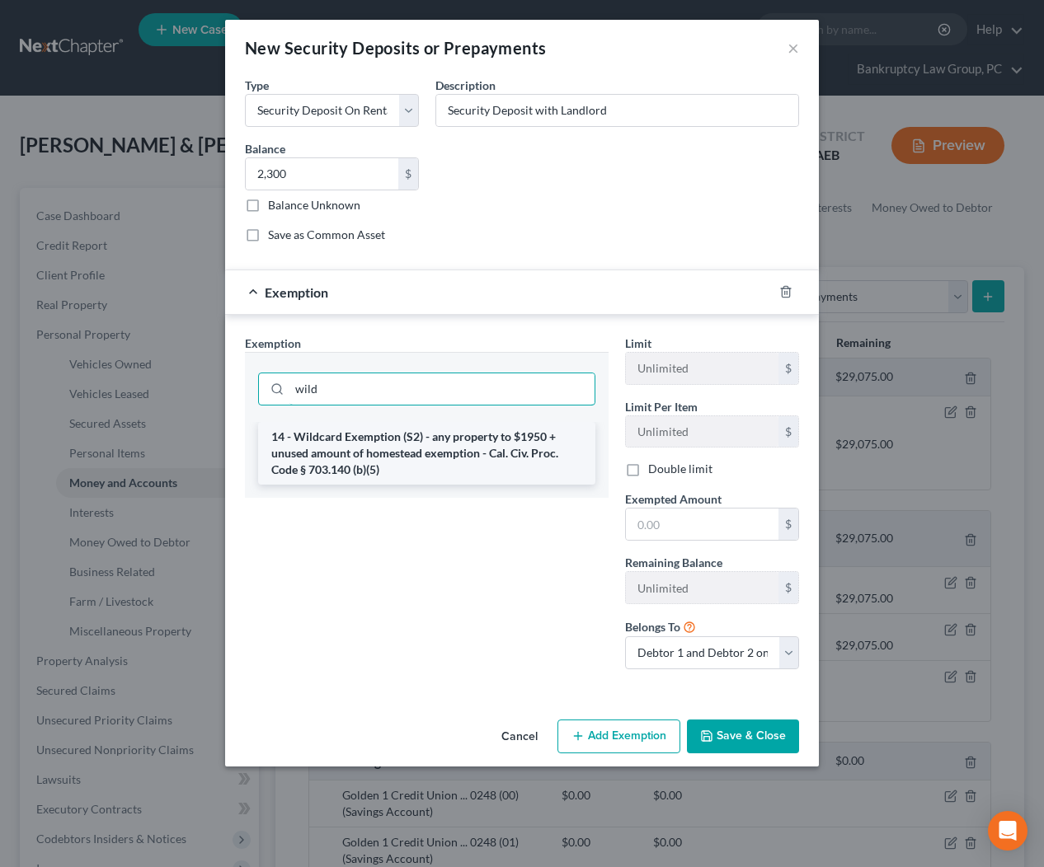
type input "wild"
drag, startPoint x: 280, startPoint y: 440, endPoint x: 361, endPoint y: 454, distance: 82.0
click at [284, 440] on li "14 - Wildcard Exemption (S2) - any property to $1950 + unused amount of homeste…" at bounding box center [426, 453] width 337 height 63
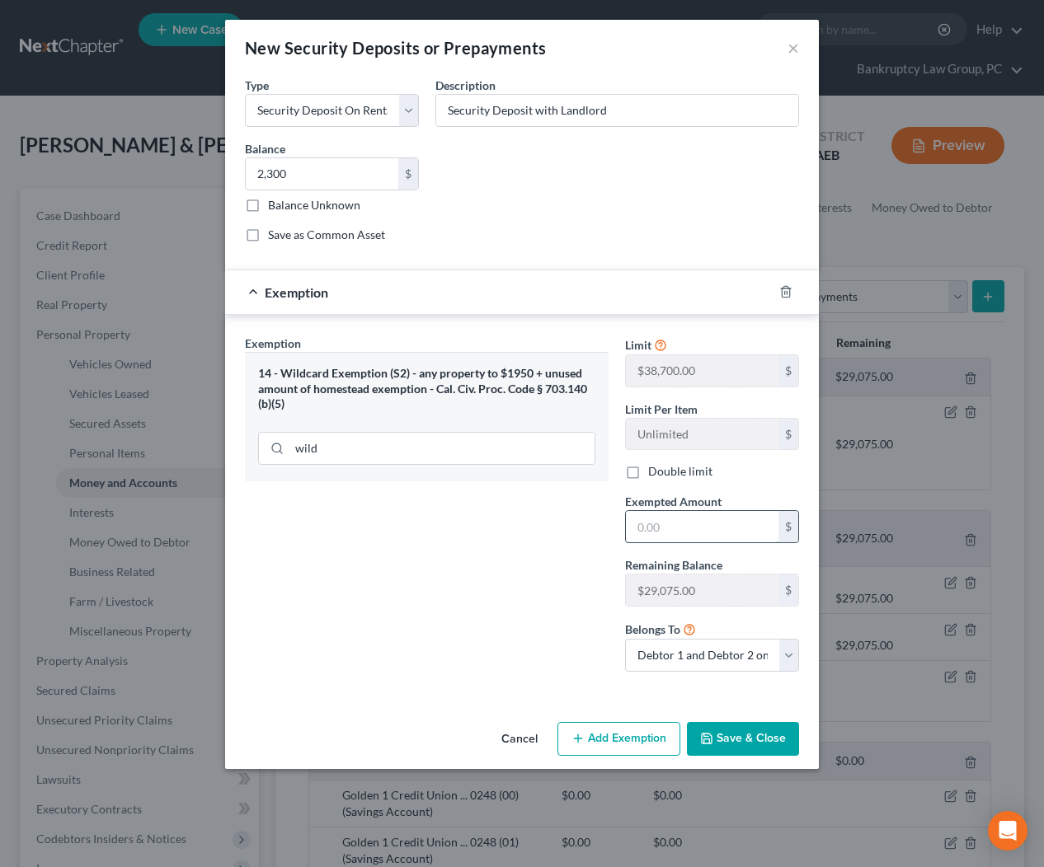
click at [699, 528] on input "text" at bounding box center [702, 526] width 152 height 31
type input "2,300"
click at [551, 555] on div "Exemption Set must be selected for CA. Exemption * 14 - Wildcard Exemption (S2)…" at bounding box center [427, 510] width 380 height 350
click at [769, 737] on button "Save & Close" at bounding box center [743, 739] width 112 height 35
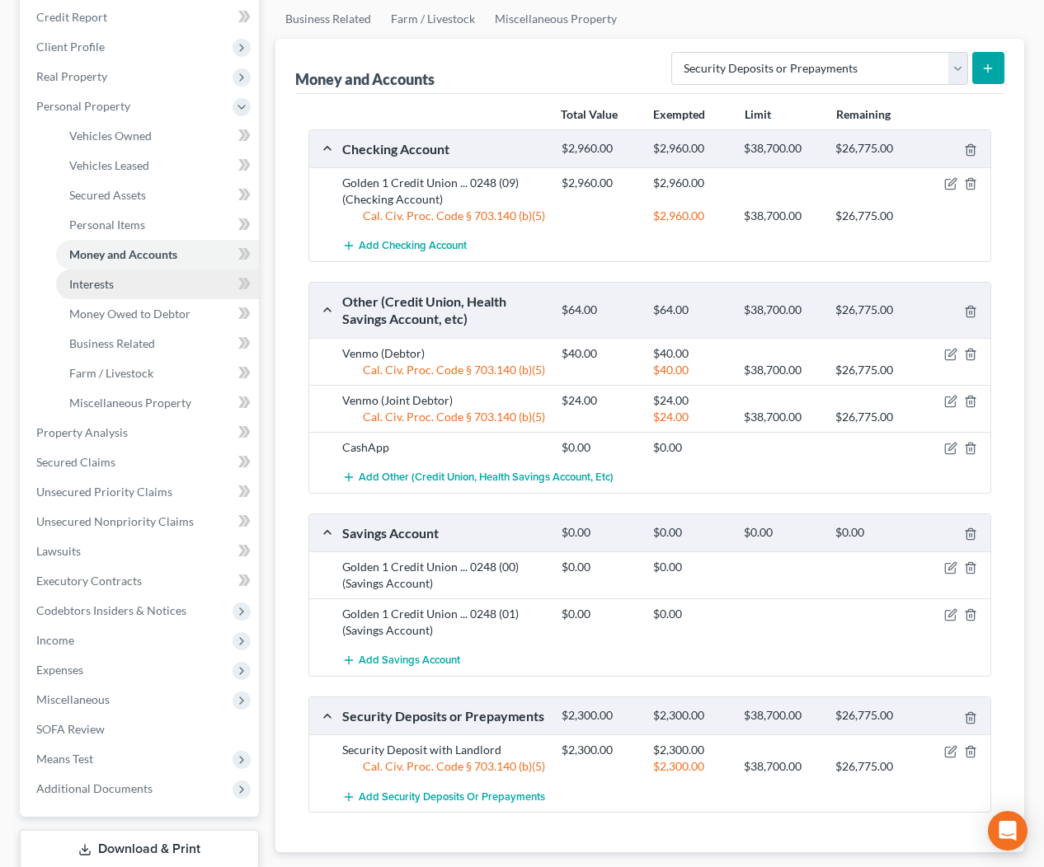
scroll to position [227, 0]
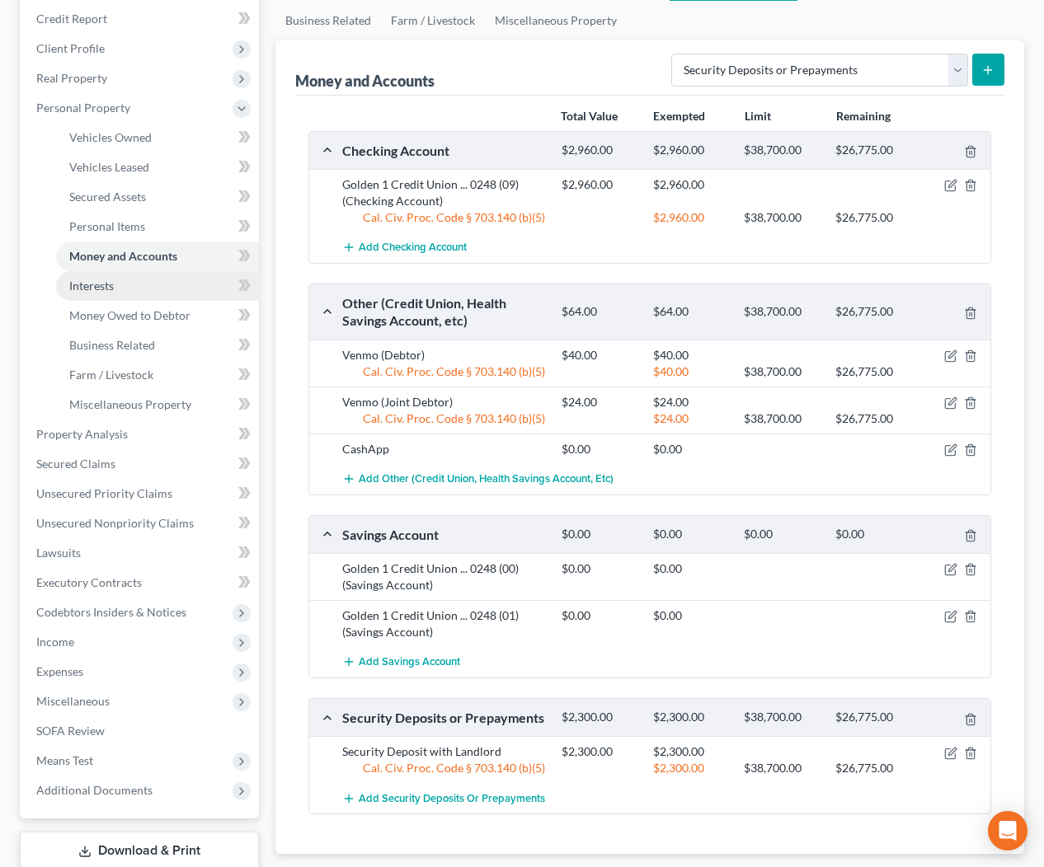
click at [116, 286] on link "Interests" at bounding box center [157, 286] width 203 height 30
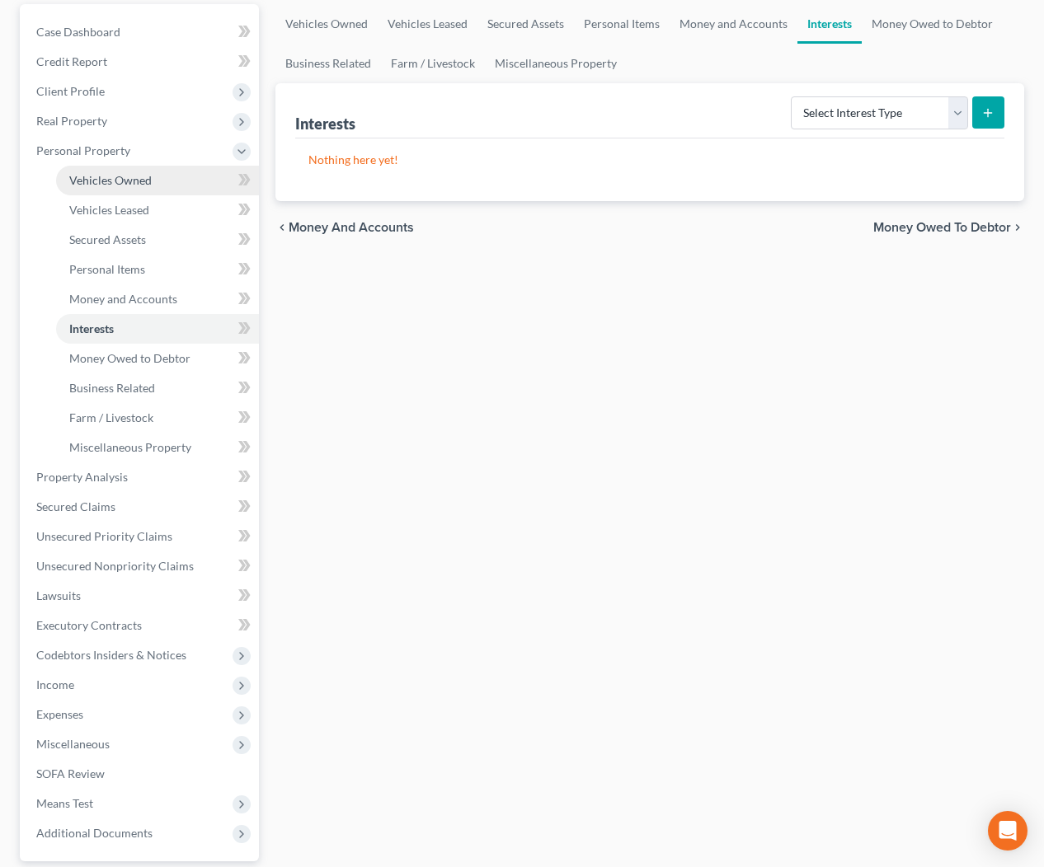
scroll to position [185, 0]
click at [111, 361] on span "Money Owed to Debtor" at bounding box center [129, 356] width 121 height 14
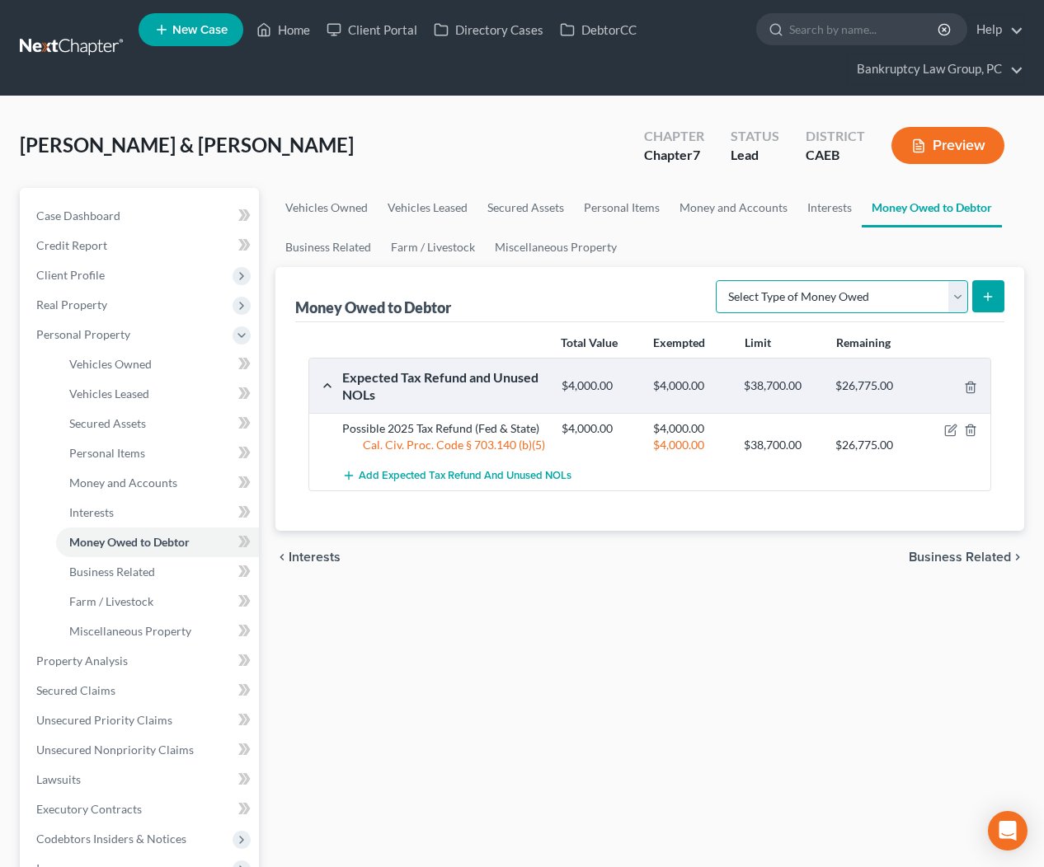
click at [797, 297] on select "Select Type of Money Owed Accounts Receivable Alimony Child Support Claims Agai…" at bounding box center [841, 296] width 252 height 33
select select "claims_against_third_parties"
click at [998, 301] on button "submit" at bounding box center [988, 296] width 32 height 32
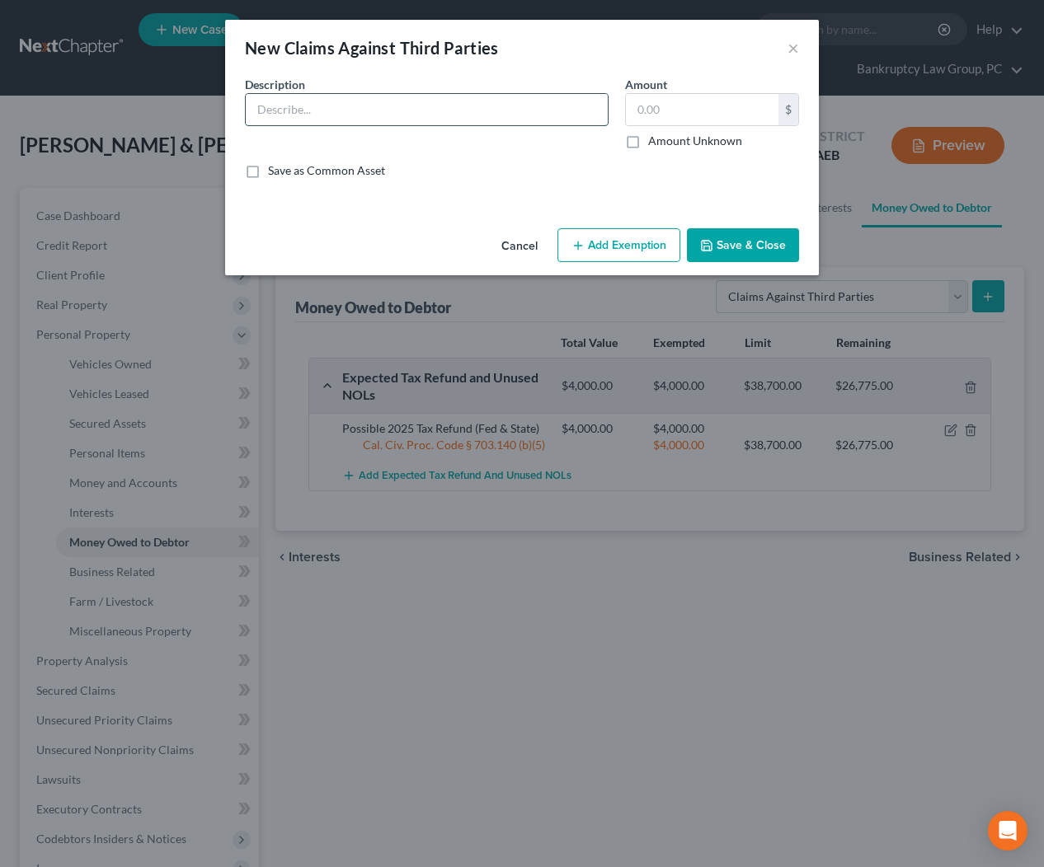
click at [461, 115] on input "text" at bounding box center [427, 109] width 362 height 31
type input "Possible PI Case from recent auto accident"
drag, startPoint x: 672, startPoint y: 142, endPoint x: 664, endPoint y: 162, distance: 21.9
click at [672, 142] on label "Amount Unknown" at bounding box center [695, 141] width 94 height 16
click at [665, 142] on input "Amount Unknown" at bounding box center [659, 138] width 11 height 11
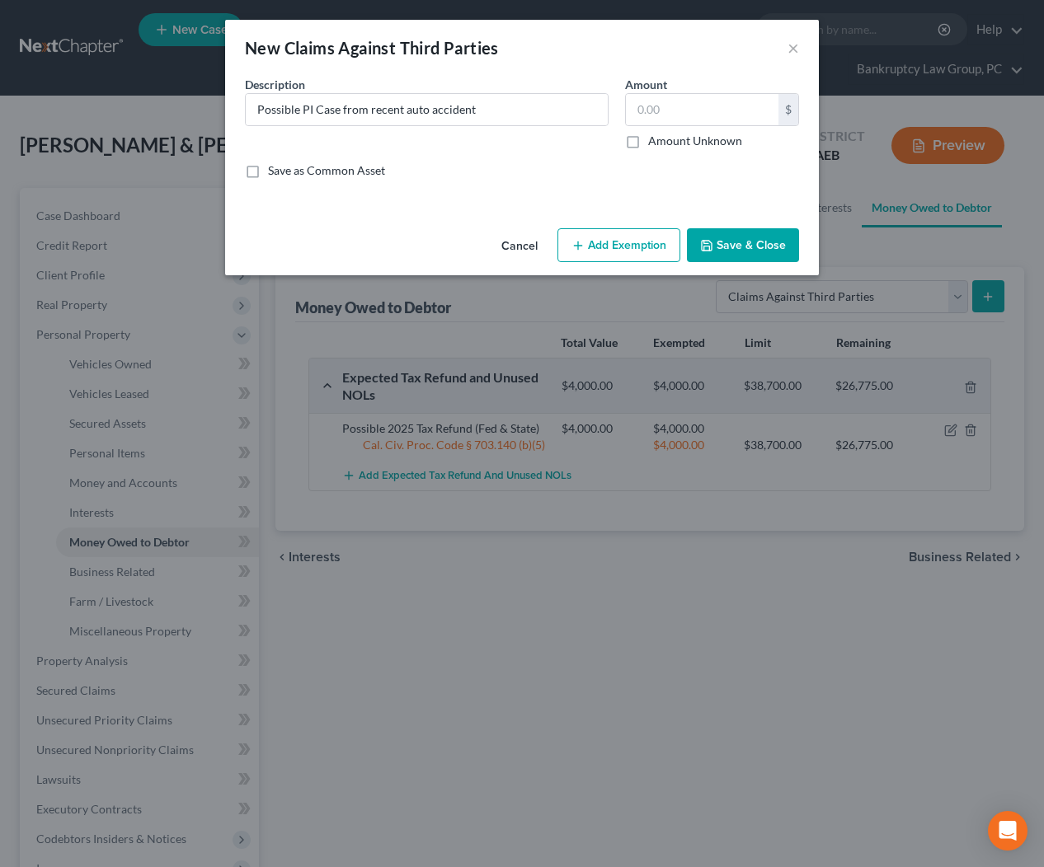
checkbox input "true"
type input "0.00"
click at [654, 246] on button "Add Exemption" at bounding box center [618, 245] width 123 height 35
select select "2"
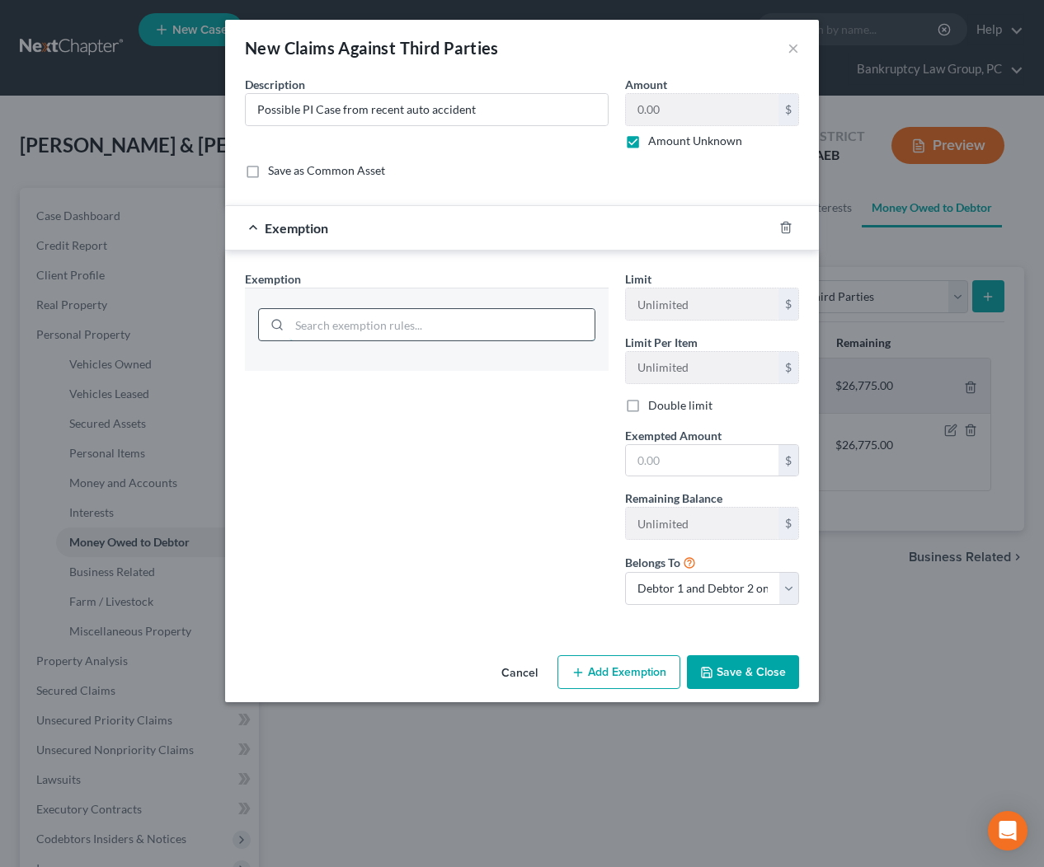
click at [491, 333] on input "search" at bounding box center [441, 324] width 305 height 31
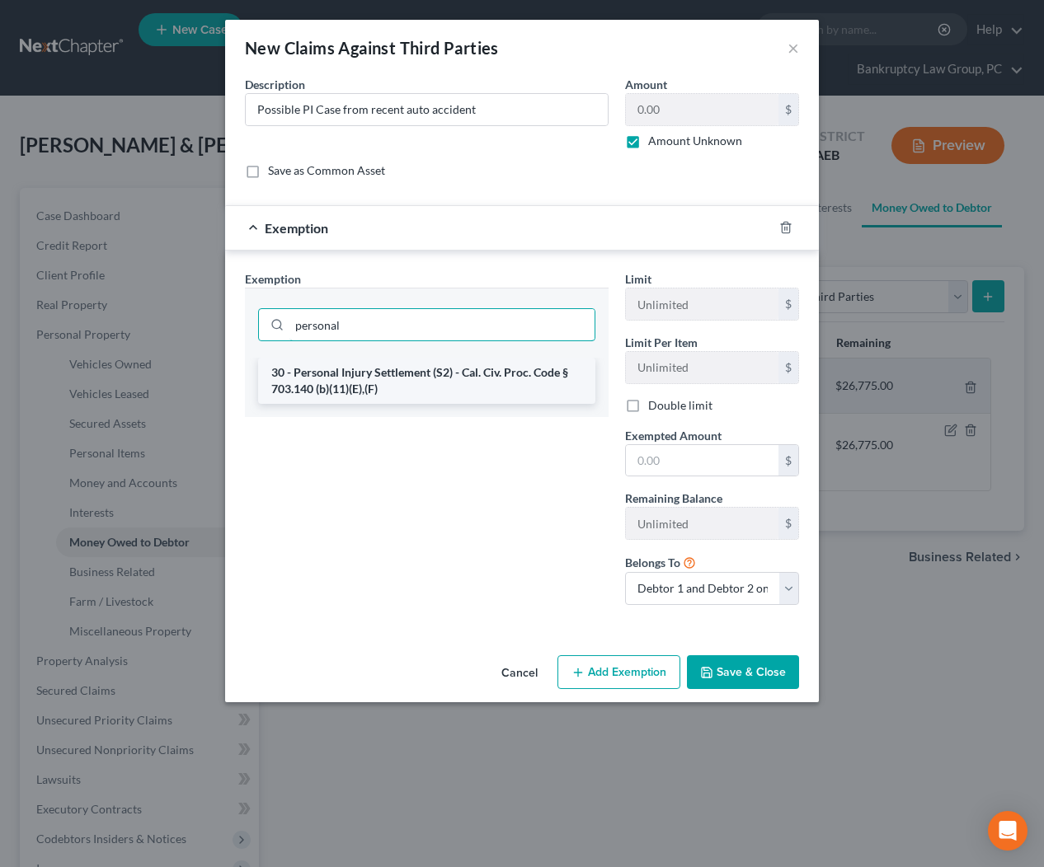
type input "personal"
click at [490, 377] on li "30 - Personal Injury Settlement (S2) - Cal. Civ. Proc. Code § 703.140 (b)(11)(E…" at bounding box center [426, 381] width 337 height 46
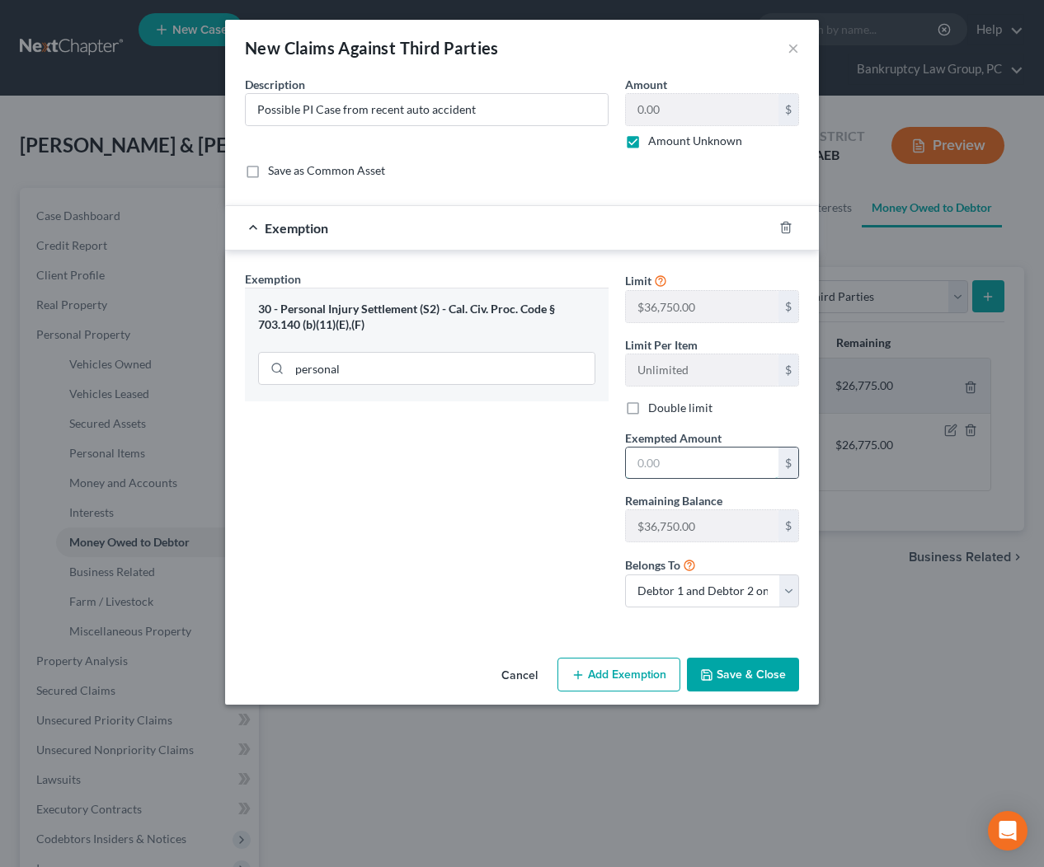
click at [682, 469] on input "text" at bounding box center [702, 463] width 152 height 31
type input "36,750"
click at [724, 669] on button "Save & Close" at bounding box center [743, 675] width 112 height 35
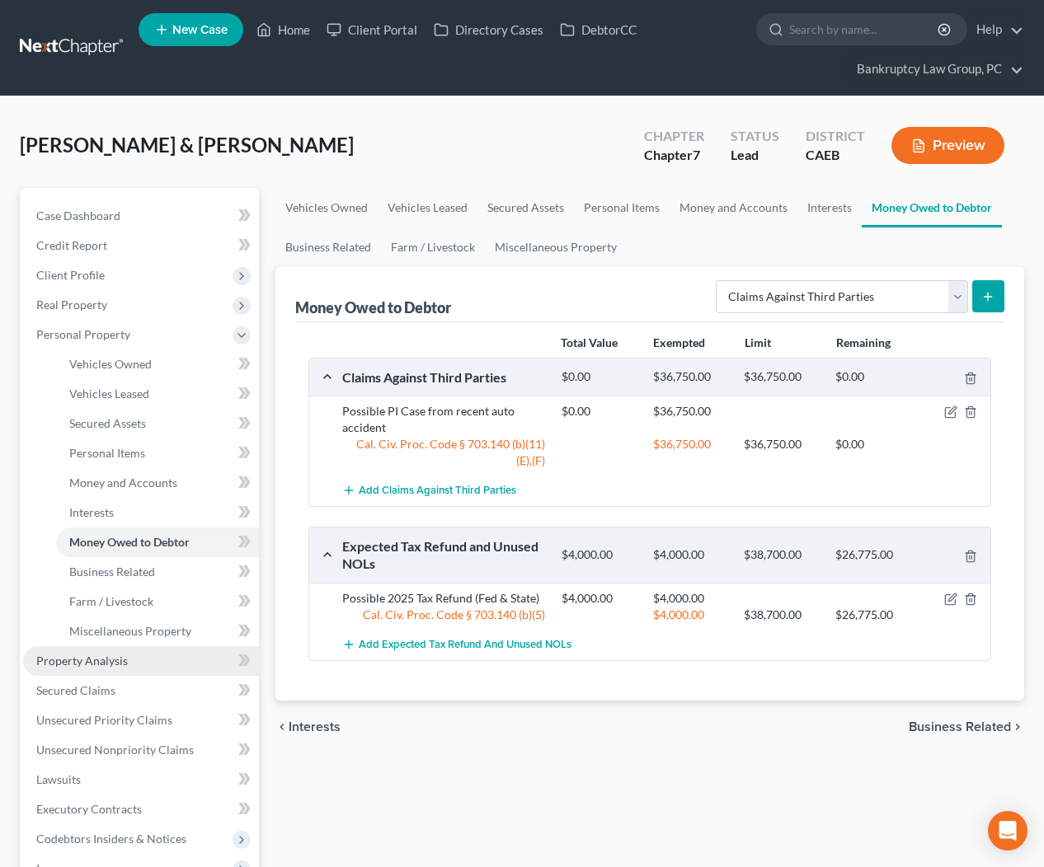
click at [109, 658] on span "Property Analysis" at bounding box center [81, 661] width 91 height 14
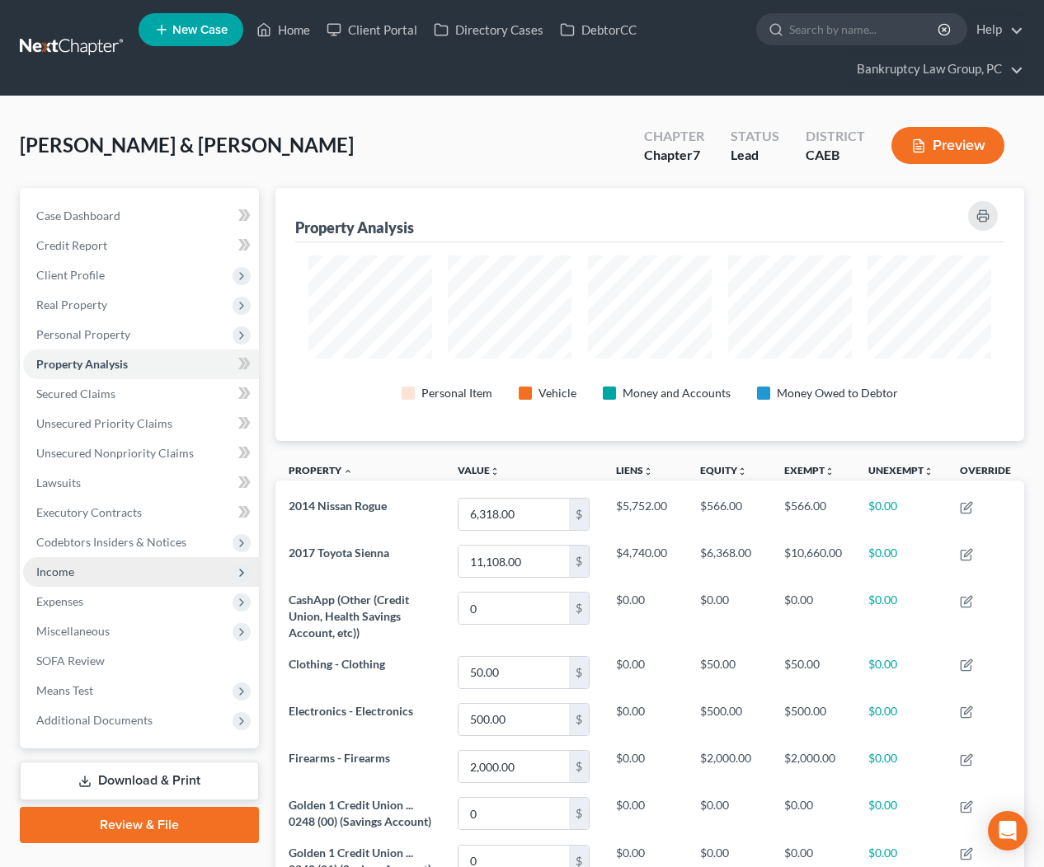
click at [49, 569] on span "Income" at bounding box center [55, 572] width 38 height 14
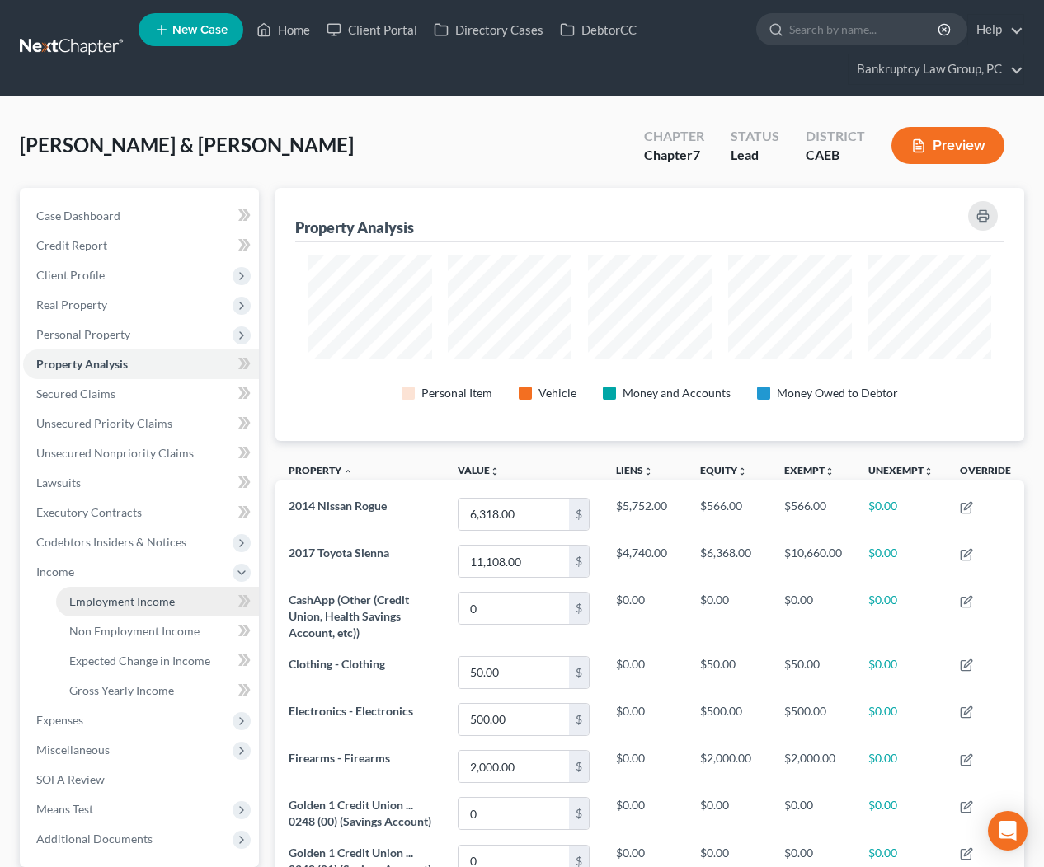
click at [96, 598] on span "Employment Income" at bounding box center [122, 601] width 106 height 14
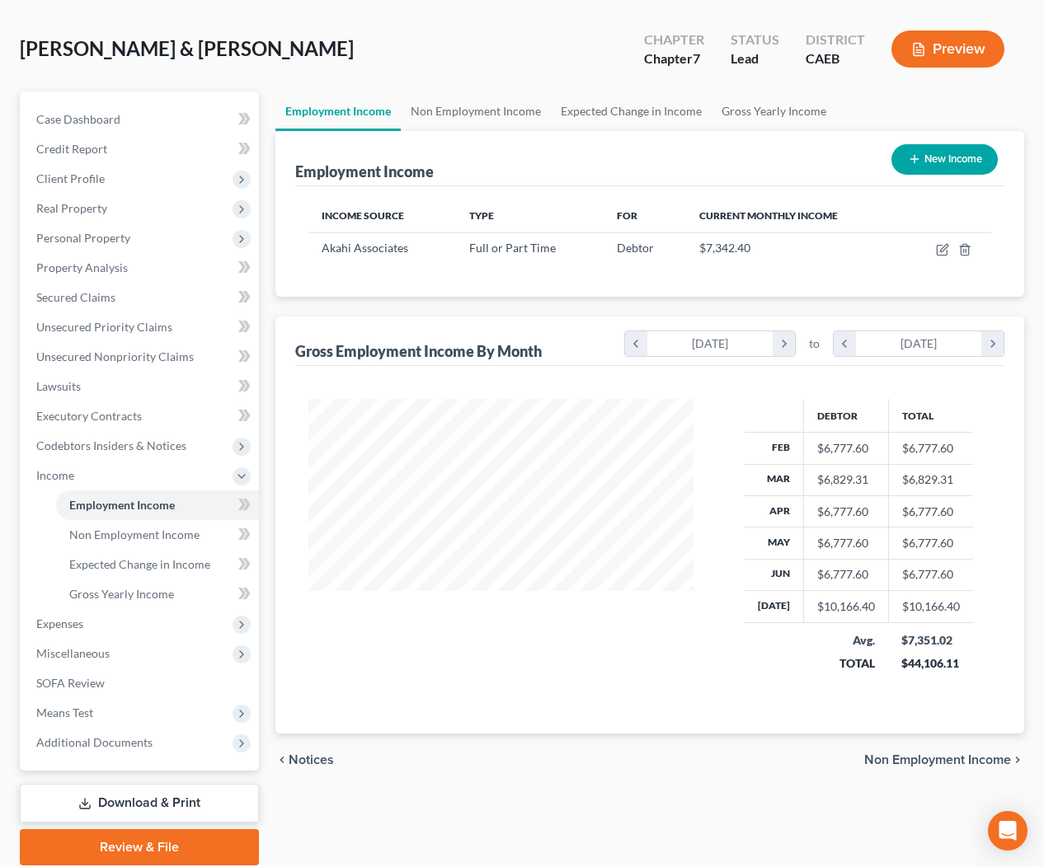
scroll to position [99, 0]
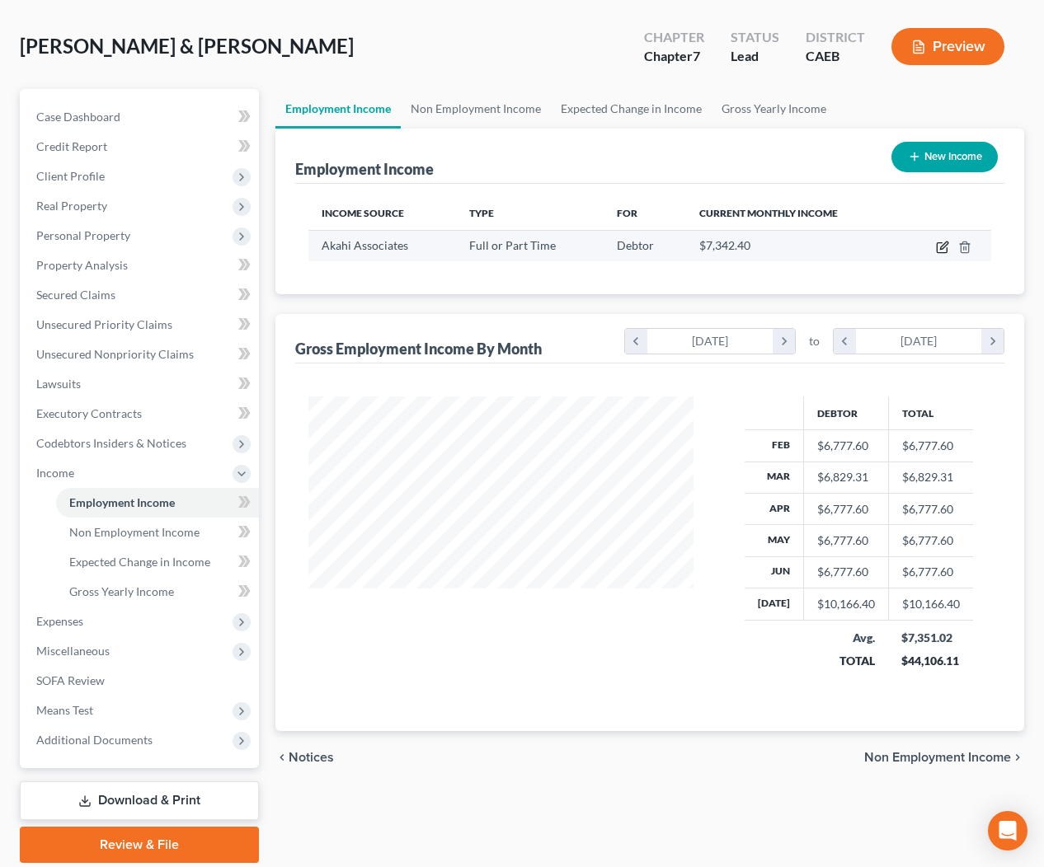
click at [942, 248] on icon "button" at bounding box center [943, 245] width 7 height 7
select select "0"
select select "4"
select select "2"
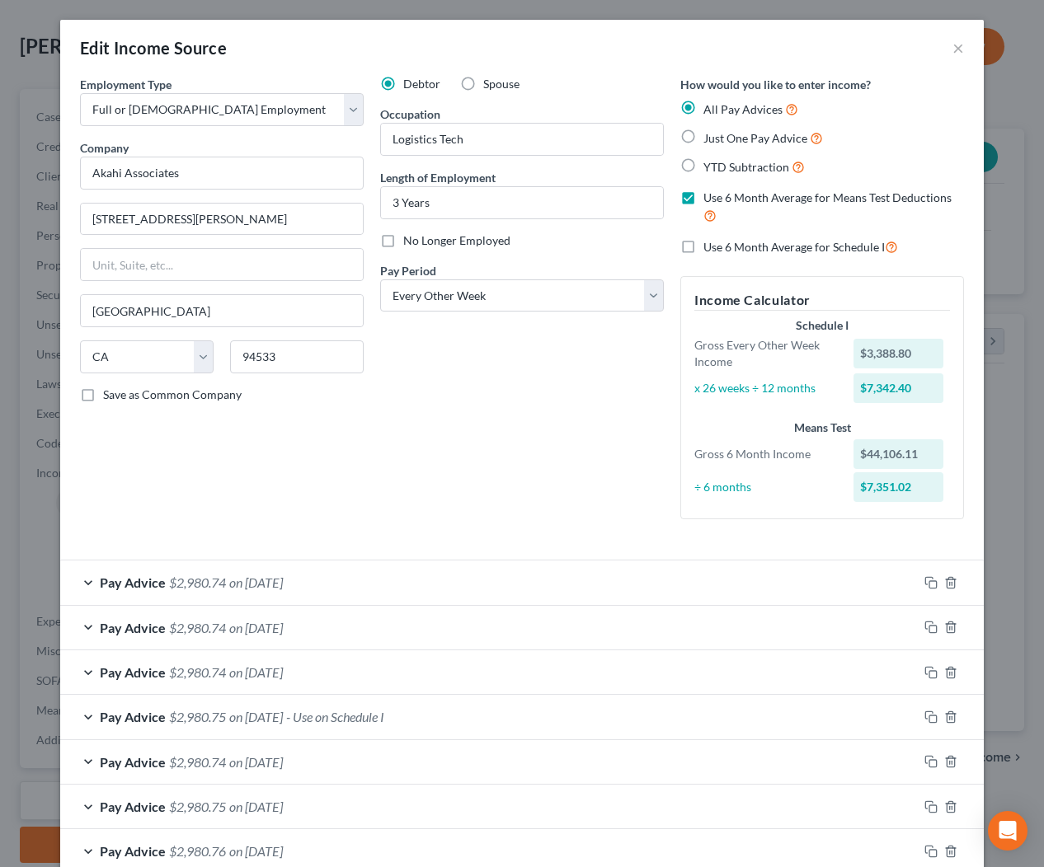
scroll to position [366, 0]
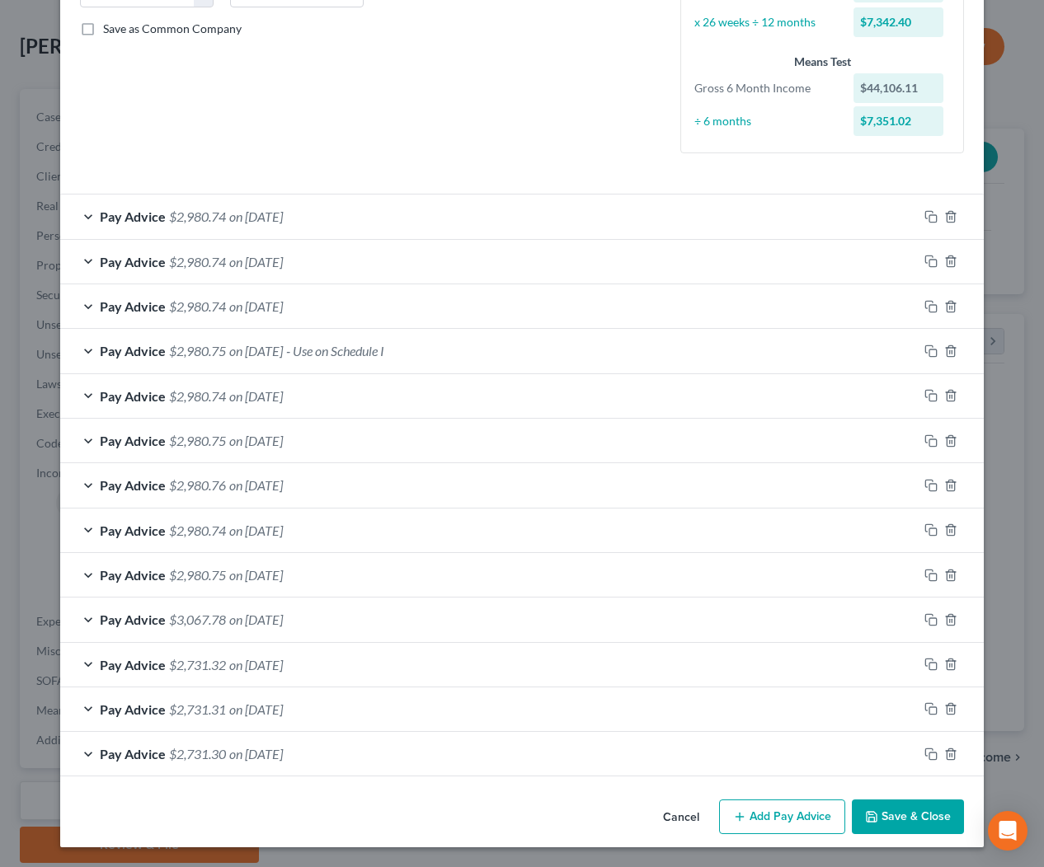
click at [269, 341] on div "Pay Advice $2,980.75 on [DATE] - Use on Schedule I" at bounding box center [488, 351] width 857 height 44
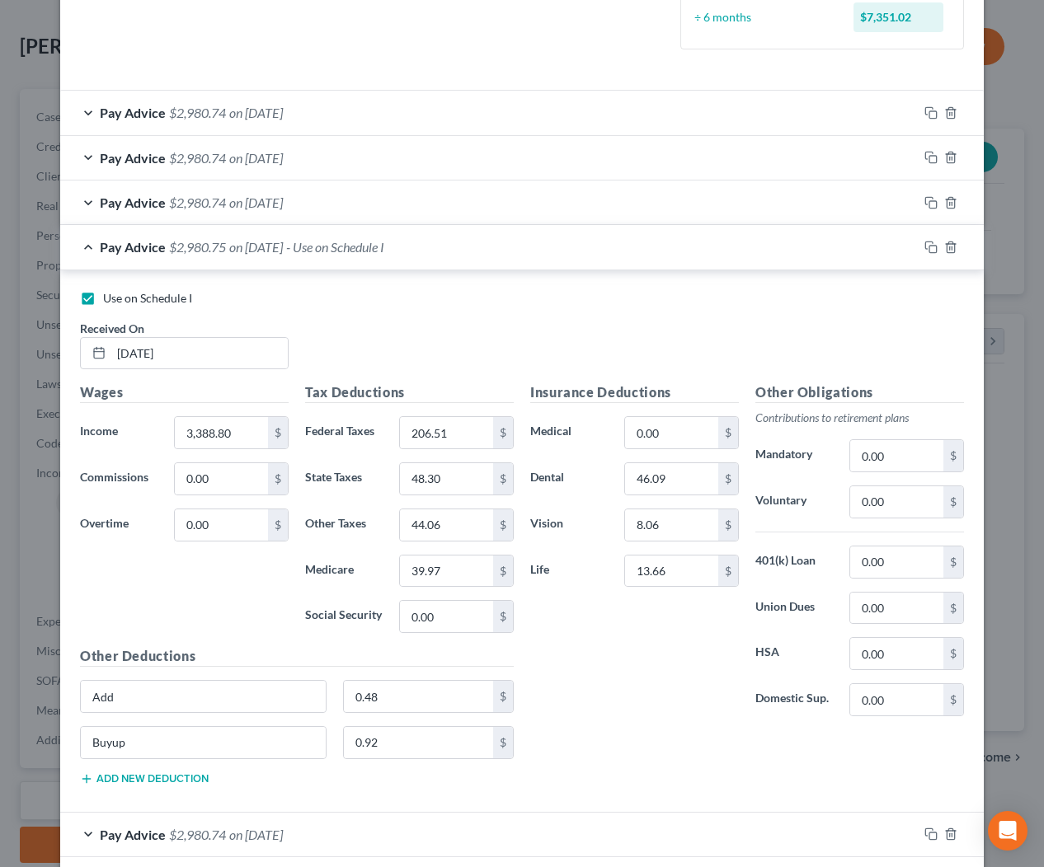
scroll to position [471, 0]
click at [199, 238] on span "$2,980.75" at bounding box center [197, 246] width 57 height 16
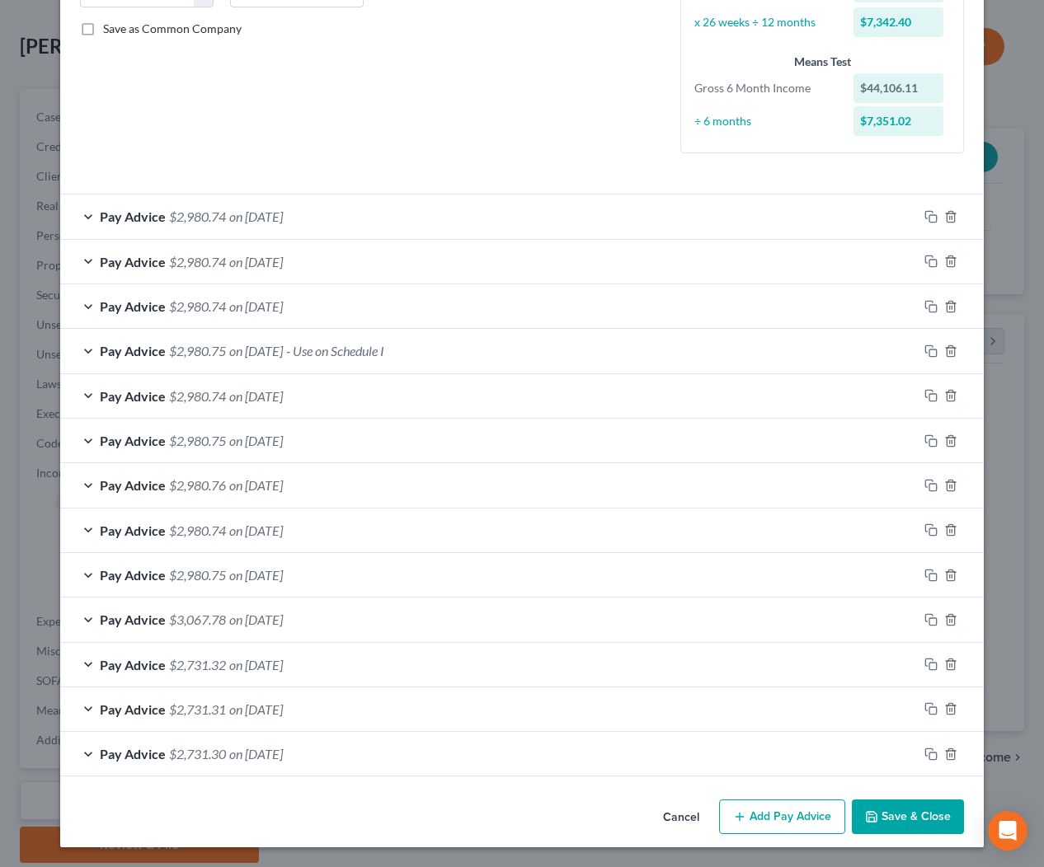
scroll to position [366, 0]
click at [931, 819] on button "Save & Close" at bounding box center [907, 817] width 112 height 35
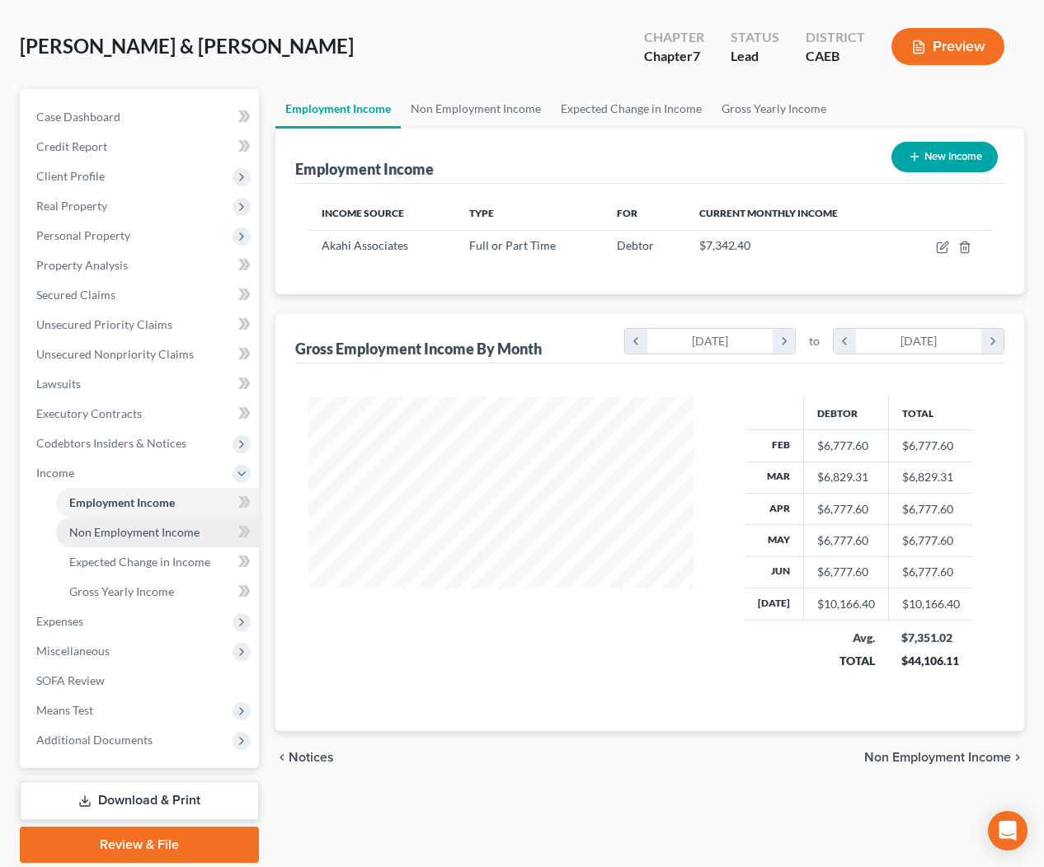
click at [153, 537] on span "Non Employment Income" at bounding box center [134, 532] width 130 height 14
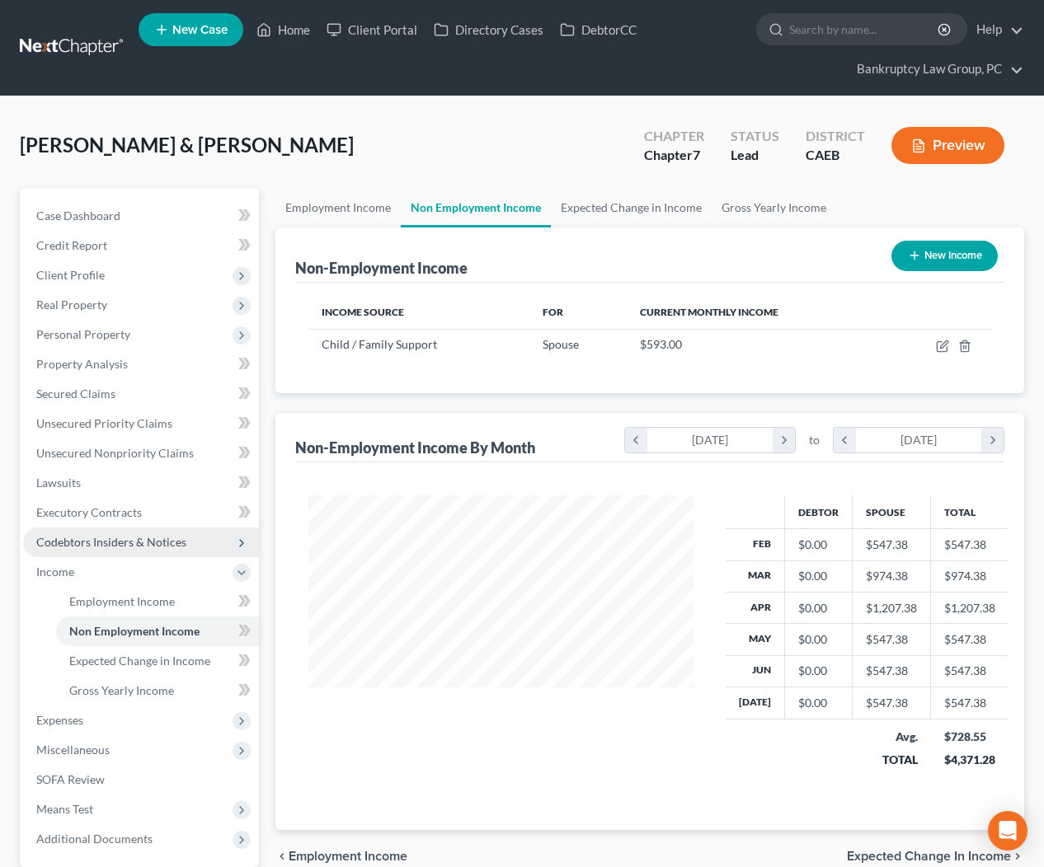
scroll to position [295, 418]
click at [120, 594] on span "Employment Income" at bounding box center [122, 601] width 106 height 14
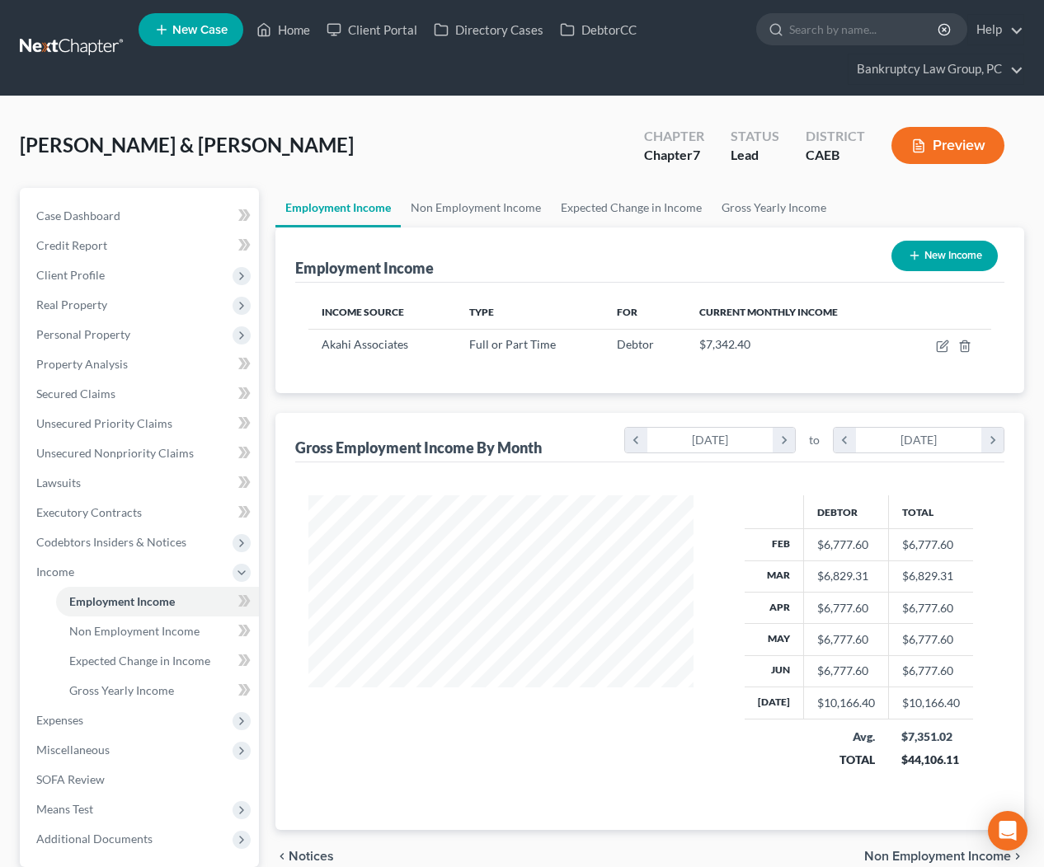
scroll to position [295, 418]
drag, startPoint x: 176, startPoint y: 630, endPoint x: 188, endPoint y: 627, distance: 11.8
click at [176, 630] on span "Non Employment Income" at bounding box center [134, 631] width 130 height 14
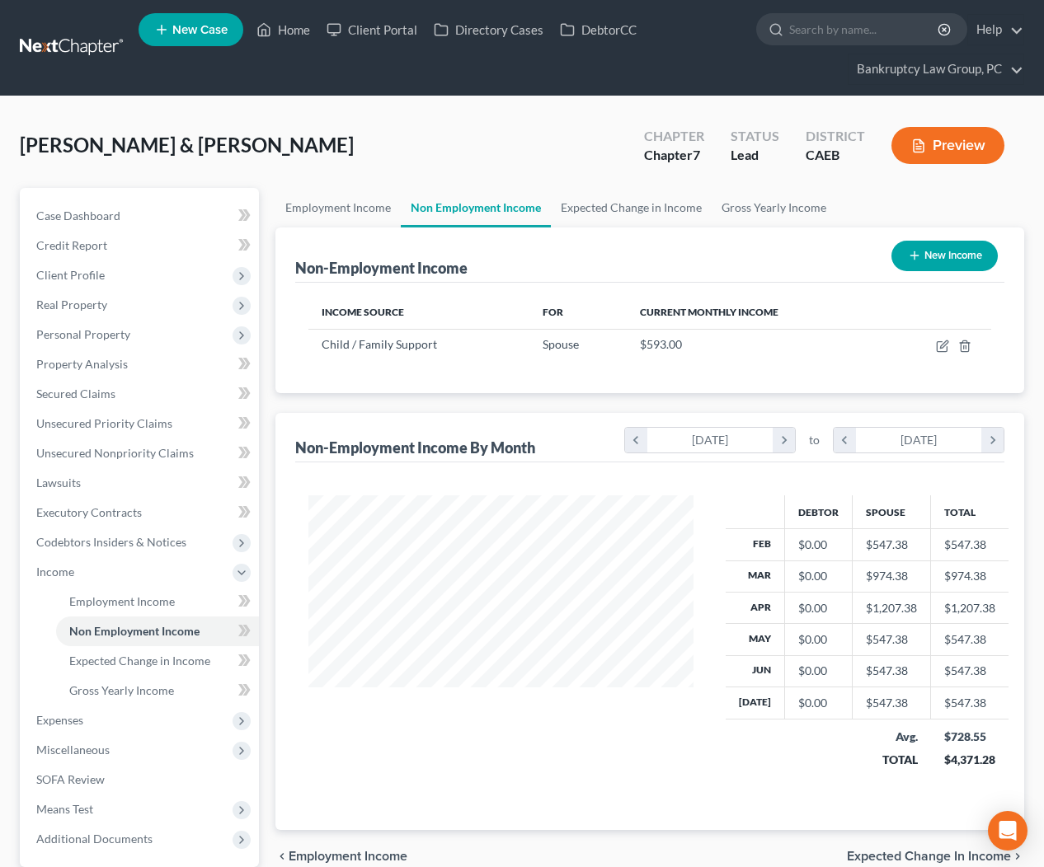
scroll to position [295, 418]
click at [939, 344] on icon "button" at bounding box center [942, 346] width 13 height 13
select select "7"
select select "2"
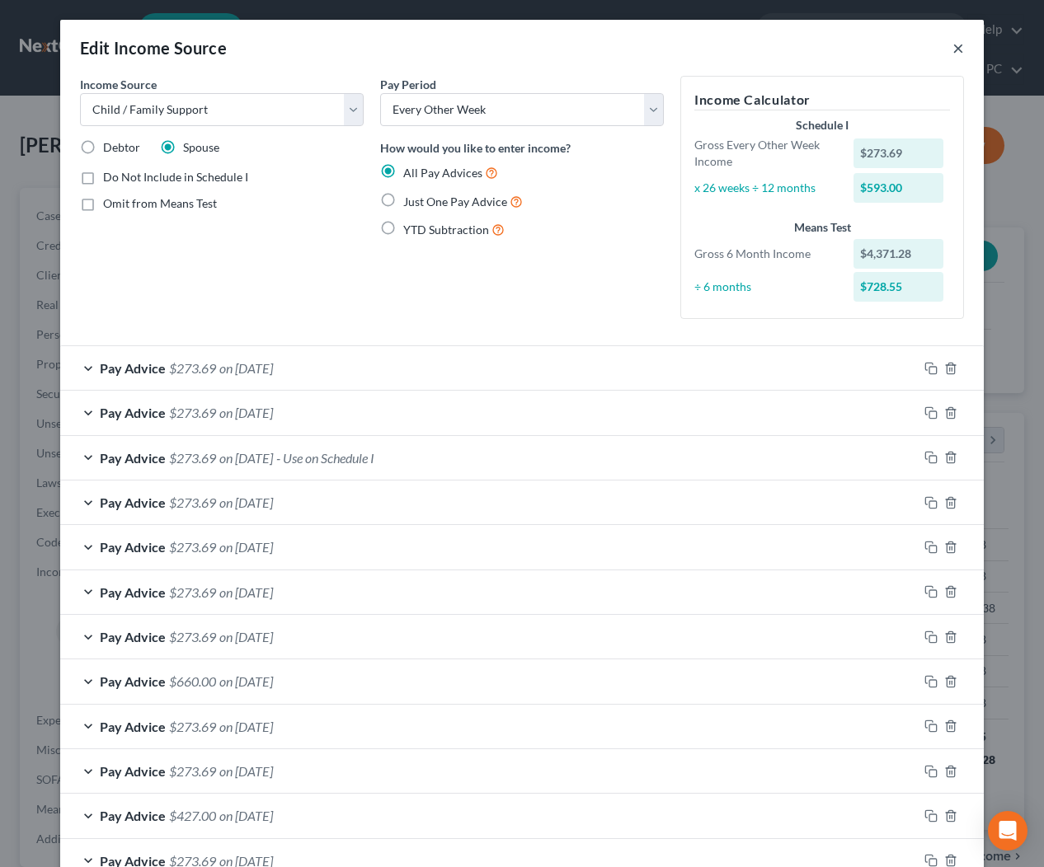
click at [959, 48] on button "×" at bounding box center [958, 48] width 12 height 20
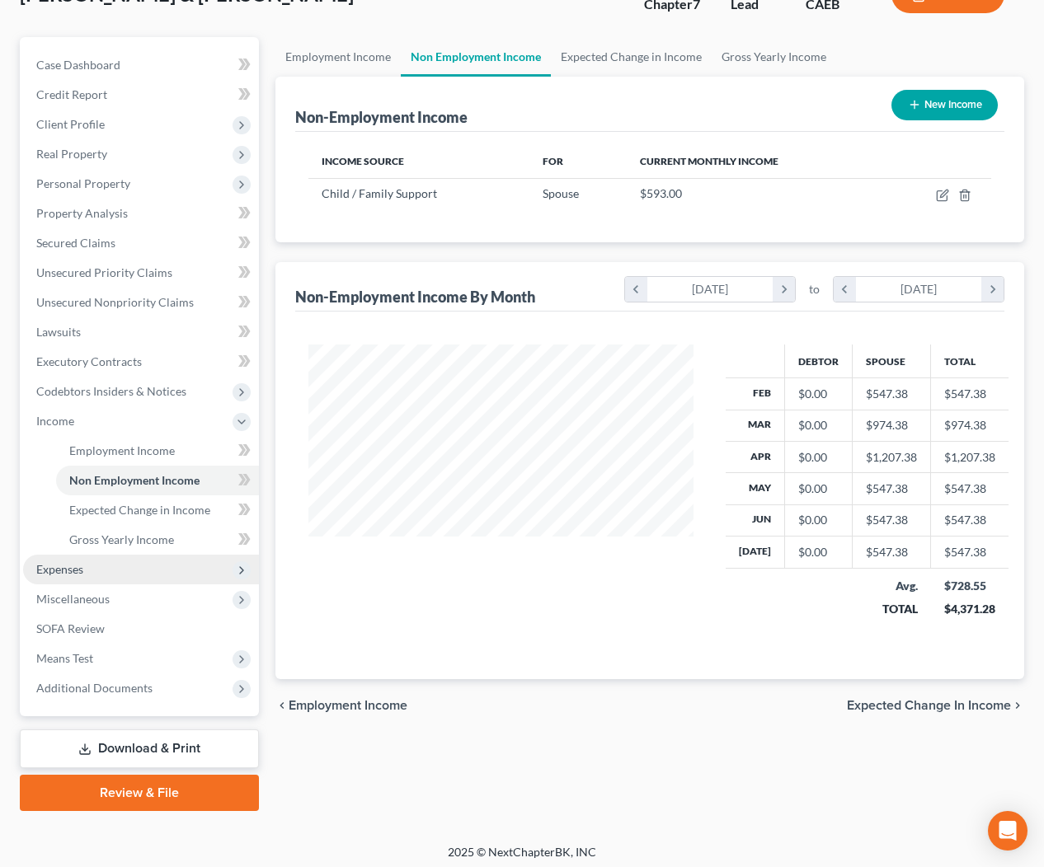
scroll to position [153, 0]
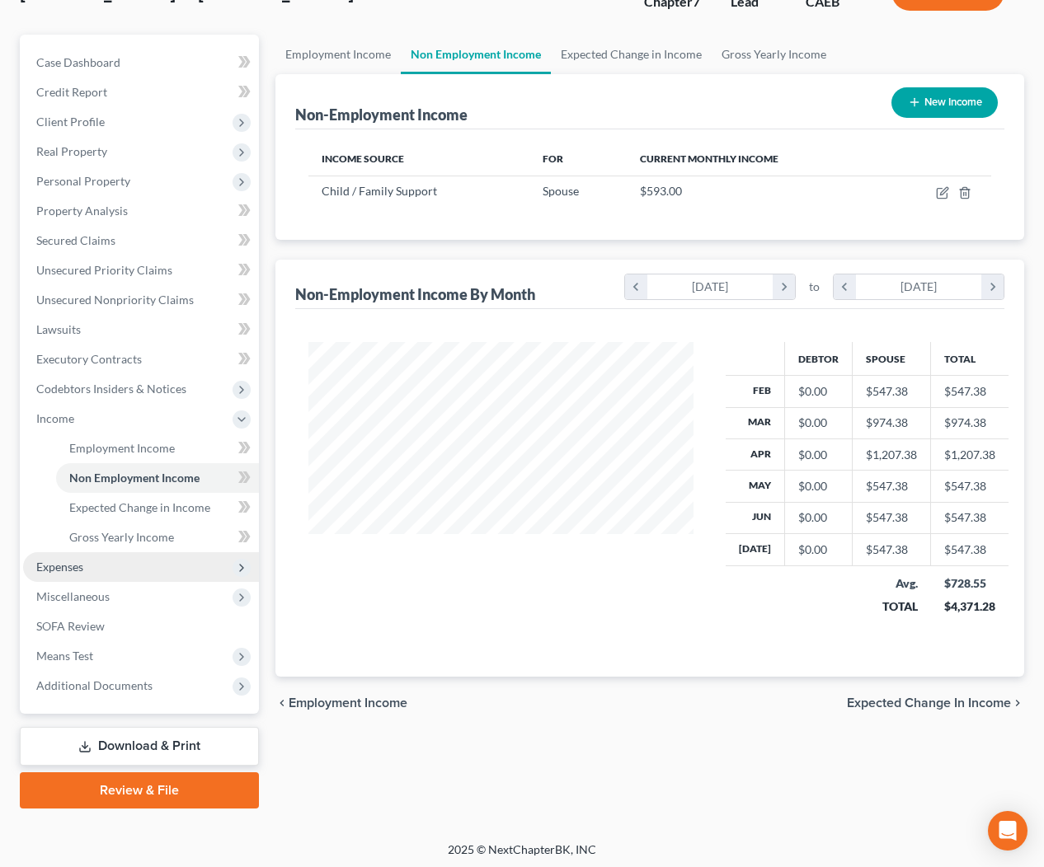
click at [59, 565] on span "Expenses" at bounding box center [59, 567] width 47 height 14
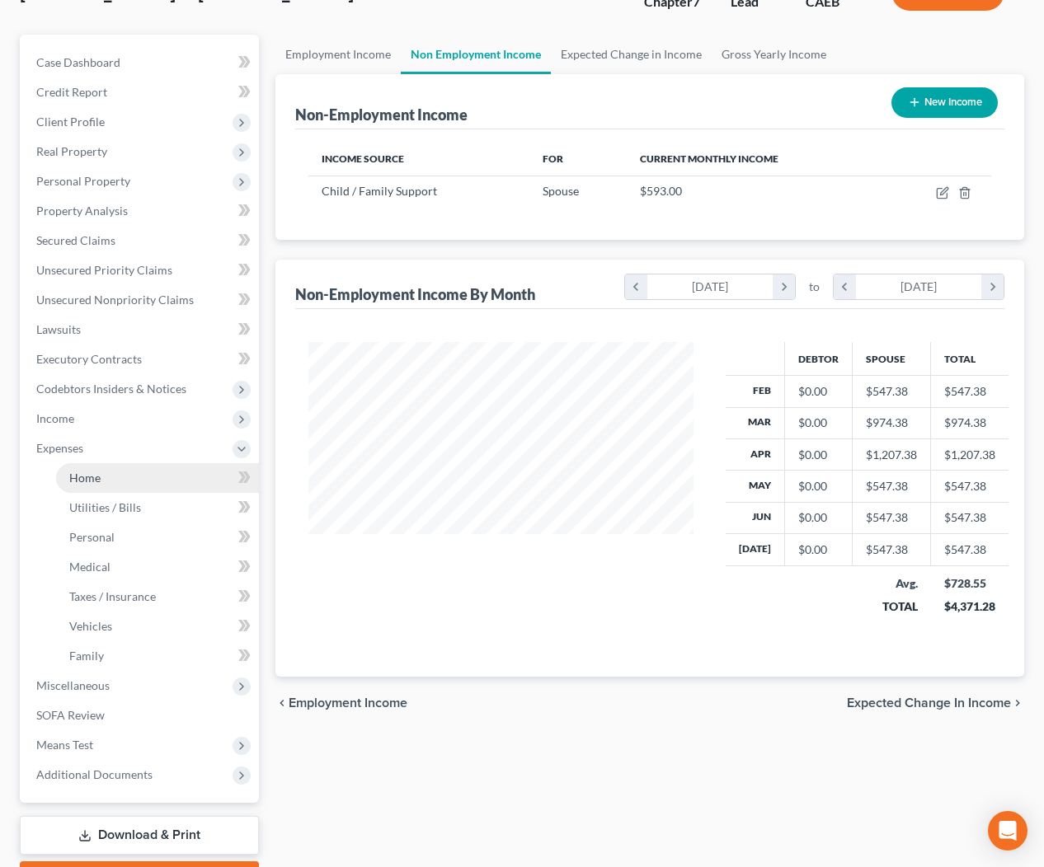
click at [80, 476] on span "Home" at bounding box center [84, 478] width 31 height 14
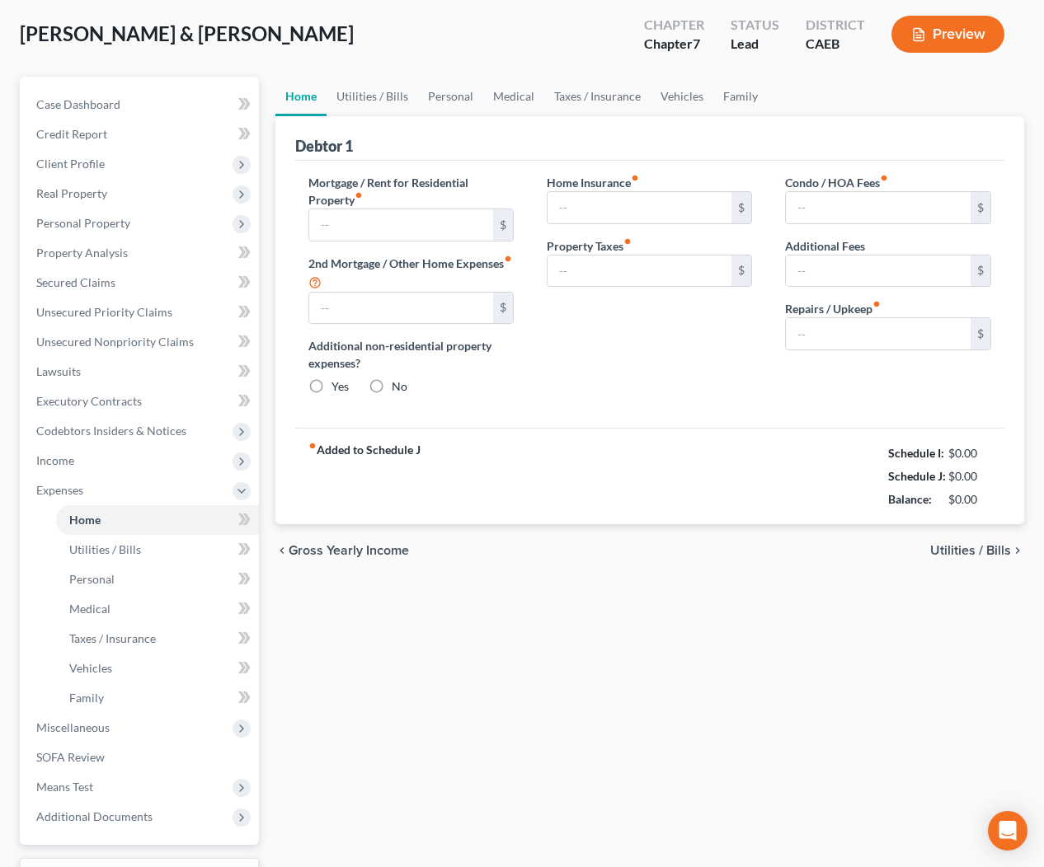
type input "2,625.00"
type input "0.00"
radio input "true"
type input "0.00"
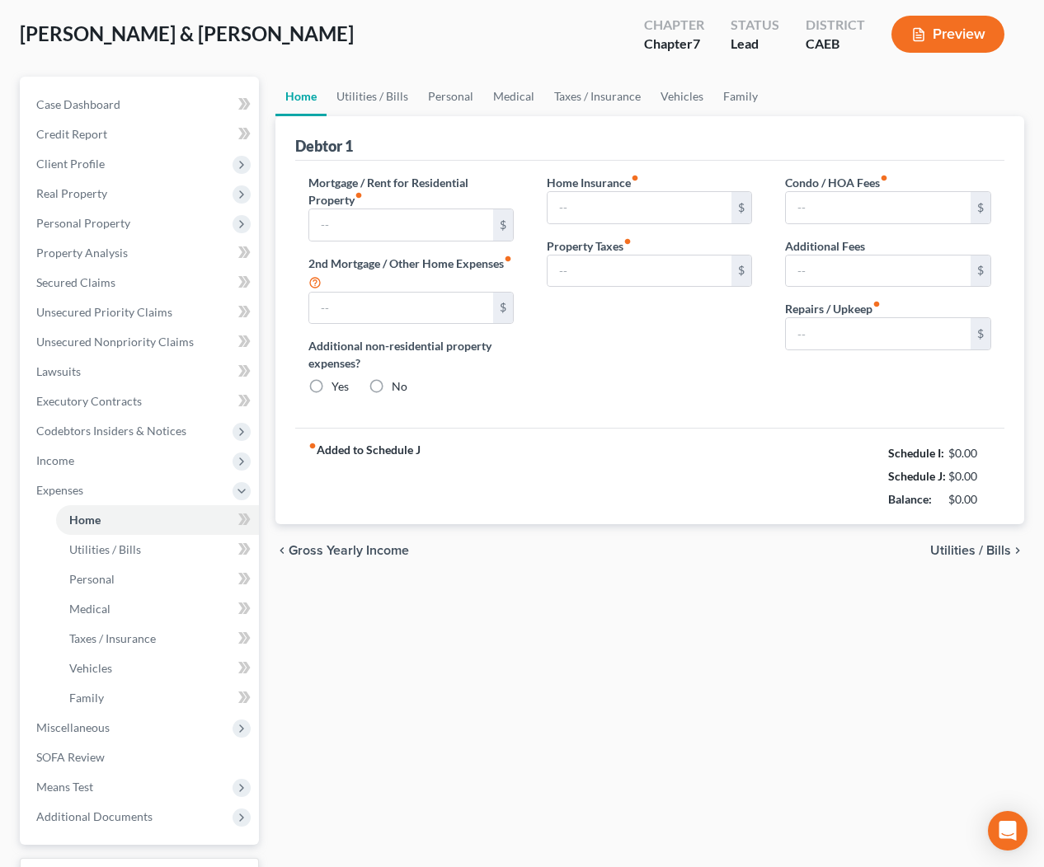
type input "0.00"
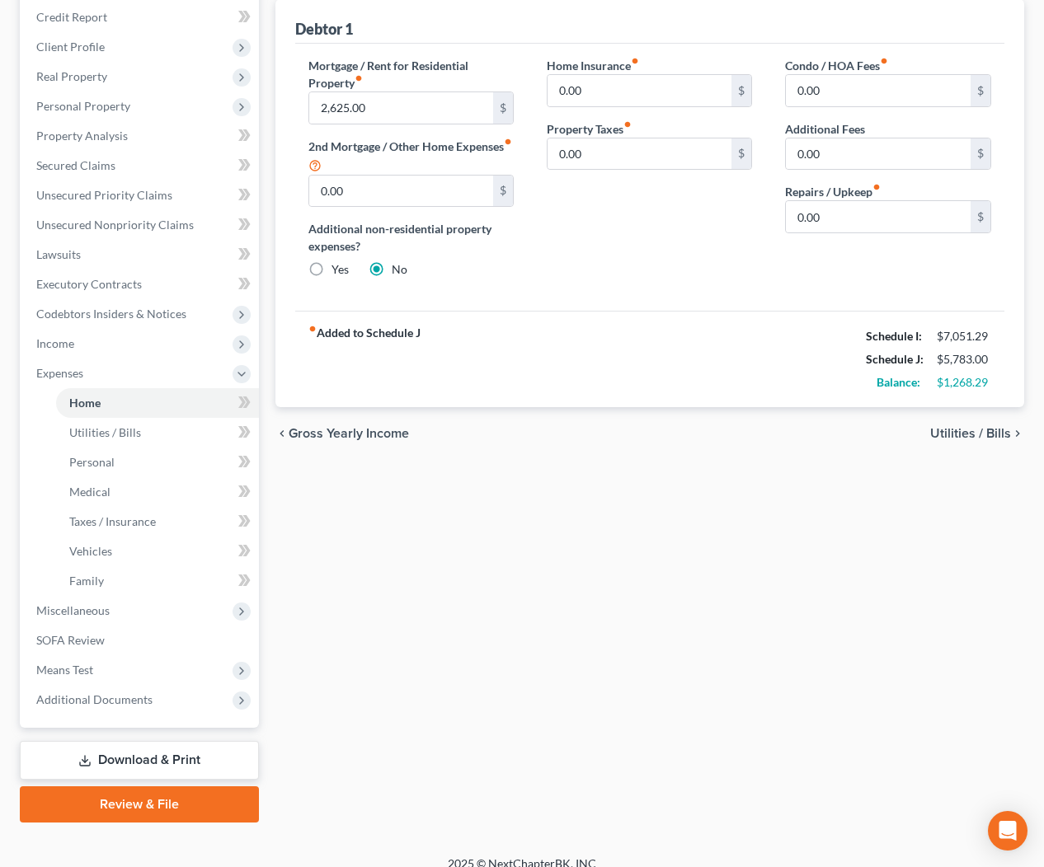
scroll to position [245, 0]
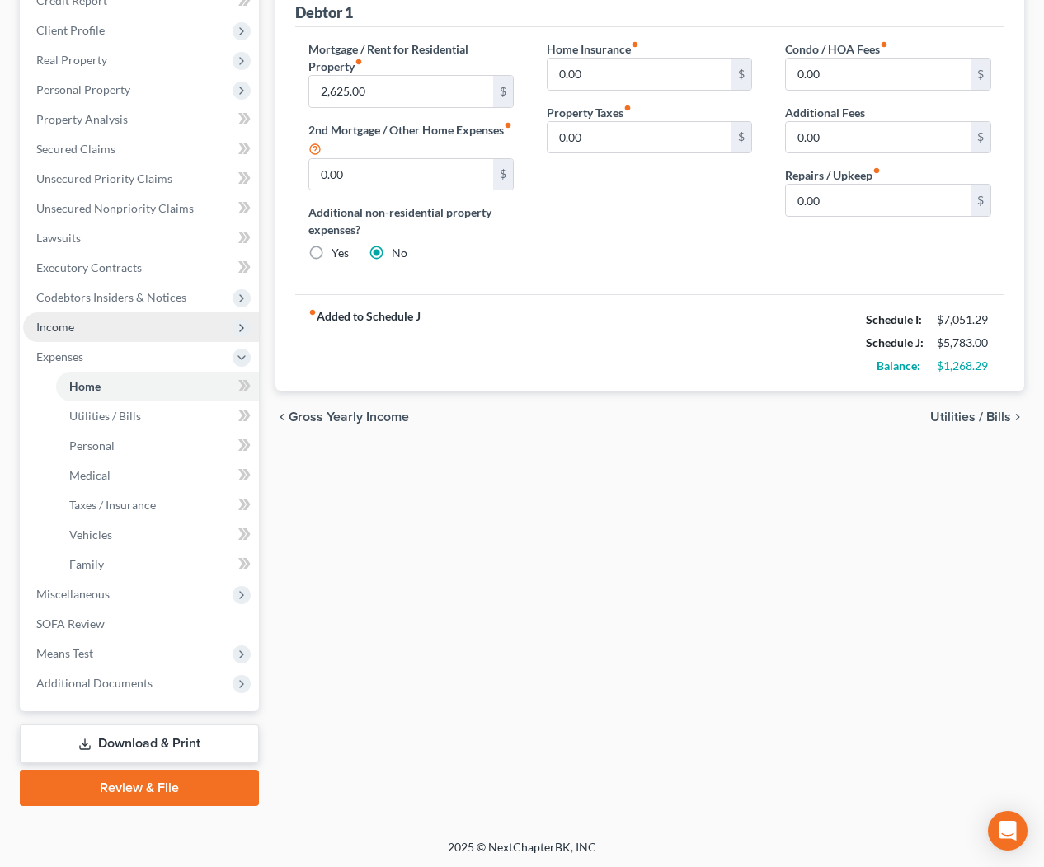
click at [63, 332] on span "Income" at bounding box center [55, 327] width 38 height 14
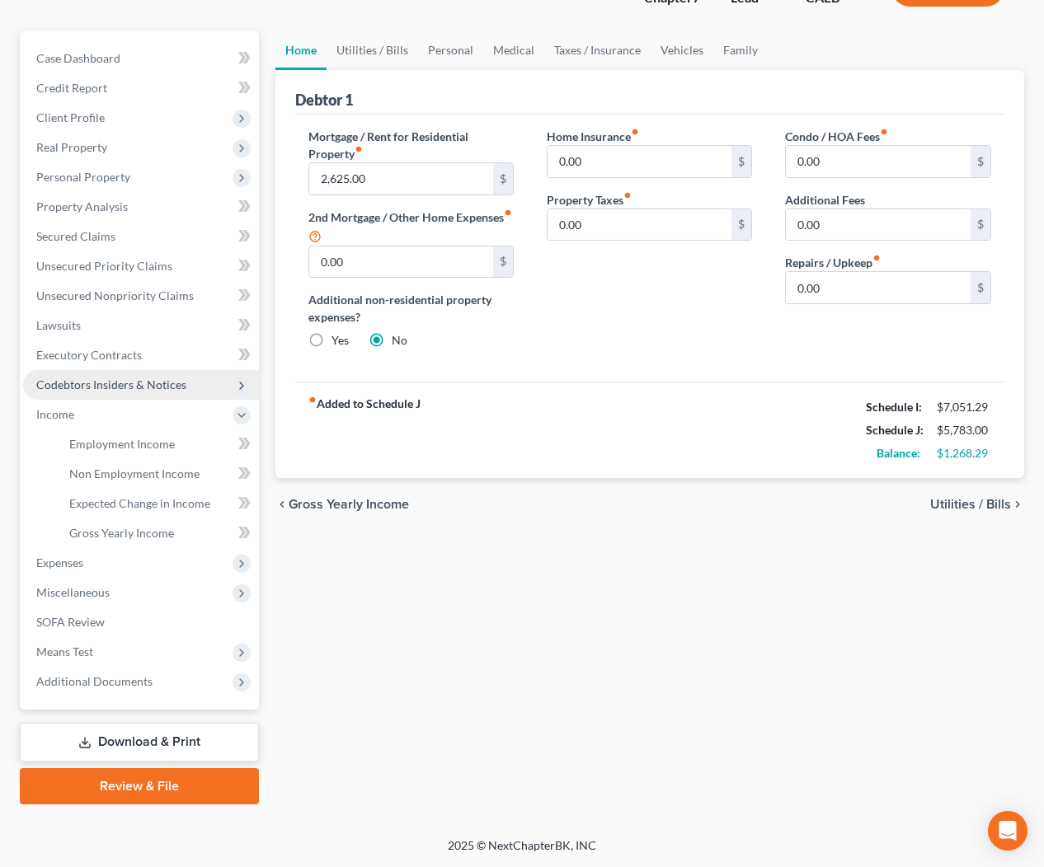
scroll to position [156, 0]
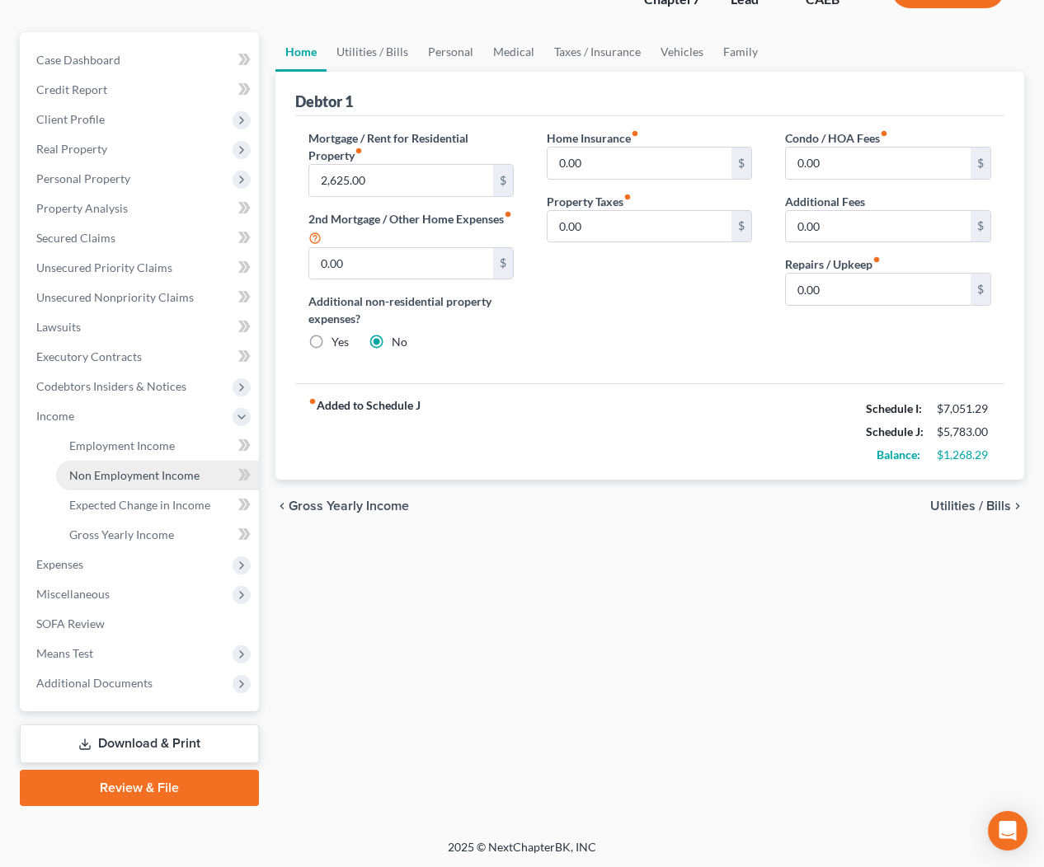
click at [110, 471] on span "Non Employment Income" at bounding box center [134, 475] width 130 height 14
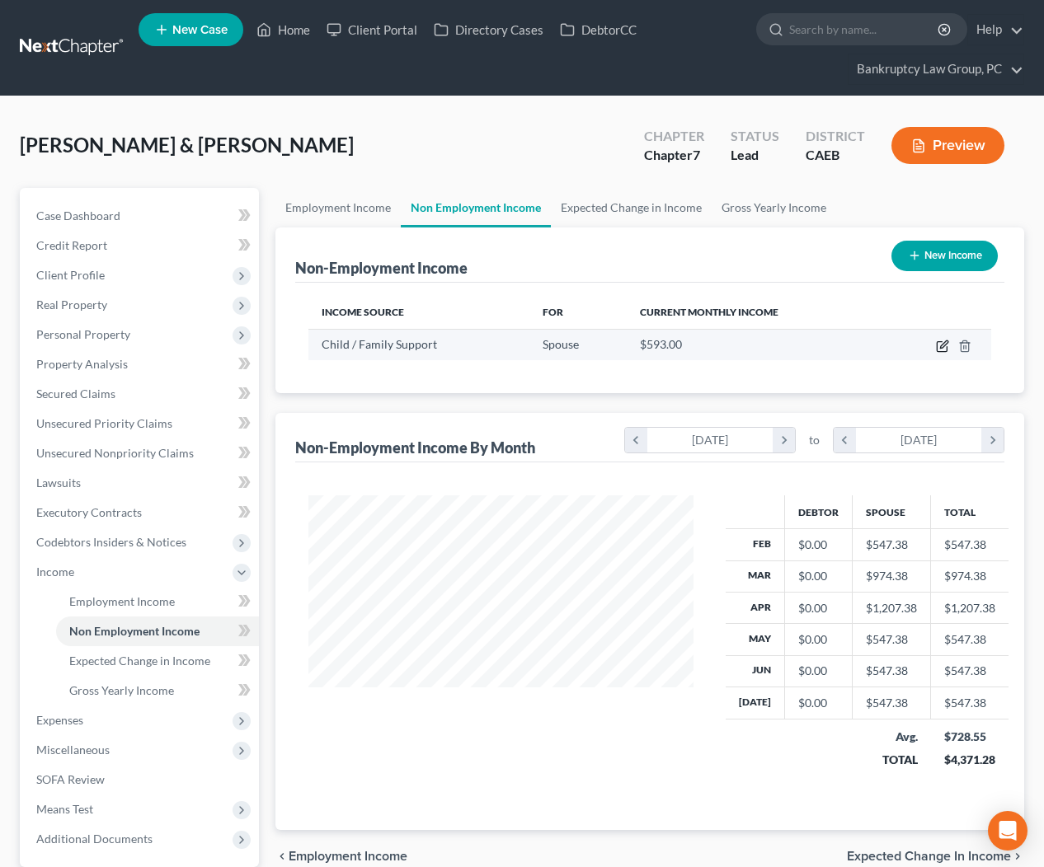
scroll to position [295, 418]
click at [940, 348] on icon "button" at bounding box center [943, 343] width 7 height 7
select select "7"
select select "2"
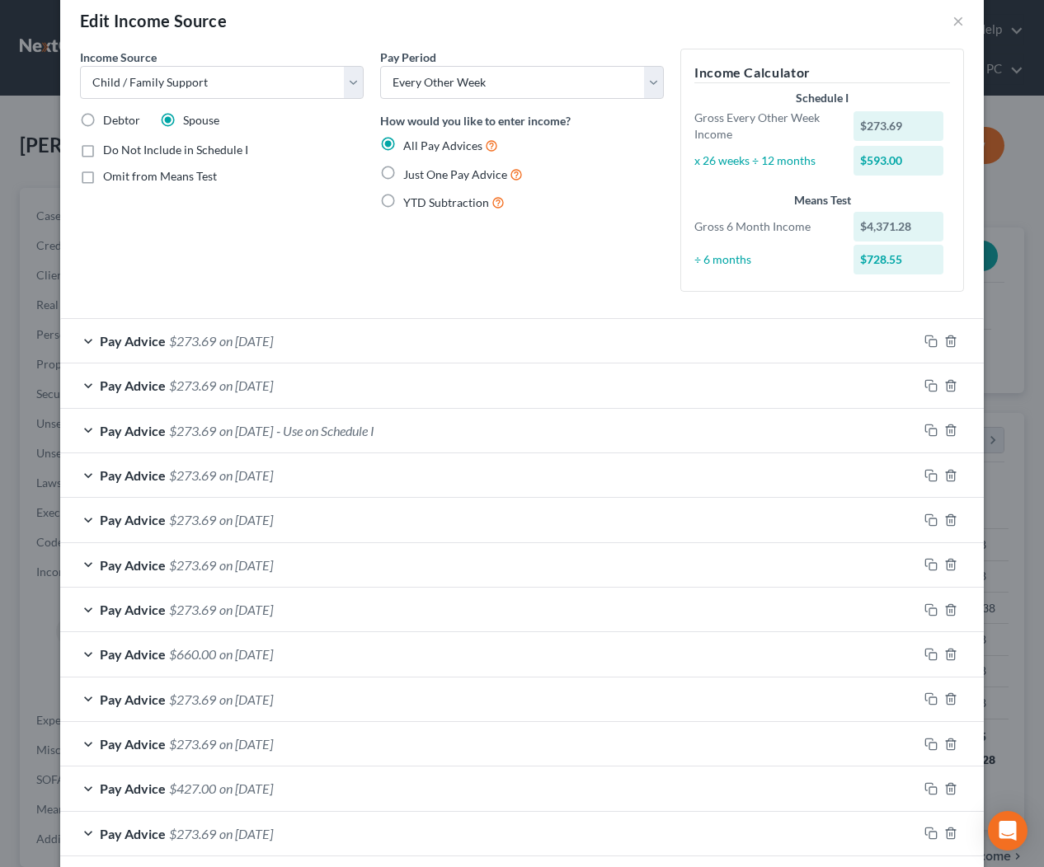
scroll to position [196, 0]
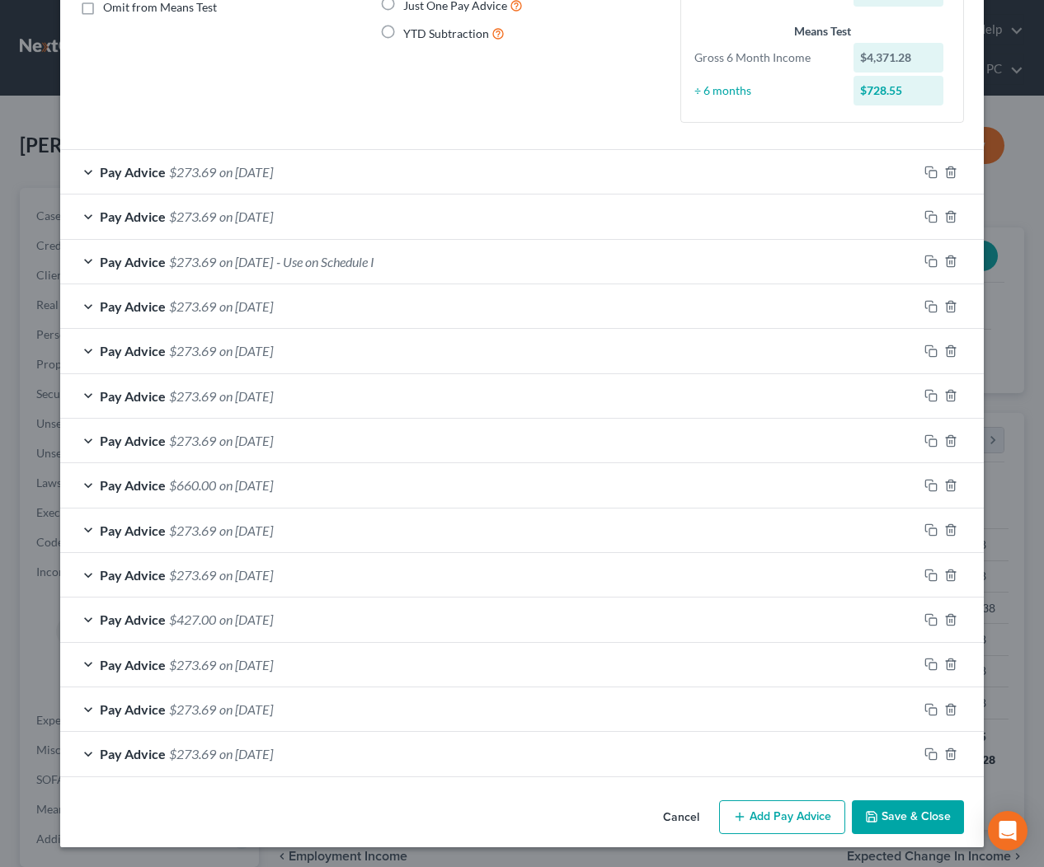
click at [691, 825] on button "Cancel" at bounding box center [681, 818] width 63 height 33
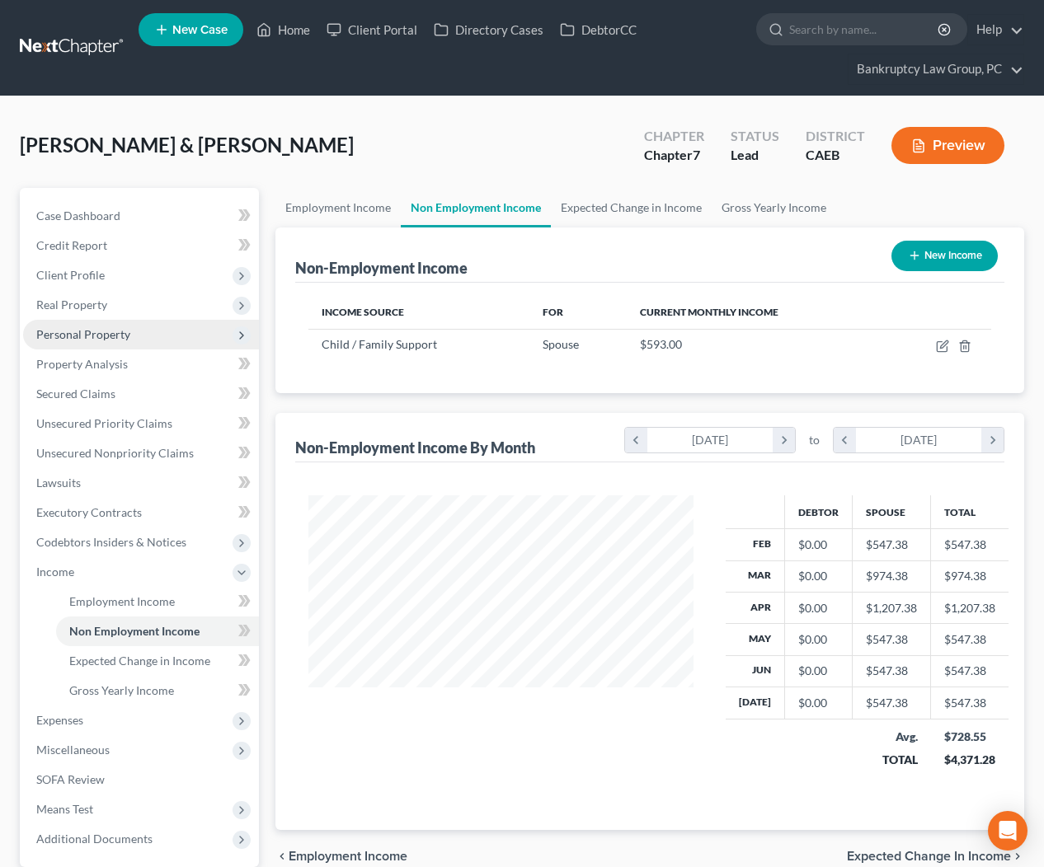
click at [72, 330] on span "Personal Property" at bounding box center [83, 334] width 94 height 14
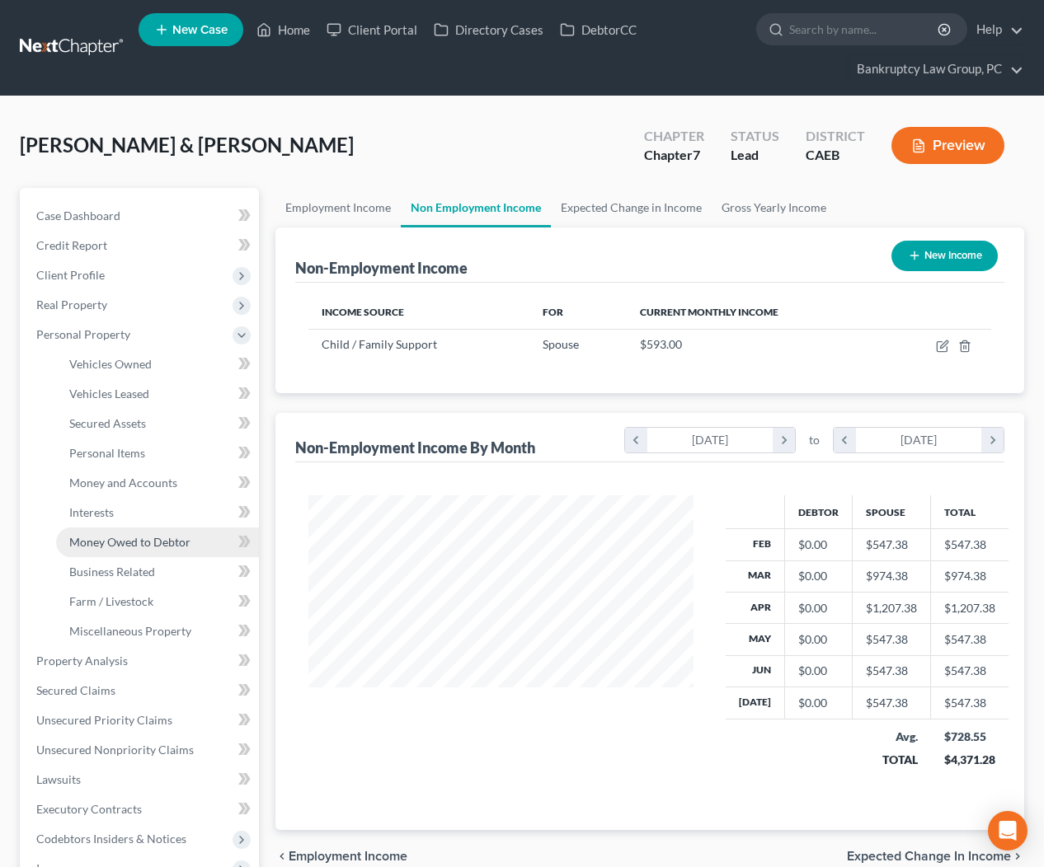
click at [124, 536] on span "Money Owed to Debtor" at bounding box center [129, 542] width 121 height 14
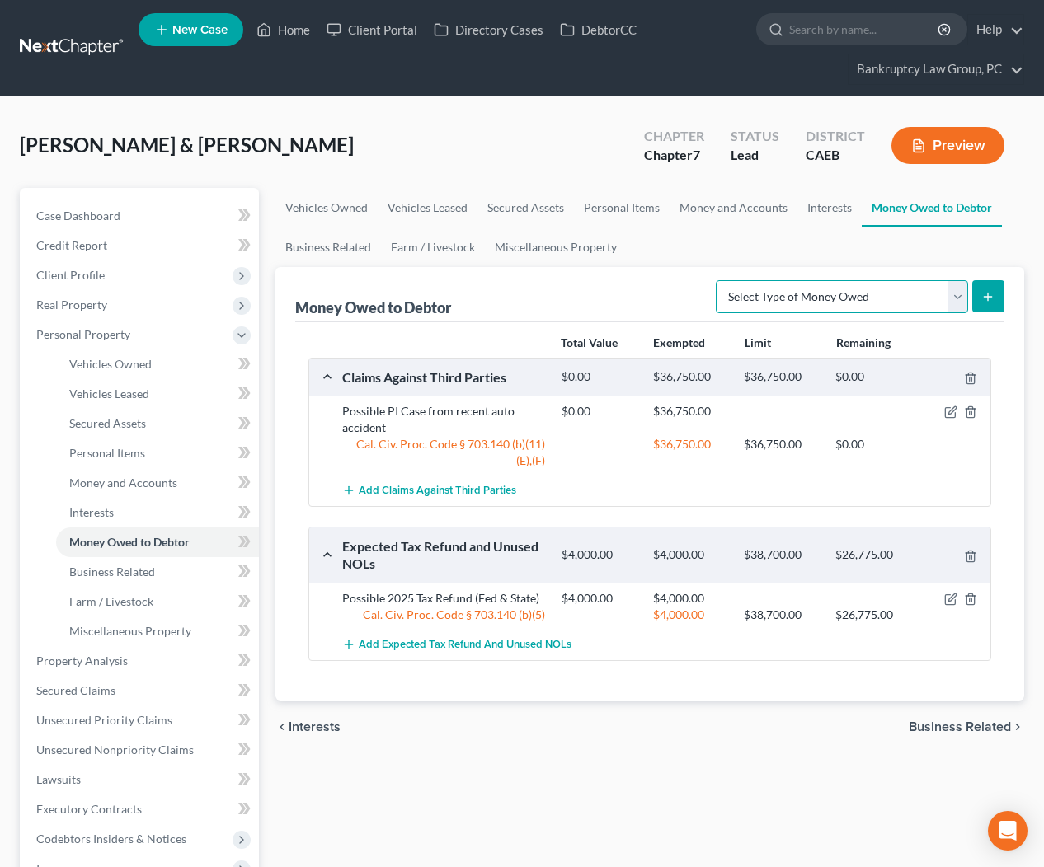
click at [841, 296] on select "Select Type of Money Owed Accounts Receivable Alimony Child Support Claims Agai…" at bounding box center [841, 296] width 252 height 33
select select "child_support"
click at [977, 296] on button "submit" at bounding box center [988, 296] width 32 height 32
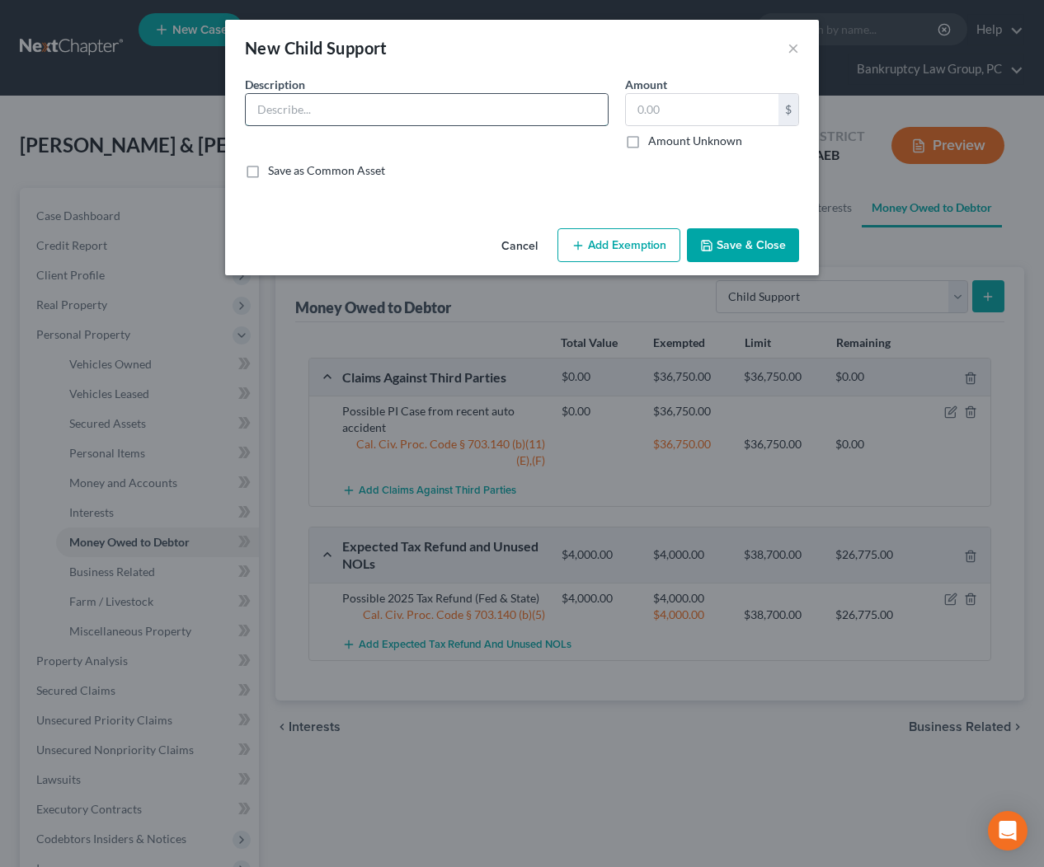
click at [463, 113] on input "text" at bounding box center [427, 109] width 362 height 31
type input "Back Child Support"
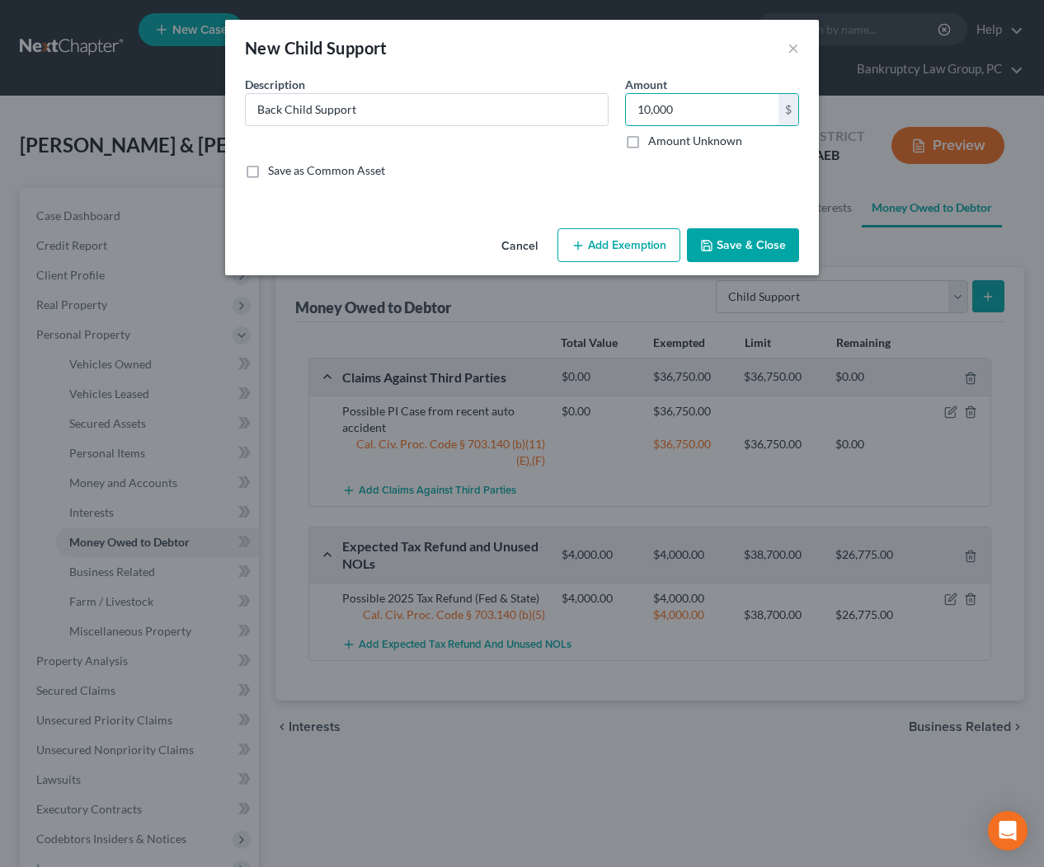
type input "10,000"
click at [669, 249] on button "Add Exemption" at bounding box center [618, 245] width 123 height 35
select select "2"
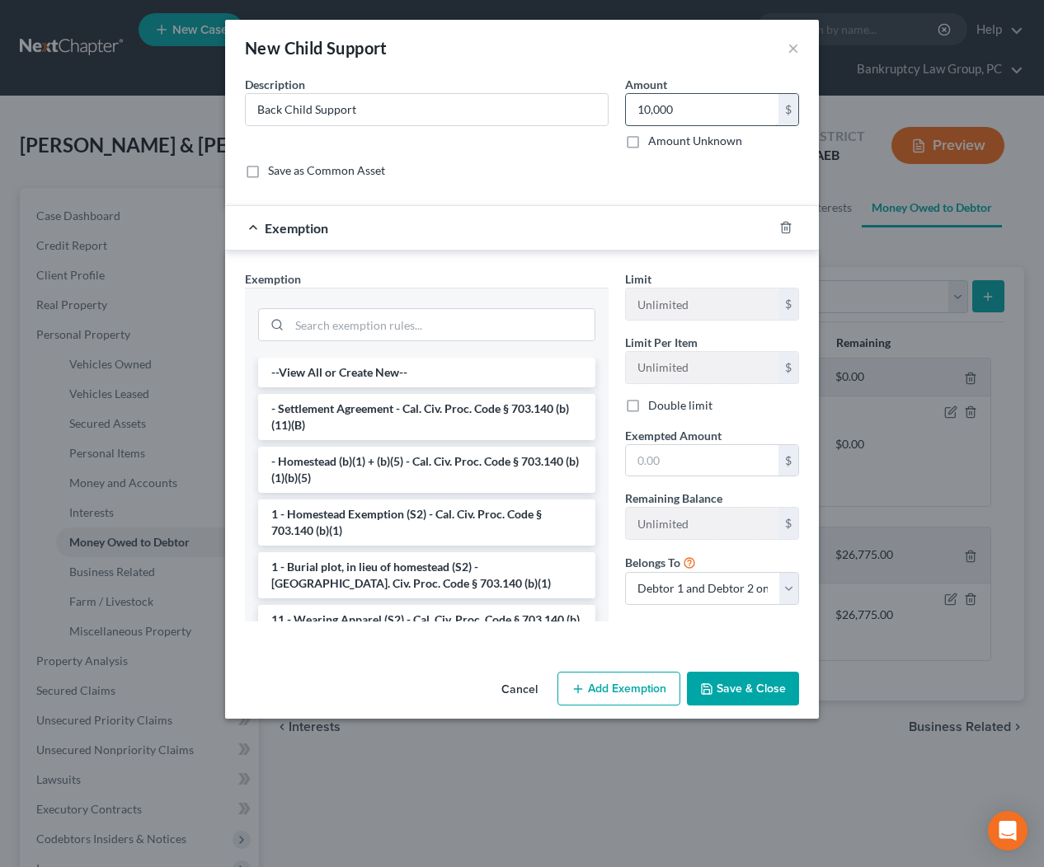
drag, startPoint x: 712, startPoint y: 112, endPoint x: 727, endPoint y: 117, distance: 15.6
click at [727, 117] on input "10,000" at bounding box center [702, 109] width 152 height 31
drag, startPoint x: 711, startPoint y: 116, endPoint x: 609, endPoint y: 116, distance: 102.2
click at [610, 116] on div "Description * Back Child Support Amount 10,000.00 $ Amount Unknown Balance Unde…" at bounding box center [522, 134] width 570 height 116
type input "6,000.00"
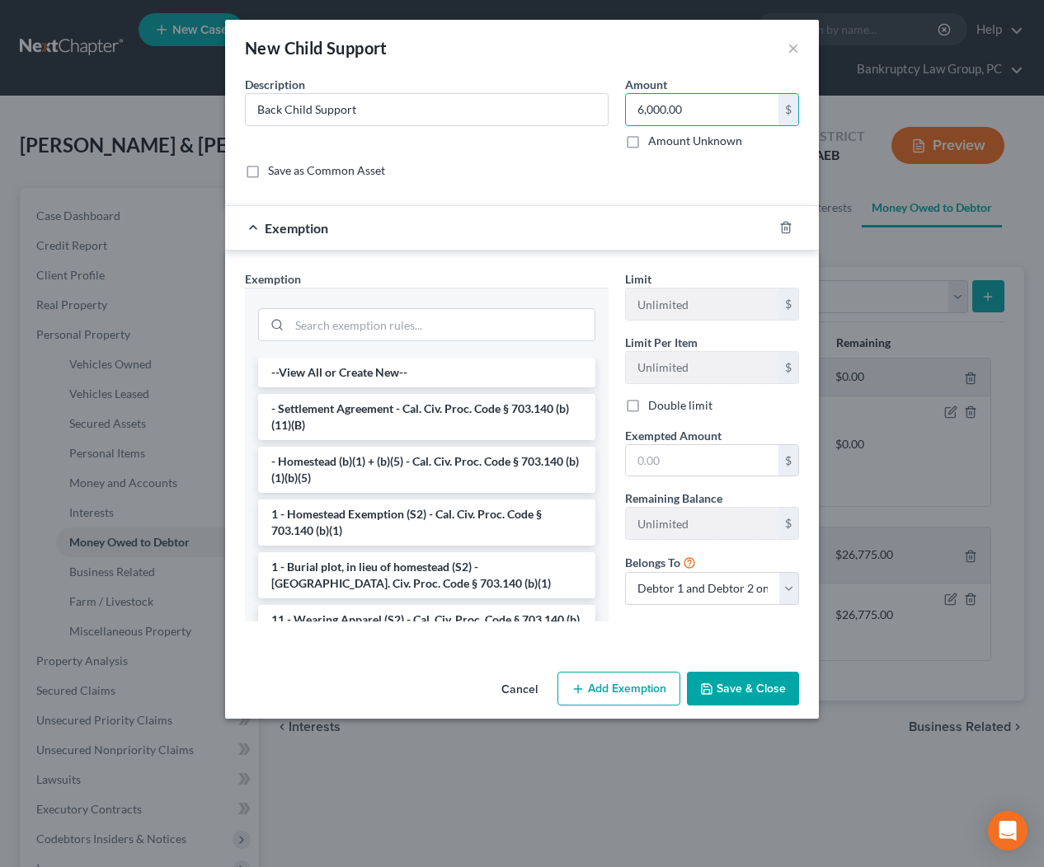
click at [464, 341] on div at bounding box center [426, 323] width 337 height 43
click at [472, 338] on input "search" at bounding box center [441, 324] width 305 height 31
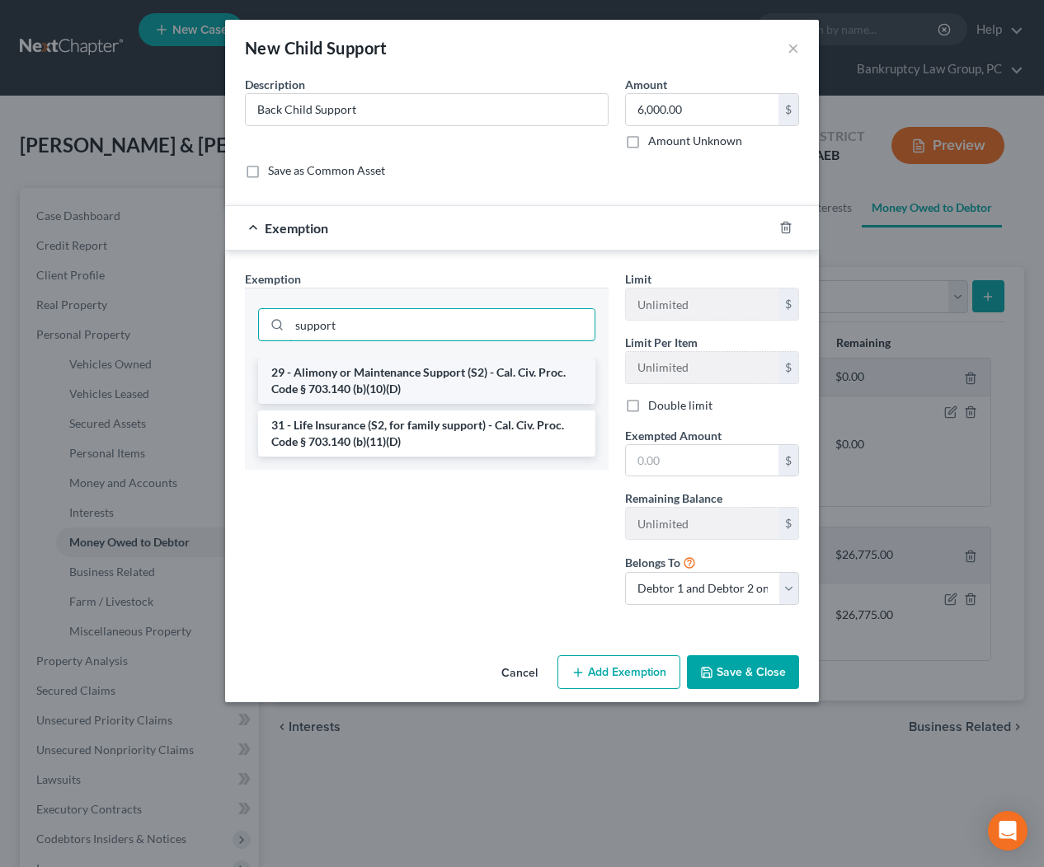
type input "support"
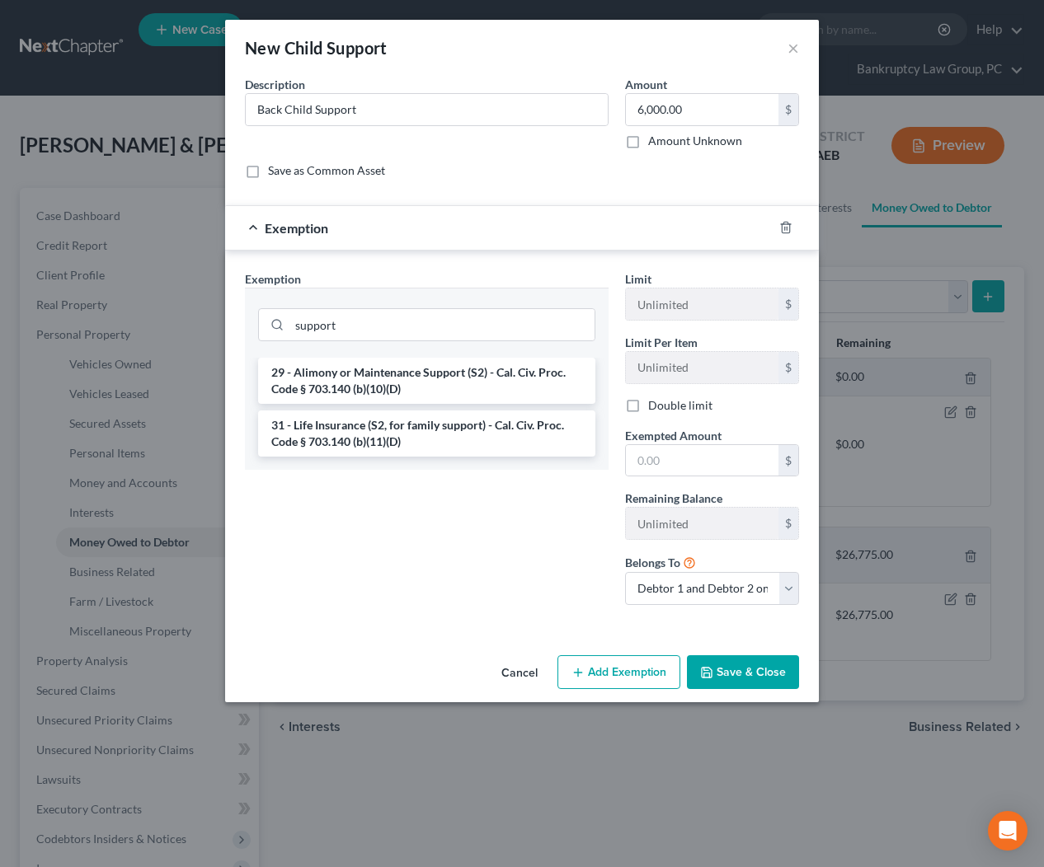
click at [467, 390] on li "29 - Alimony or Maintenance Support (S2) - Cal. Civ. Proc. Code § 703.140 (b)(1…" at bounding box center [426, 381] width 337 height 46
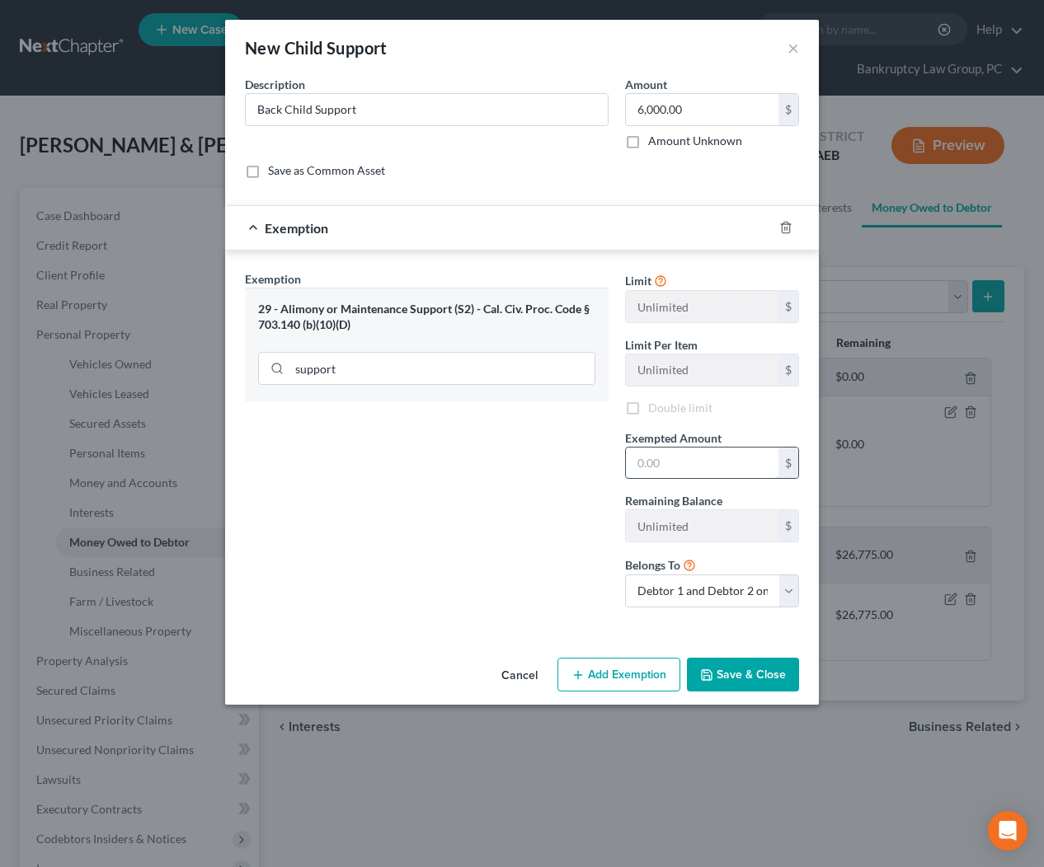
click at [690, 466] on input "text" at bounding box center [702, 463] width 152 height 31
type input "6,000"
click at [756, 680] on button "Save & Close" at bounding box center [743, 675] width 112 height 35
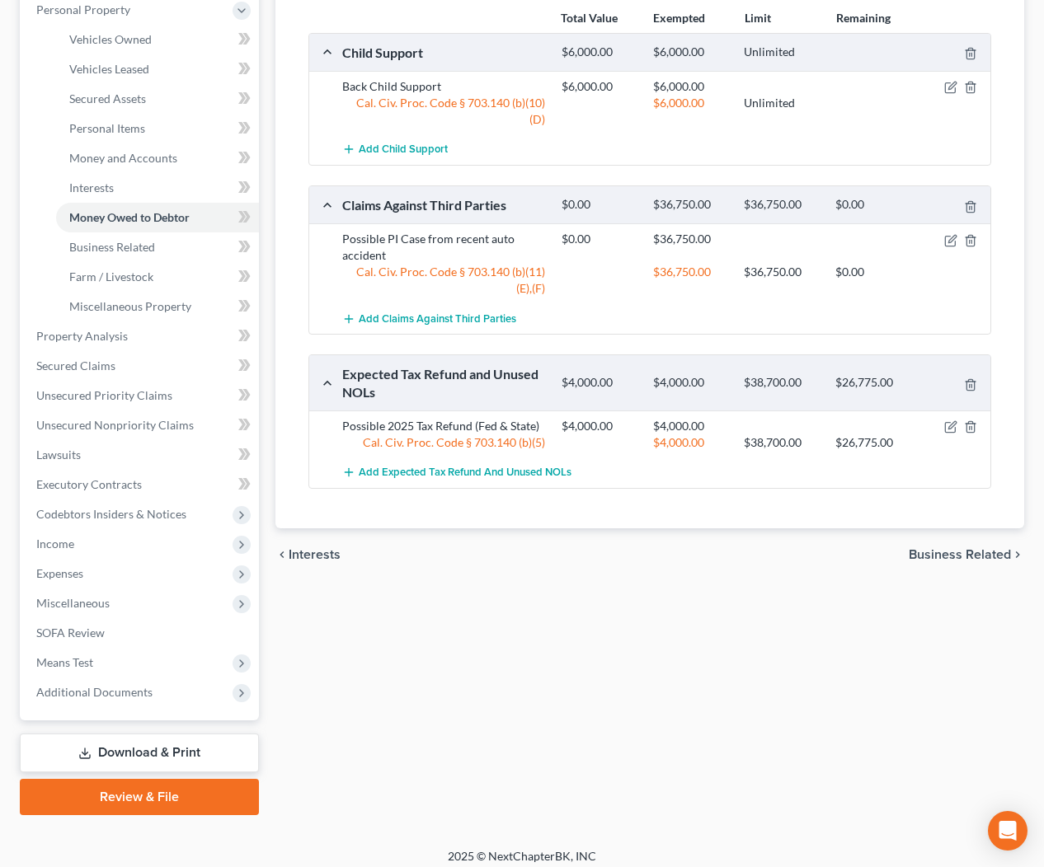
click at [81, 574] on span "Expenses" at bounding box center [59, 573] width 47 height 14
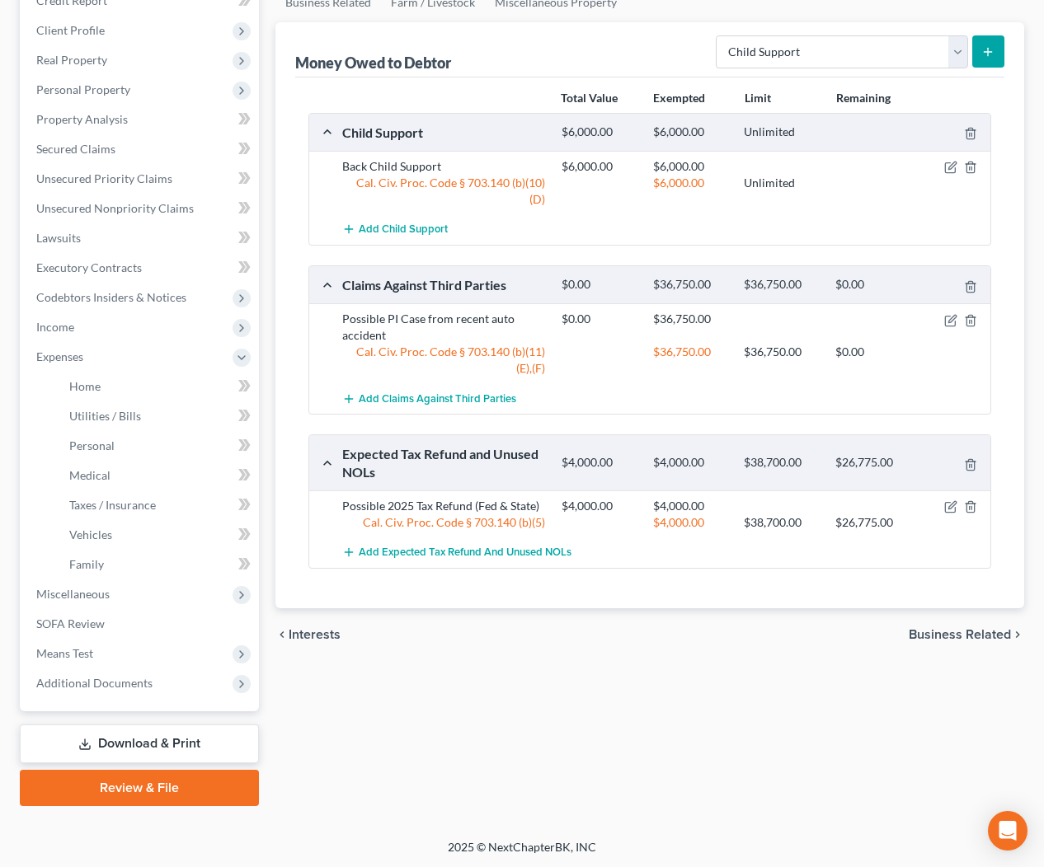
scroll to position [209, 0]
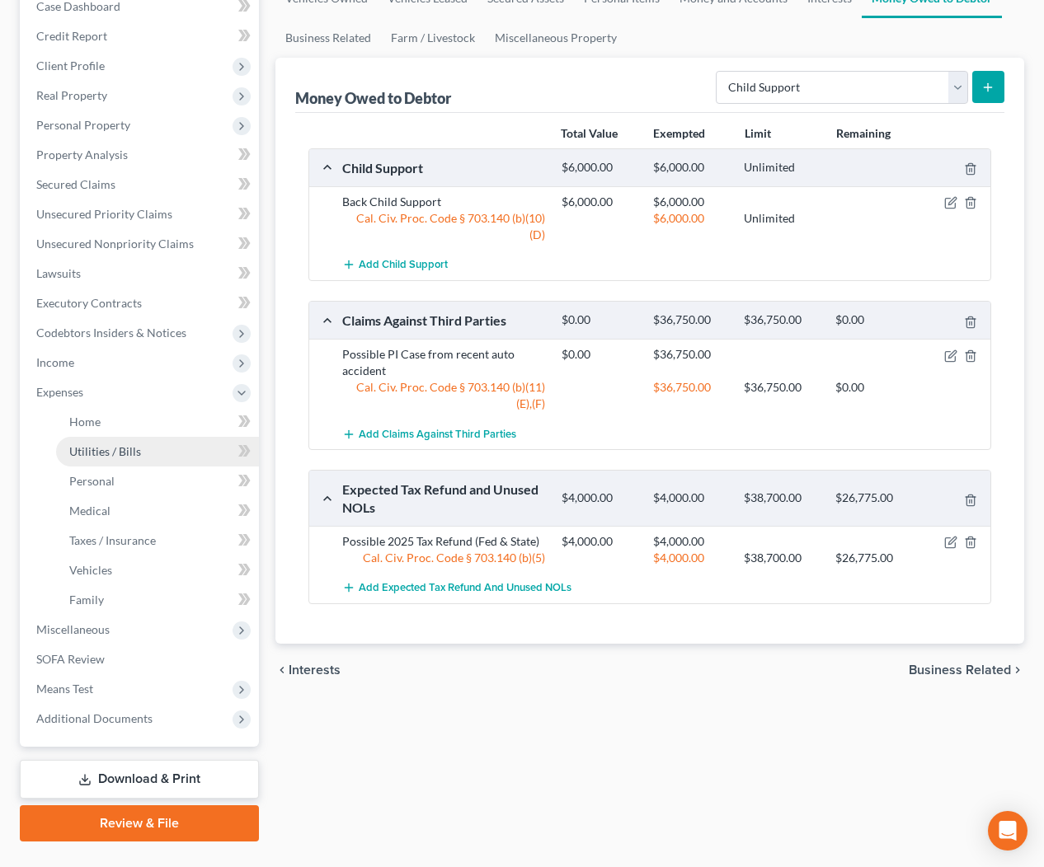
click at [94, 450] on span "Utilities / Bills" at bounding box center [105, 451] width 72 height 14
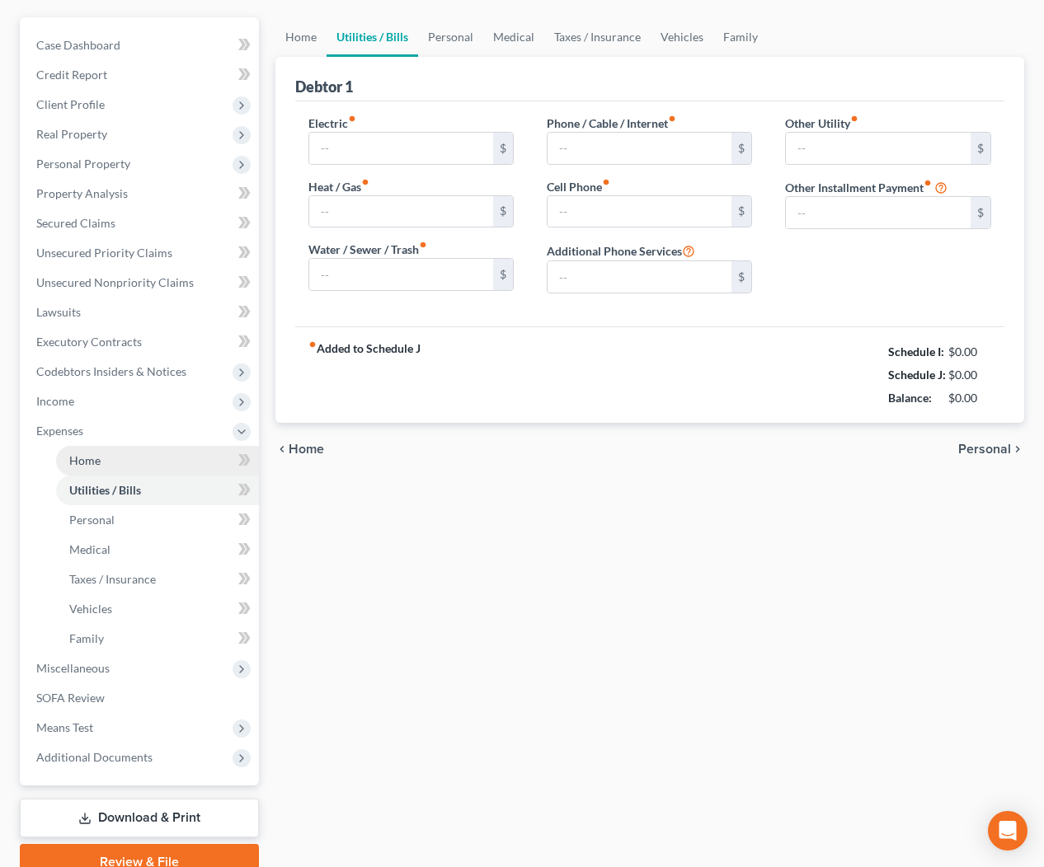
type input "300.00"
type input "60.00"
type input "400.00"
type input "105.00"
type input "230.00"
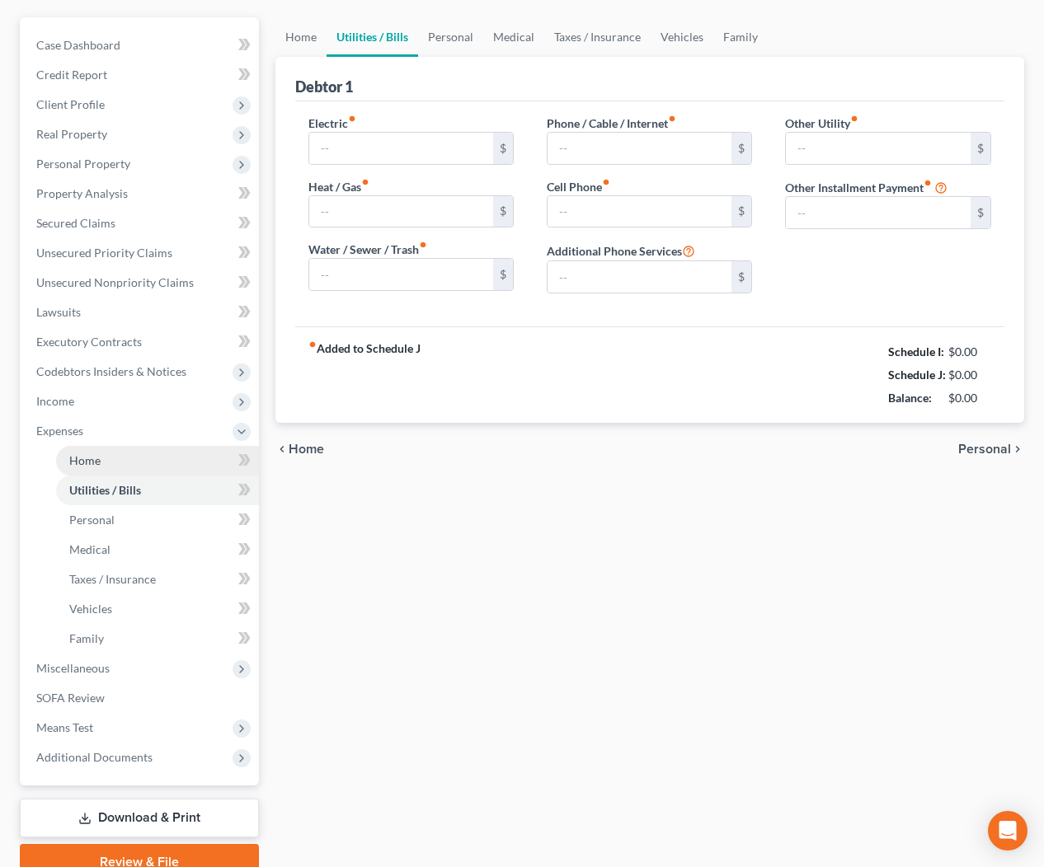
type input "20.00"
type input "70.00"
type input "Home Security"
type input "0.00"
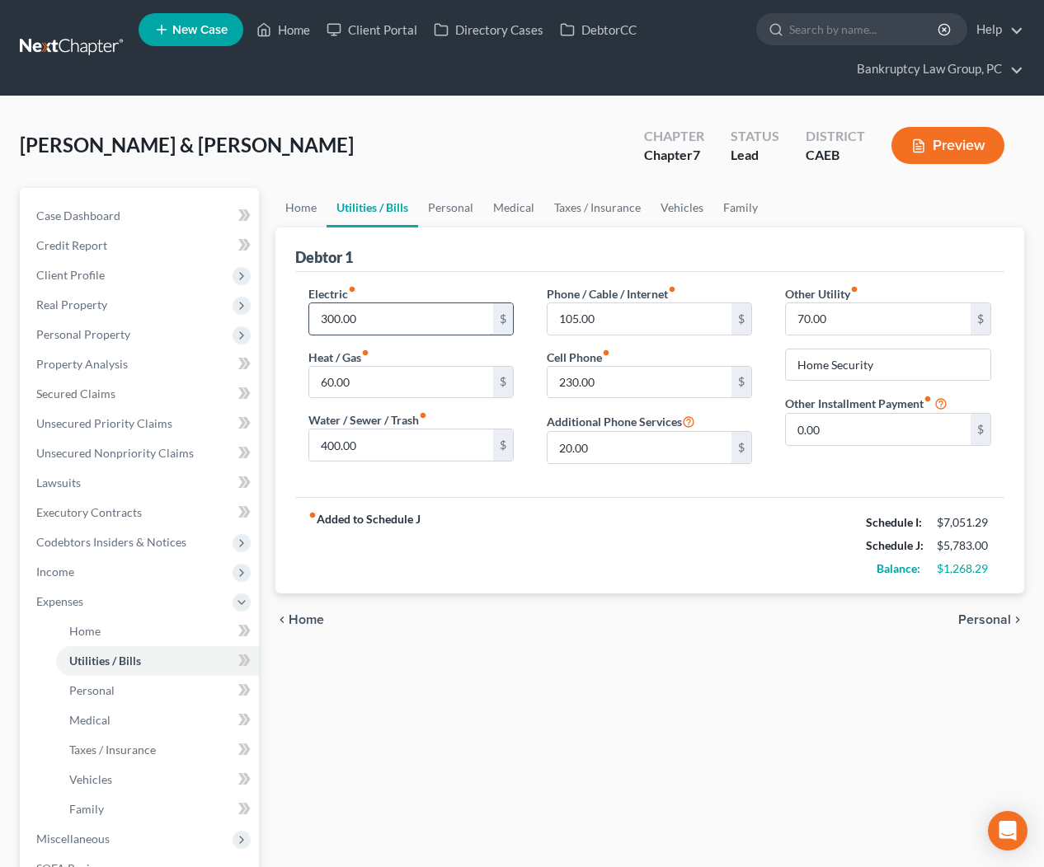
click at [396, 321] on input "300.00" at bounding box center [401, 318] width 185 height 31
type input "650"
type input "0"
drag, startPoint x: 621, startPoint y: 441, endPoint x: 571, endPoint y: 441, distance: 49.5
click at [569, 440] on input "20.00" at bounding box center [639, 447] width 185 height 31
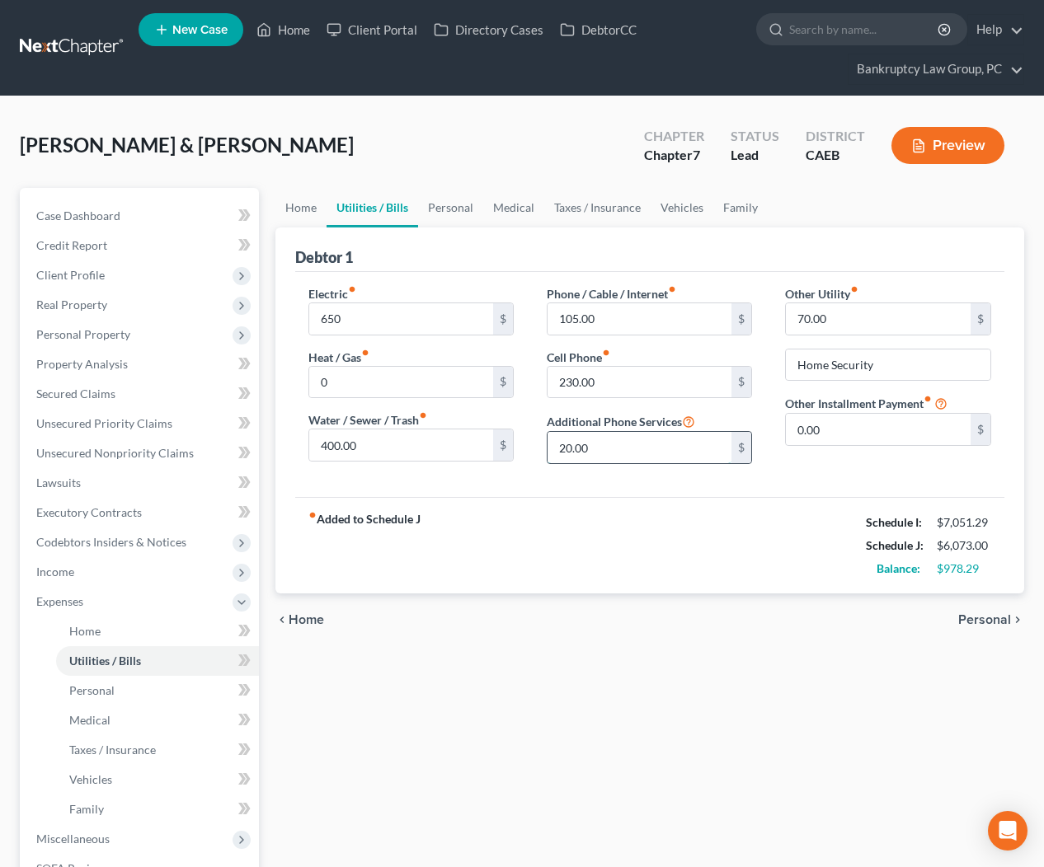
click at [608, 448] on input "20.00" at bounding box center [639, 447] width 185 height 31
drag, startPoint x: 836, startPoint y: 320, endPoint x: 874, endPoint y: 322, distance: 38.0
click at [874, 322] on input "70.00" at bounding box center [878, 318] width 185 height 31
type input "90.00"
drag, startPoint x: 902, startPoint y: 472, endPoint x: 940, endPoint y: 362, distance: 117.0
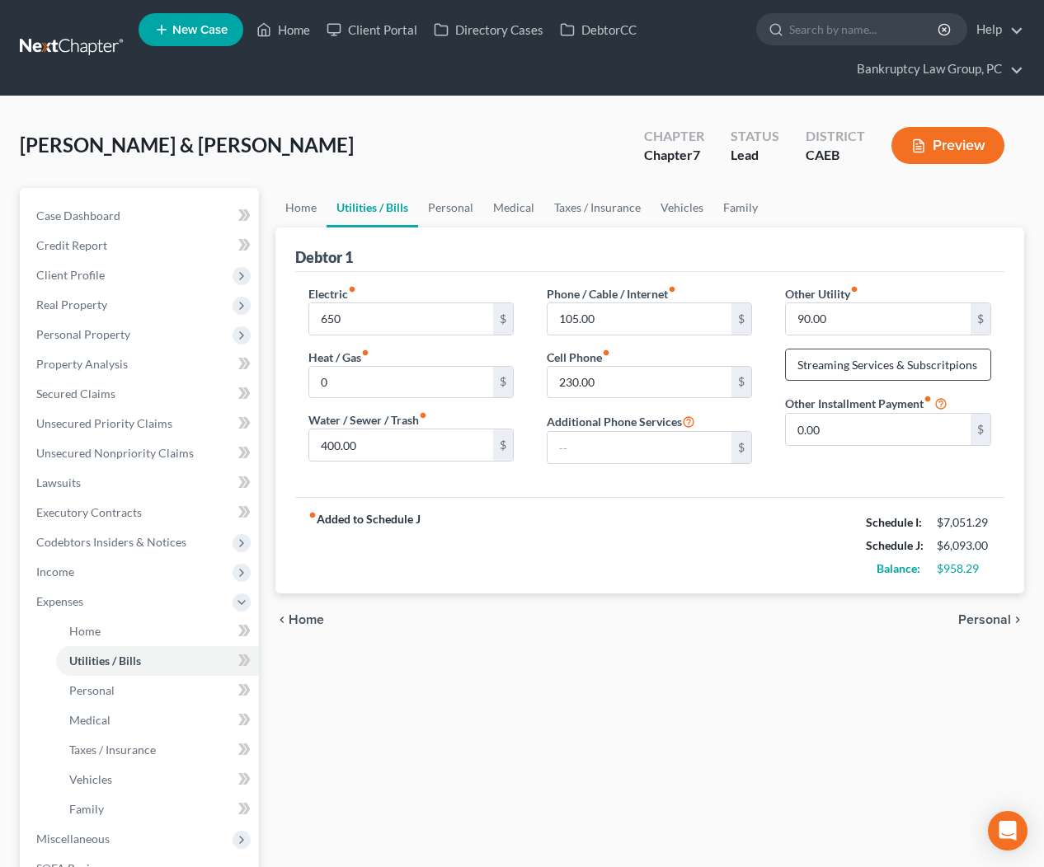
click at [904, 470] on div "Other Utility fiber_manual_record 90.00 $ Streaming Services & Subscritpions Ot…" at bounding box center [887, 381] width 238 height 192
click at [939, 364] on input "Streaming Services & Subscritpions" at bounding box center [888, 364] width 204 height 31
type input "Streaming Services & Subscriptions"
click at [448, 208] on link "Personal" at bounding box center [450, 208] width 65 height 40
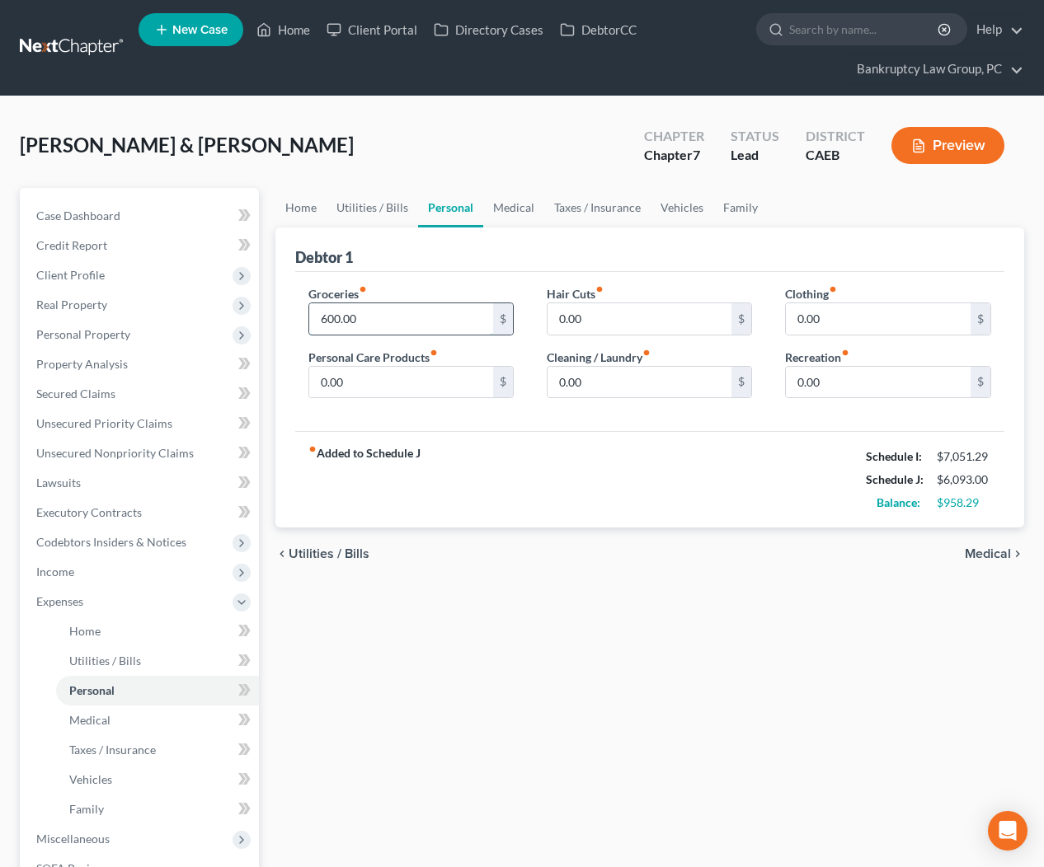
click at [413, 328] on input "600.00" at bounding box center [401, 318] width 185 height 31
type input "1,500"
type input "200"
type input "300"
type input "450"
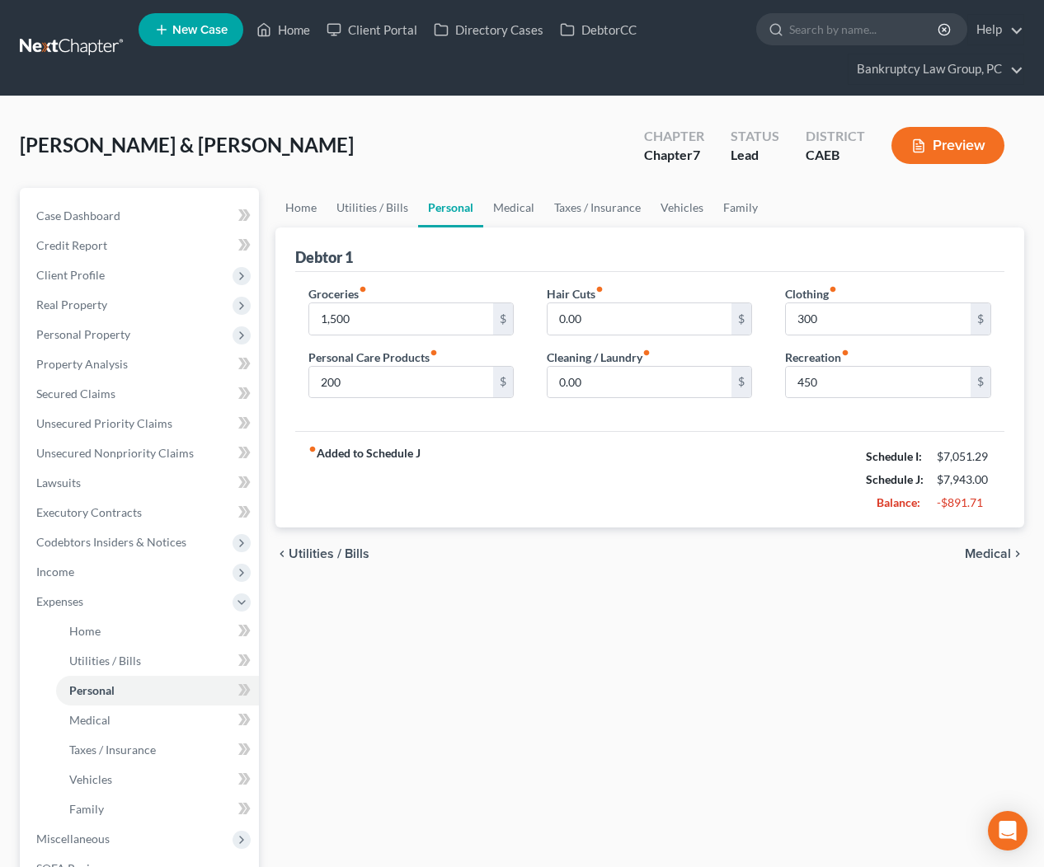
click at [576, 439] on div "fiber_manual_record Added to Schedule J Schedule I: $7,051.29 Schedule J: $7,94…" at bounding box center [650, 479] width 710 height 96
click at [502, 214] on link "Medical" at bounding box center [513, 208] width 61 height 40
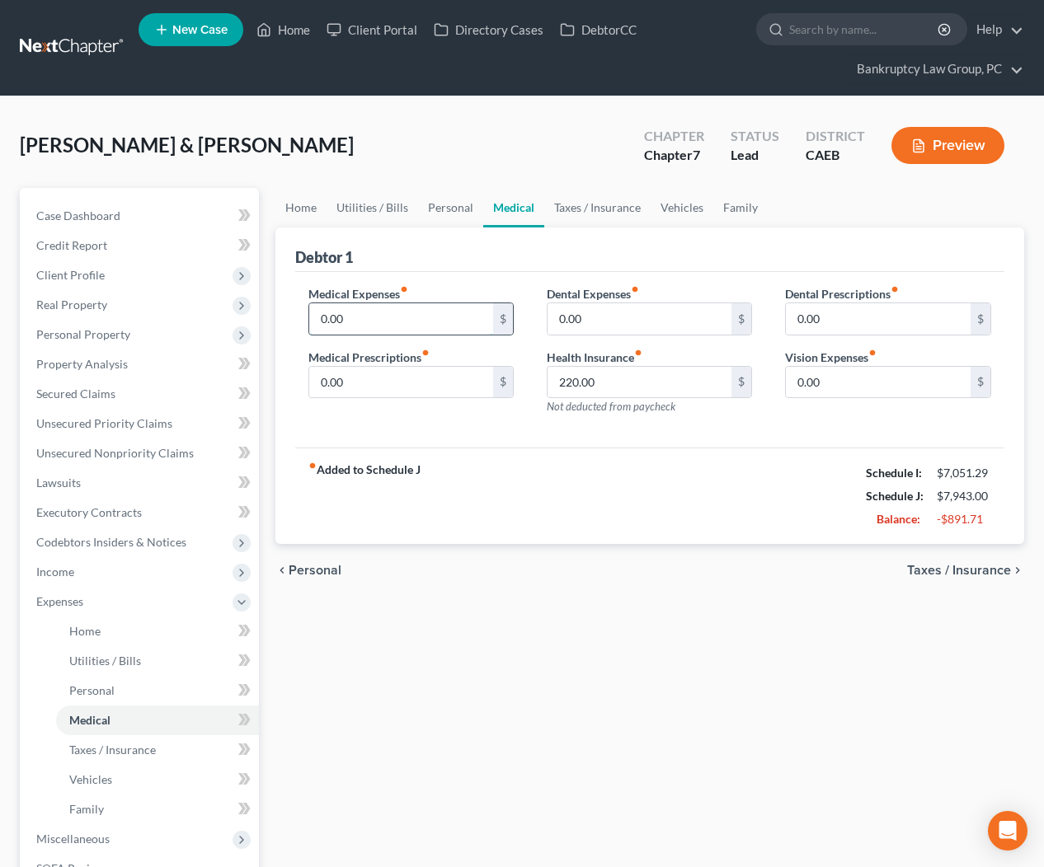
click at [369, 321] on input "0.00" at bounding box center [401, 318] width 185 height 31
type input "160.00"
click at [742, 205] on link "Family" at bounding box center [740, 208] width 54 height 40
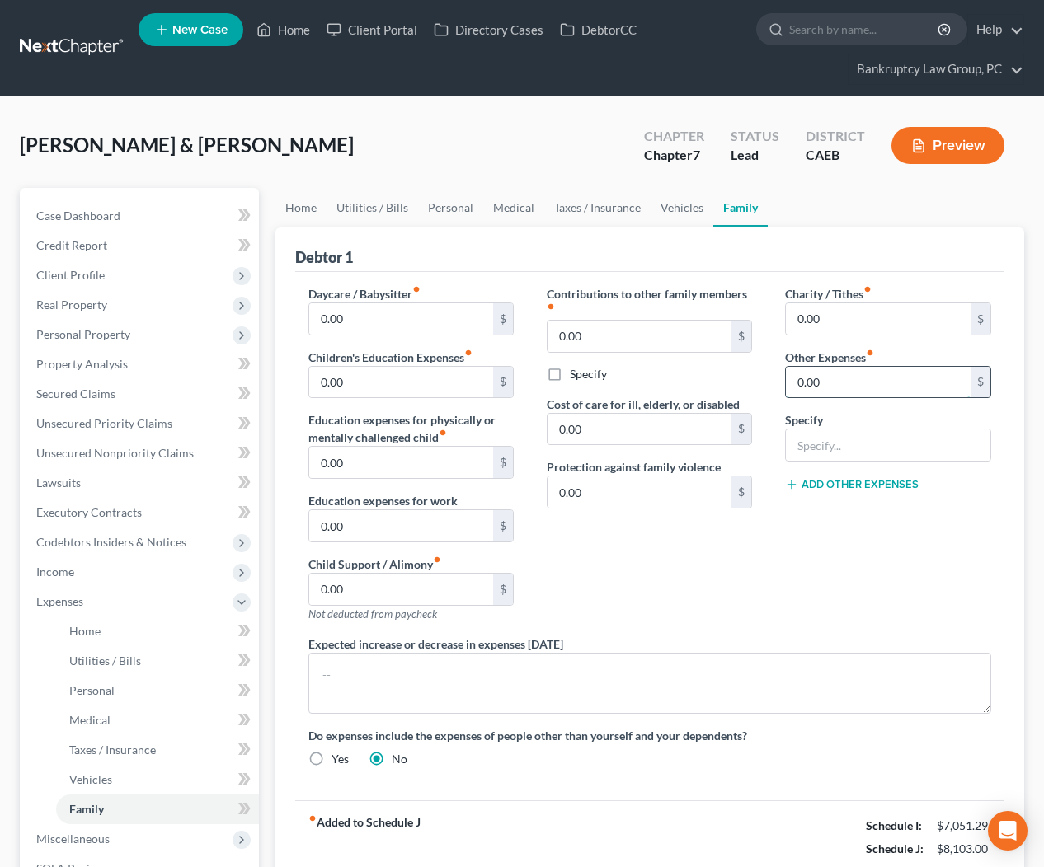
click at [837, 383] on input "0.00" at bounding box center [878, 382] width 185 height 31
type input "44.50"
type input "Auto Registration"
click at [865, 485] on button "Add Other Expenses" at bounding box center [852, 484] width 134 height 13
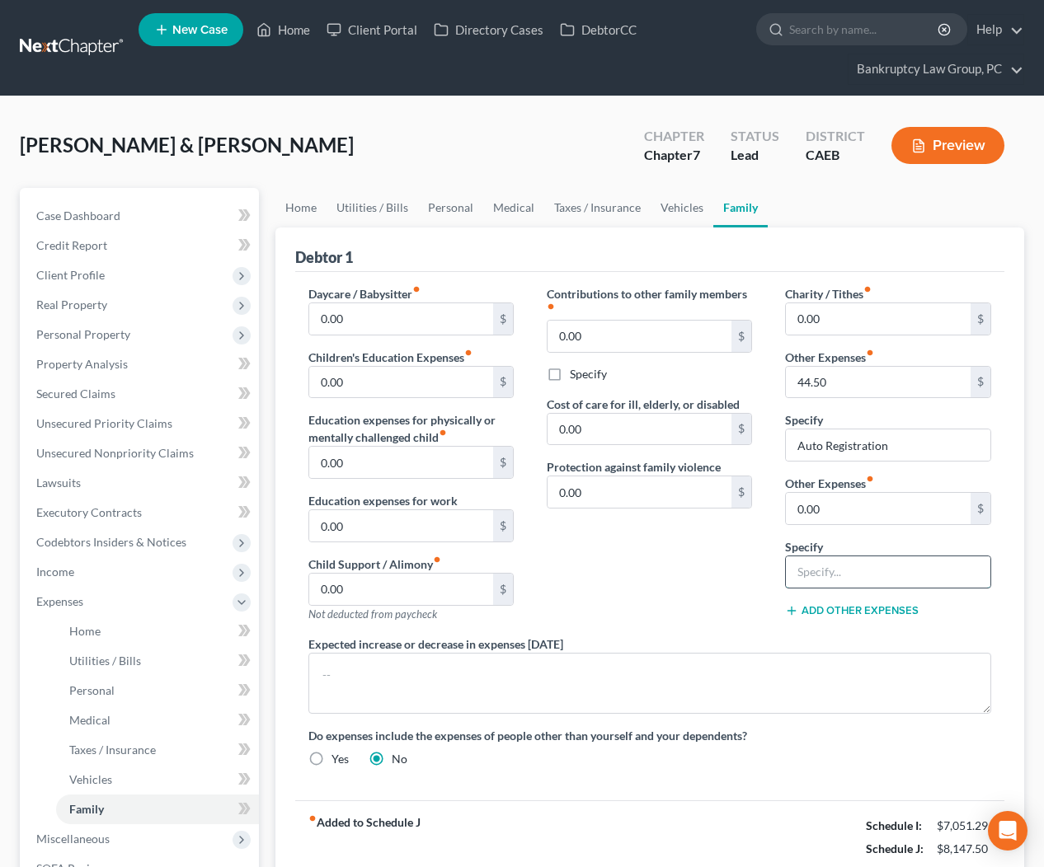
click at [852, 579] on input "text" at bounding box center [888, 571] width 204 height 31
type input "Pet Care"
click at [857, 508] on input "0.00" at bounding box center [878, 508] width 185 height 31
type input "200.00"
click at [640, 561] on div "Contributions to other family members fiber_manual_record 0.00 $ Specify Cost o…" at bounding box center [649, 460] width 238 height 350
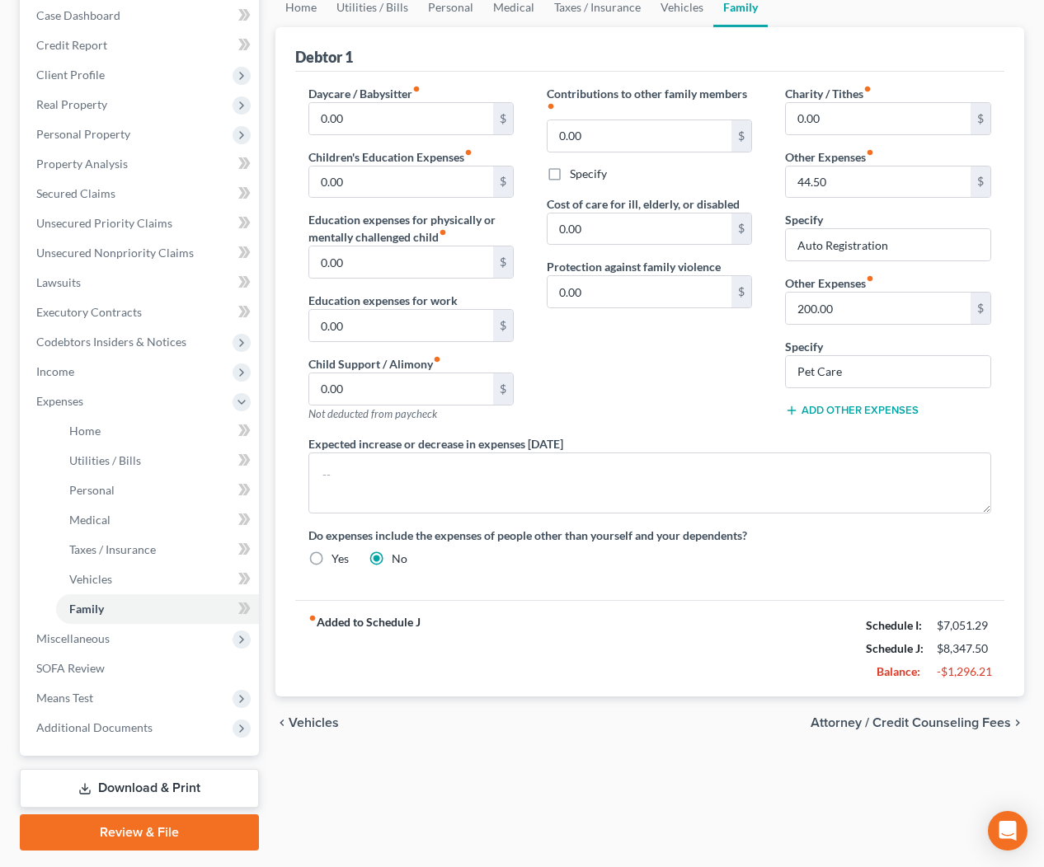
scroll to position [198, 0]
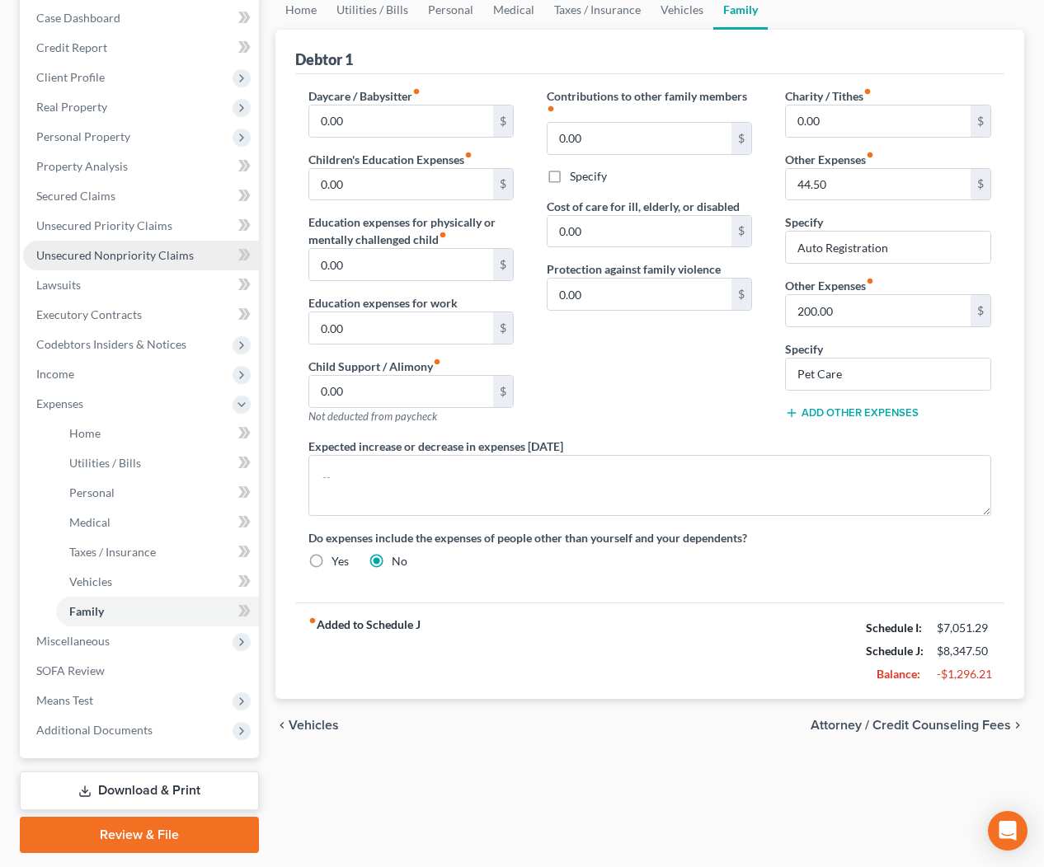
click at [113, 258] on span "Unsecured Nonpriority Claims" at bounding box center [114, 255] width 157 height 14
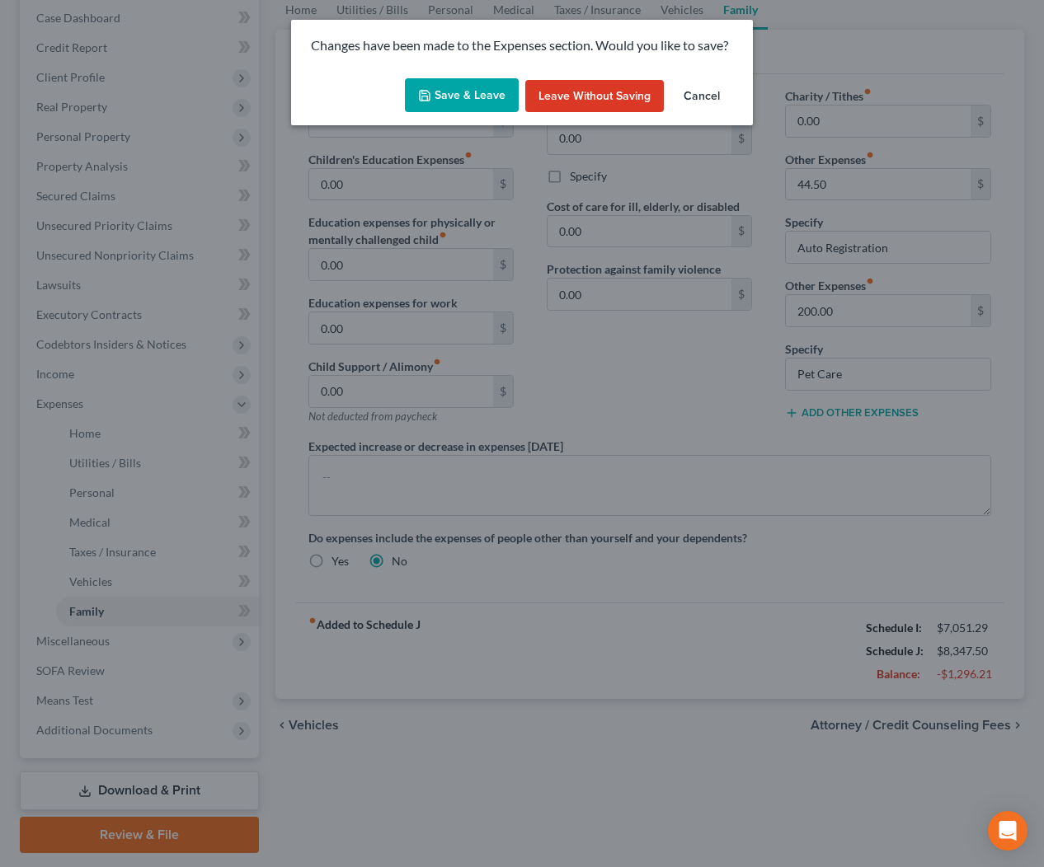
click at [461, 104] on button "Save & Leave" at bounding box center [462, 95] width 114 height 35
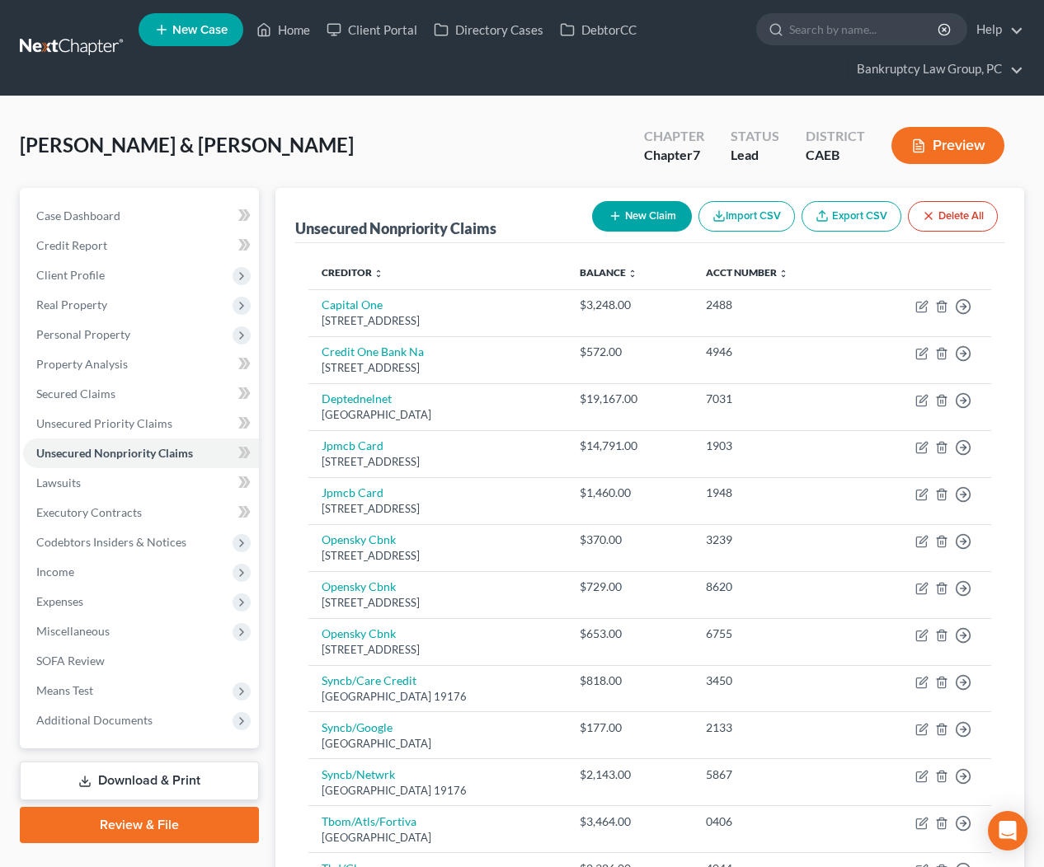
click at [654, 211] on button "New Claim" at bounding box center [642, 216] width 100 height 30
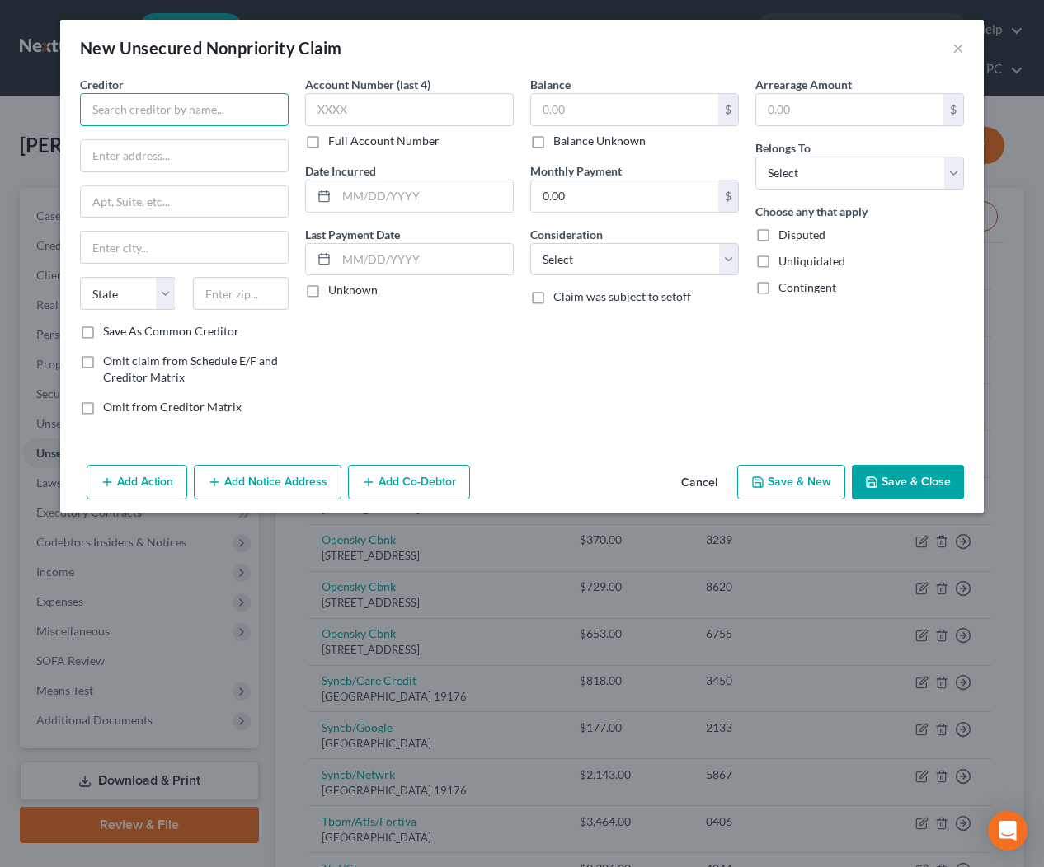
click at [225, 101] on input "text" at bounding box center [184, 109] width 209 height 33
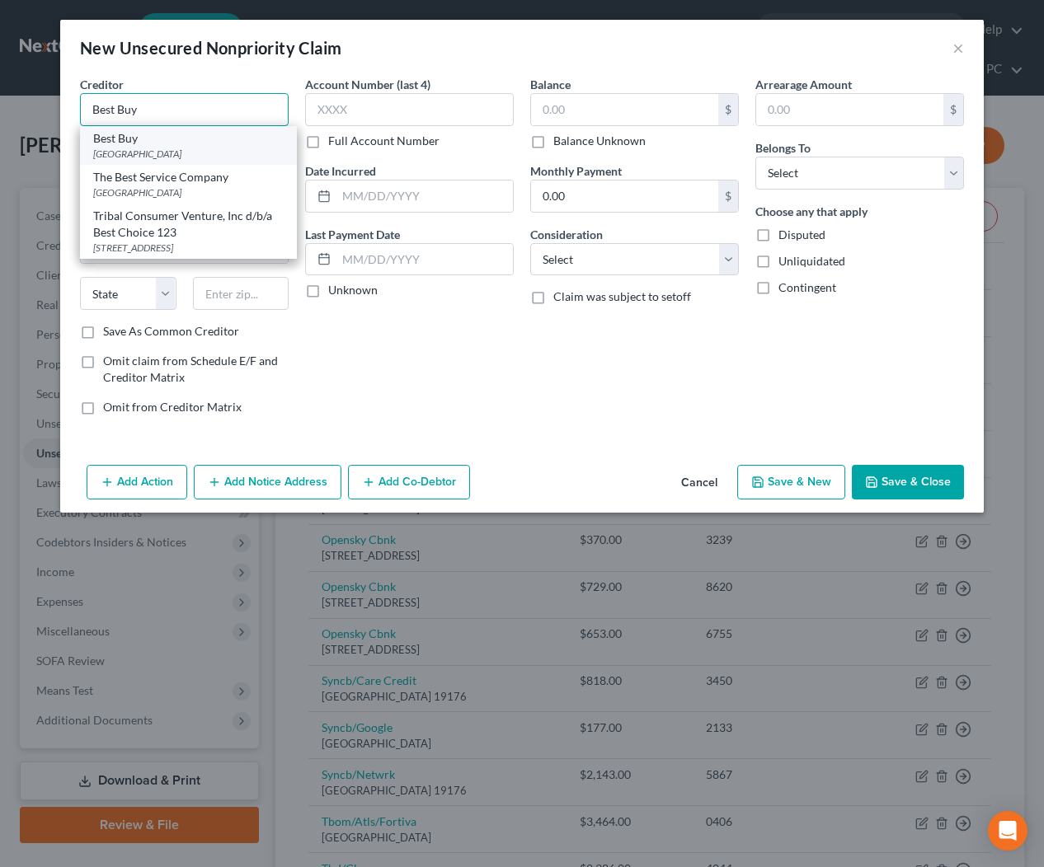
type input "Best Buy"
click at [226, 143] on div "Best Buy" at bounding box center [188, 138] width 190 height 16
type input "PO Box 790441"
type input "Saint Louis"
select select "26"
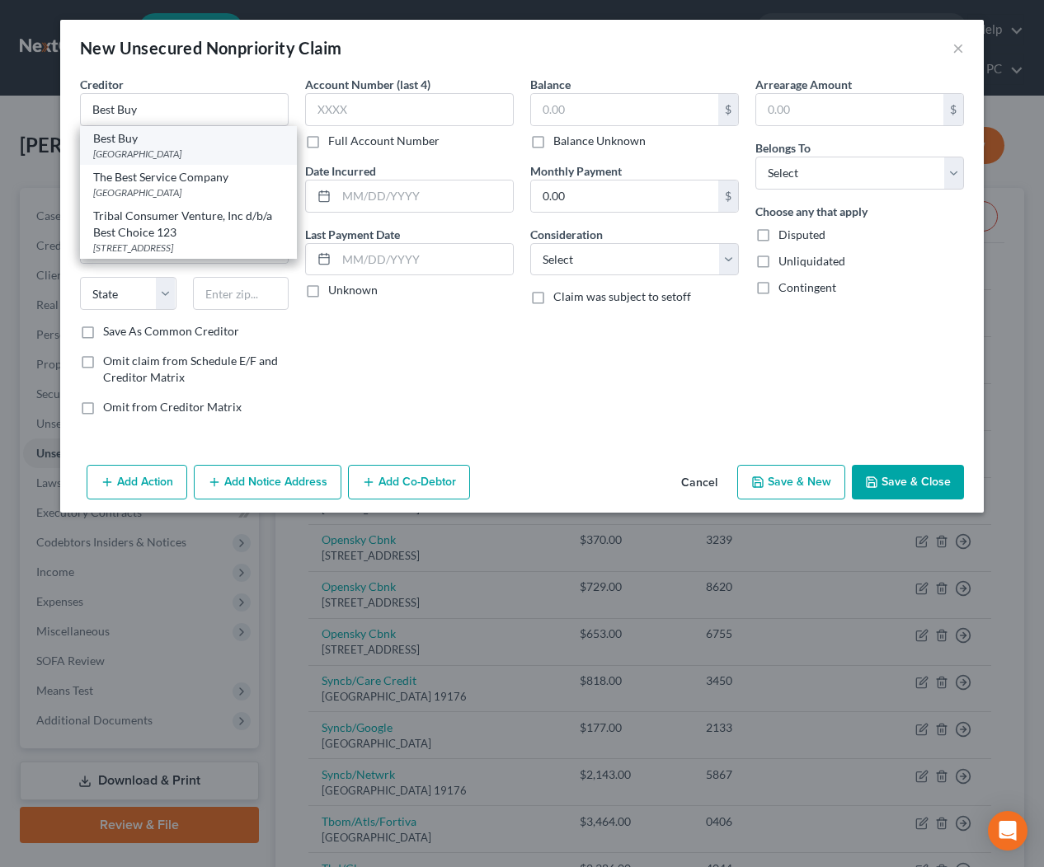
type input "63179"
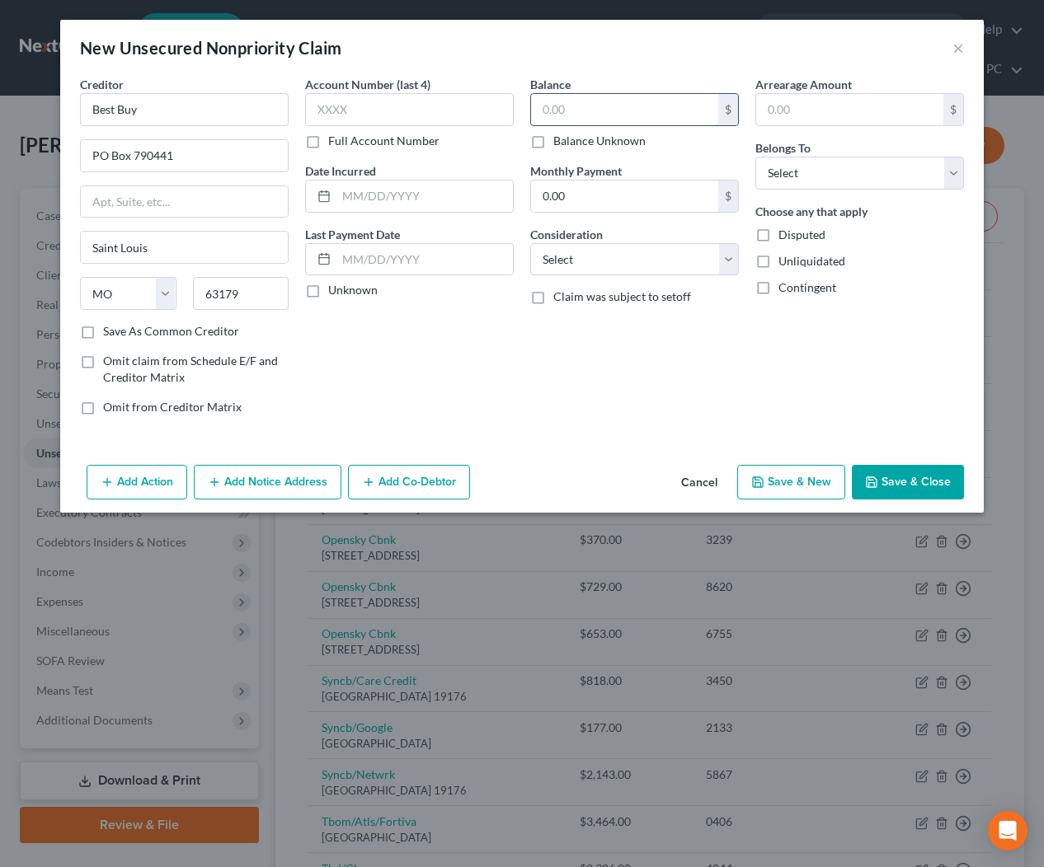
click at [607, 110] on input "text" at bounding box center [624, 109] width 187 height 31
click at [819, 171] on select "Select Debtor 1 Only Debtor 2 Only Debtor 1 And Debtor 2 Only At Least One Of T…" at bounding box center [859, 173] width 209 height 33
select select "1"
click at [583, 112] on input "text" at bounding box center [624, 109] width 187 height 31
type input "4,500"
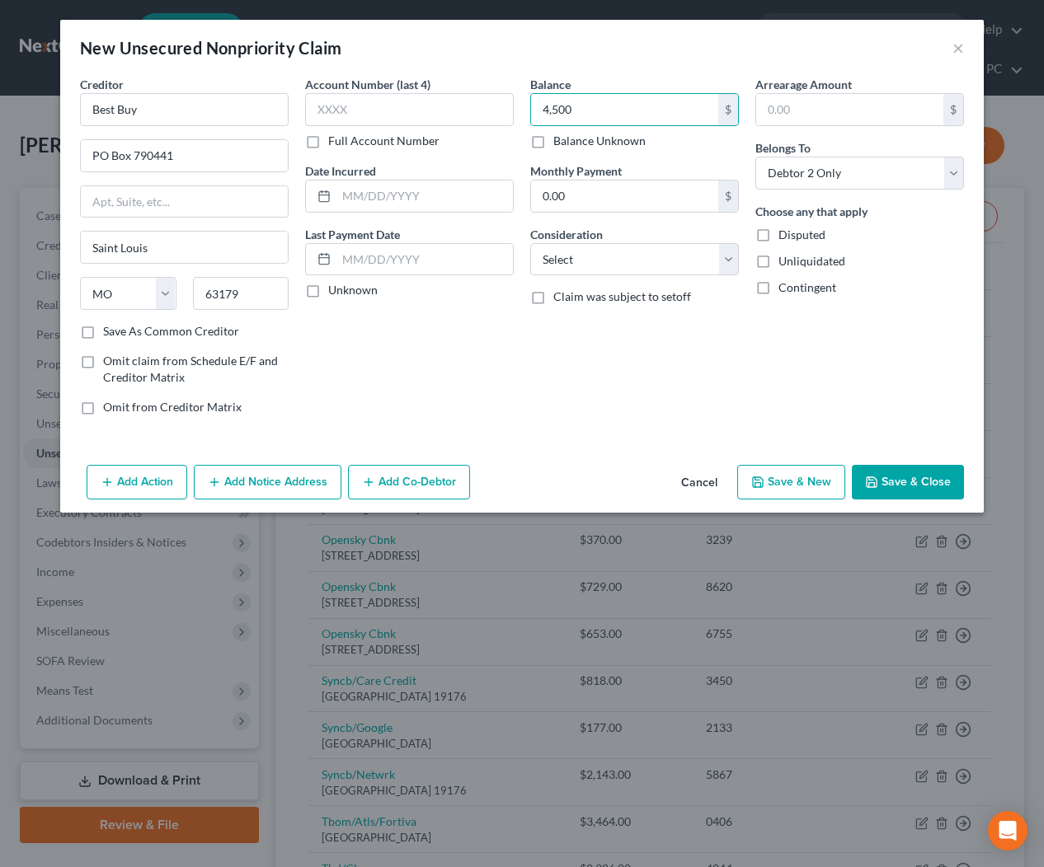
click at [786, 398] on div "Arrearage Amount $ Belongs To * Select Debtor 1 Only Debtor 2 Only Debtor 1 And…" at bounding box center [859, 252] width 225 height 353
click at [906, 484] on button "Save & Close" at bounding box center [907, 482] width 112 height 35
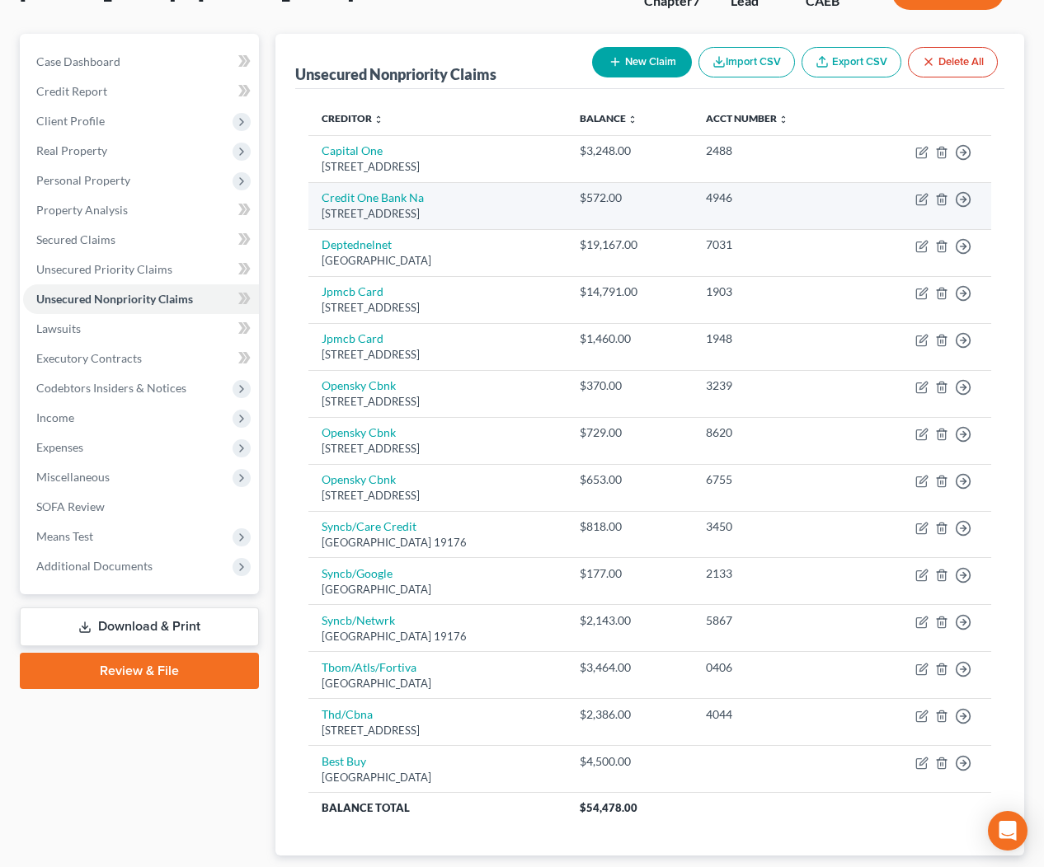
scroll to position [167, 0]
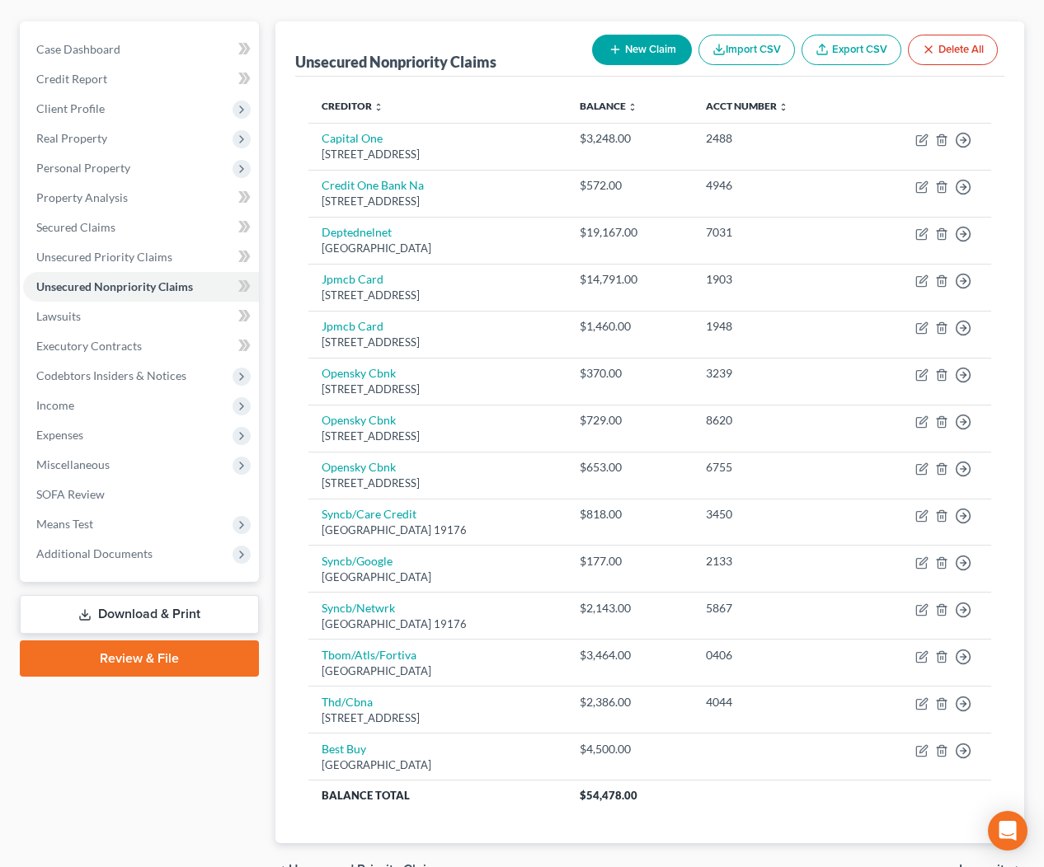
click at [649, 48] on button "New Claim" at bounding box center [642, 50] width 100 height 30
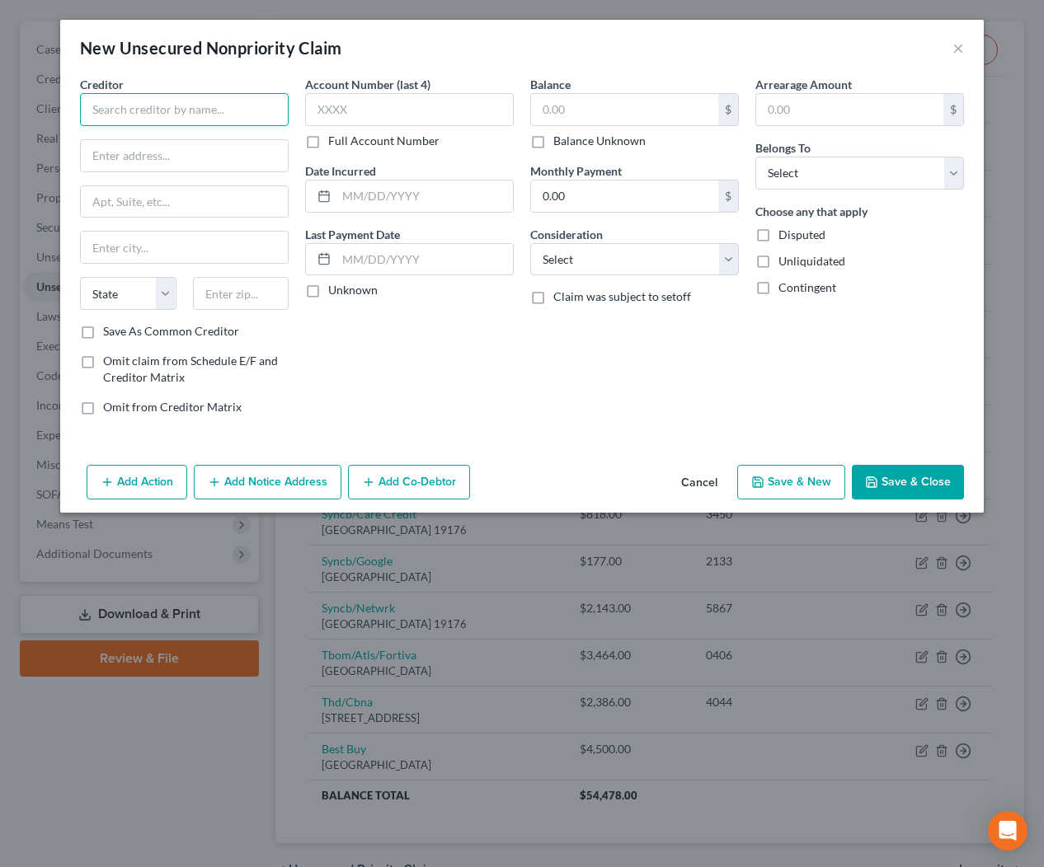
click at [246, 110] on input "text" at bounding box center [184, 109] width 209 height 33
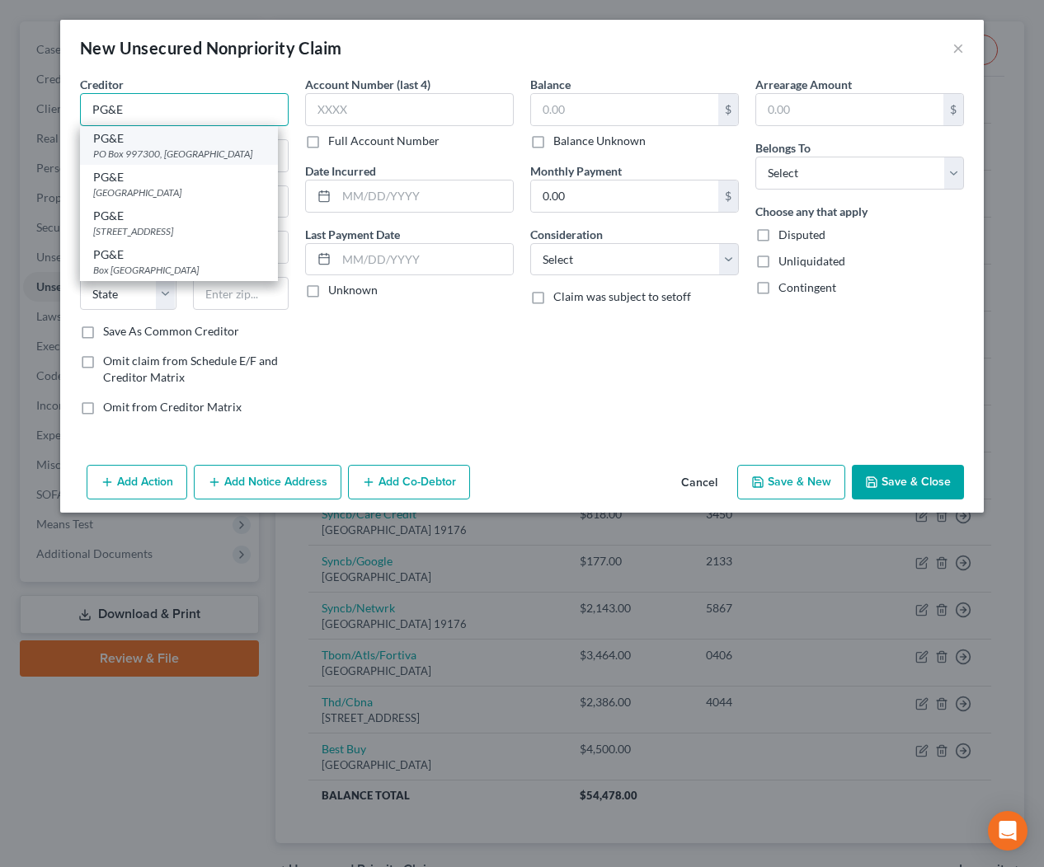
type input "PG&E"
click at [238, 144] on div "PG&E" at bounding box center [178, 138] width 171 height 16
type input "PO Box 997300"
type input "[GEOGRAPHIC_DATA]"
select select "4"
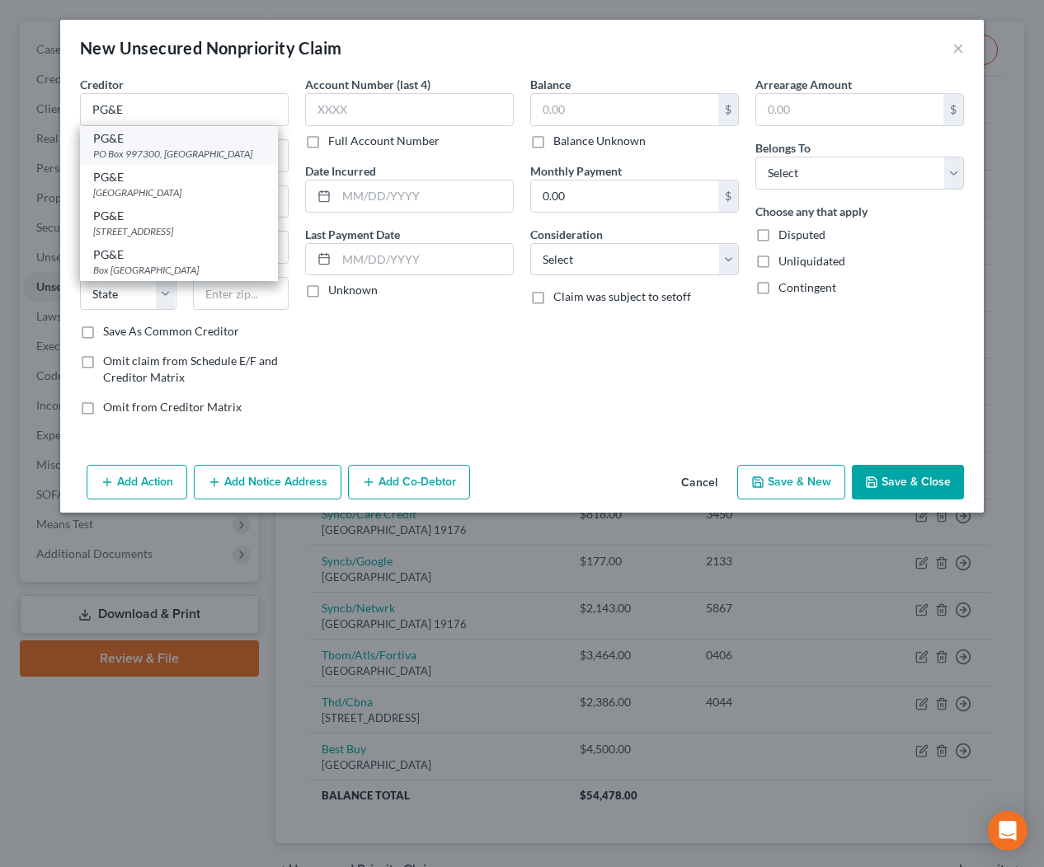
type input "95899"
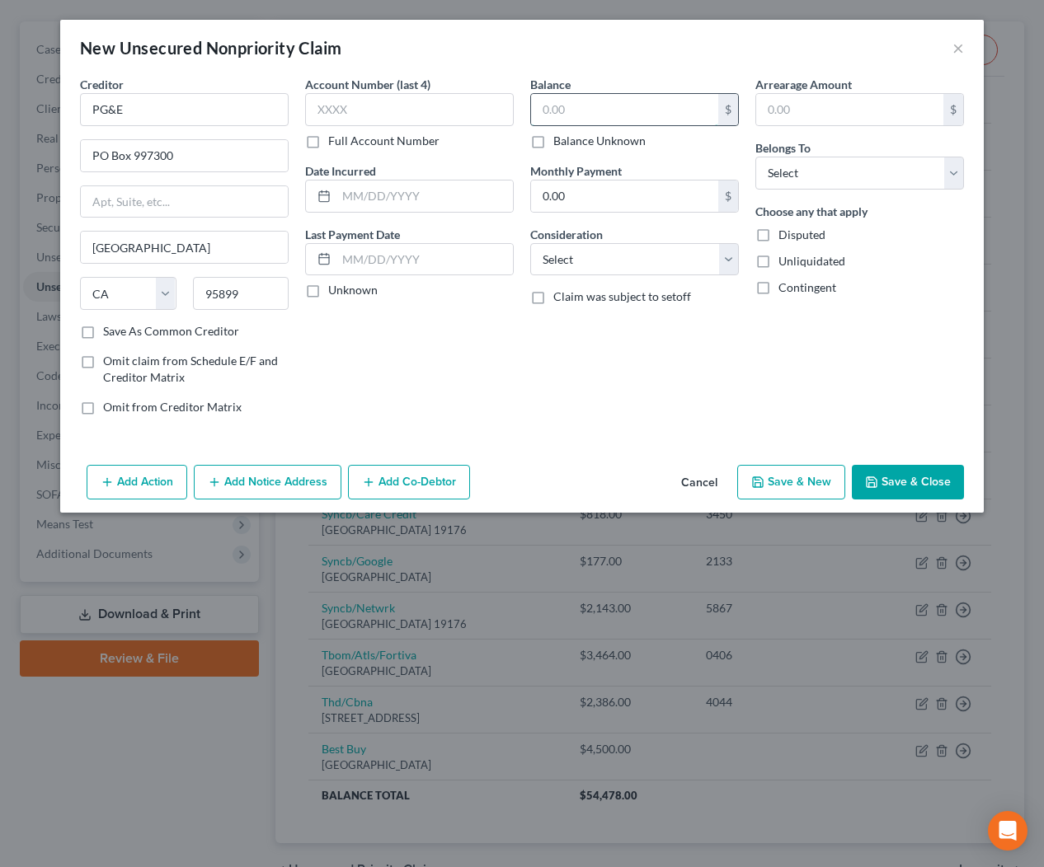
click at [606, 115] on input "text" at bounding box center [624, 109] width 187 height 31
click at [833, 176] on select "Select Debtor 1 Only Debtor 2 Only Debtor 1 And Debtor 2 Only At Least One Of T…" at bounding box center [859, 173] width 209 height 33
select select "2"
click at [680, 106] on input "text" at bounding box center [624, 109] width 187 height 31
type input "2,900"
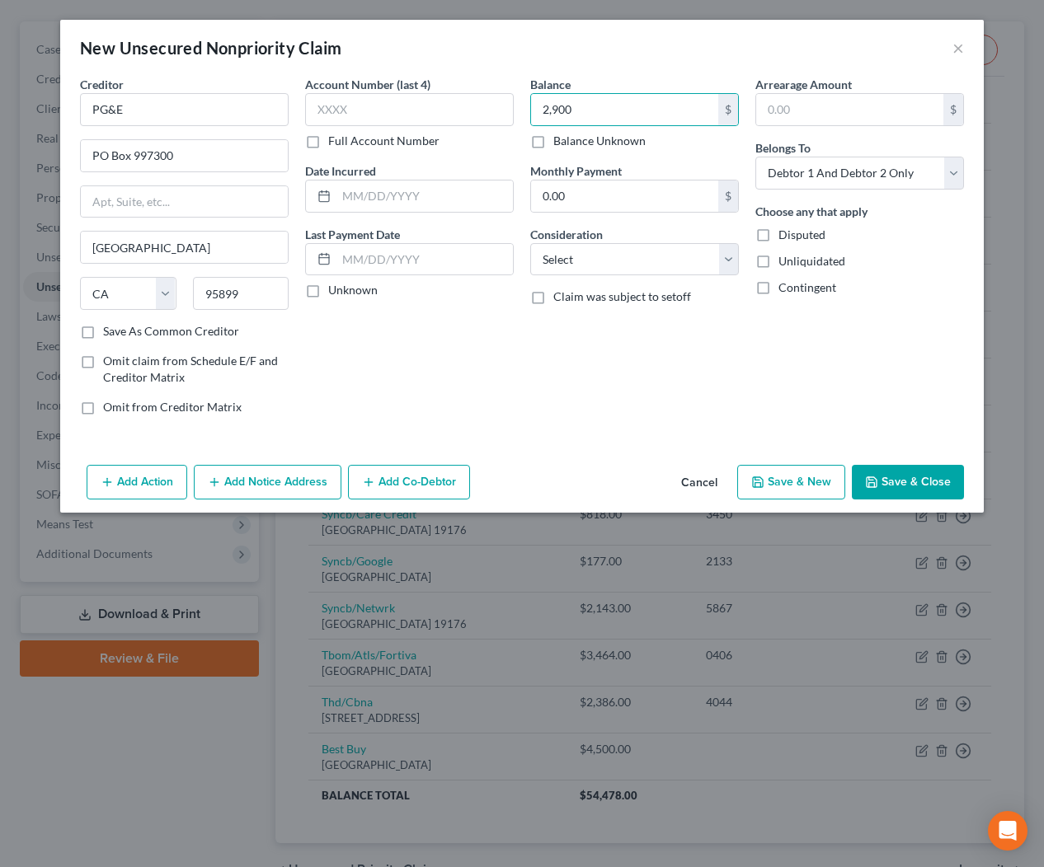
click at [915, 486] on button "Save & Close" at bounding box center [907, 482] width 112 height 35
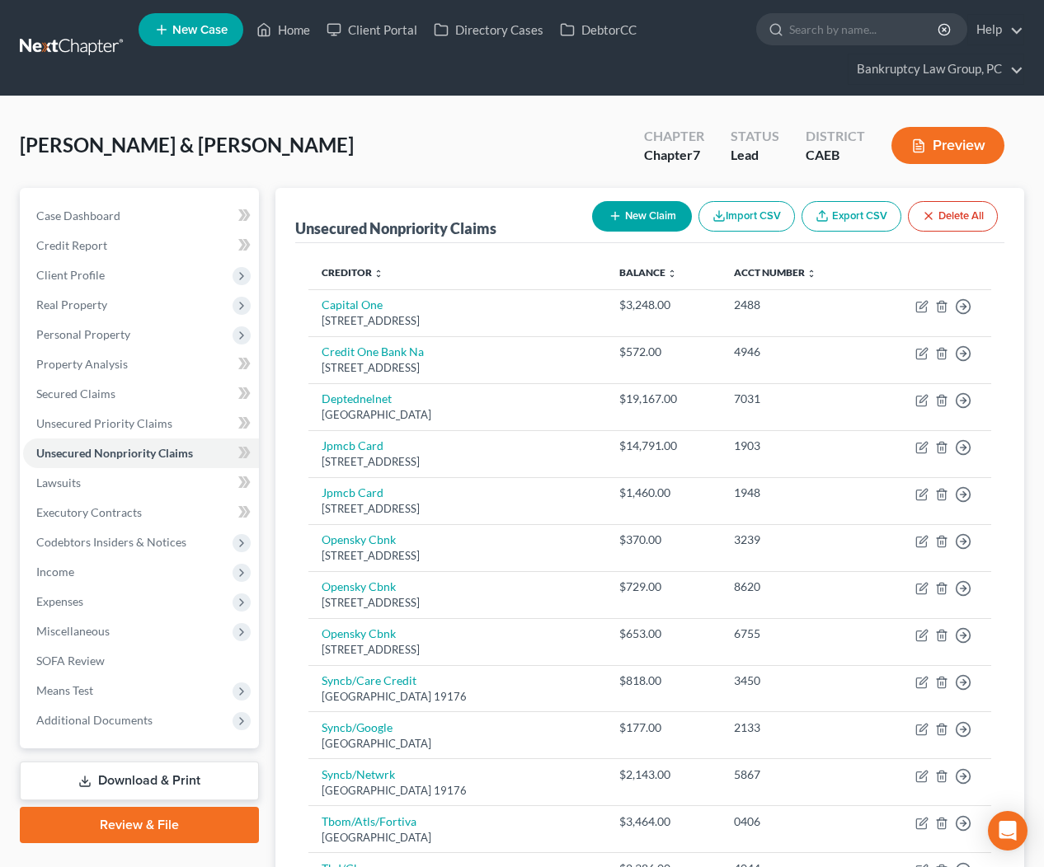
scroll to position [0, 0]
click at [654, 216] on button "New Claim" at bounding box center [642, 216] width 100 height 30
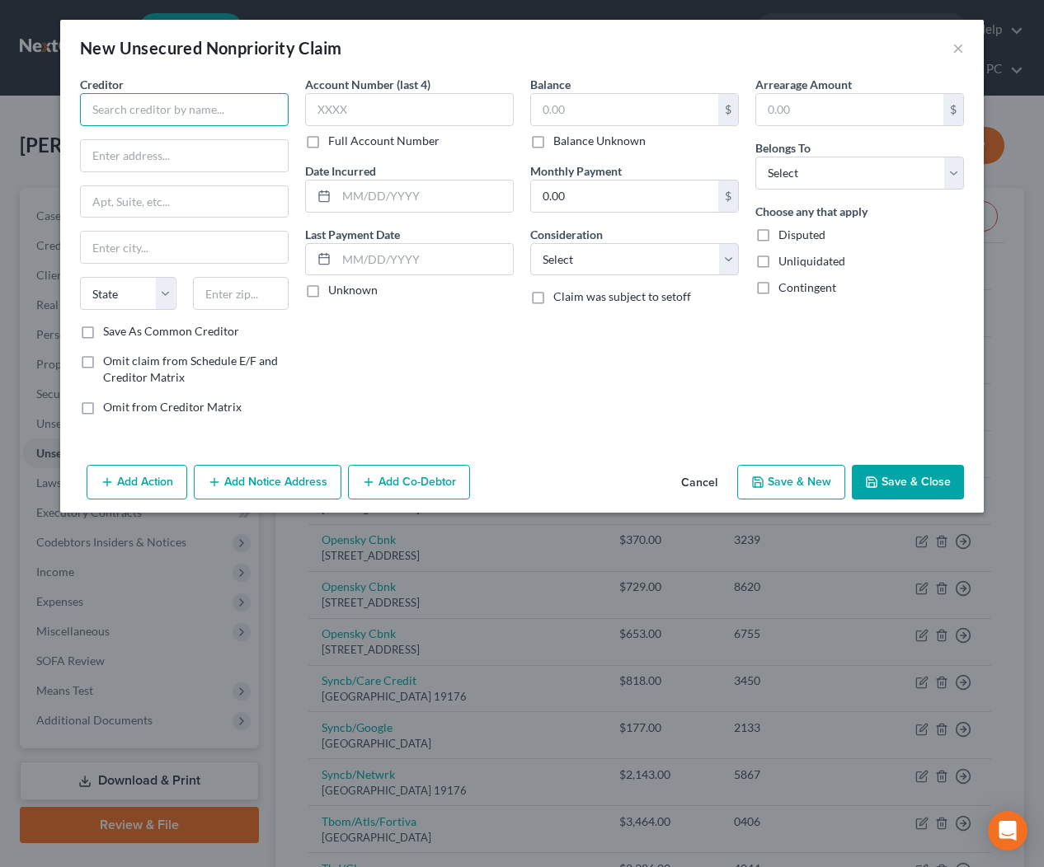
click at [133, 111] on input "text" at bounding box center [184, 109] width 209 height 33
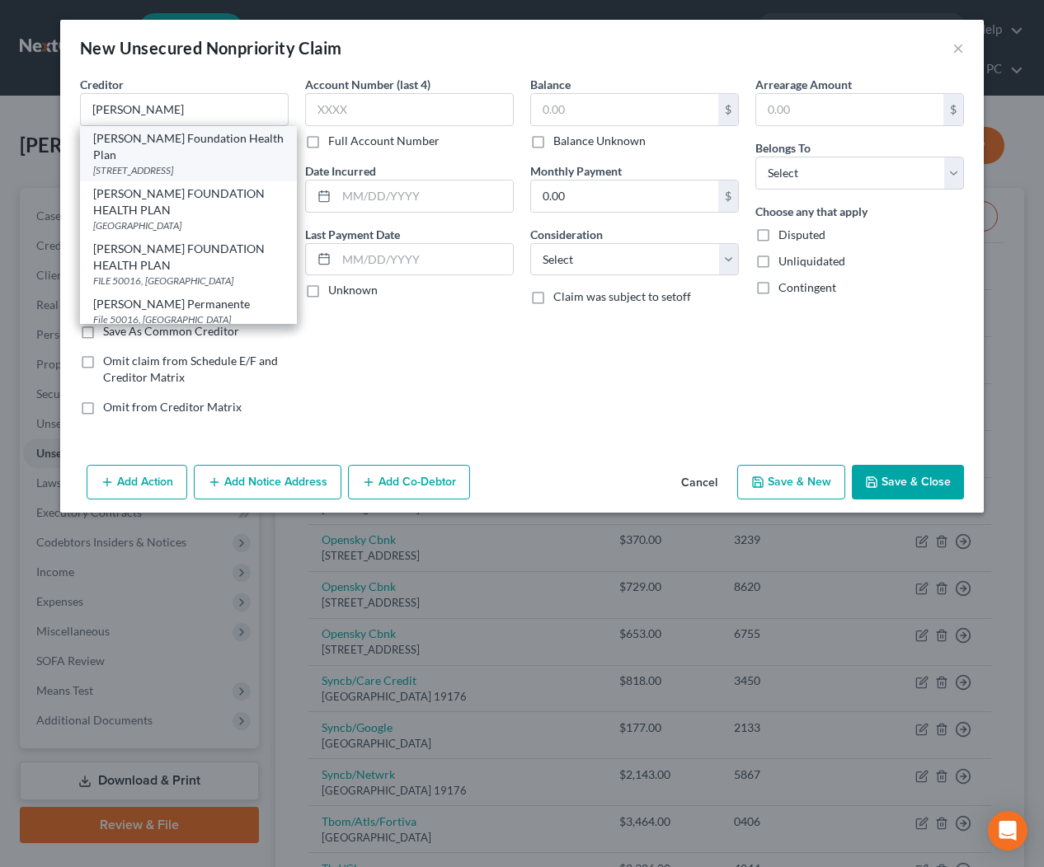
click at [204, 145] on div "[PERSON_NAME] Foundation Health Plan" at bounding box center [188, 146] width 190 height 33
type input "[PERSON_NAME] Foundation Health Plan"
type input "PO Box 741511"
type input "[GEOGRAPHIC_DATA]"
select select "4"
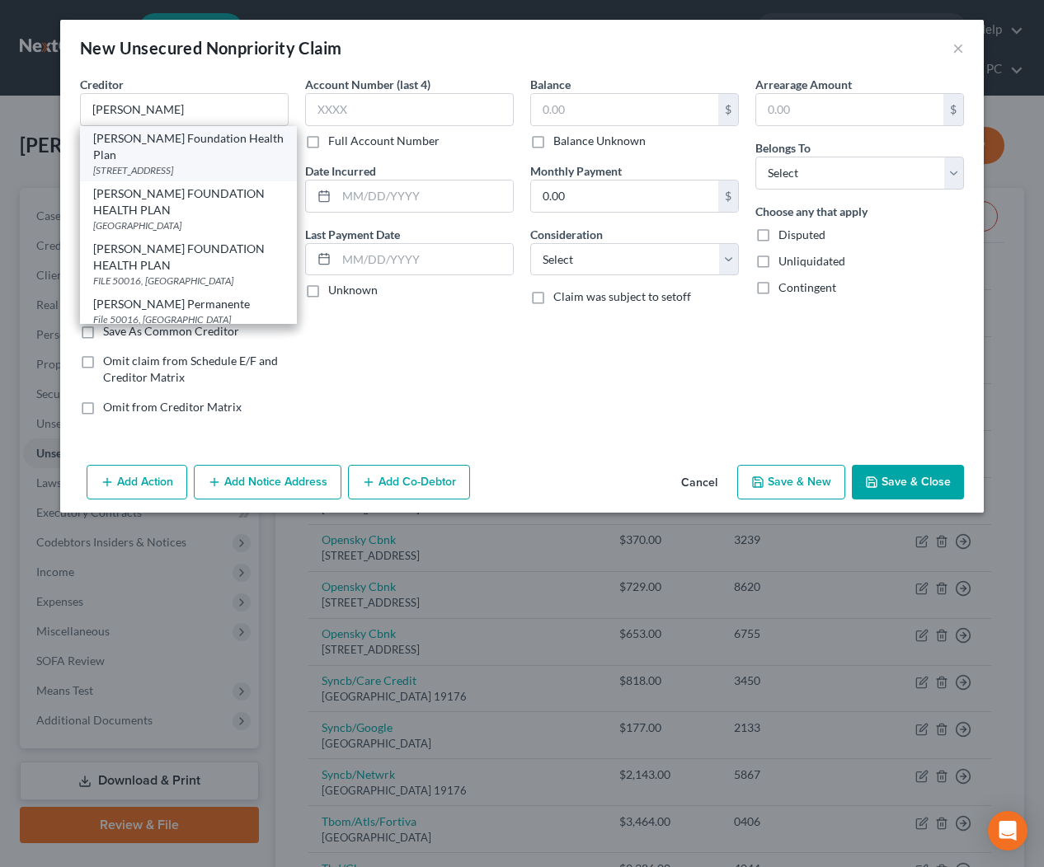
type input "90074"
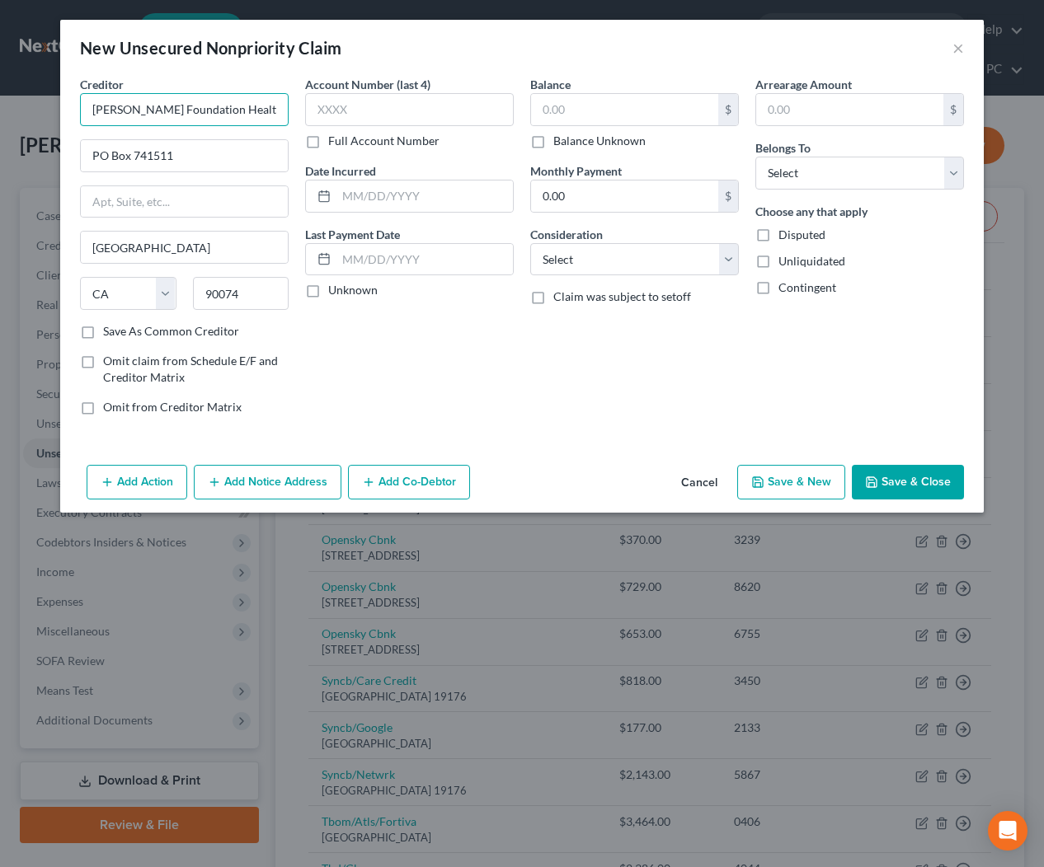
click at [255, 96] on input "[PERSON_NAME] Foundation Health Plan" at bounding box center [184, 109] width 209 height 33
click at [279, 110] on input "KaiserKaiser Foundation Health Plan" at bounding box center [184, 109] width 209 height 33
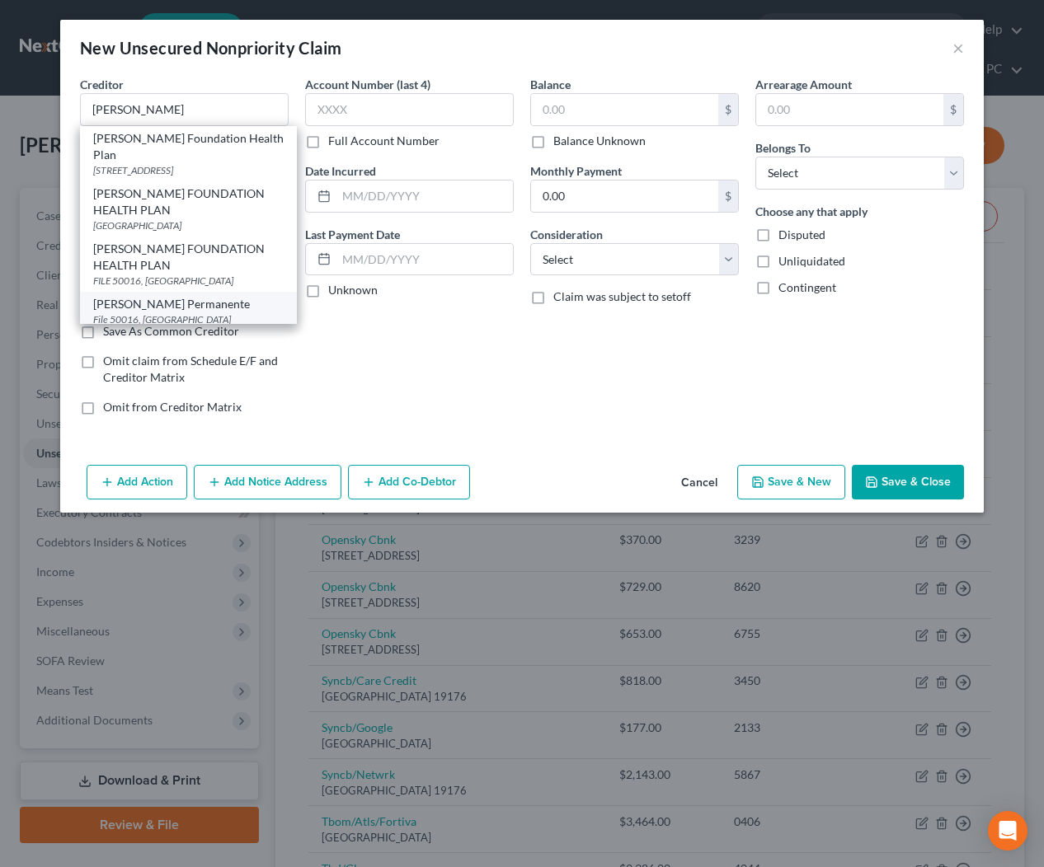
click at [218, 312] on div "File 50016, [GEOGRAPHIC_DATA]" at bounding box center [188, 319] width 190 height 14
type input "[PERSON_NAME] Permanente"
type input "File 50016"
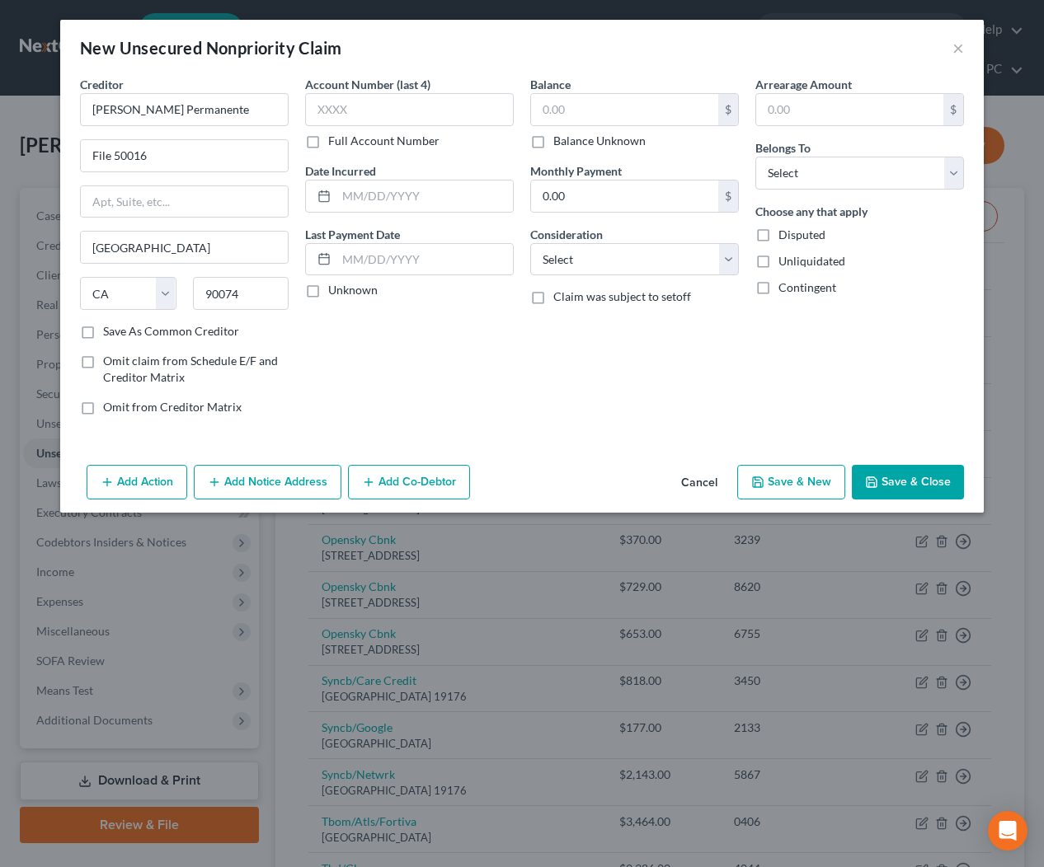
click at [611, 142] on label "Balance Unknown" at bounding box center [599, 141] width 92 height 16
click at [570, 142] on input "Balance Unknown" at bounding box center [565, 138] width 11 height 11
checkbox input "true"
type input "0.00"
click at [629, 258] on select "Select Cable / Satellite Services Collection Agency Credit Card Debt Debt Couns…" at bounding box center [634, 259] width 209 height 33
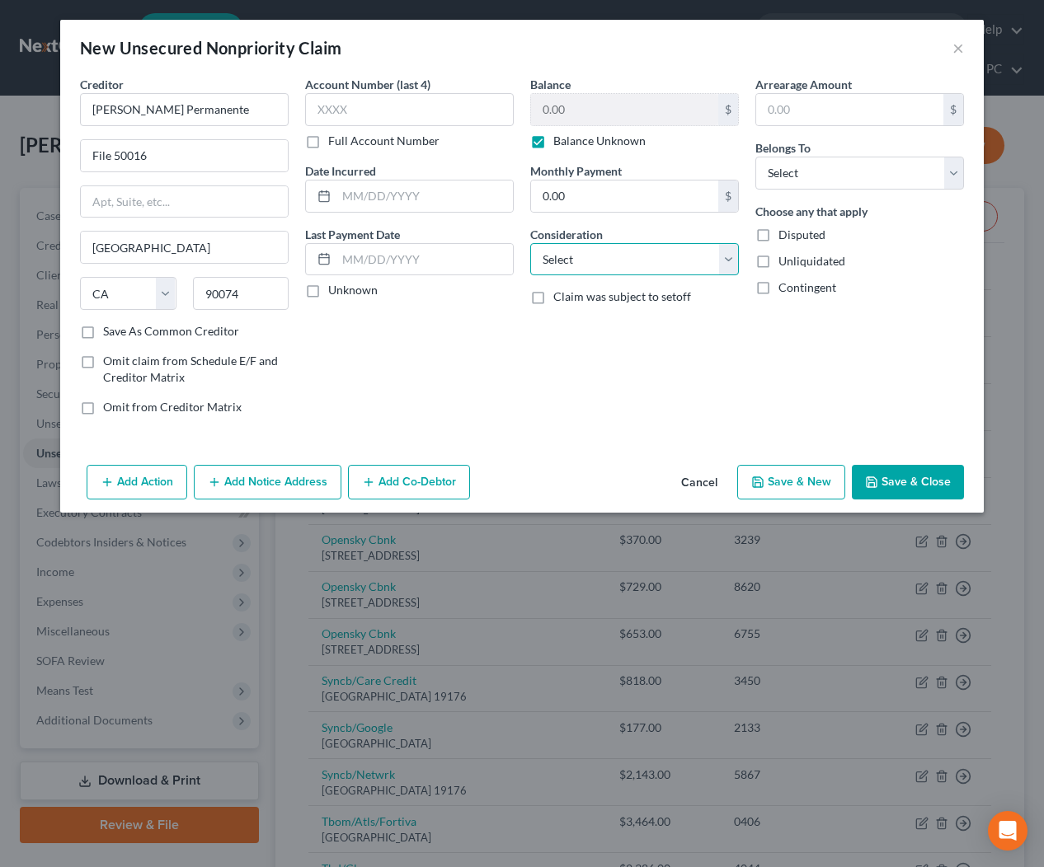
select select "9"
click at [823, 172] on select "Select Debtor 1 Only Debtor 2 Only Debtor 1 And Debtor 2 Only At Least One Of T…" at bounding box center [859, 173] width 209 height 33
select select "0"
click at [274, 488] on button "Add Notice Address" at bounding box center [268, 482] width 148 height 35
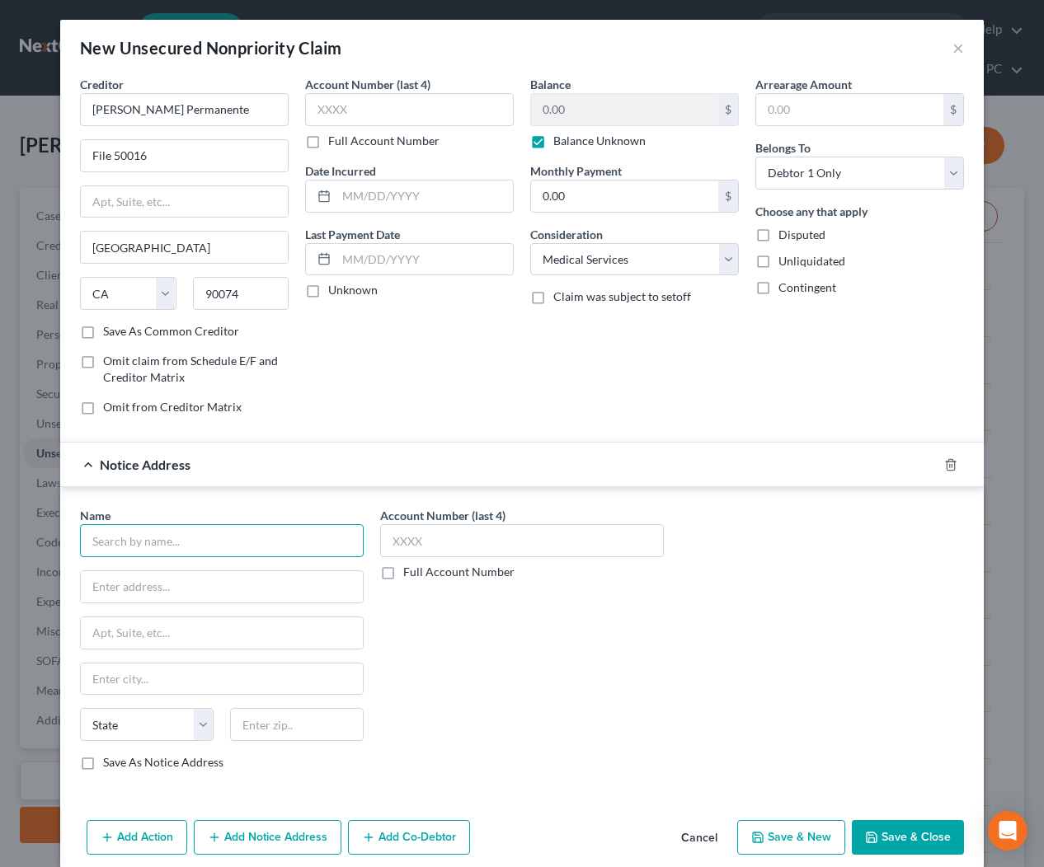
click at [174, 545] on input "text" at bounding box center [222, 540] width 284 height 33
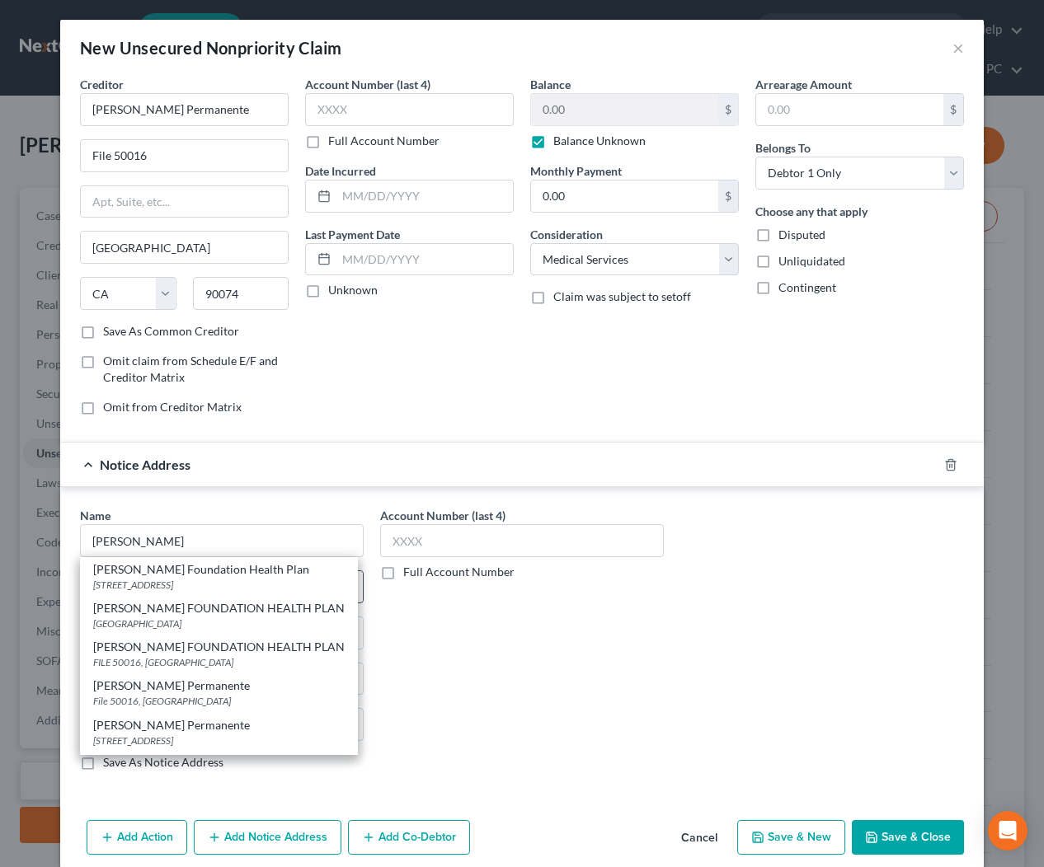
click at [192, 581] on div "[STREET_ADDRESS]" at bounding box center [218, 585] width 251 height 14
type input "[PERSON_NAME] Foundation Health Plan"
type input "PO Box 741511"
type input "[GEOGRAPHIC_DATA]"
select select "4"
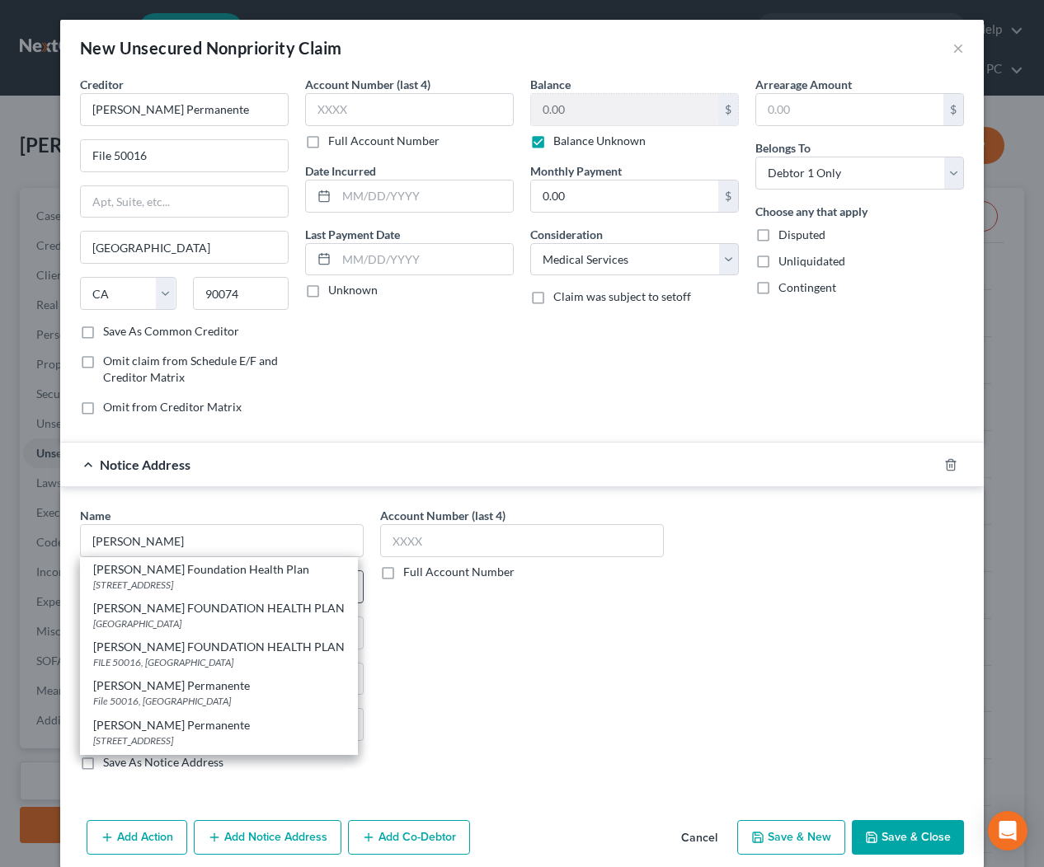
type input "90074"
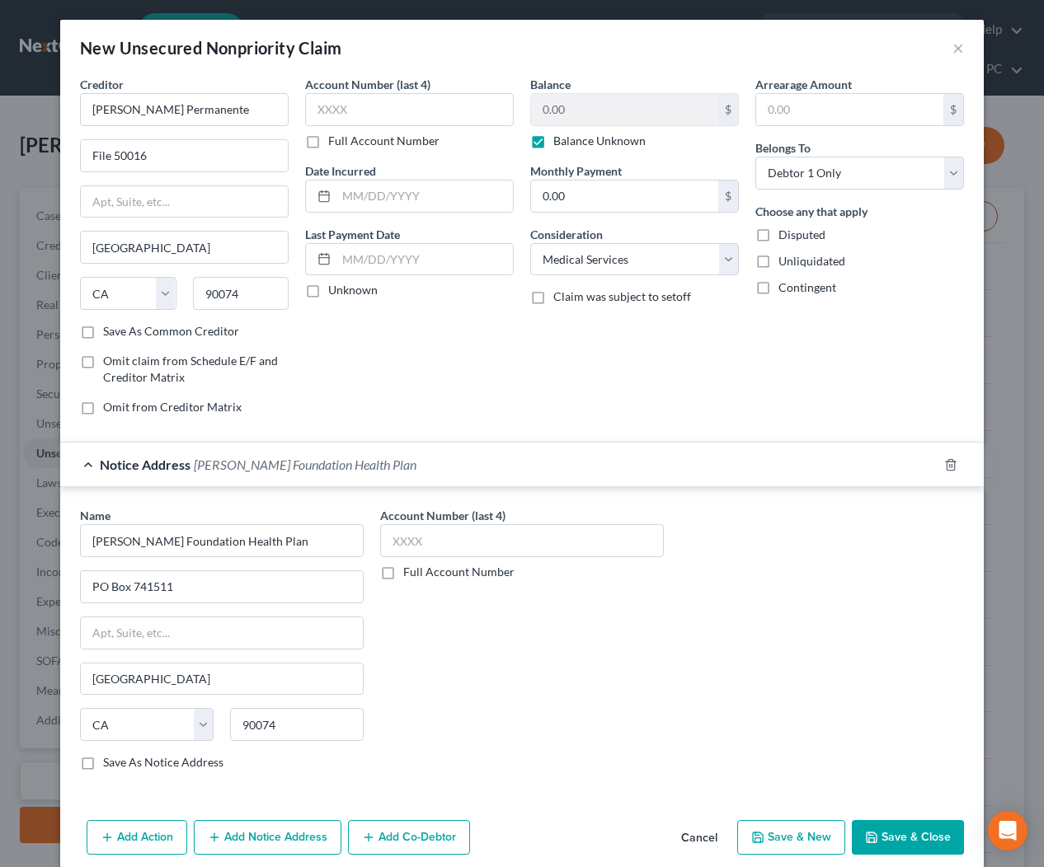
click at [896, 827] on button "Save & Close" at bounding box center [907, 837] width 112 height 35
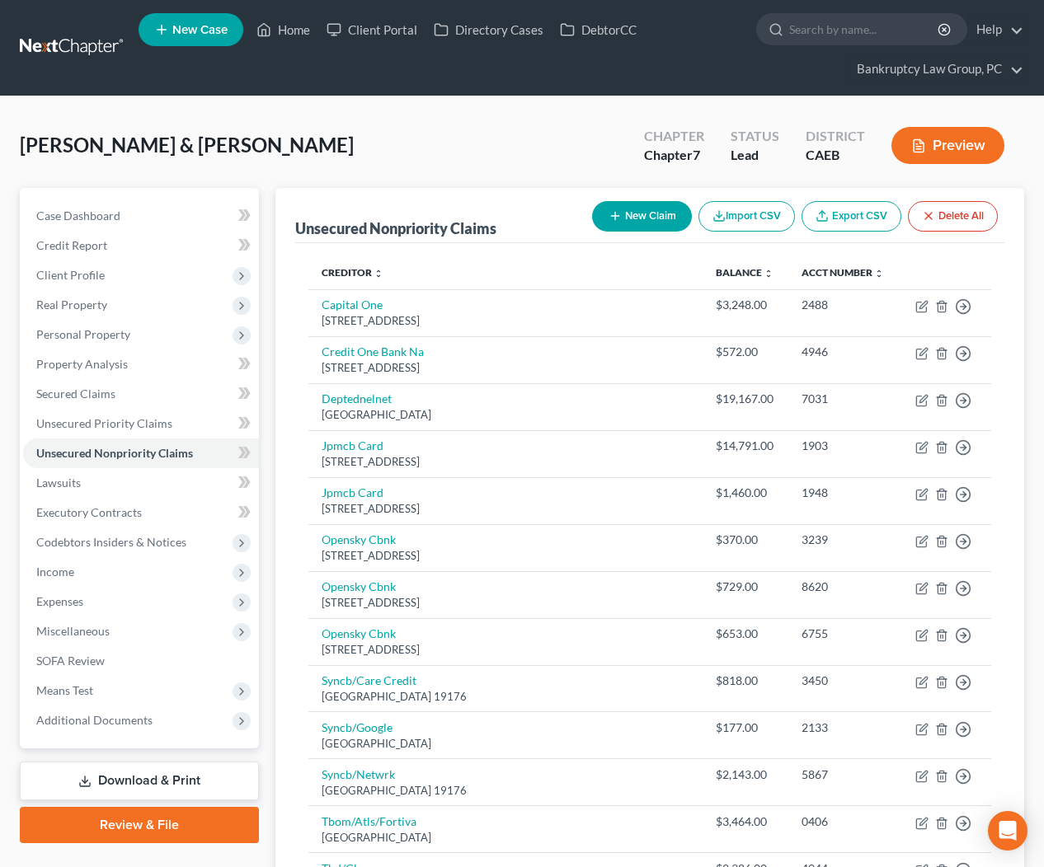
click at [627, 214] on button "New Claim" at bounding box center [642, 216] width 100 height 30
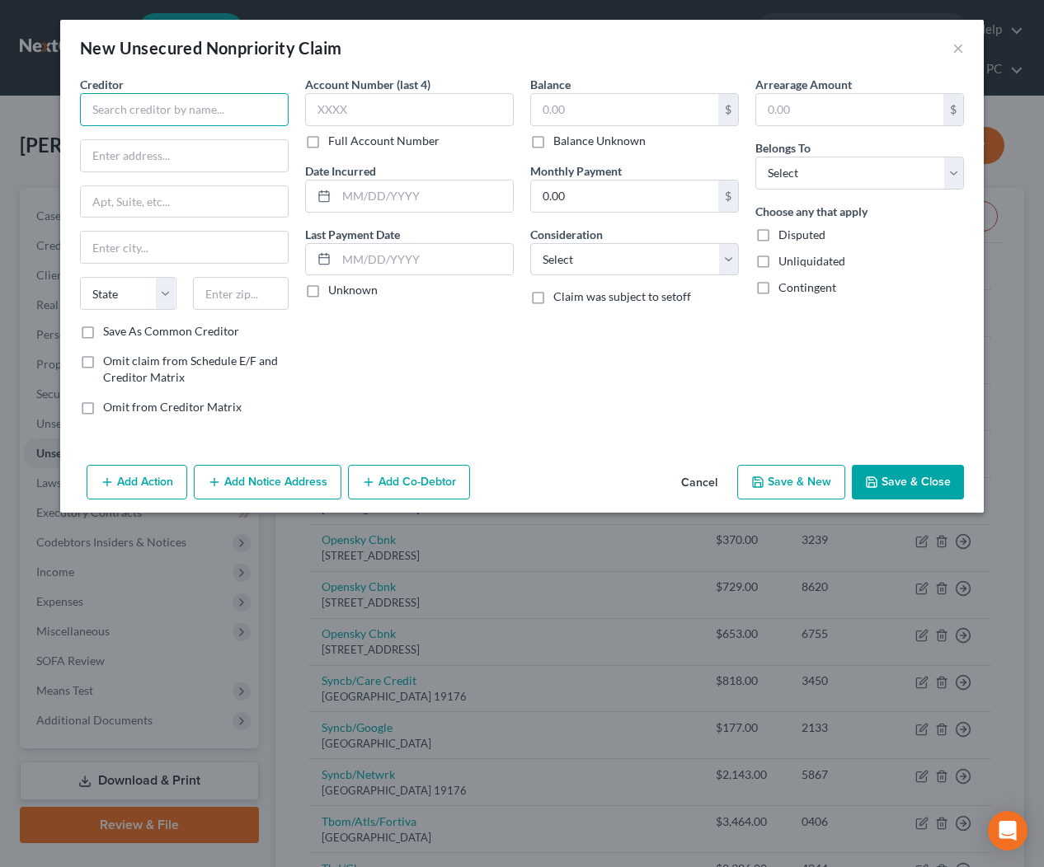
click at [161, 125] on input "text" at bounding box center [184, 109] width 209 height 33
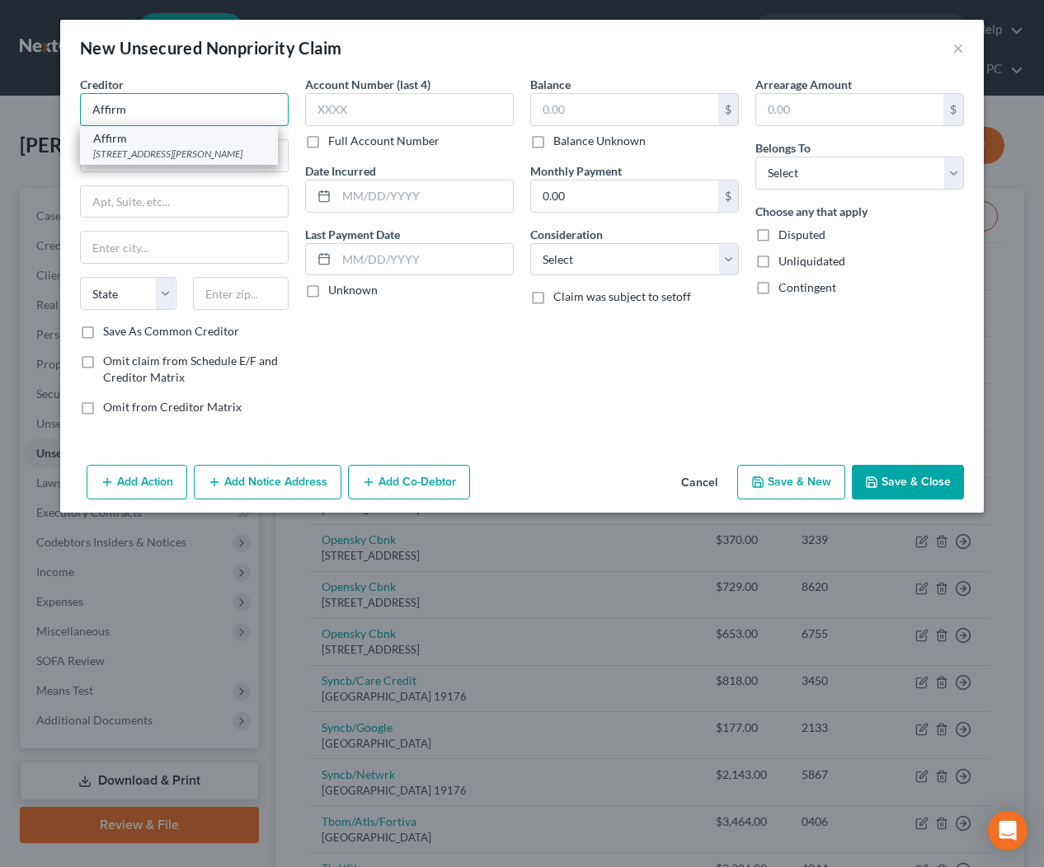
type input "Affirm"
click at [159, 143] on div "Affirm" at bounding box center [178, 138] width 171 height 16
type input "[STREET_ADDRESS][PERSON_NAME]"
type input "Floor 4"
type input "[GEOGRAPHIC_DATA]"
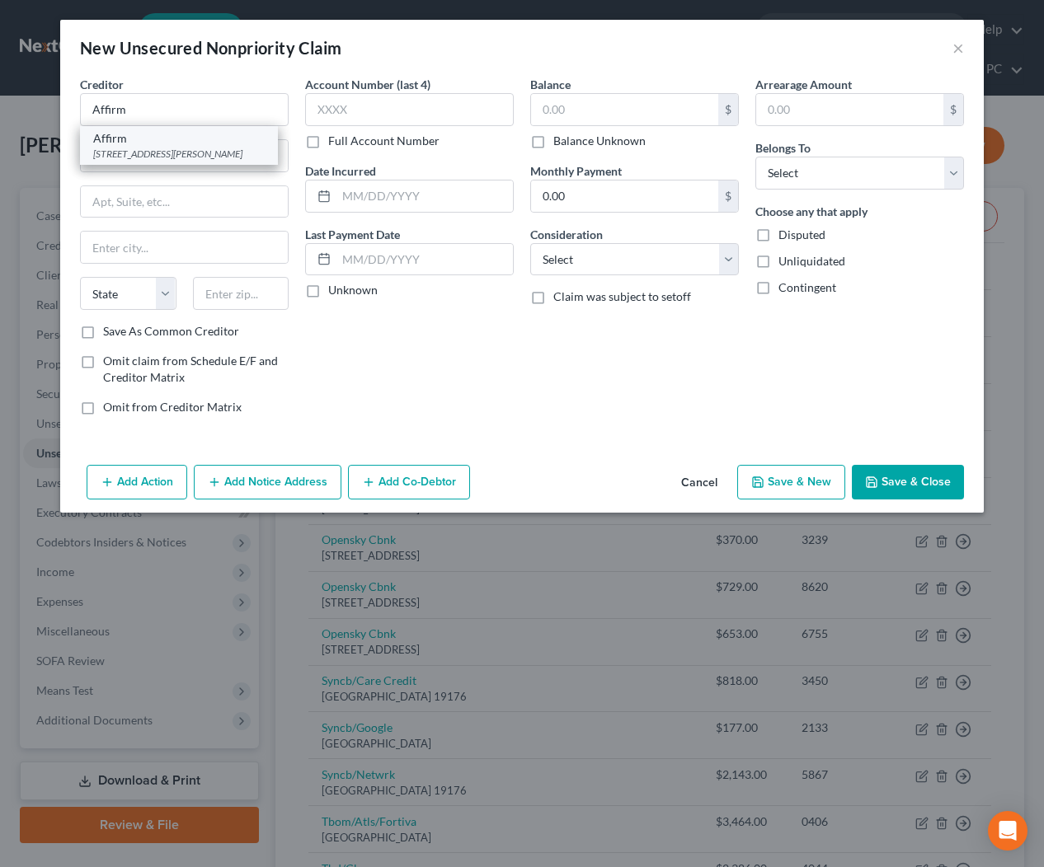
select select "39"
type input "15212"
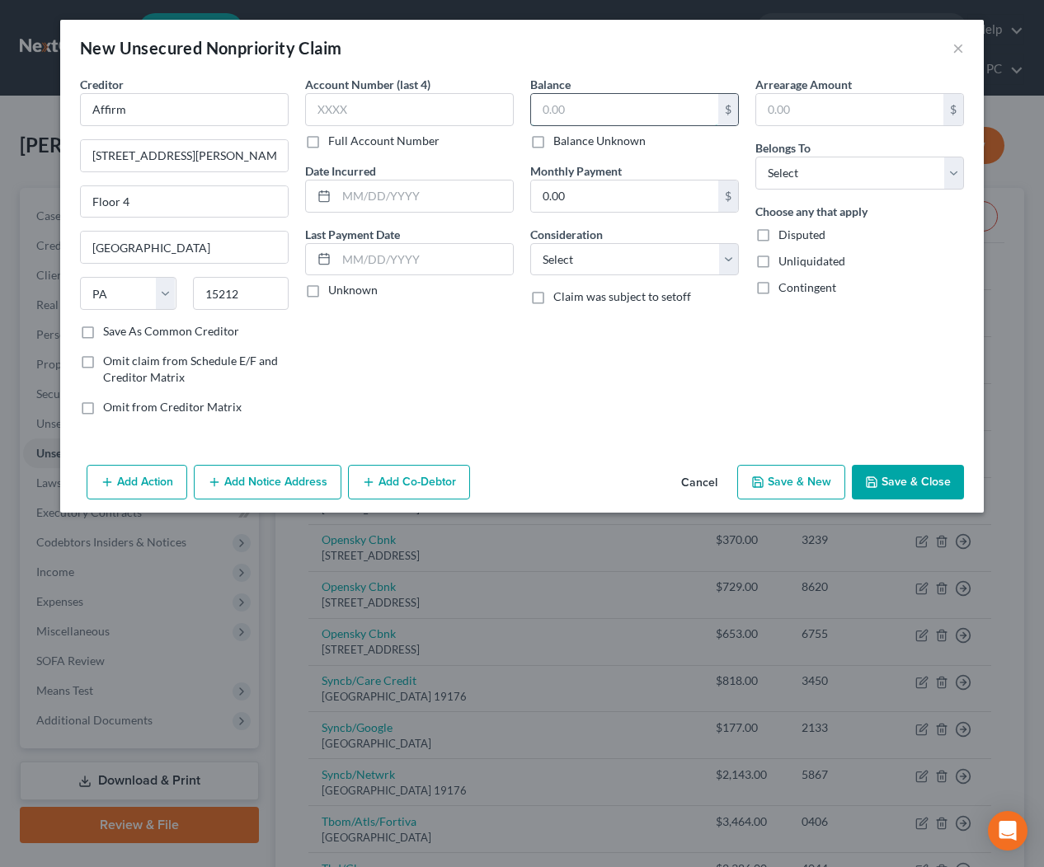
click at [625, 110] on input "text" at bounding box center [624, 109] width 187 height 31
drag, startPoint x: 584, startPoint y: 143, endPoint x: 623, endPoint y: 153, distance: 41.0
click at [584, 143] on label "Balance Unknown" at bounding box center [599, 141] width 92 height 16
click at [553, 139] on label "Balance Unknown" at bounding box center [599, 141] width 92 height 16
click at [560, 139] on input "Balance Unknown" at bounding box center [565, 138] width 11 height 11
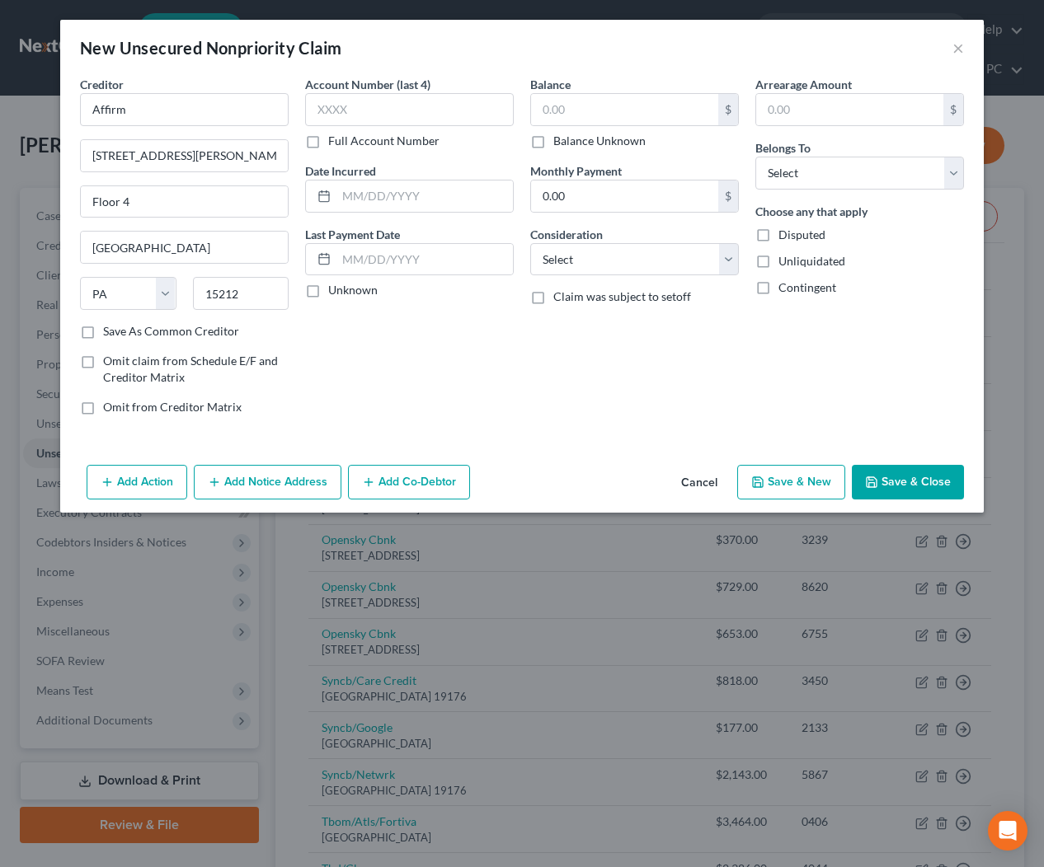
checkbox input "true"
type input "0.00"
click at [819, 171] on select "Select Debtor 1 Only Debtor 2 Only Debtor 1 And Debtor 2 Only At Least One Of T…" at bounding box center [859, 173] width 209 height 33
click at [824, 171] on select "Select Debtor 1 Only Debtor 2 Only Debtor 1 And Debtor 2 Only At Least One Of T…" at bounding box center [859, 173] width 209 height 33
click at [823, 174] on select "Select Debtor 1 Only Debtor 2 Only Debtor 1 And Debtor 2 Only At Least One Of T…" at bounding box center [859, 173] width 209 height 33
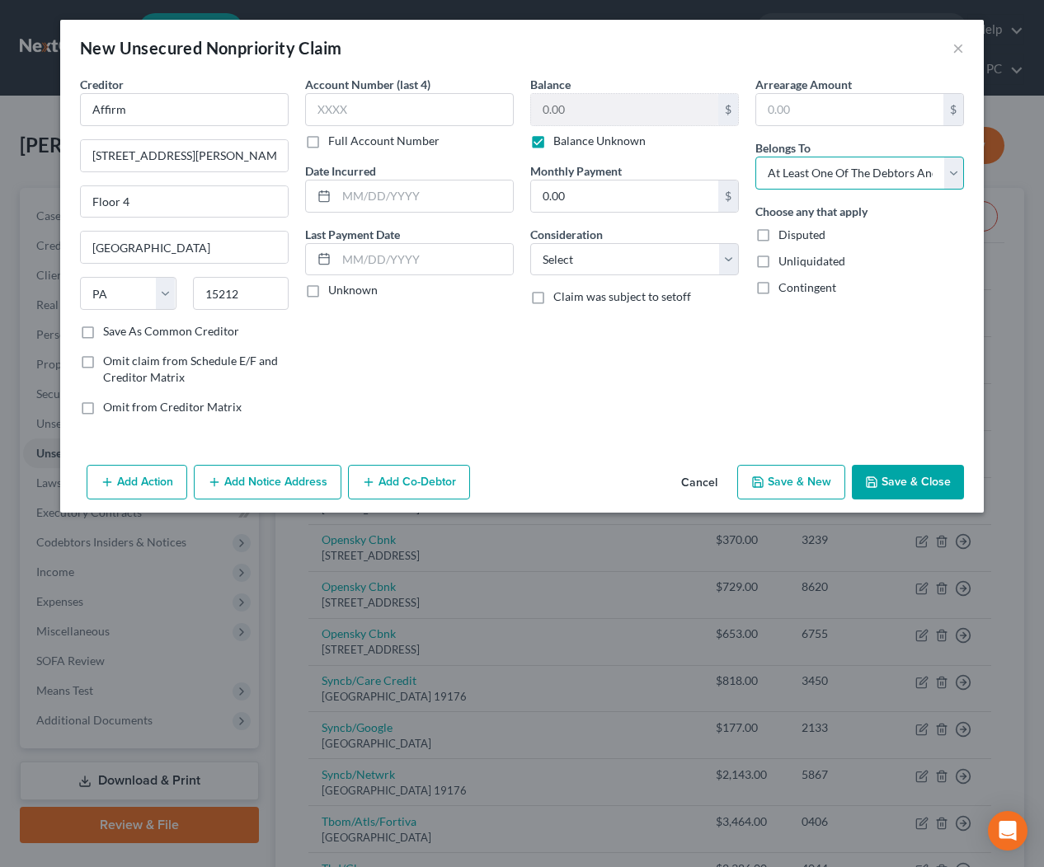
select select "2"
click at [553, 141] on label "Balance Unknown" at bounding box center [599, 141] width 92 height 16
click at [560, 141] on input "Balance Unknown" at bounding box center [565, 138] width 11 height 11
checkbox input "false"
click at [626, 114] on input "0.00" at bounding box center [624, 109] width 187 height 31
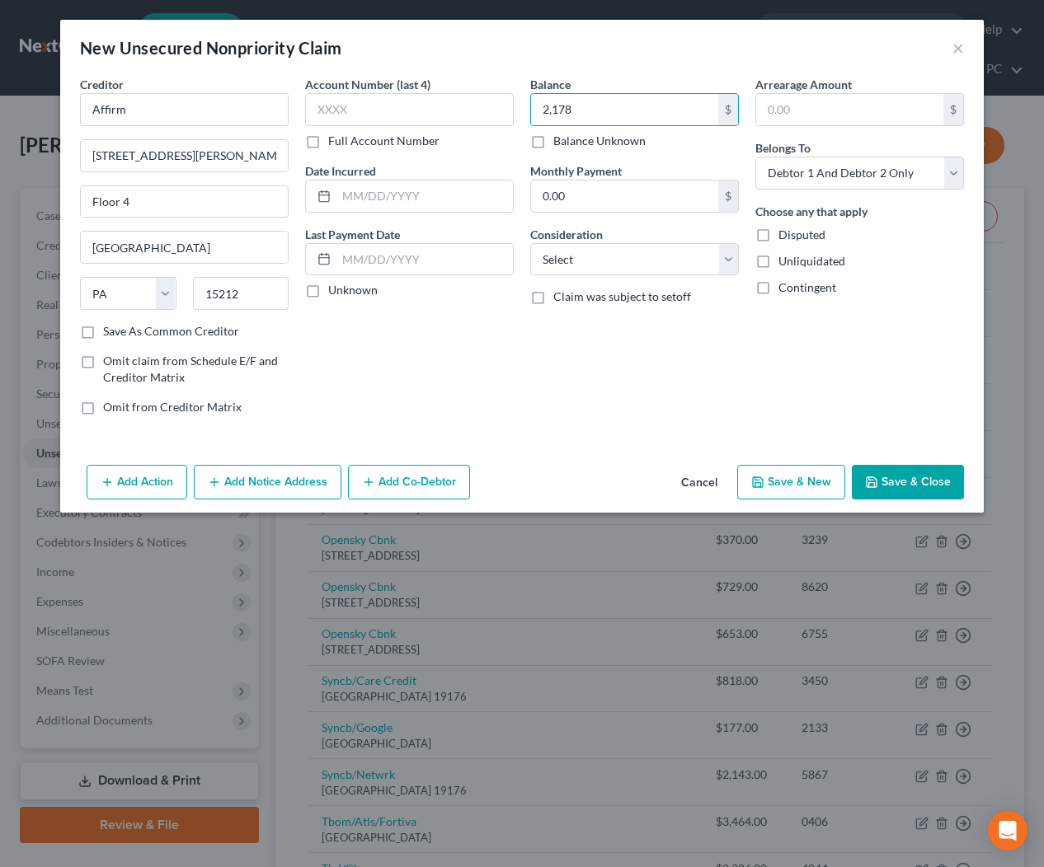
click at [898, 486] on button "Save & Close" at bounding box center [907, 482] width 112 height 35
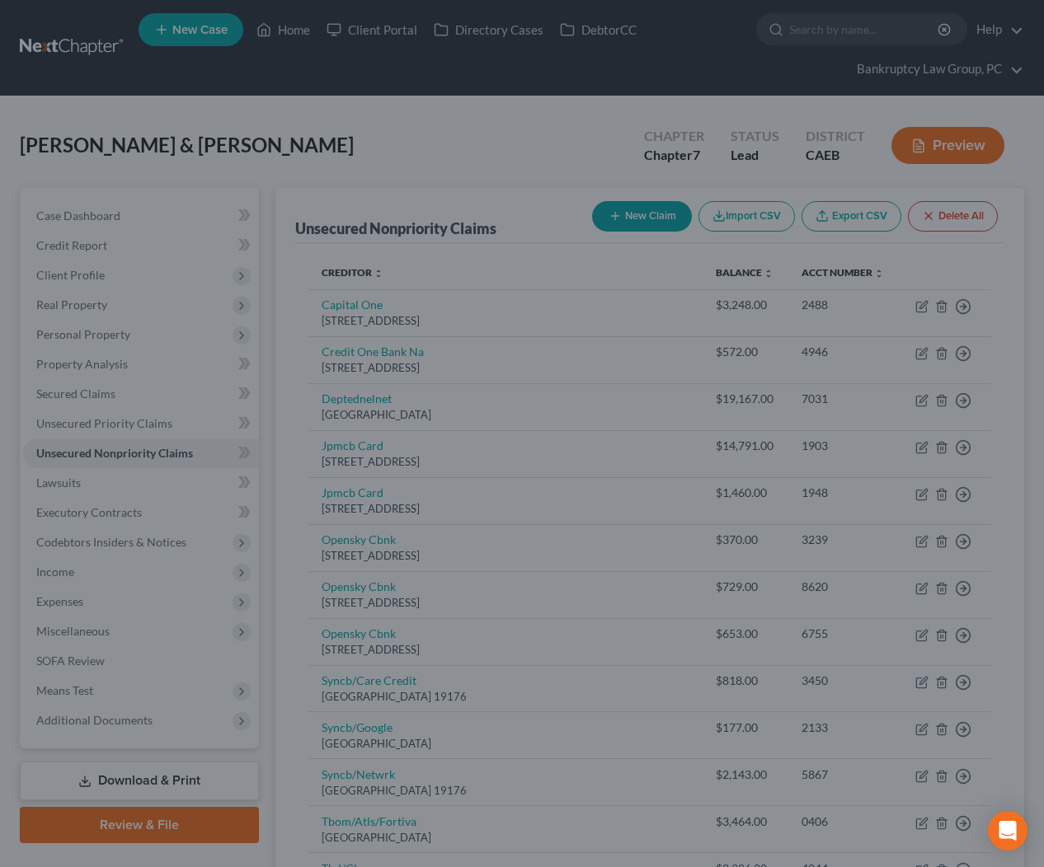
type input "2,178.00"
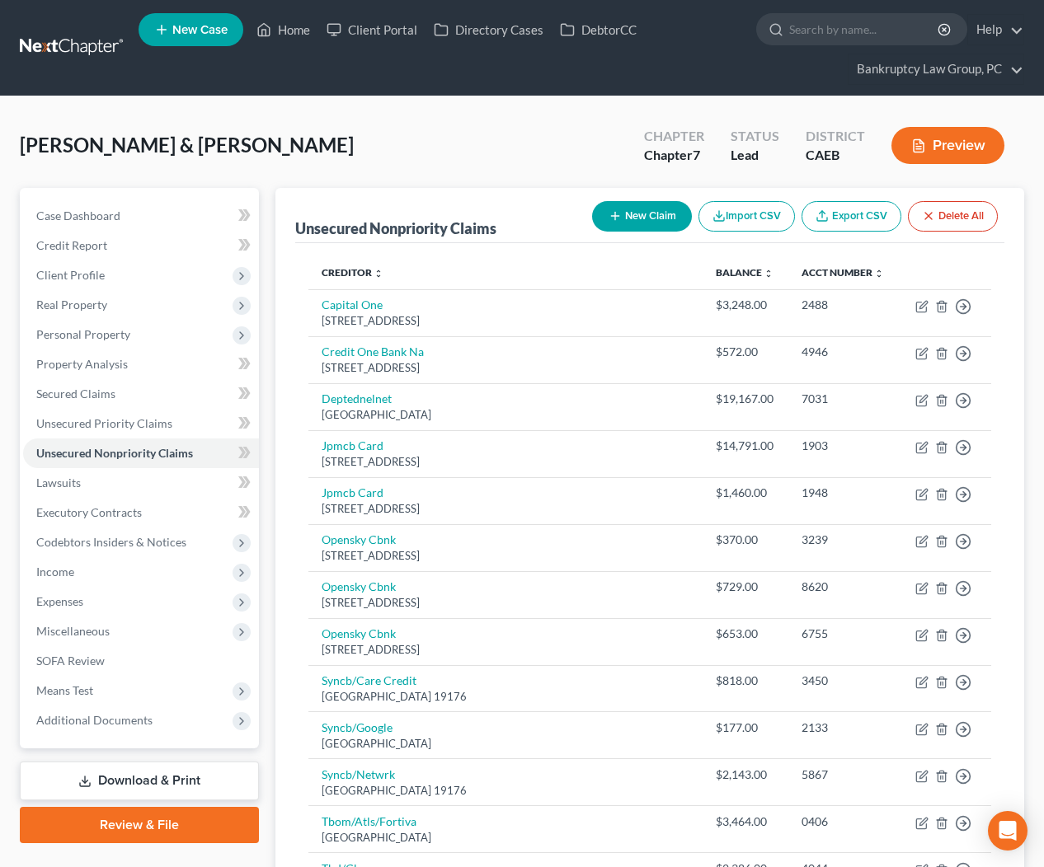
click at [633, 215] on button "New Claim" at bounding box center [642, 216] width 100 height 30
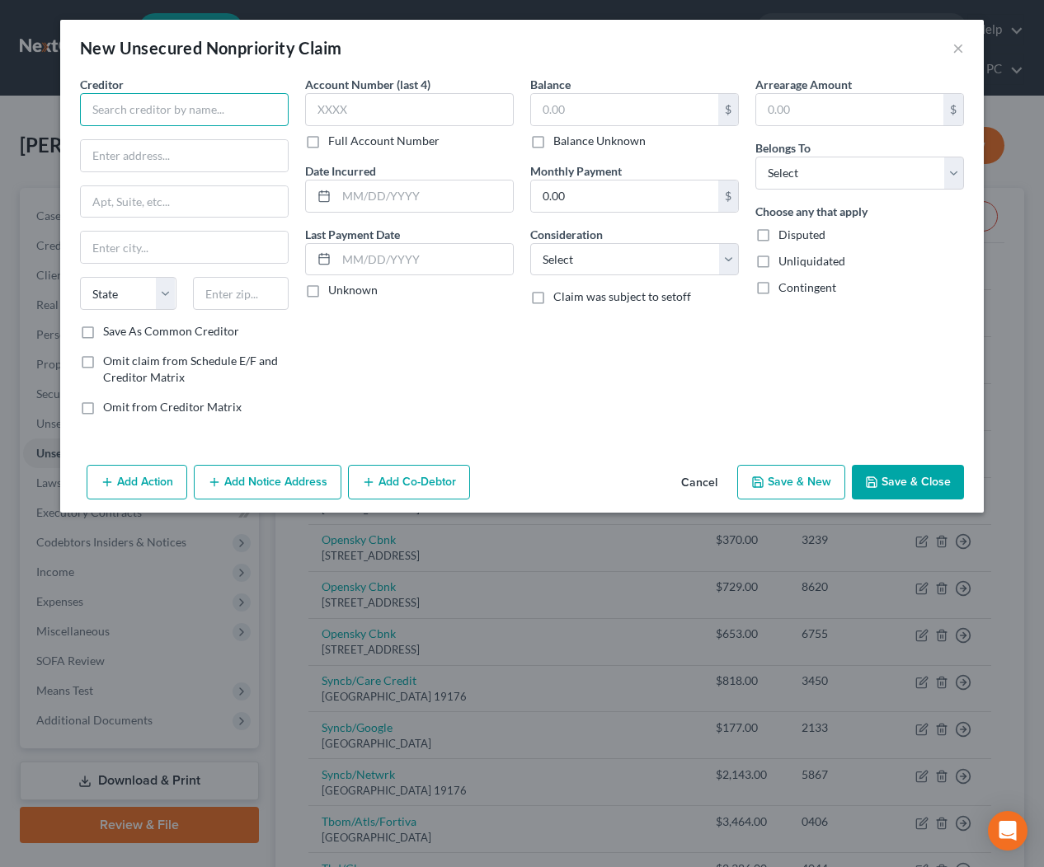
click at [218, 110] on input "text" at bounding box center [184, 109] width 209 height 33
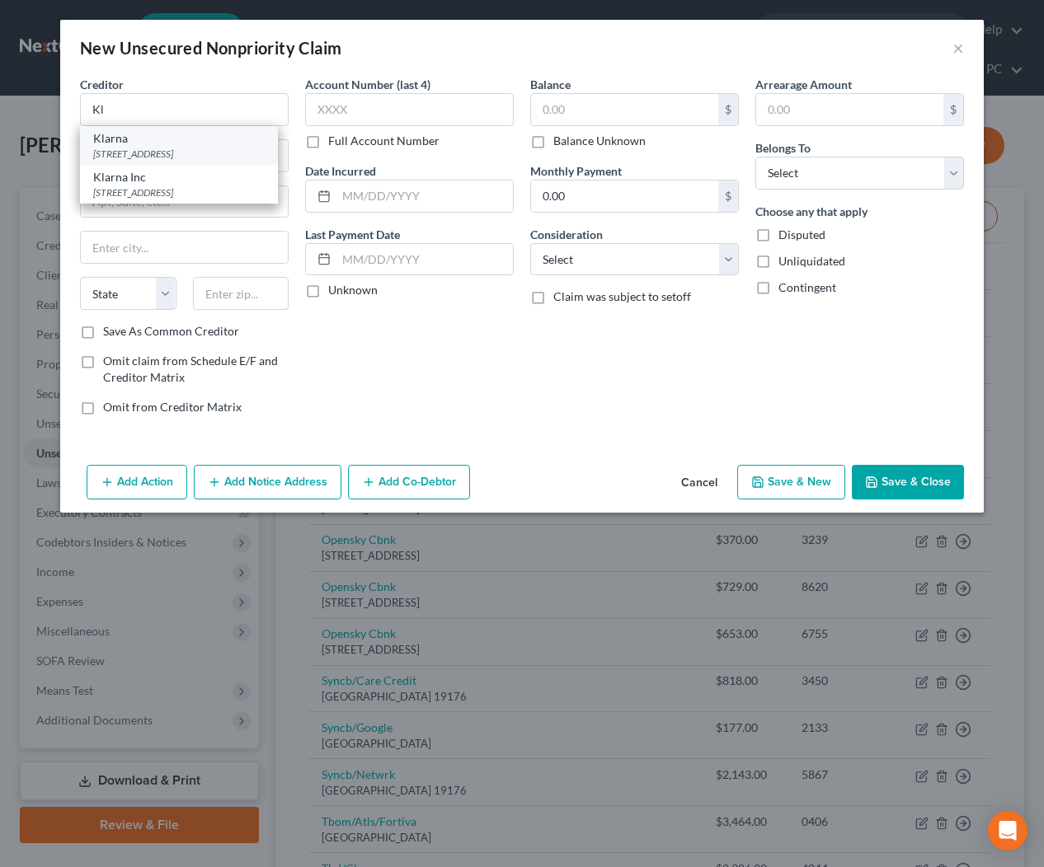
click at [195, 155] on div "[STREET_ADDRESS]" at bounding box center [178, 154] width 171 height 14
type input "Klarna"
type input "400 Concar Dr"
type input "[GEOGRAPHIC_DATA]"
select select "4"
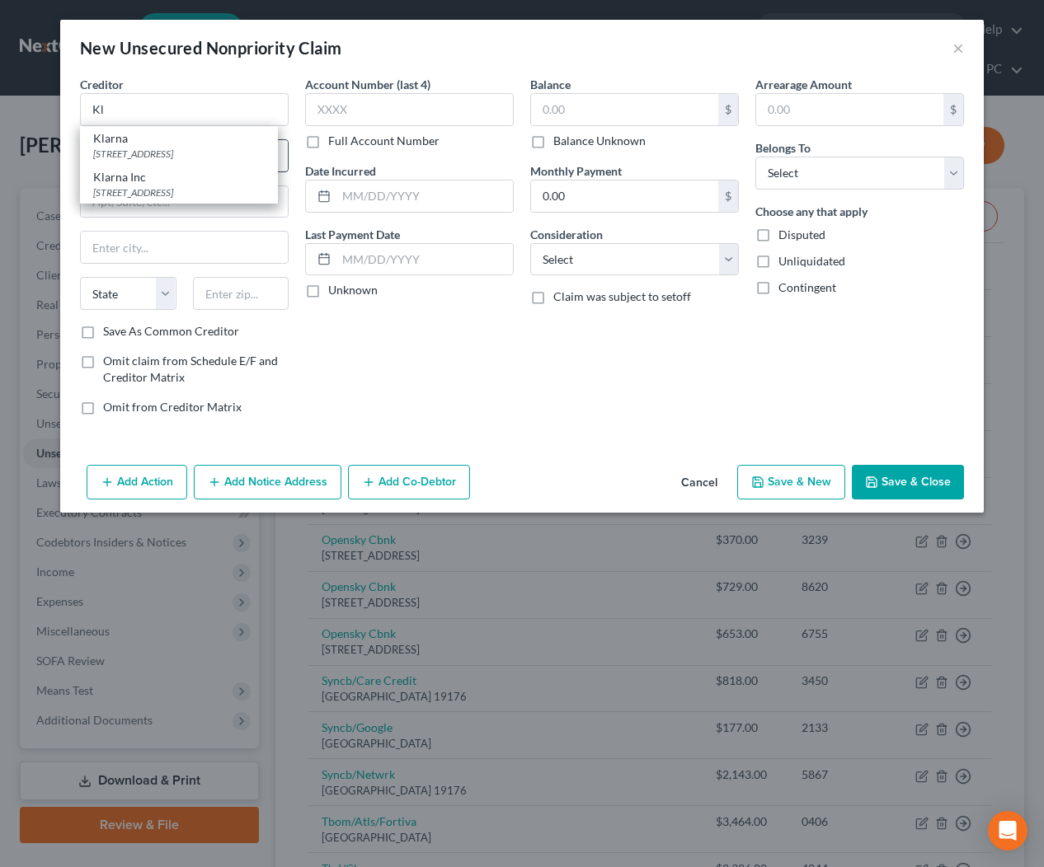
type input "94402"
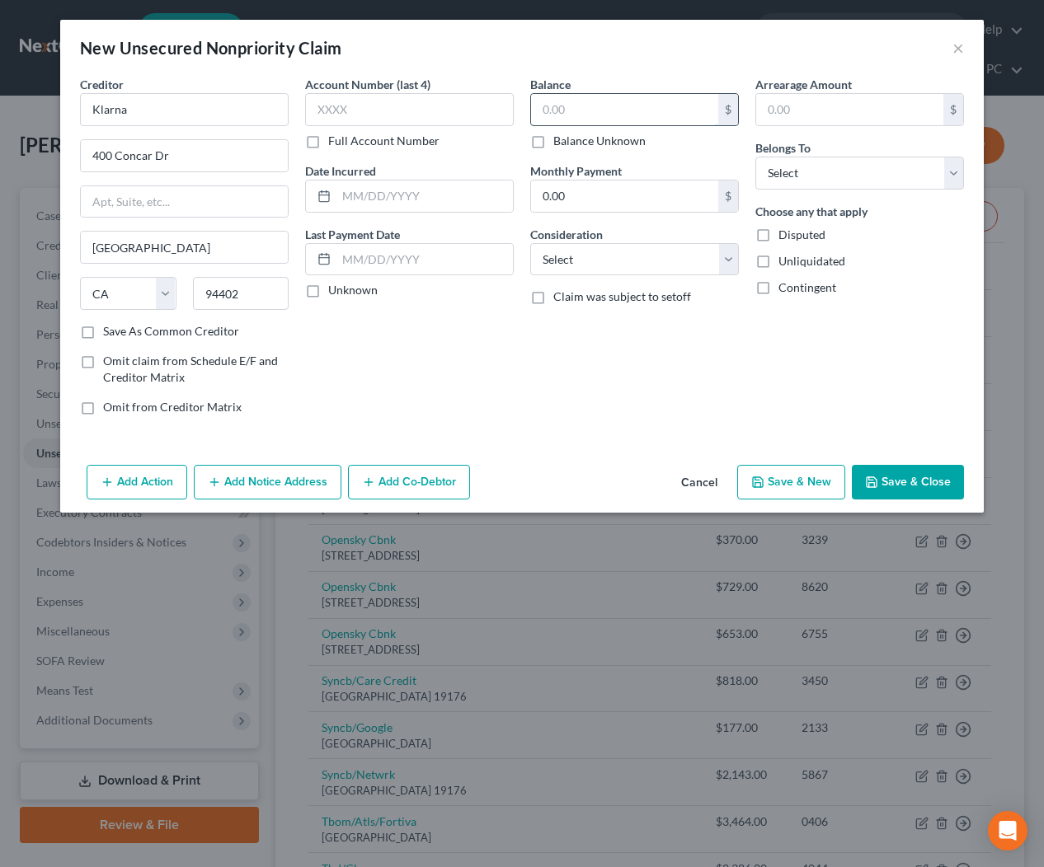
click at [651, 110] on input "text" at bounding box center [624, 109] width 187 height 31
type input "3"
type input "231.71"
click at [812, 163] on select "Select Debtor 1 Only Debtor 2 Only Debtor 1 And Debtor 2 Only At Least One Of T…" at bounding box center [859, 173] width 209 height 33
select select "0"
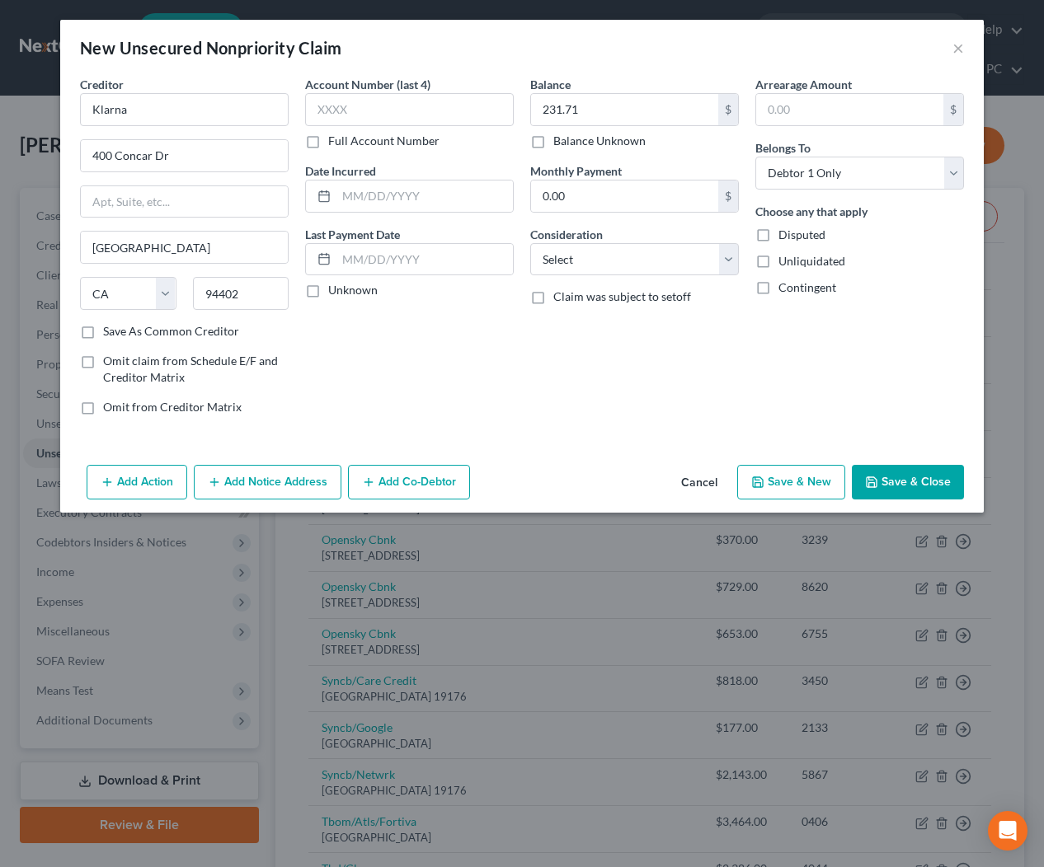
click at [262, 485] on button "Add Notice Address" at bounding box center [268, 482] width 148 height 35
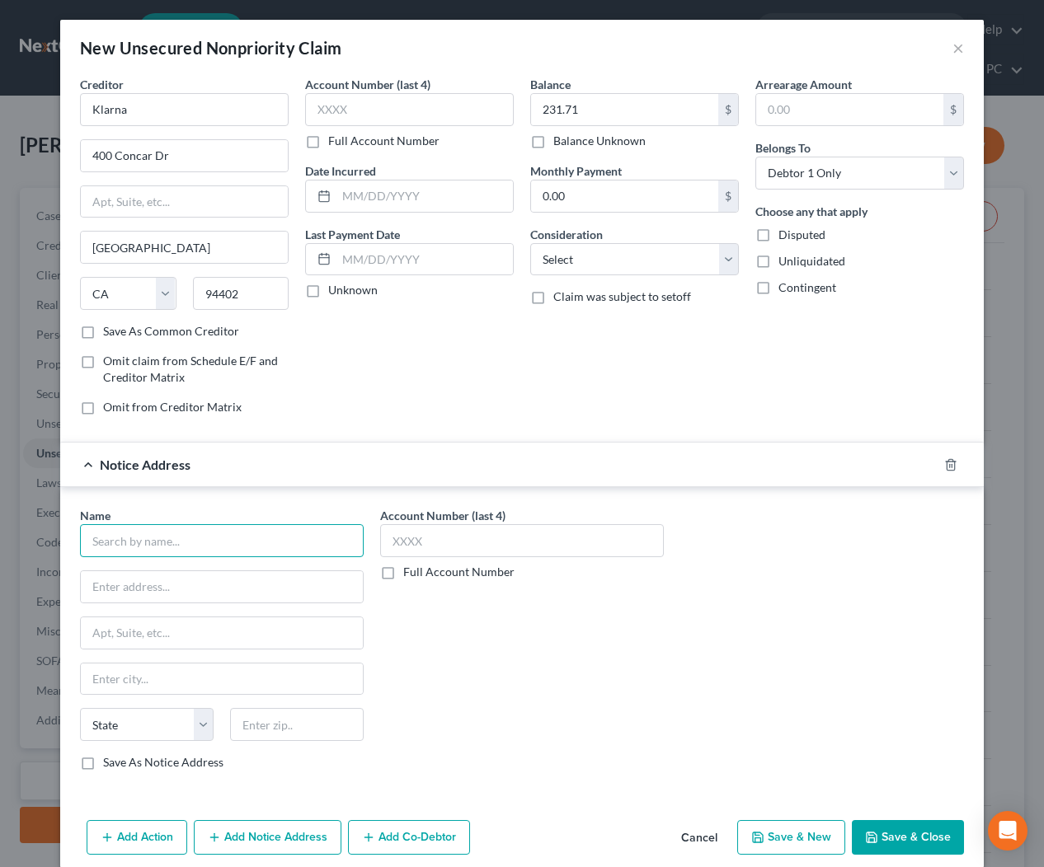
click at [209, 540] on input "text" at bounding box center [222, 540] width 284 height 33
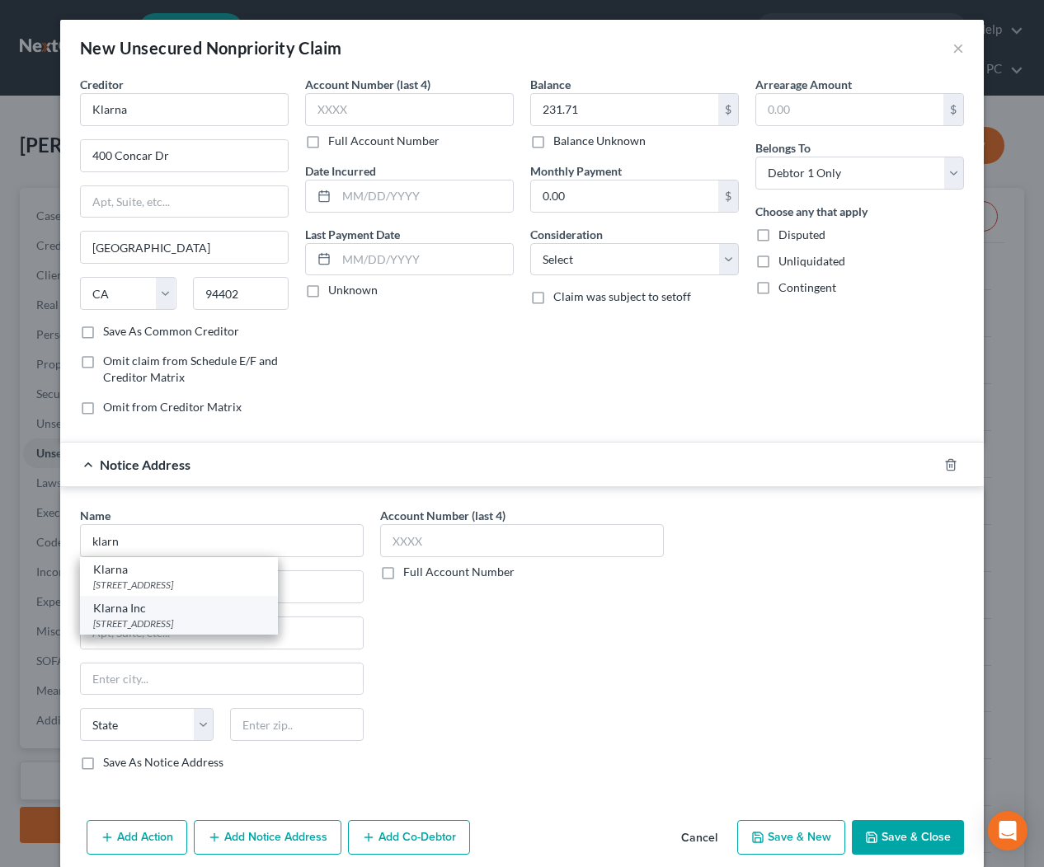
click at [197, 615] on div "Klarna Inc" at bounding box center [178, 608] width 171 height 16
type input "Klarna Inc"
type input "PO Box 8116"
type input "Columbus"
select select "36"
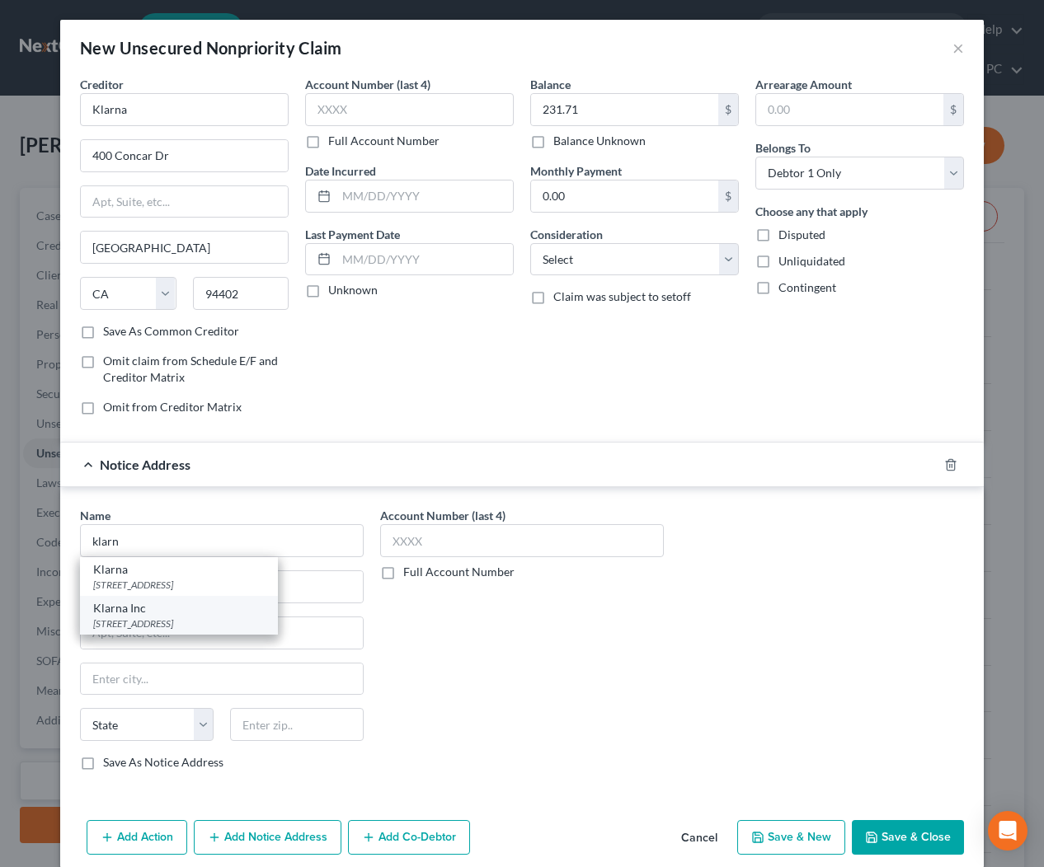
type input "43201"
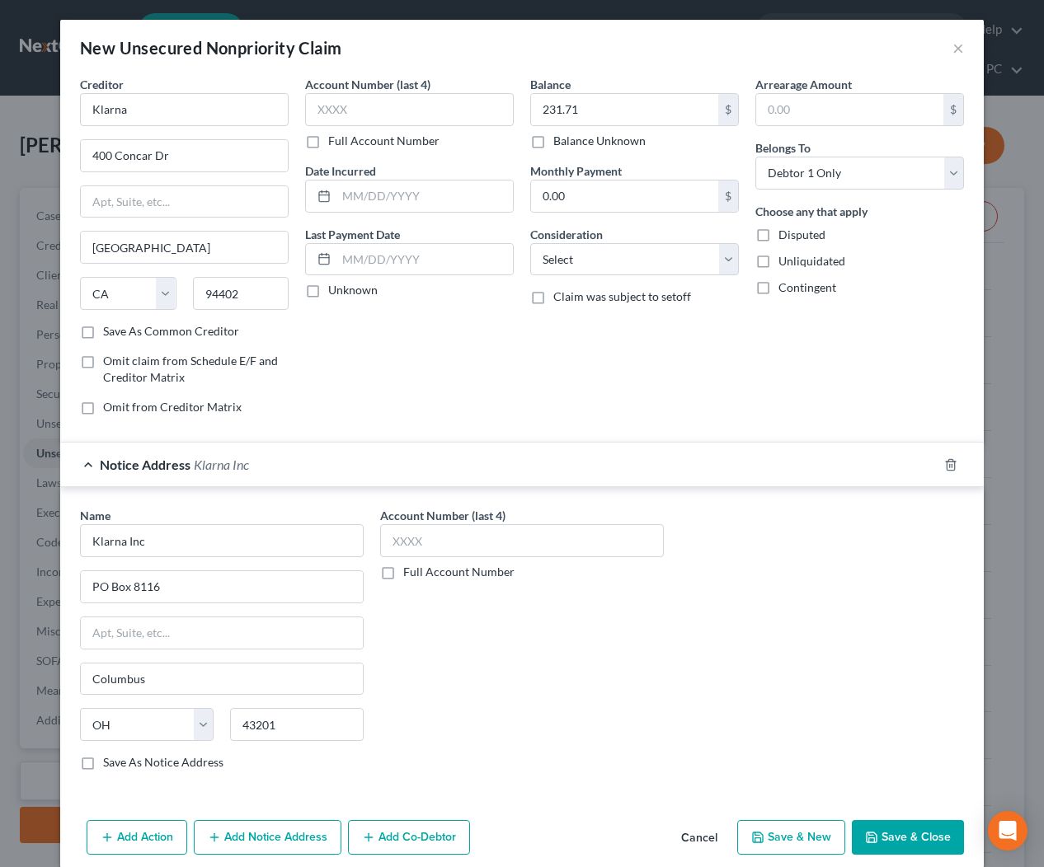
click at [910, 832] on button "Save & Close" at bounding box center [907, 837] width 112 height 35
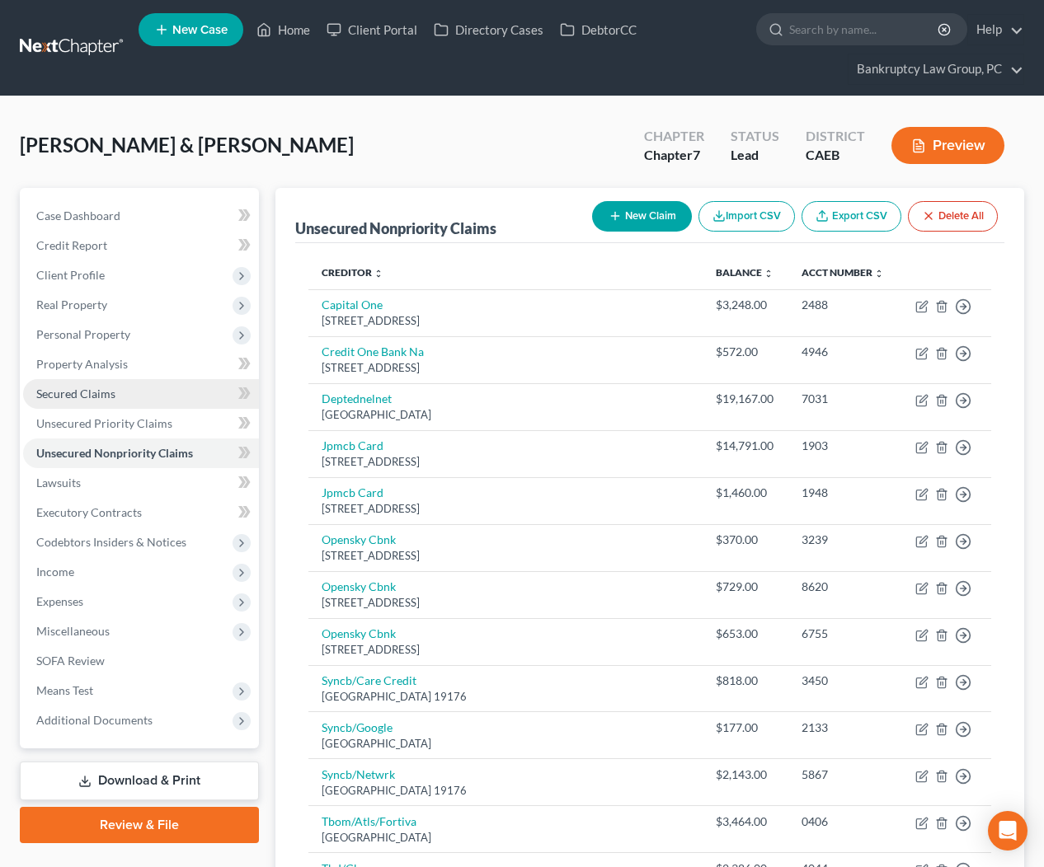
click at [83, 382] on link "Secured Claims" at bounding box center [141, 394] width 236 height 30
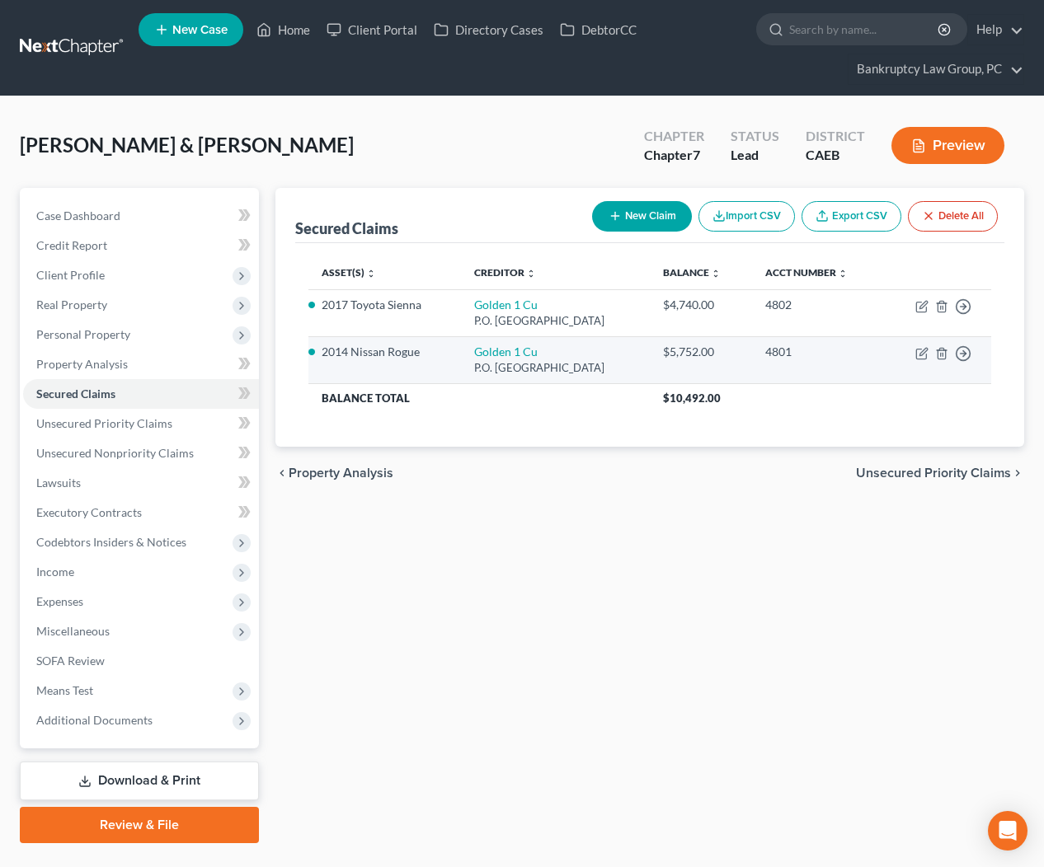
scroll to position [26, 0]
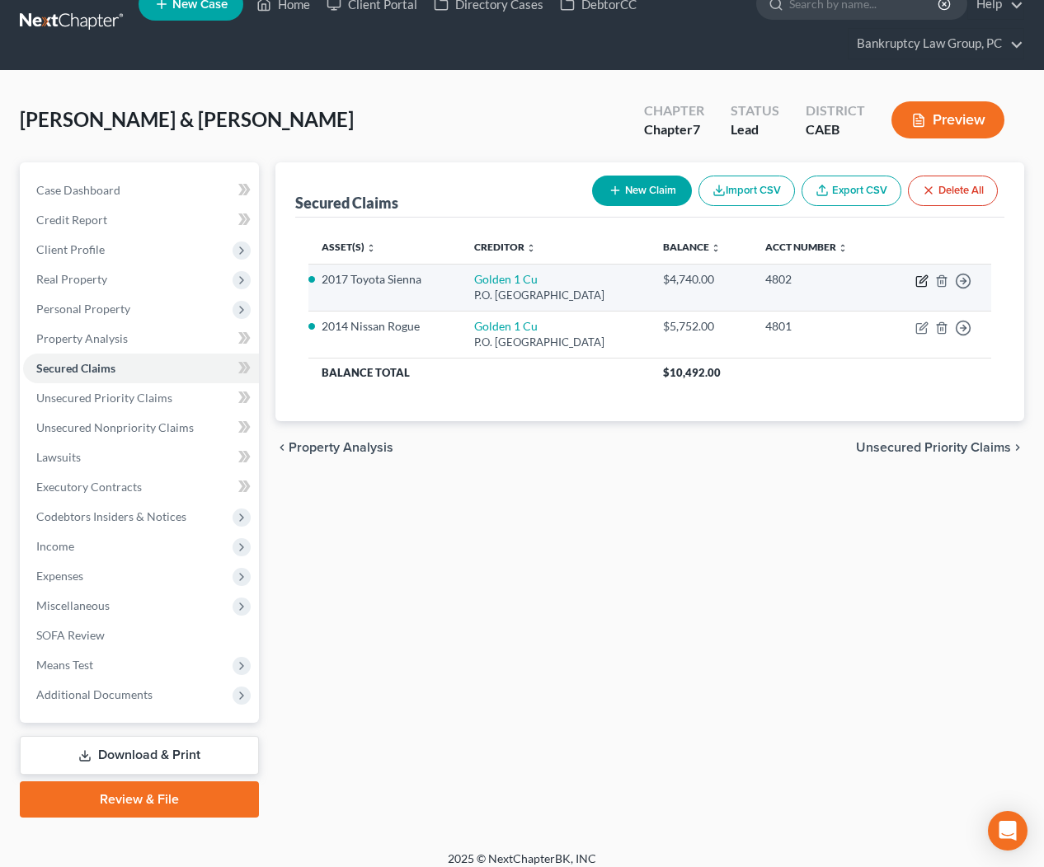
click at [919, 281] on icon "button" at bounding box center [922, 278] width 7 height 7
select select "4"
select select "0"
select select "2"
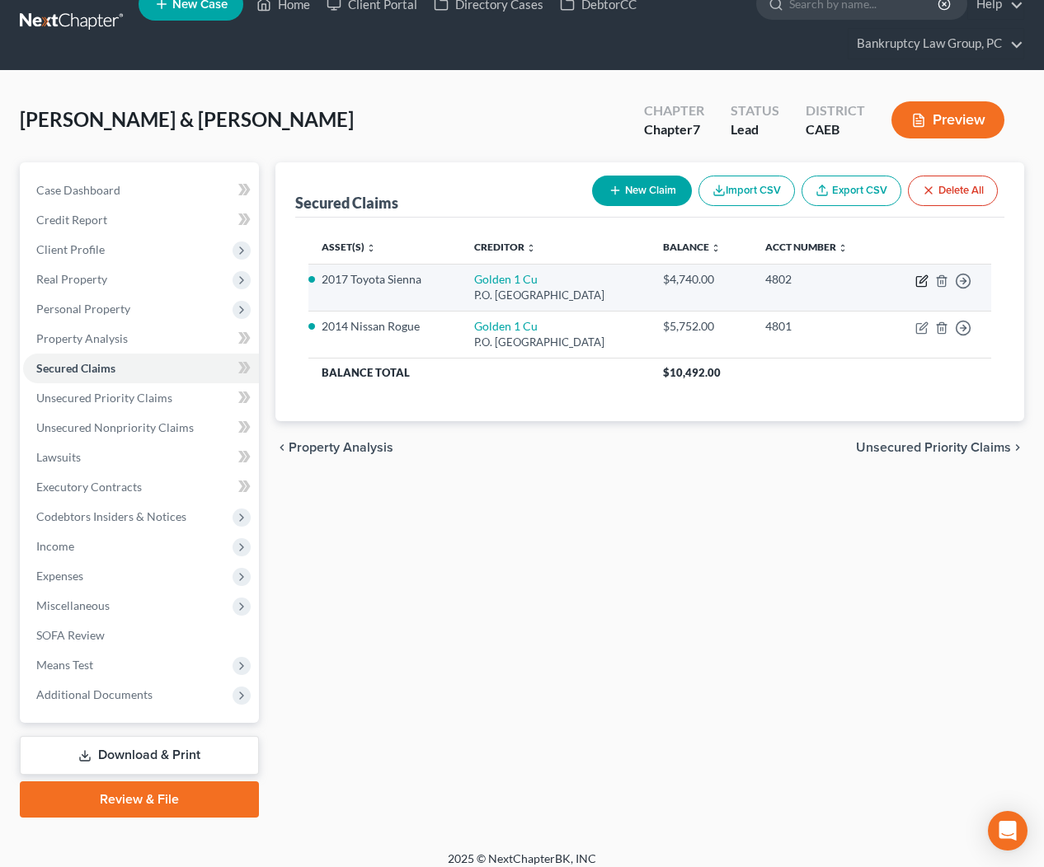
select select "0"
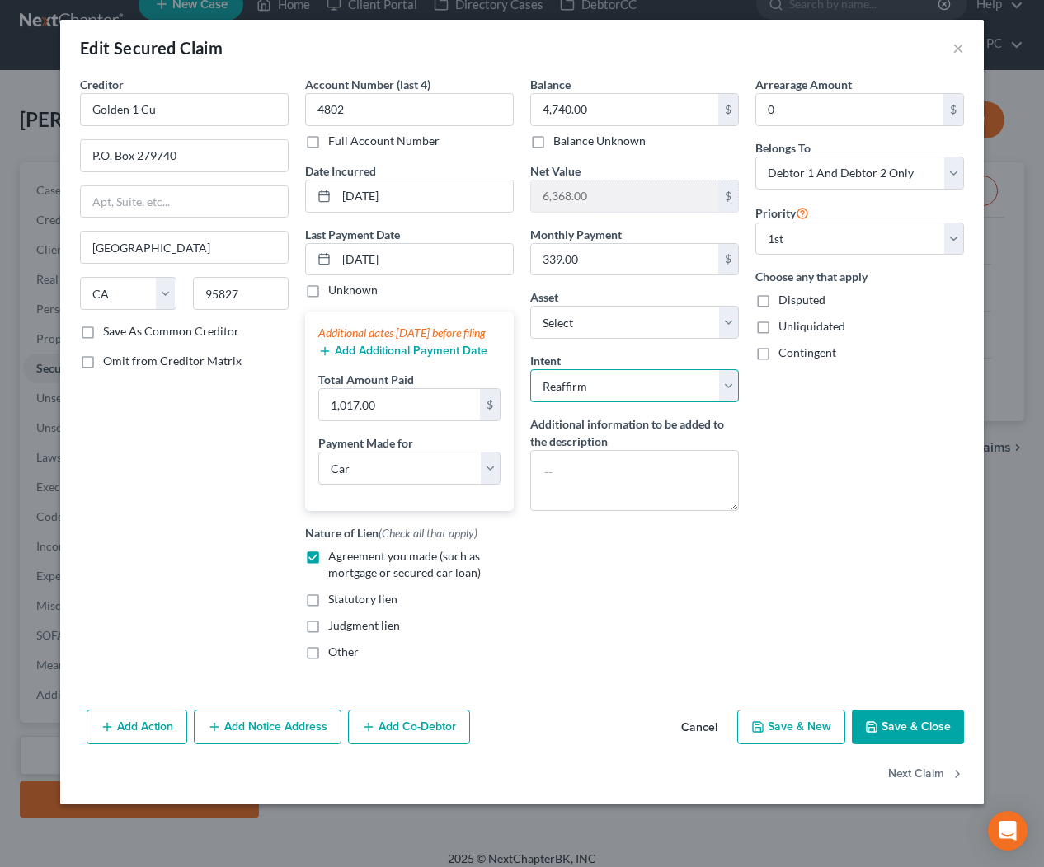
click at [559, 395] on select "Select Surrender Redeem Reaffirm Avoid Other" at bounding box center [634, 385] width 209 height 33
select select "4"
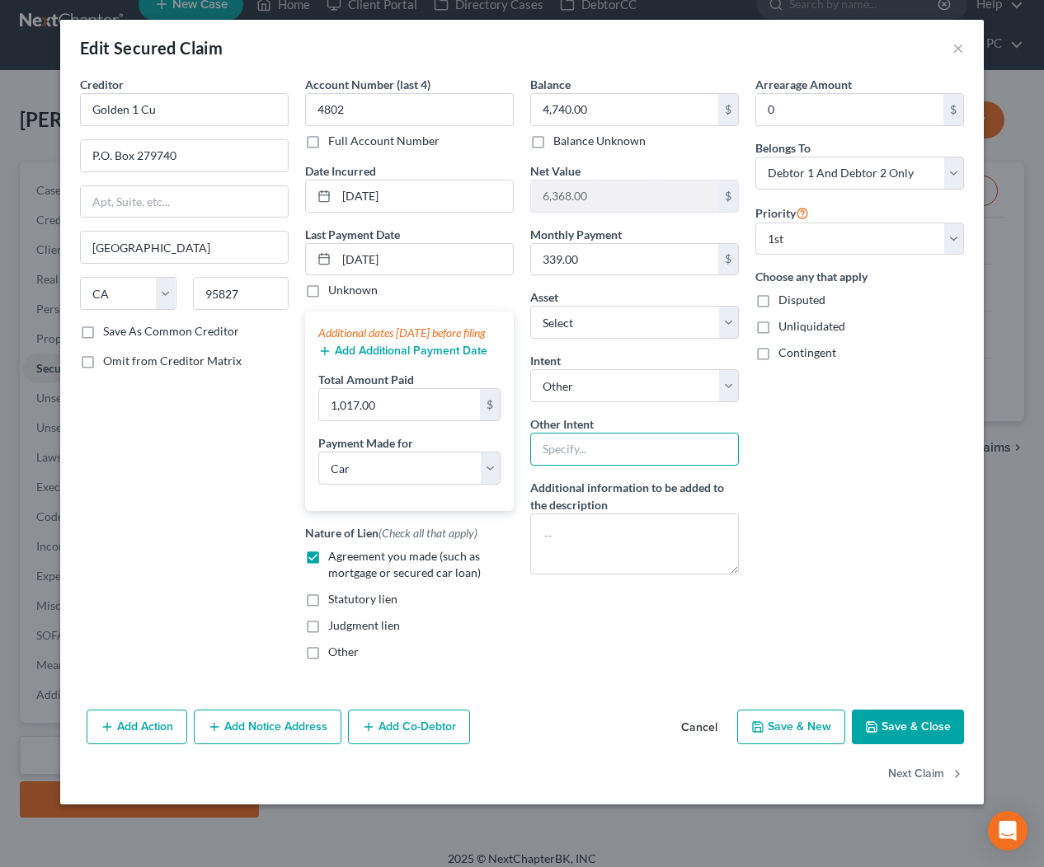
click at [585, 445] on input "text" at bounding box center [634, 449] width 209 height 33
type input "Totalled - to be paid off with insurance"
click at [909, 744] on button "Save & Close" at bounding box center [907, 727] width 112 height 35
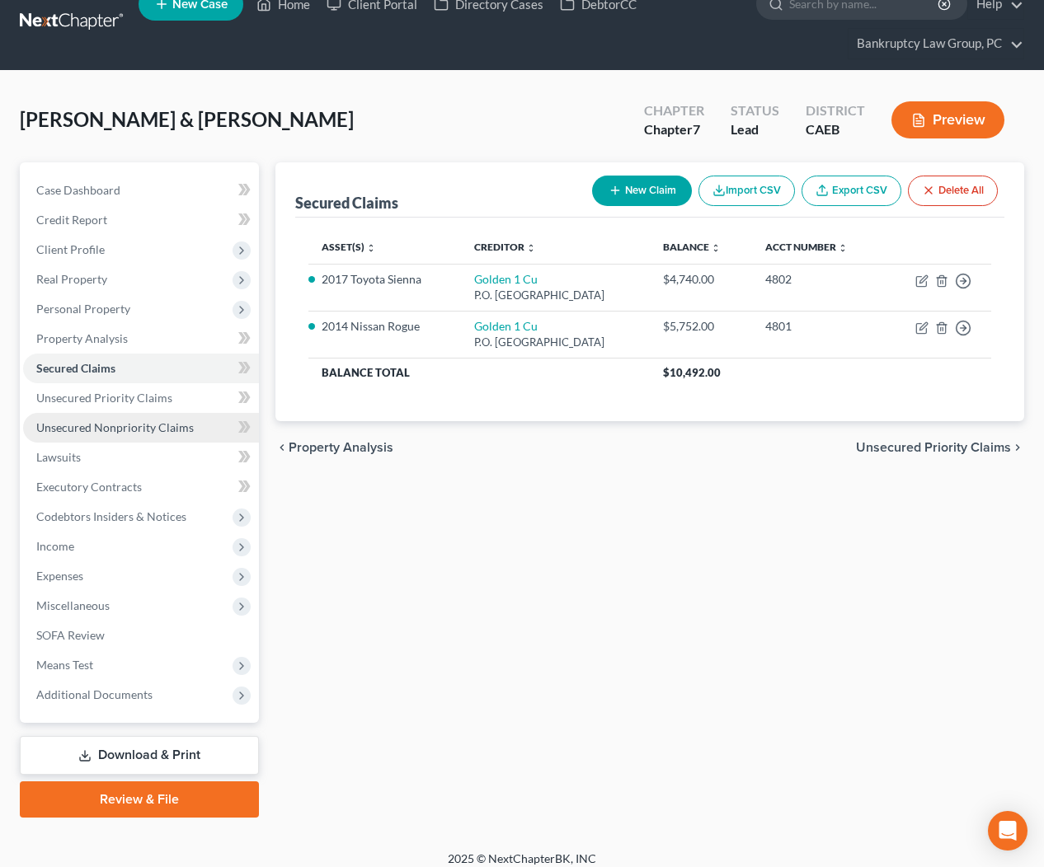
click at [129, 432] on span "Unsecured Nonpriority Claims" at bounding box center [114, 427] width 157 height 14
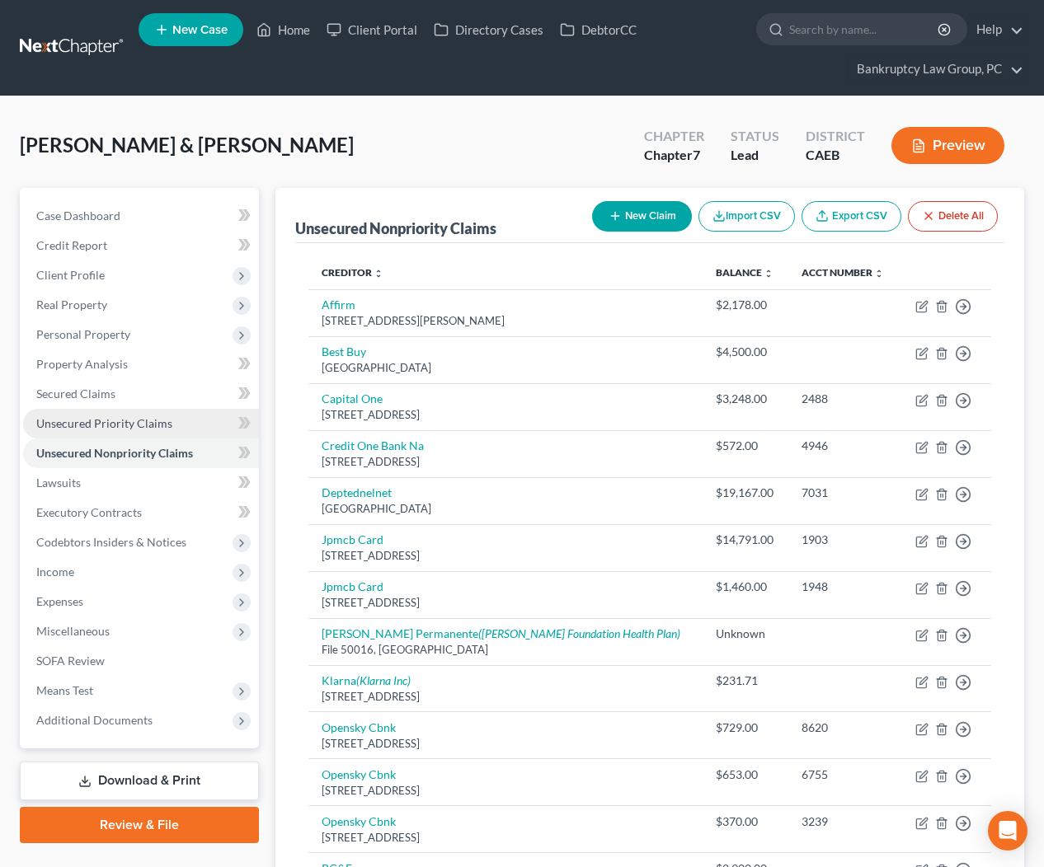
click at [129, 416] on span "Unsecured Priority Claims" at bounding box center [104, 423] width 136 height 14
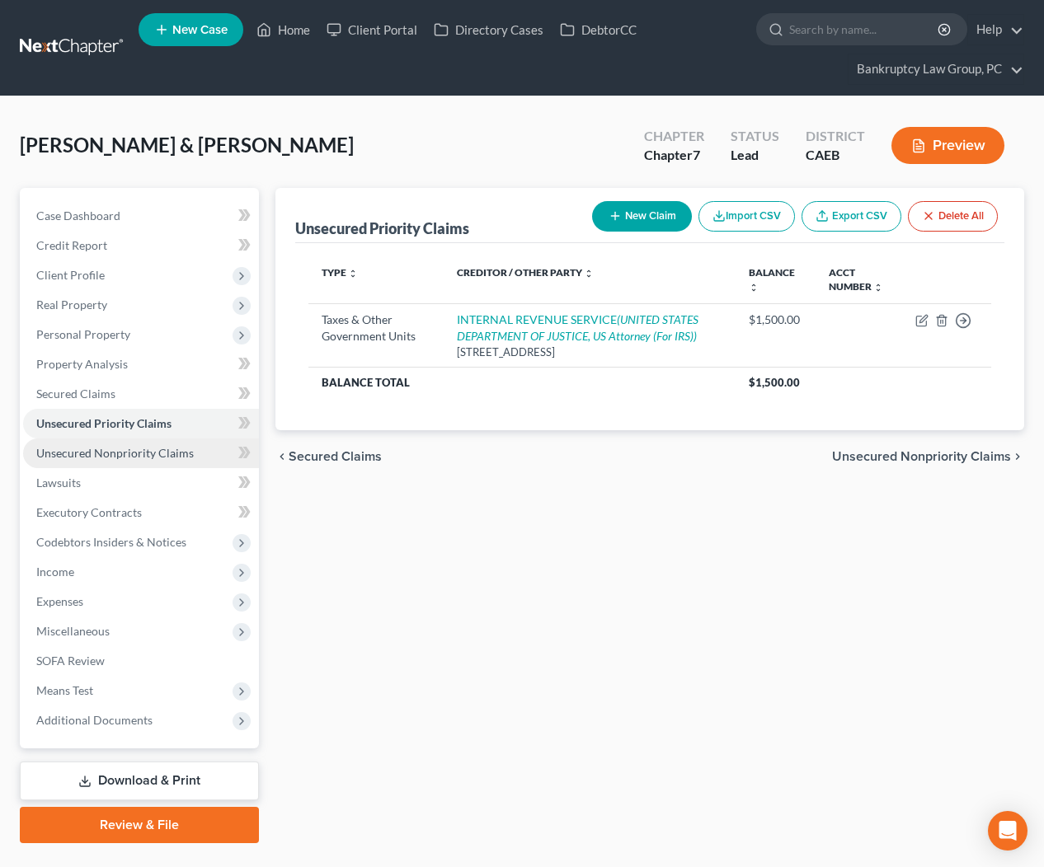
click at [115, 461] on link "Unsecured Nonpriority Claims" at bounding box center [141, 454] width 236 height 30
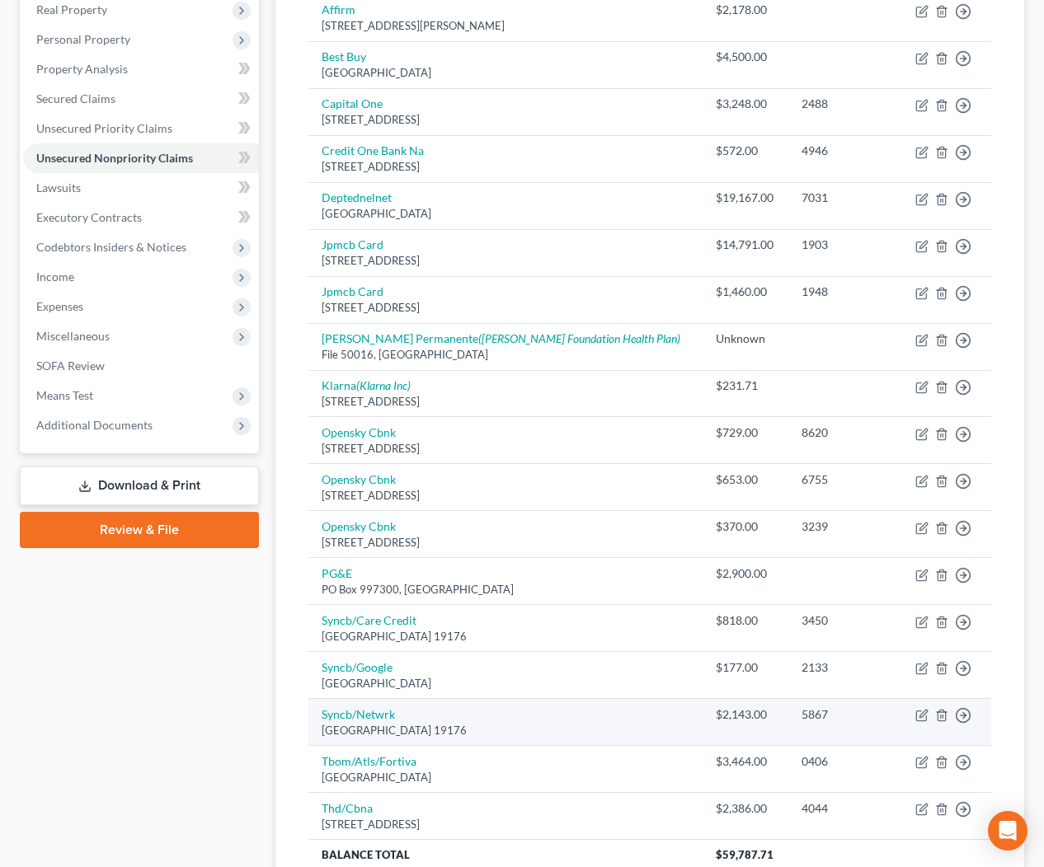
scroll to position [445, 0]
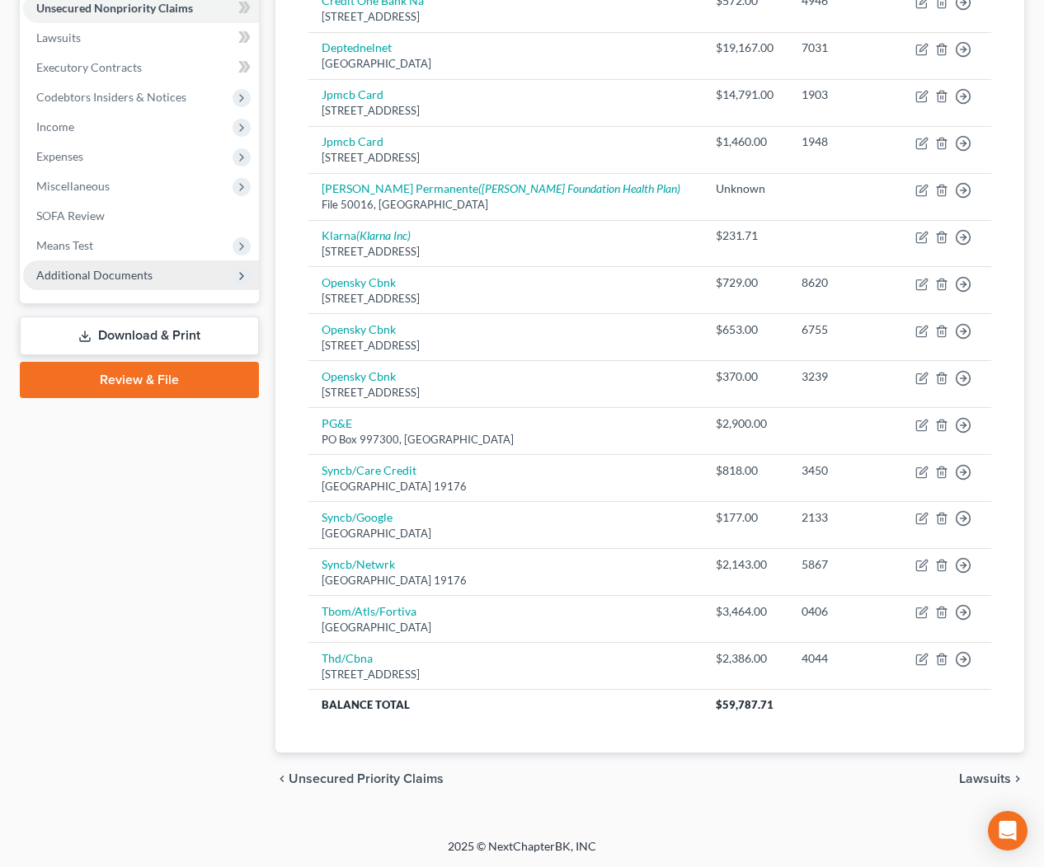
click at [115, 276] on span "Additional Documents" at bounding box center [94, 275] width 116 height 14
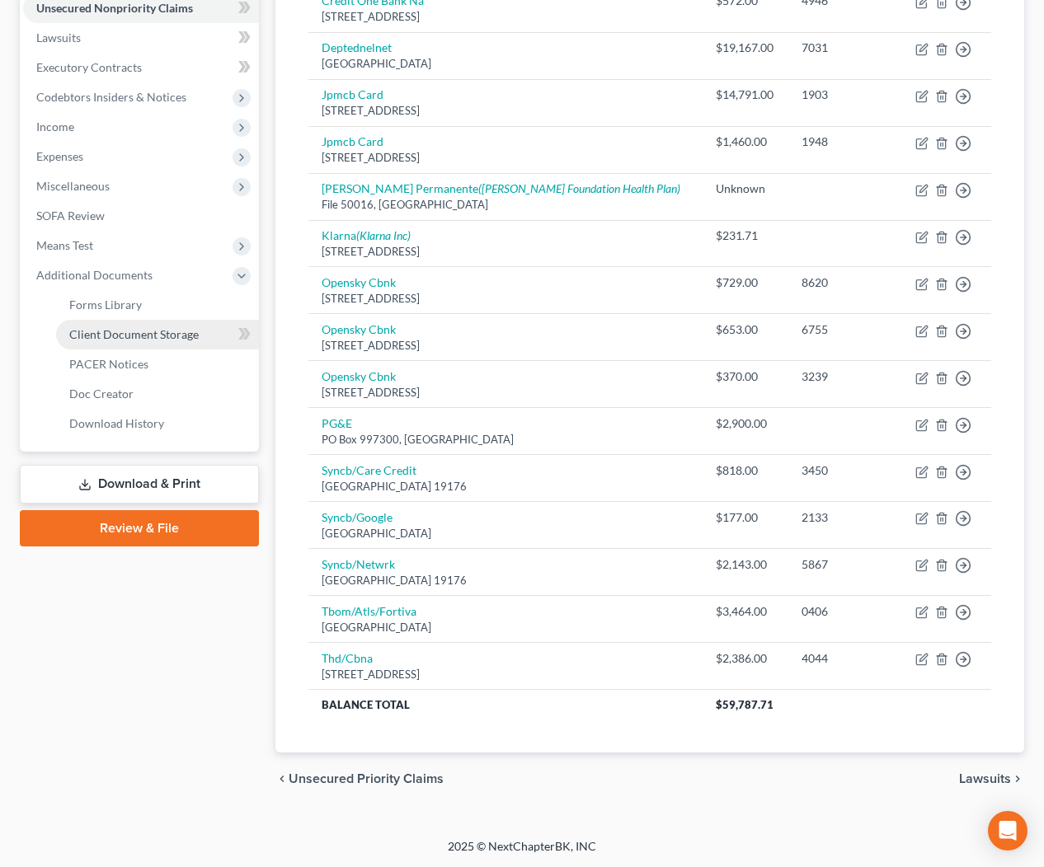
click at [160, 327] on span "Client Document Storage" at bounding box center [133, 334] width 129 height 14
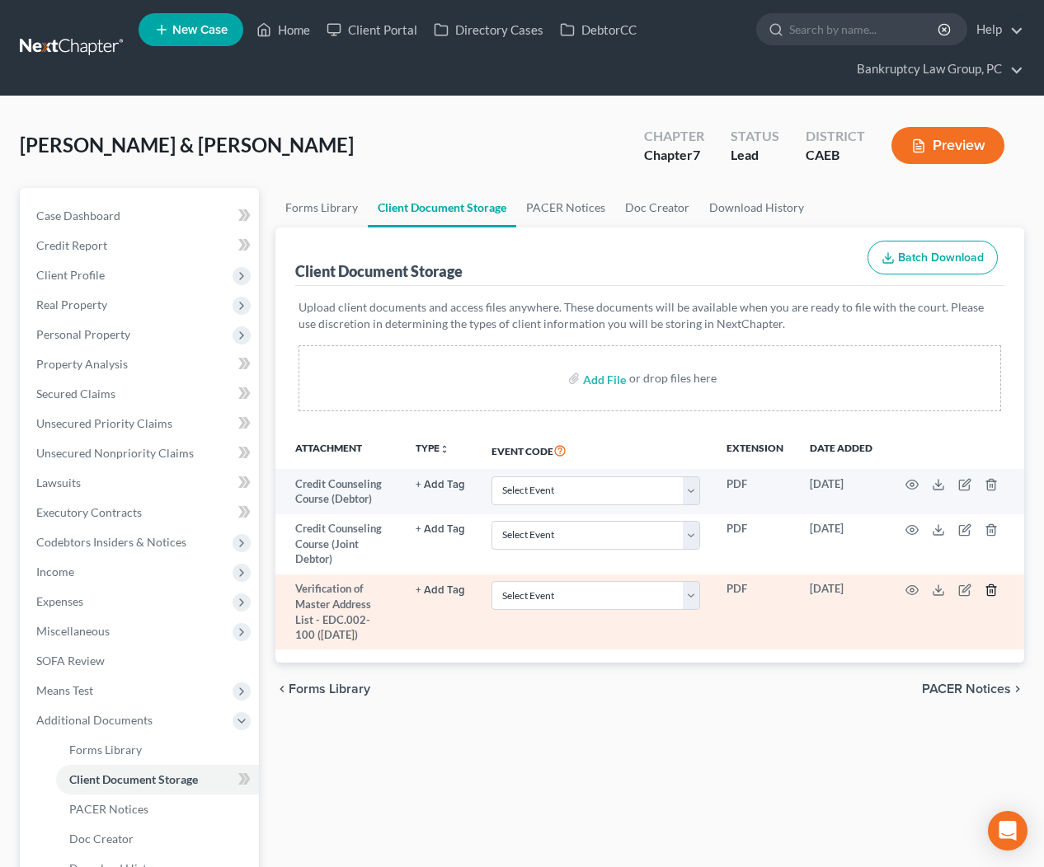
click at [990, 591] on icon "button" at bounding box center [990, 590] width 13 height 13
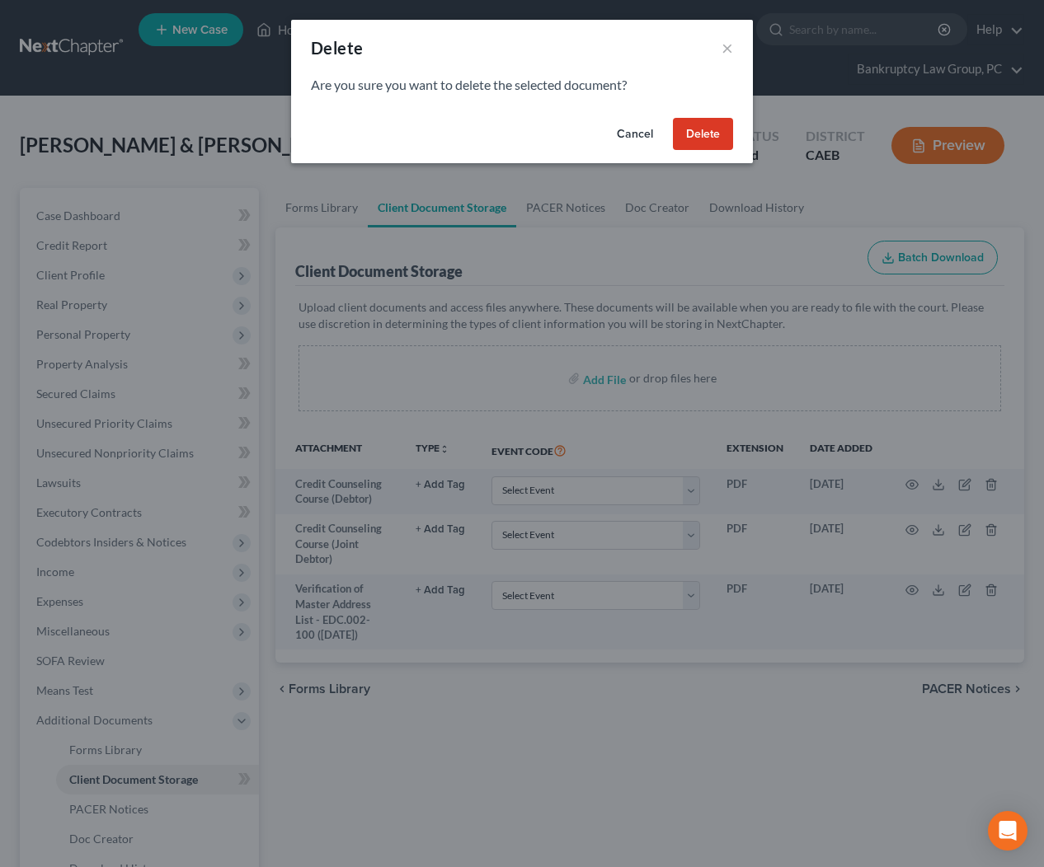
click at [701, 133] on button "Delete" at bounding box center [703, 134] width 60 height 33
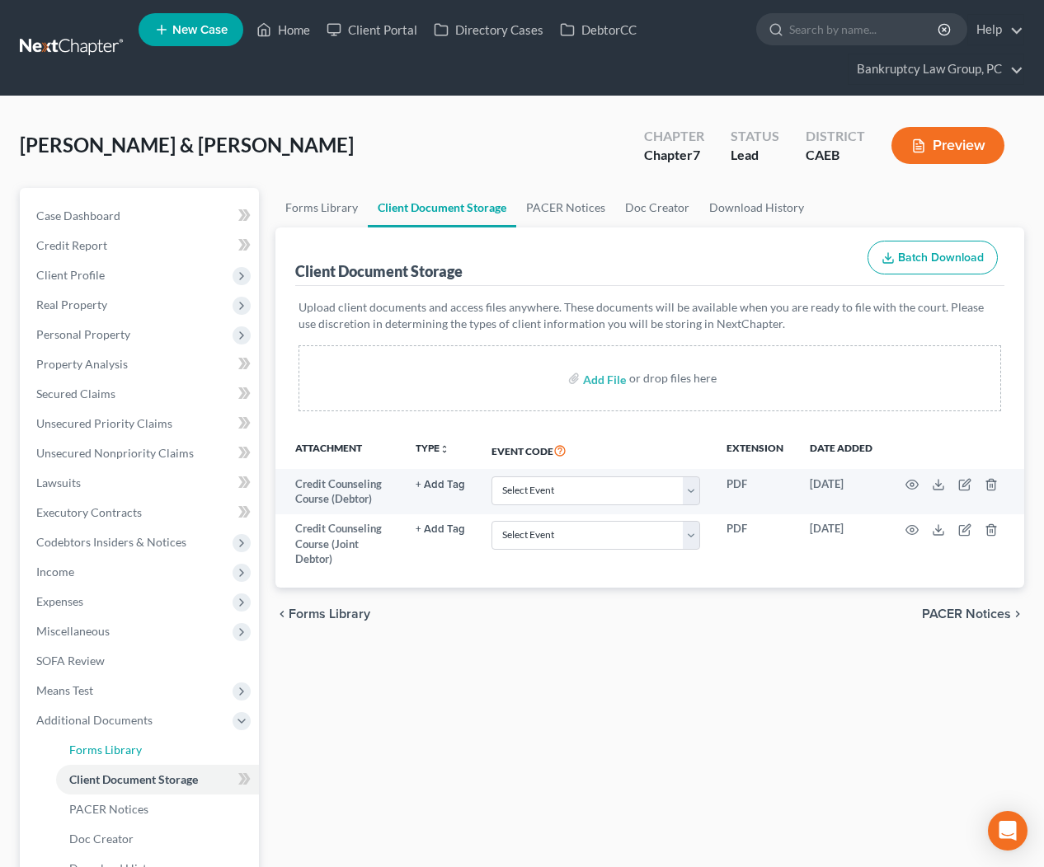
drag, startPoint x: 137, startPoint y: 751, endPoint x: 270, endPoint y: 714, distance: 137.8
click at [137, 751] on span "Forms Library" at bounding box center [105, 750] width 73 height 14
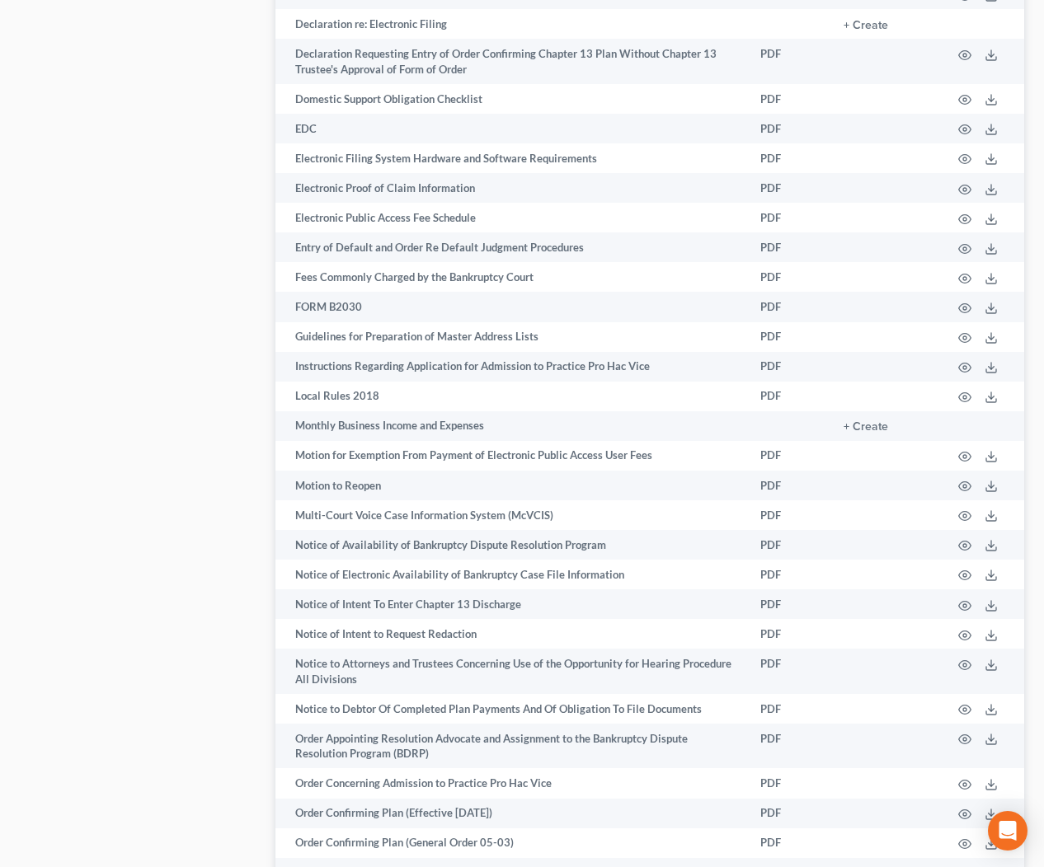
scroll to position [2491, 0]
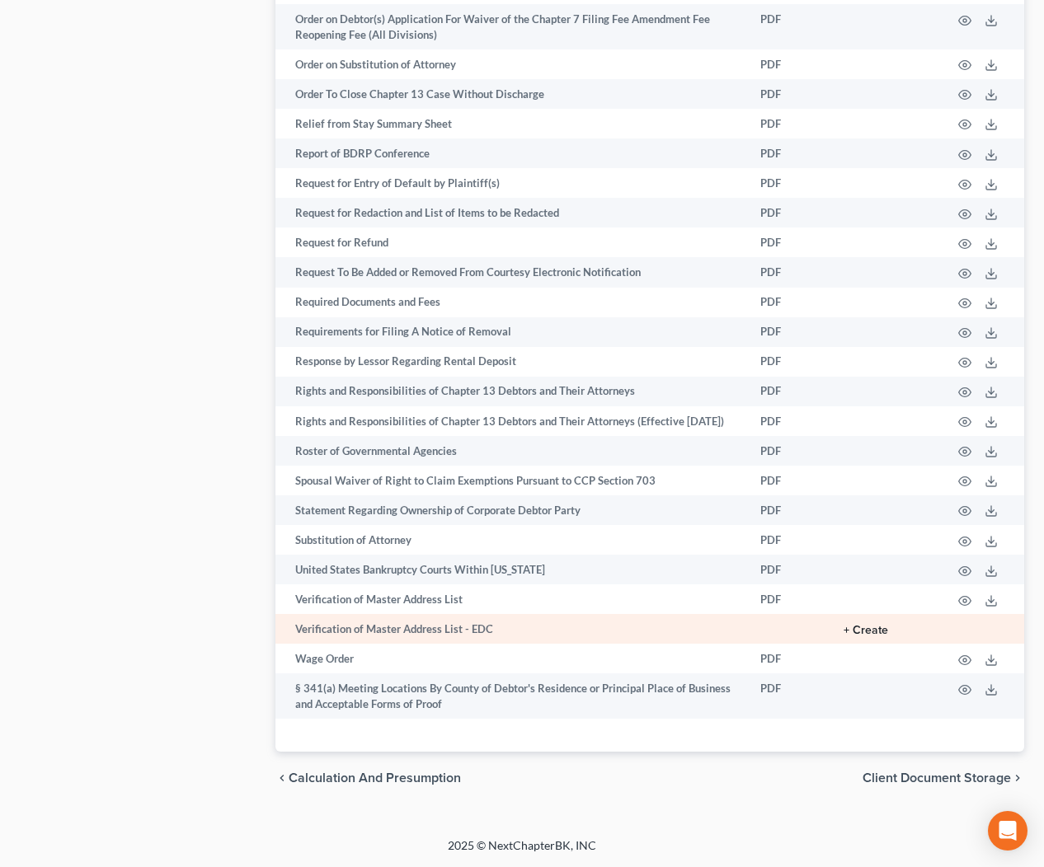
click at [870, 628] on button "+ Create" at bounding box center [865, 631] width 45 height 12
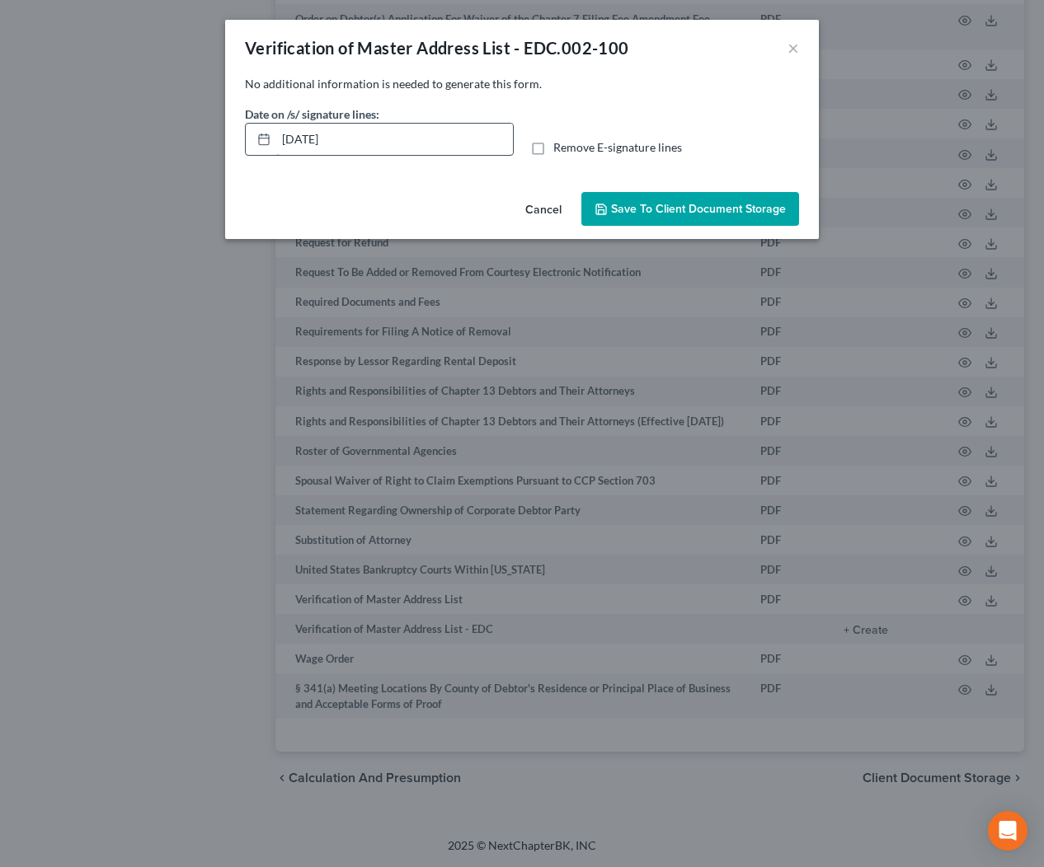
drag, startPoint x: 538, startPoint y: 147, endPoint x: 469, endPoint y: 146, distance: 69.2
click at [553, 147] on label "Remove E-signature lines" at bounding box center [617, 147] width 129 height 16
click at [560, 147] on input "Remove E-signature lines" at bounding box center [565, 144] width 11 height 11
checkbox input "true"
click at [637, 204] on span "Save to Client Document Storage" at bounding box center [698, 209] width 175 height 14
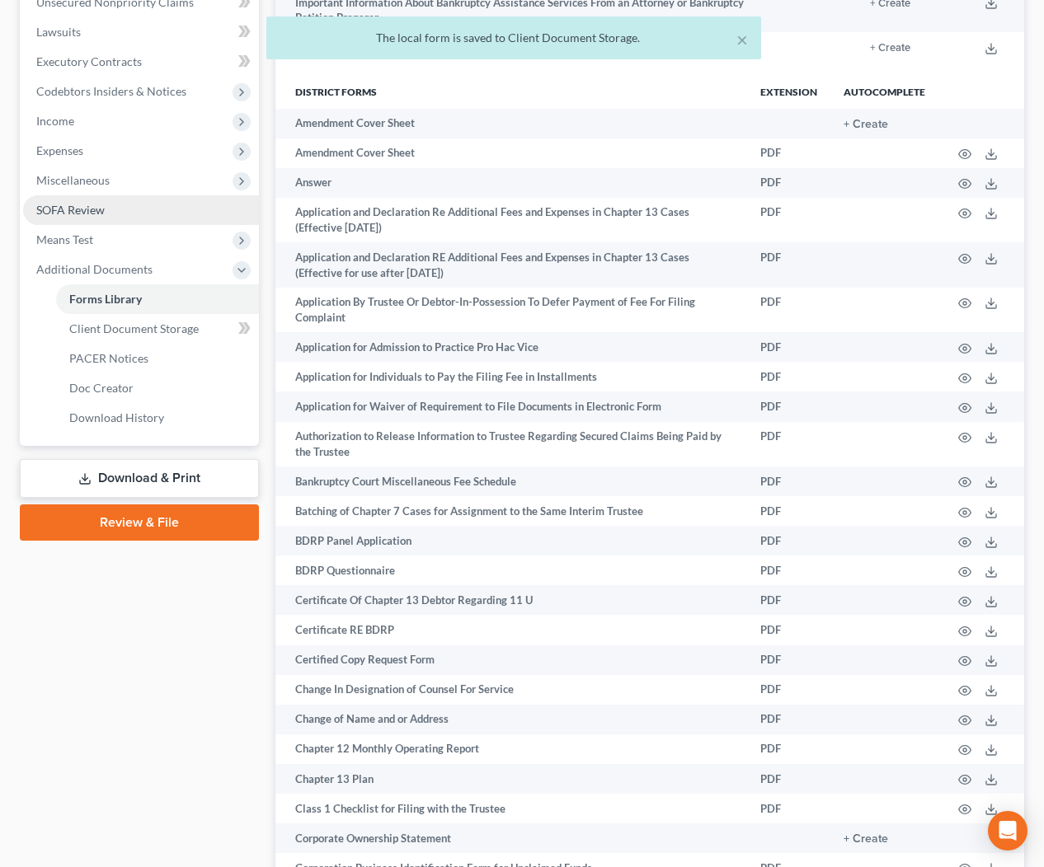
scroll to position [392, 0]
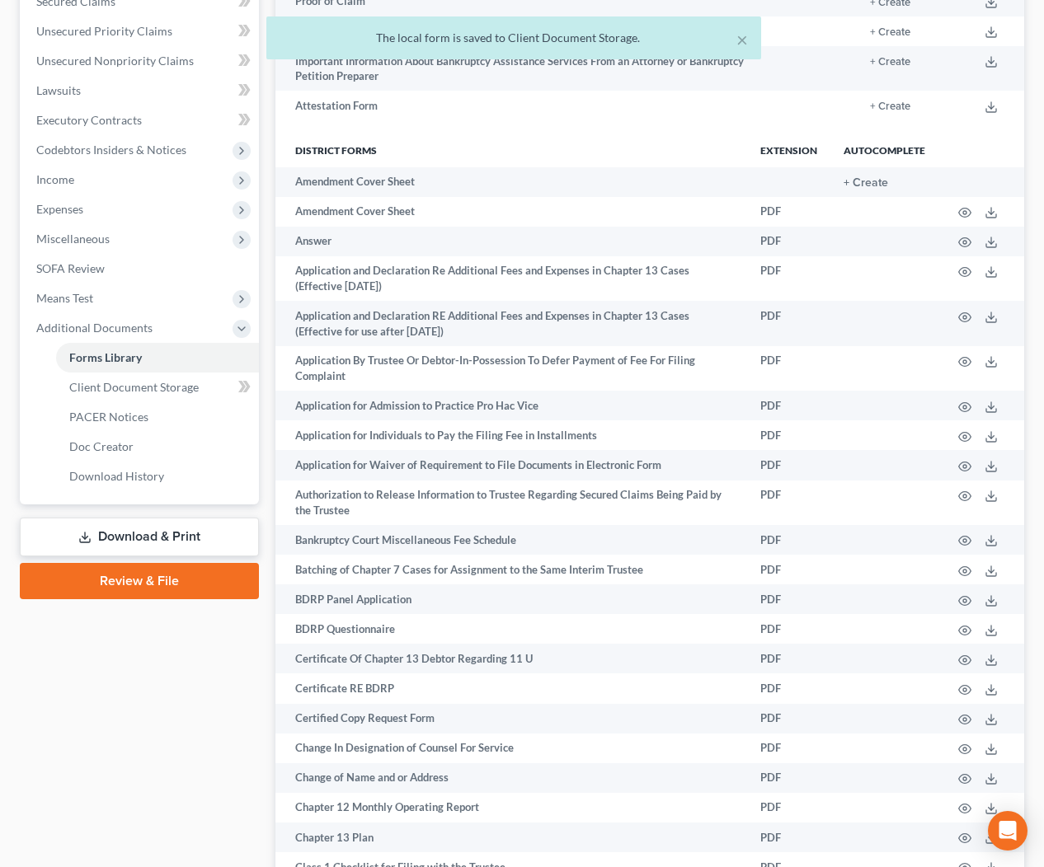
drag, startPoint x: 200, startPoint y: 538, endPoint x: 213, endPoint y: 531, distance: 15.1
click at [201, 537] on link "Download & Print" at bounding box center [139, 537] width 239 height 39
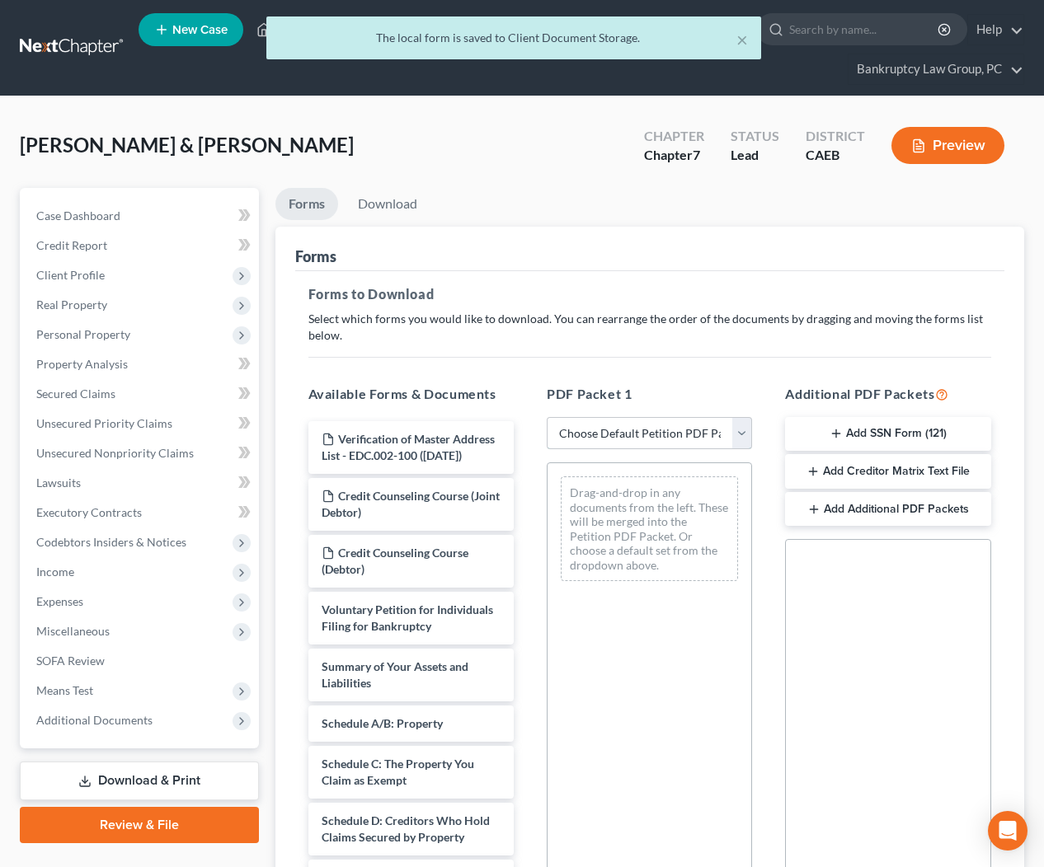
click at [654, 440] on select "Choose Default Petition PDF Packet Complete Bankruptcy Petition (all forms and …" at bounding box center [648, 433] width 205 height 33
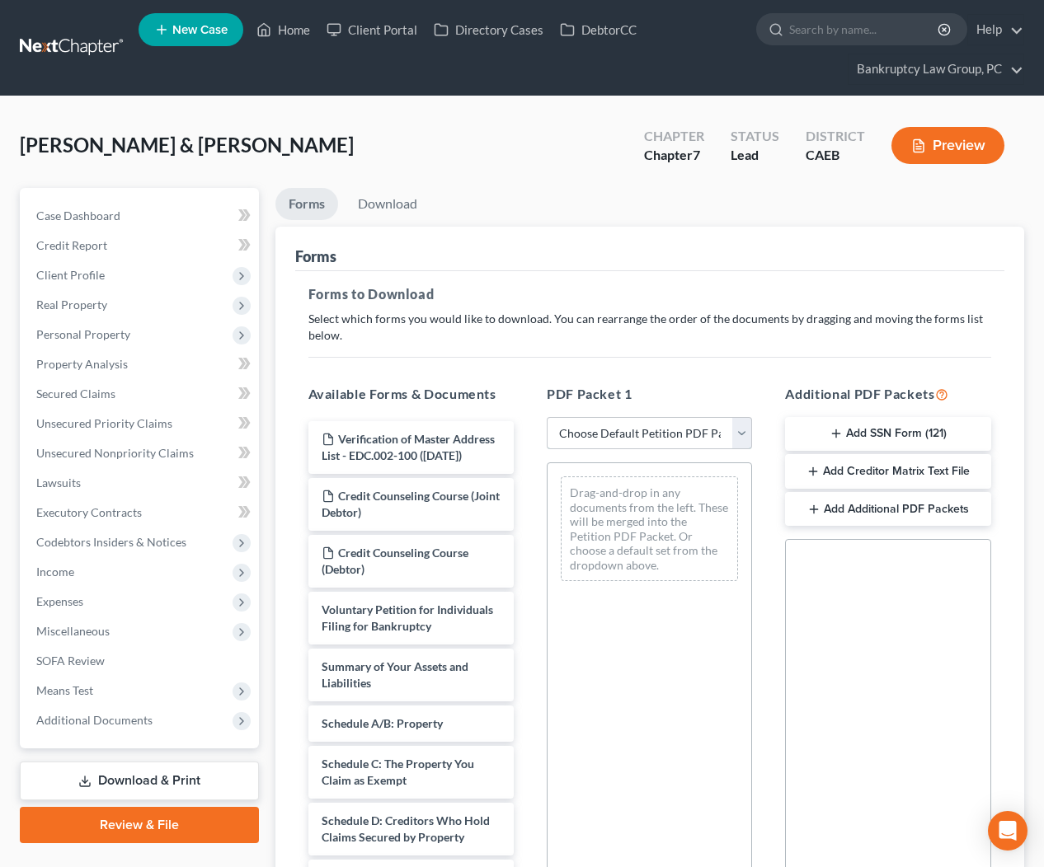
select select "0"
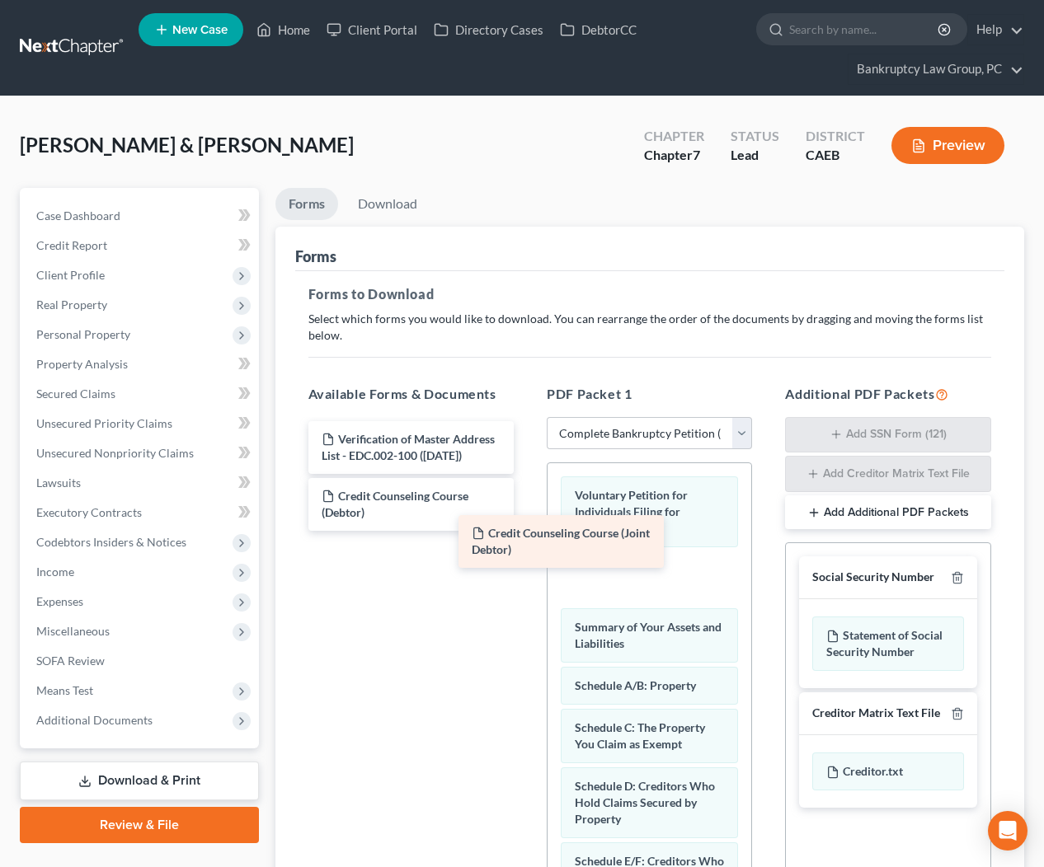
drag, startPoint x: 459, startPoint y: 502, endPoint x: 611, endPoint y: 539, distance: 156.1
click at [527, 531] on div "Credit Counseling Course (Joint Debtor) Verification of Master Address List - E…" at bounding box center [411, 476] width 232 height 110
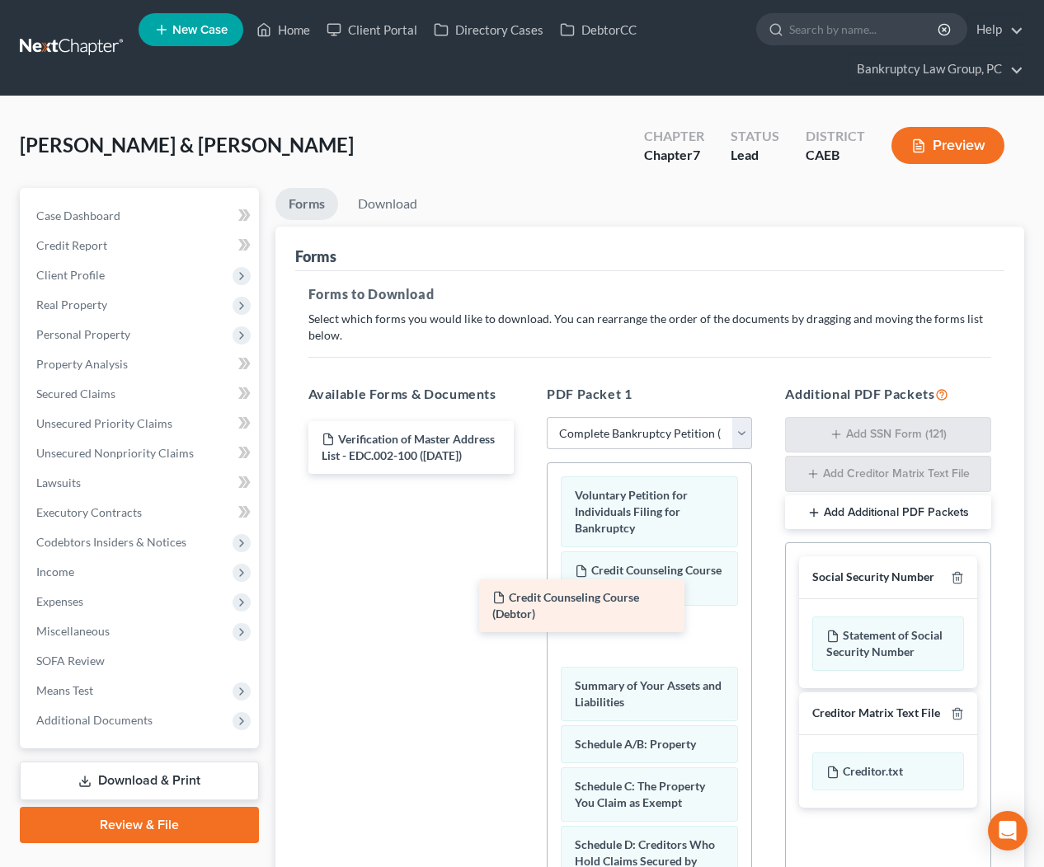
drag, startPoint x: 435, startPoint y: 493, endPoint x: 635, endPoint y: 622, distance: 237.3
click at [527, 474] on div "Credit Counseling Course (Debtor) Verification of Master Address List - EDC.002…" at bounding box center [411, 447] width 232 height 53
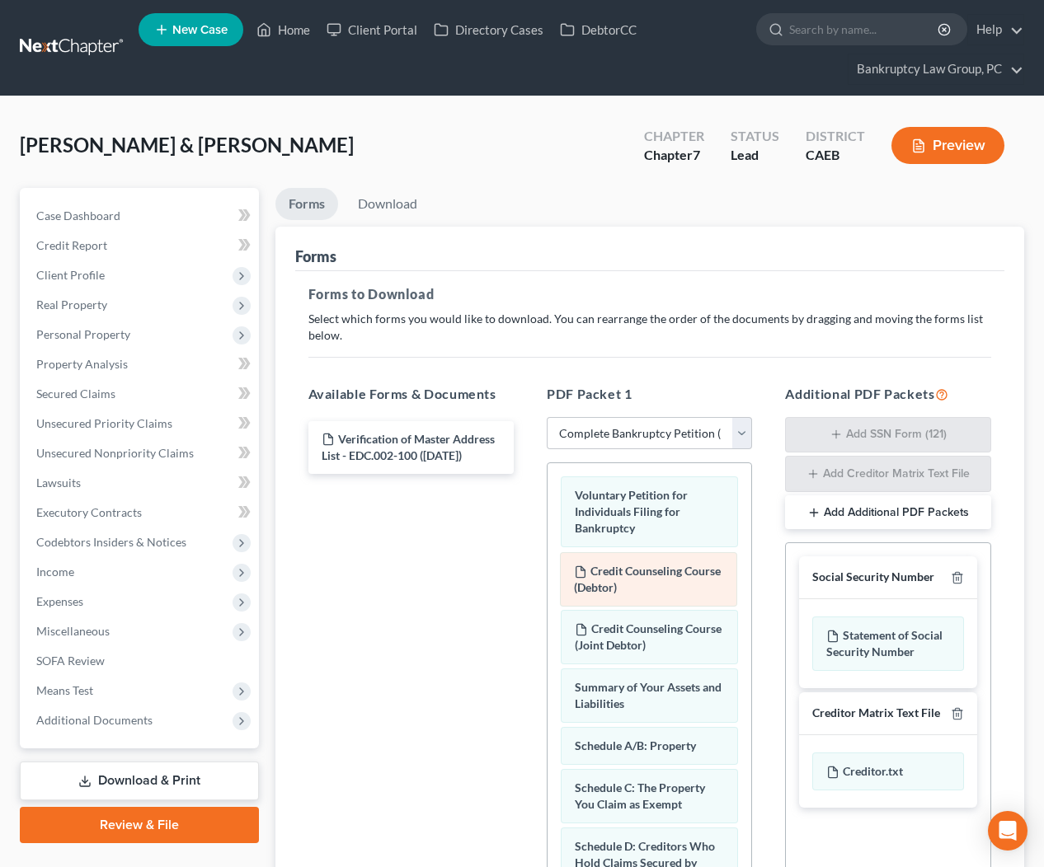
drag, startPoint x: 635, startPoint y: 622, endPoint x: 640, endPoint y: 570, distance: 51.4
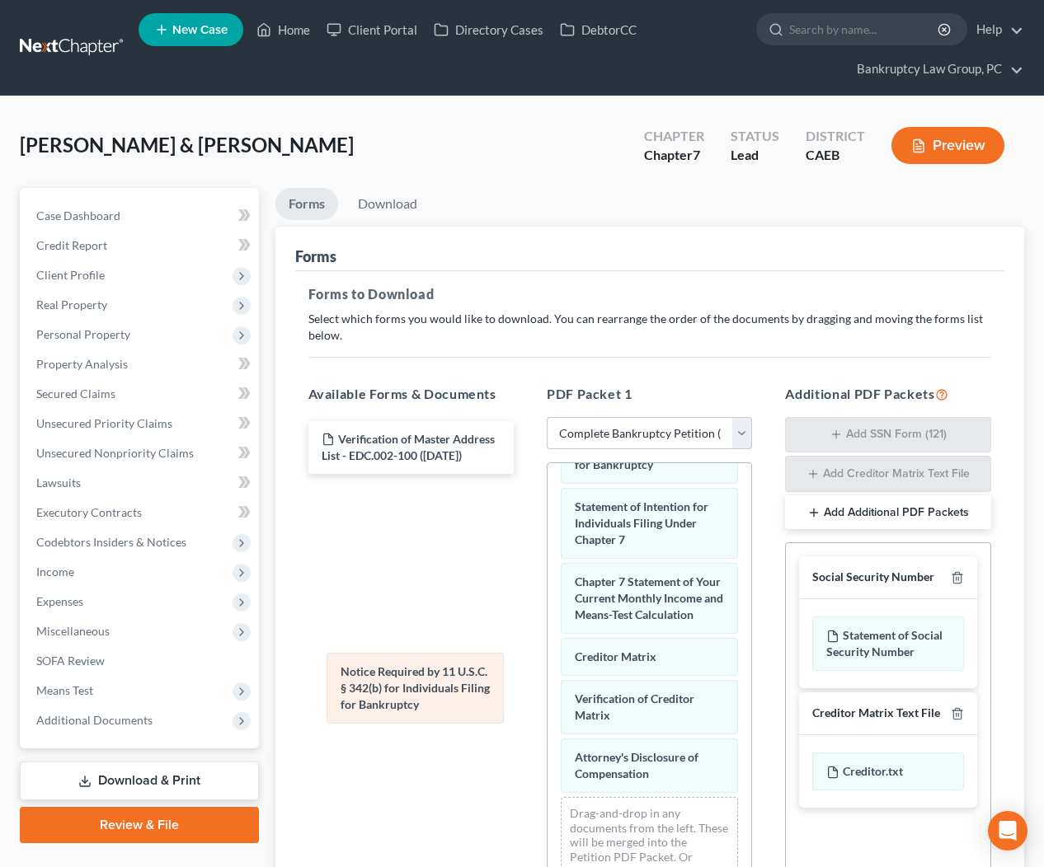
scroll to position [824, 0]
drag, startPoint x: 634, startPoint y: 698, endPoint x: 397, endPoint y: 706, distance: 236.7
click at [547, 682] on div "Notice Required by 11 U.S.C. § 342(b) for Individuals Filing for Bankruptcy Vol…" at bounding box center [649, 277] width 204 height 1276
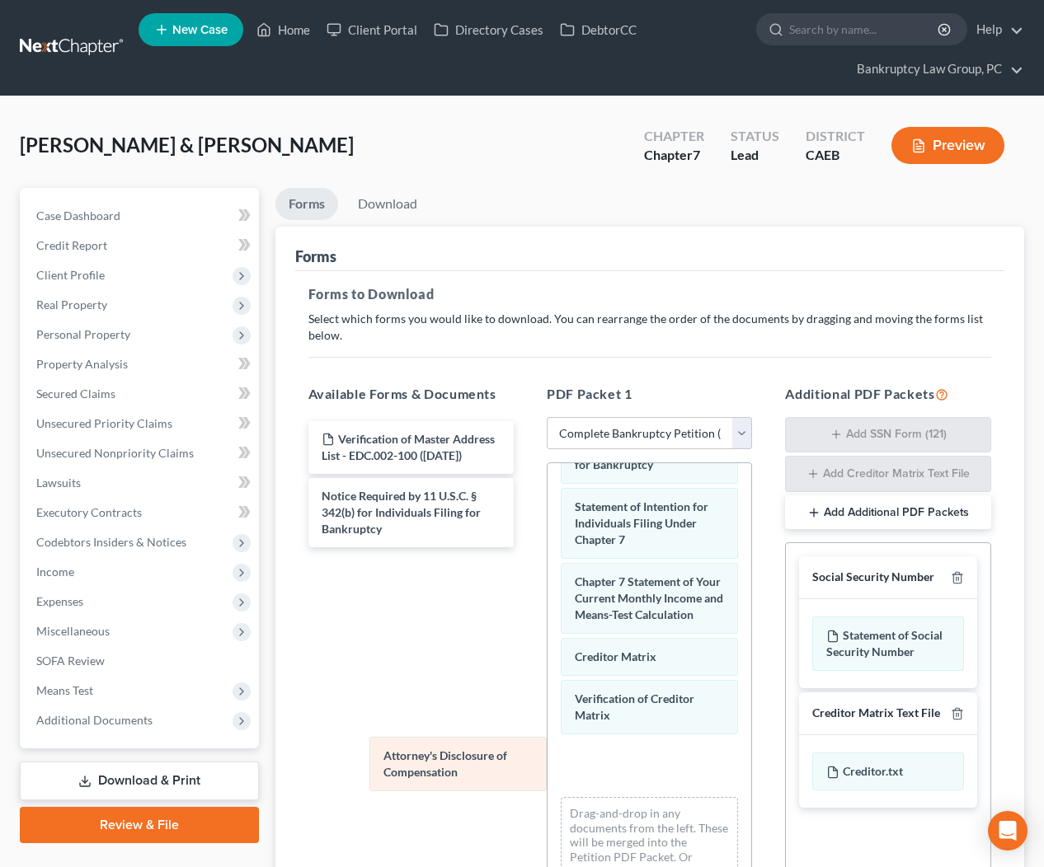
scroll to position [766, 0]
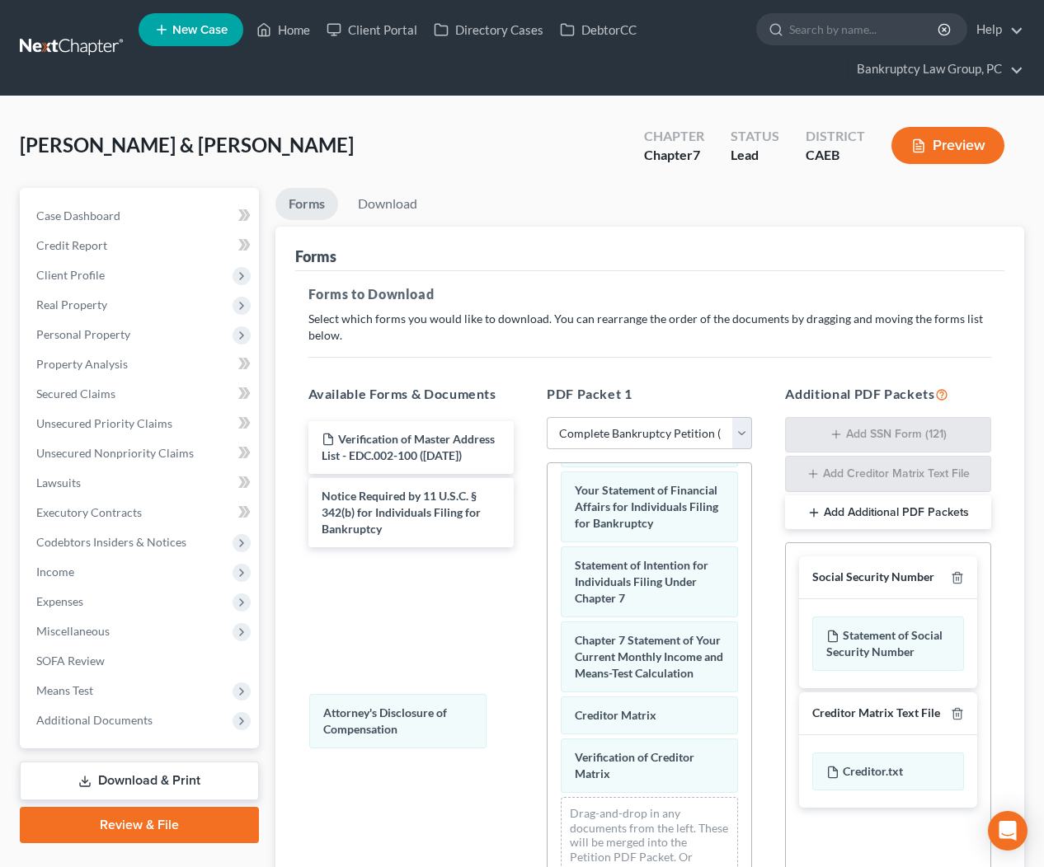
drag, startPoint x: 595, startPoint y: 762, endPoint x: 382, endPoint y: 728, distance: 215.3
click at [547, 712] on div "Attorney's Disclosure of Compensation Voluntary Petition for Individuals Filing…" at bounding box center [649, 305] width 204 height 1217
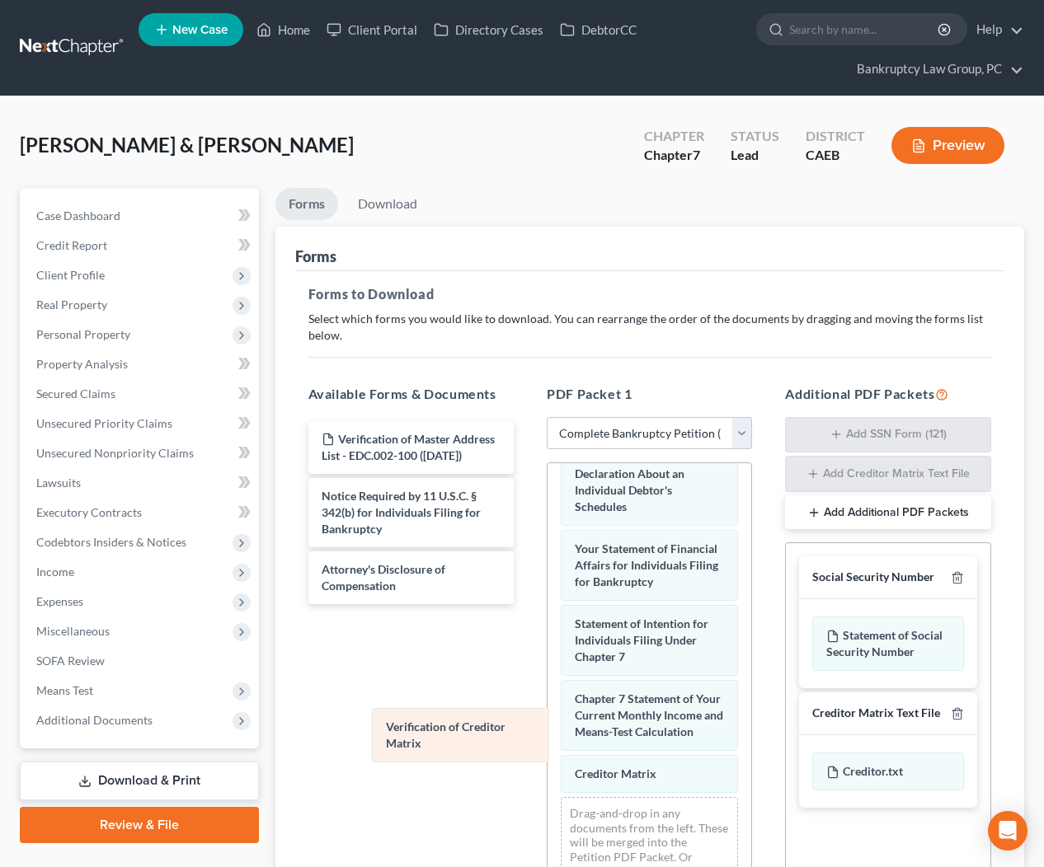
scroll to position [707, 0]
drag, startPoint x: 617, startPoint y: 762, endPoint x: 416, endPoint y: 726, distance: 204.4
click at [547, 726] on div "Verification of Creditor Matrix Voluntary Petition for Individuals Filing for B…" at bounding box center [649, 335] width 204 height 1159
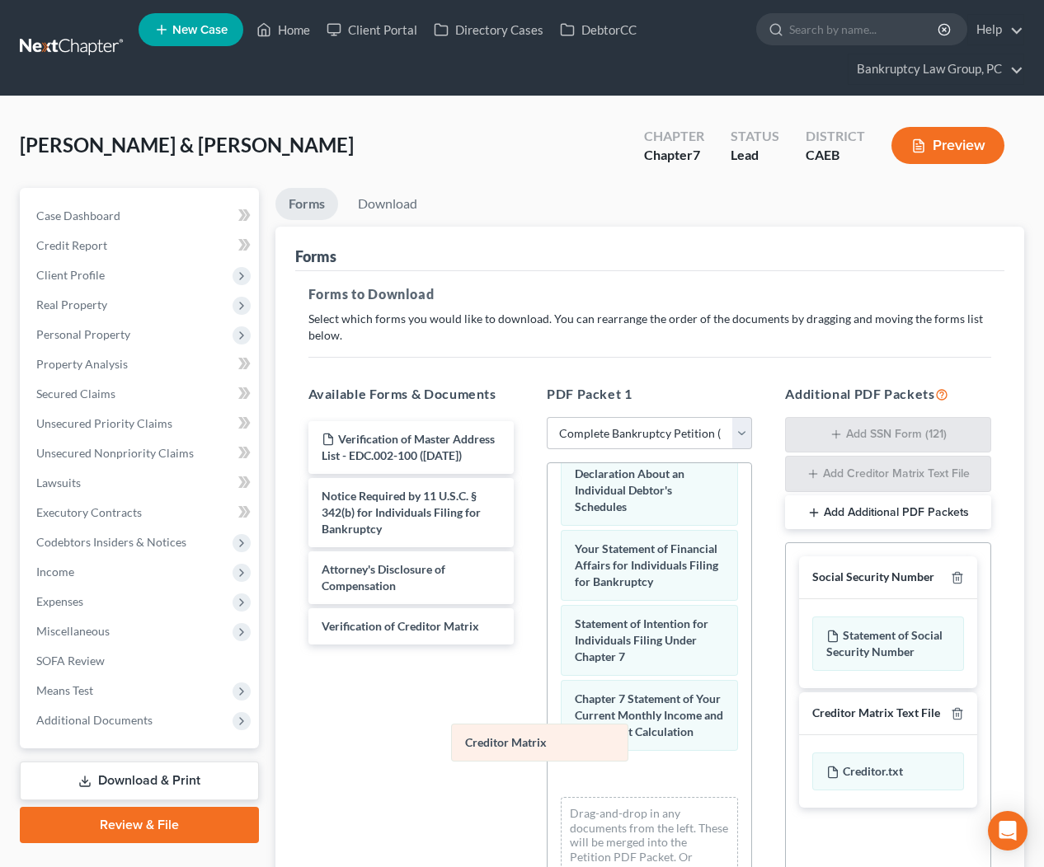
scroll to position [665, 0]
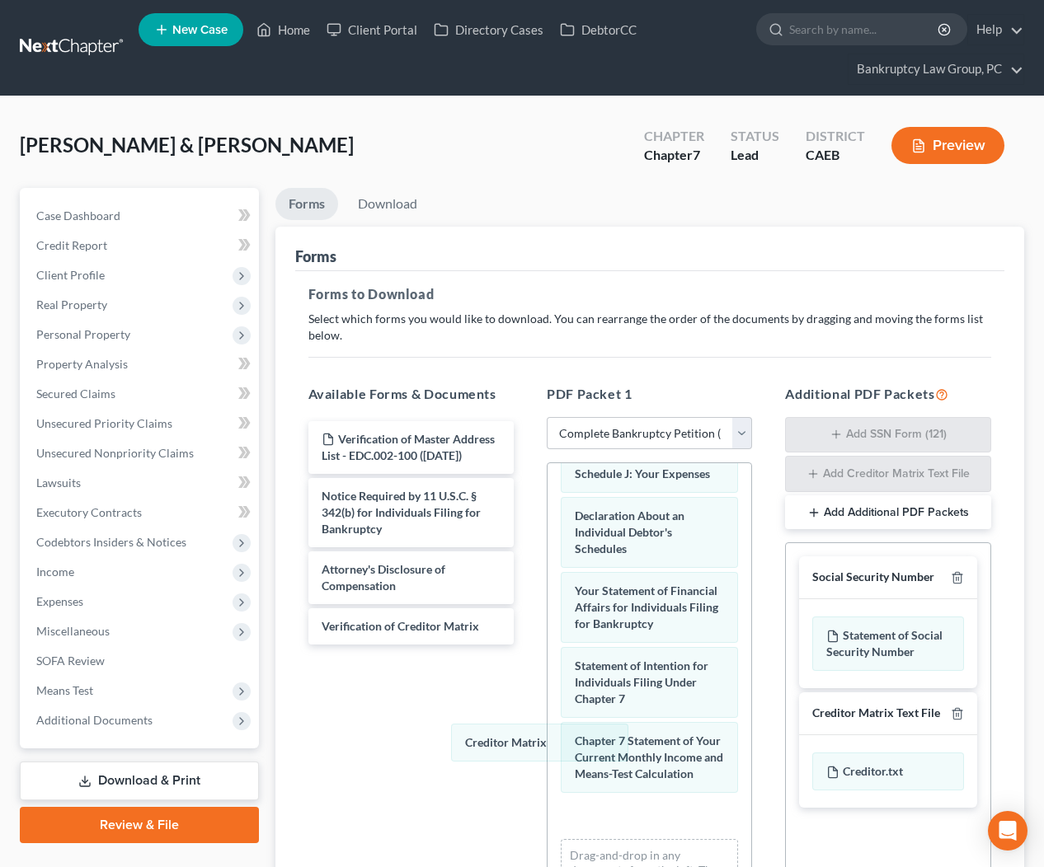
drag, startPoint x: 632, startPoint y: 774, endPoint x: 424, endPoint y: 655, distance: 240.0
click at [547, 691] on div "Creditor Matrix Voluntary Petition for Individuals Filing for Bankruptcy Credit…" at bounding box center [649, 377] width 204 height 1159
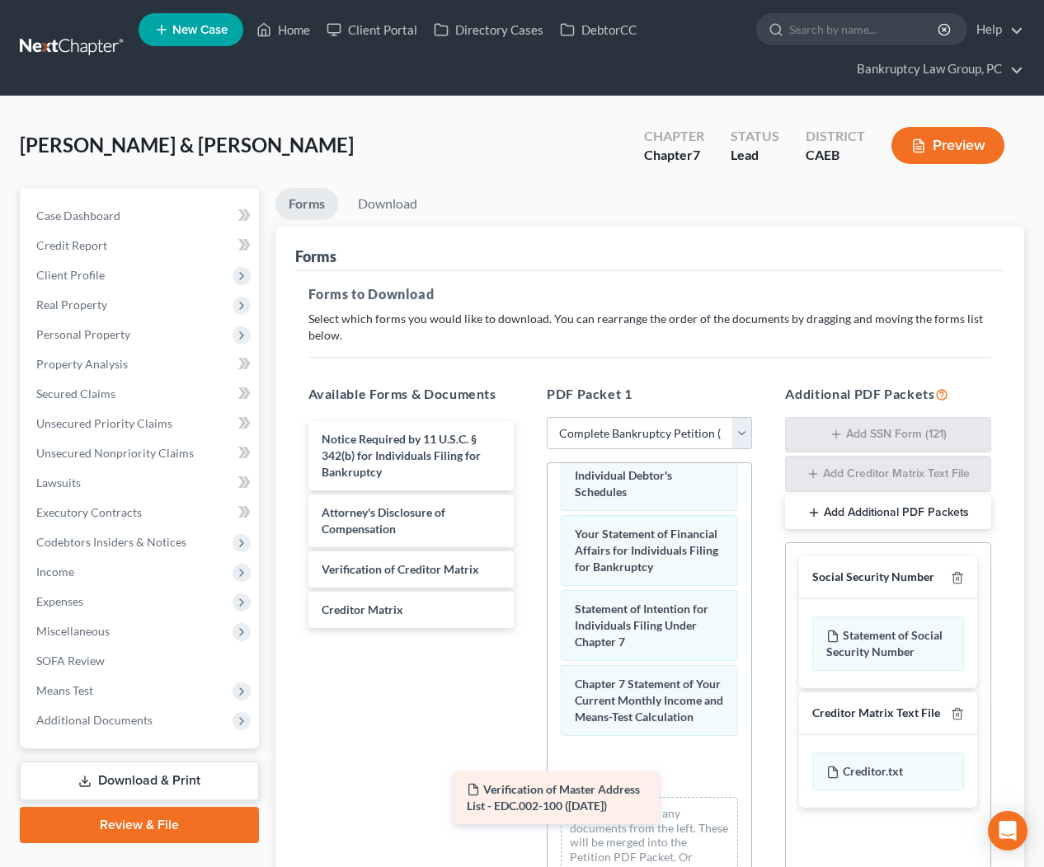
drag, startPoint x: 397, startPoint y: 448, endPoint x: 593, endPoint y: 788, distance: 392.5
click at [527, 628] on div "Verification of Master Address List - EDC.002-100 ([DATE]) Verification of Mast…" at bounding box center [411, 524] width 232 height 207
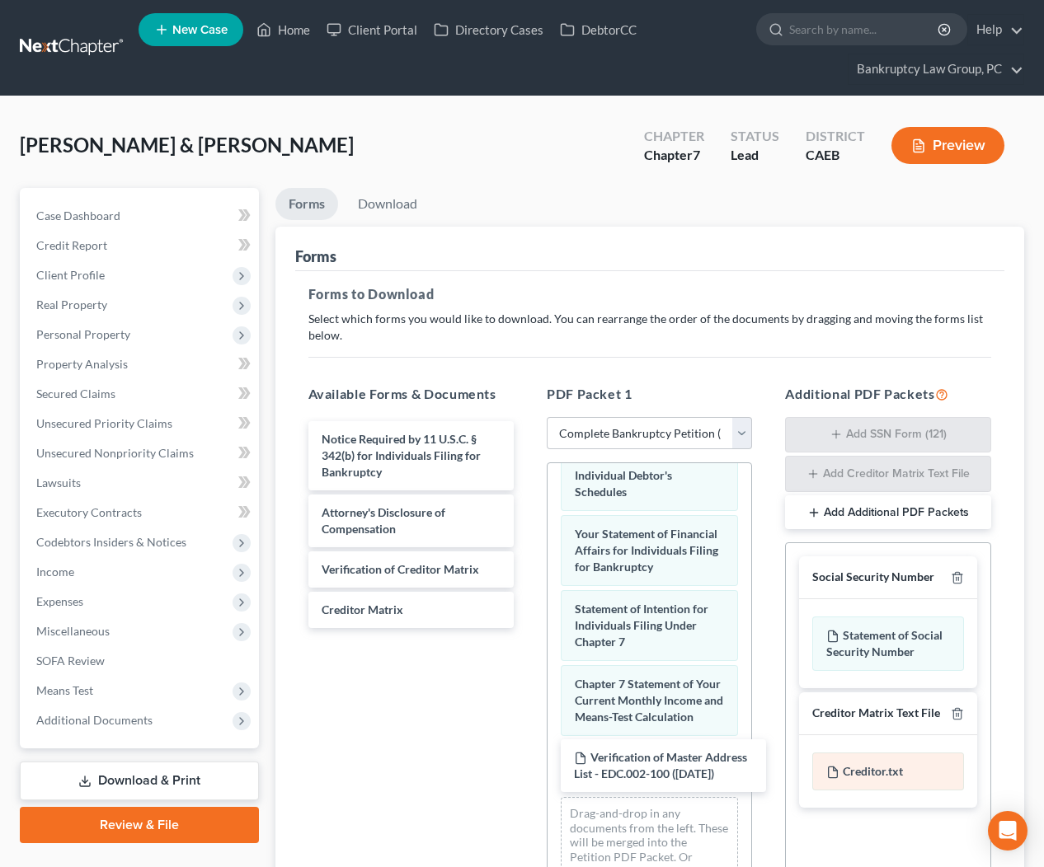
scroll to position [740, 0]
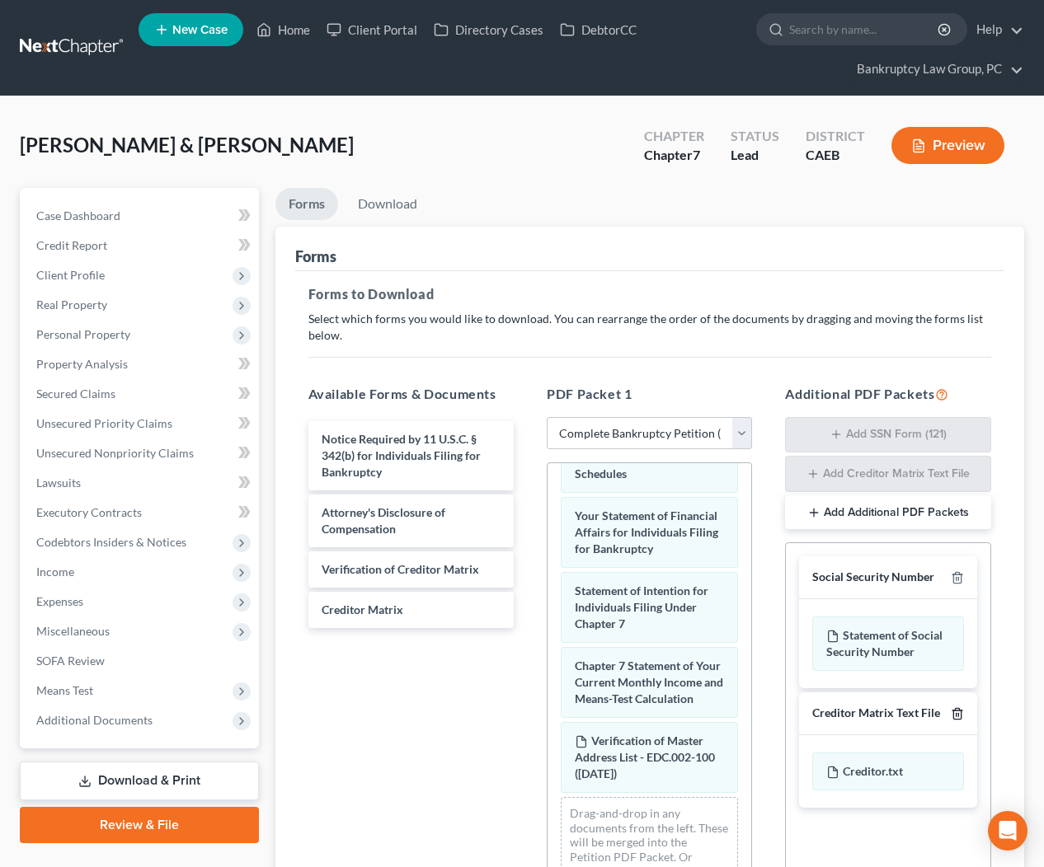
click at [955, 715] on icon "button" at bounding box center [956, 713] width 13 height 13
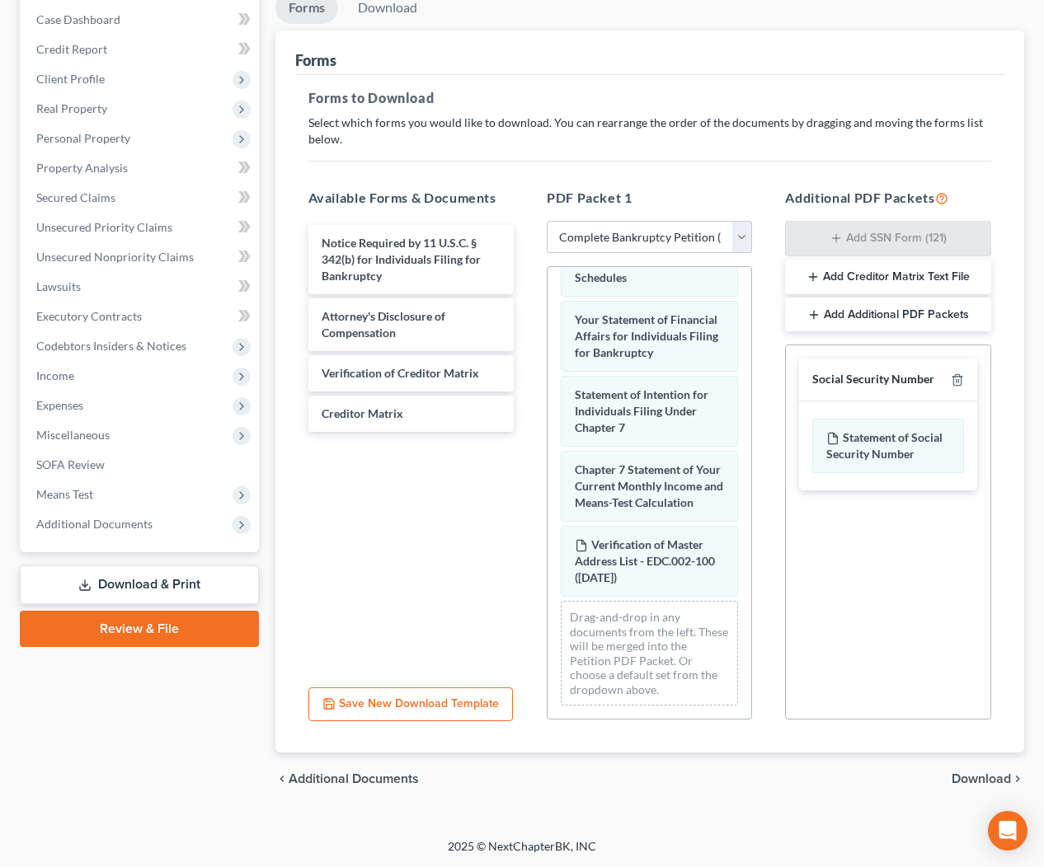
click at [964, 781] on span "Download" at bounding box center [980, 778] width 59 height 13
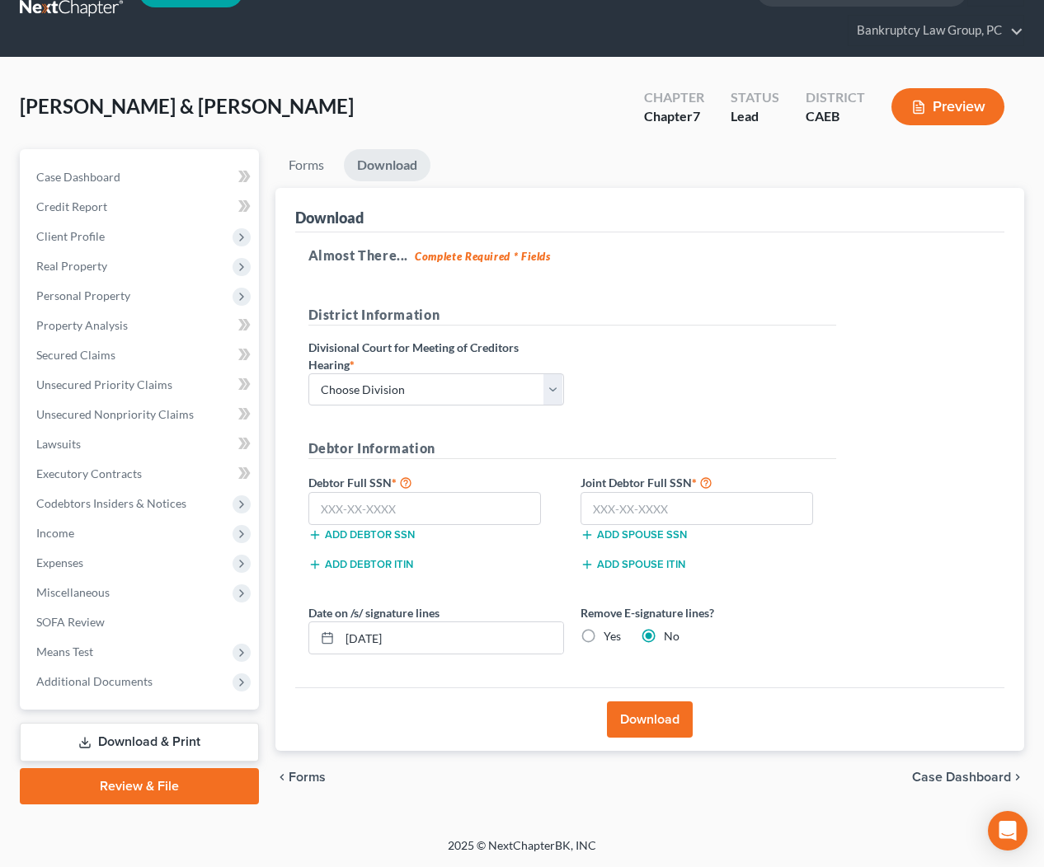
scroll to position [37, 0]
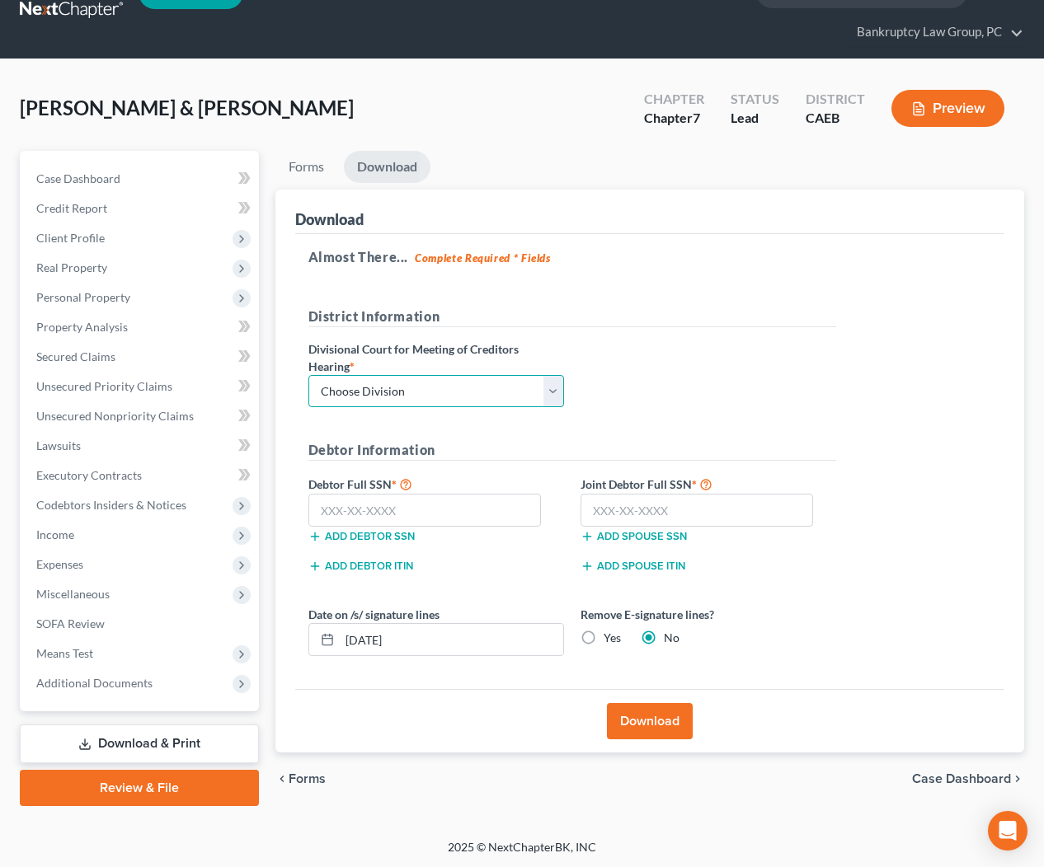
click at [351, 380] on select "Choose Division Fresno Modesto [GEOGRAPHIC_DATA]" at bounding box center [436, 391] width 256 height 33
select select "2"
click at [434, 514] on input "text" at bounding box center [424, 510] width 233 height 33
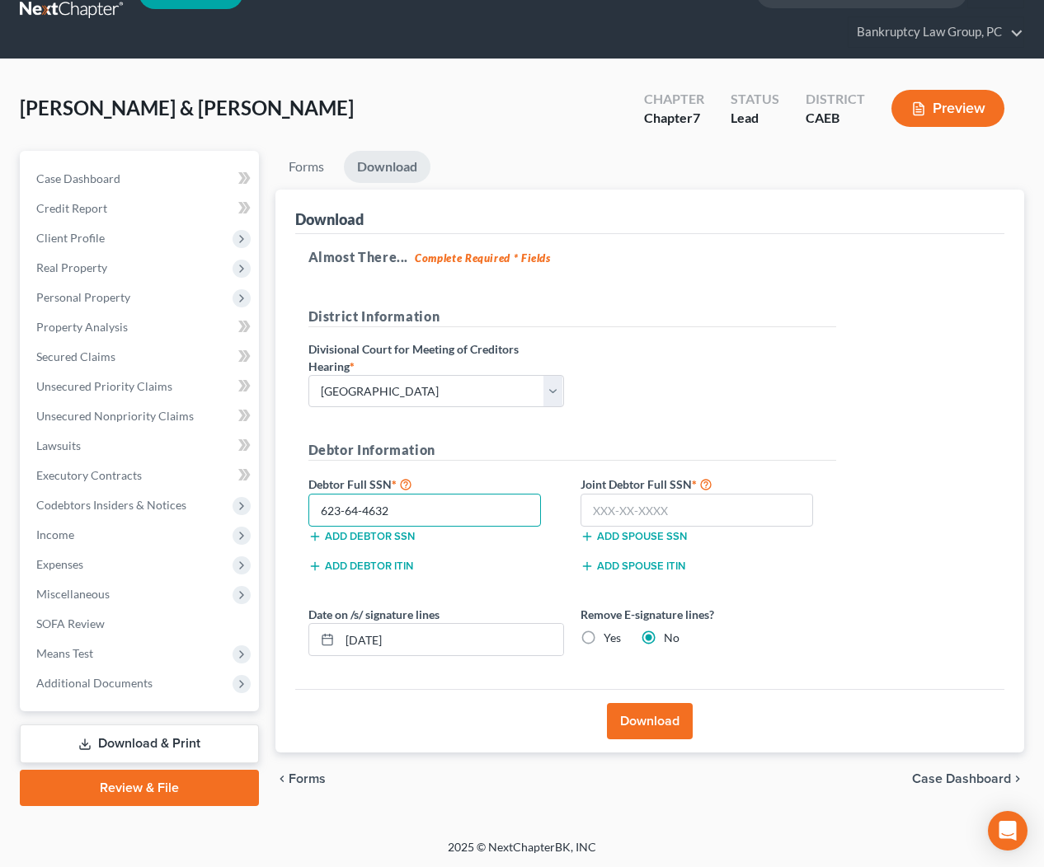
type input "623-64-4632"
type input "625-78-6529"
drag, startPoint x: 591, startPoint y: 636, endPoint x: 607, endPoint y: 656, distance: 25.8
click at [603, 636] on label "Yes" at bounding box center [611, 638] width 17 height 16
click at [610, 636] on input "Yes" at bounding box center [615, 635] width 11 height 11
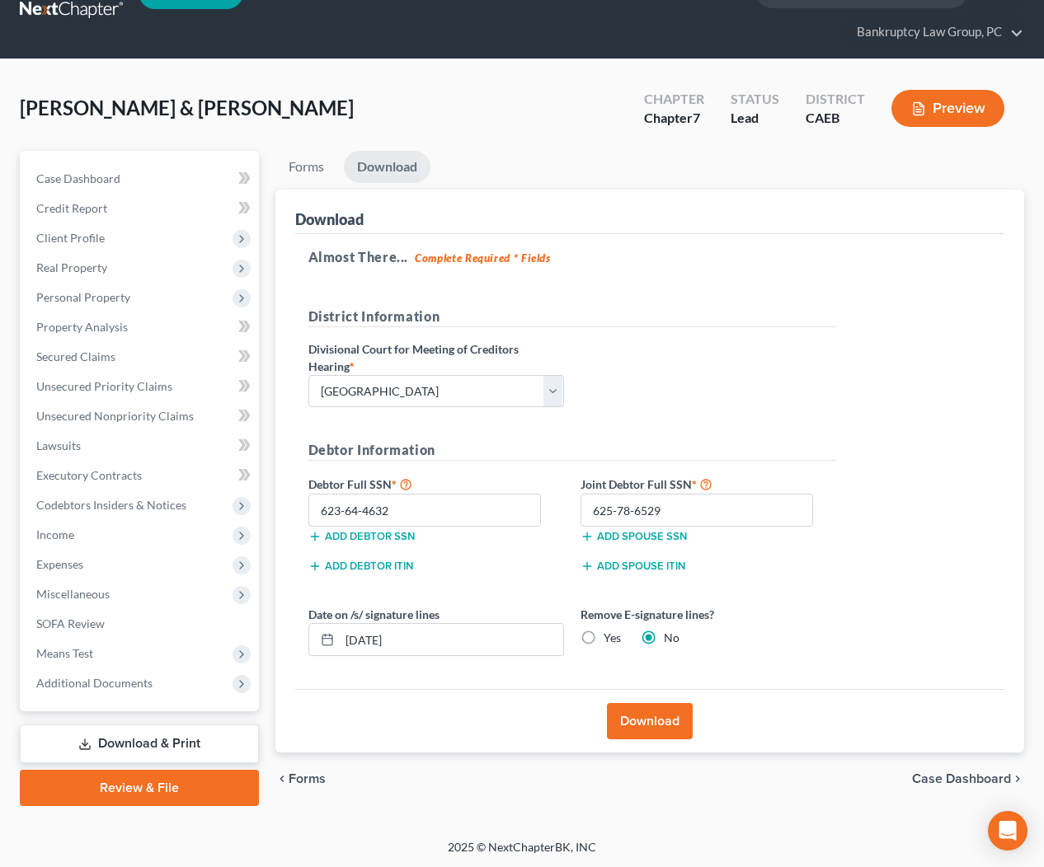
radio input "true"
radio input "false"
drag, startPoint x: 642, startPoint y: 715, endPoint x: 737, endPoint y: 677, distance: 102.4
click at [642, 715] on button "Download" at bounding box center [650, 721] width 86 height 36
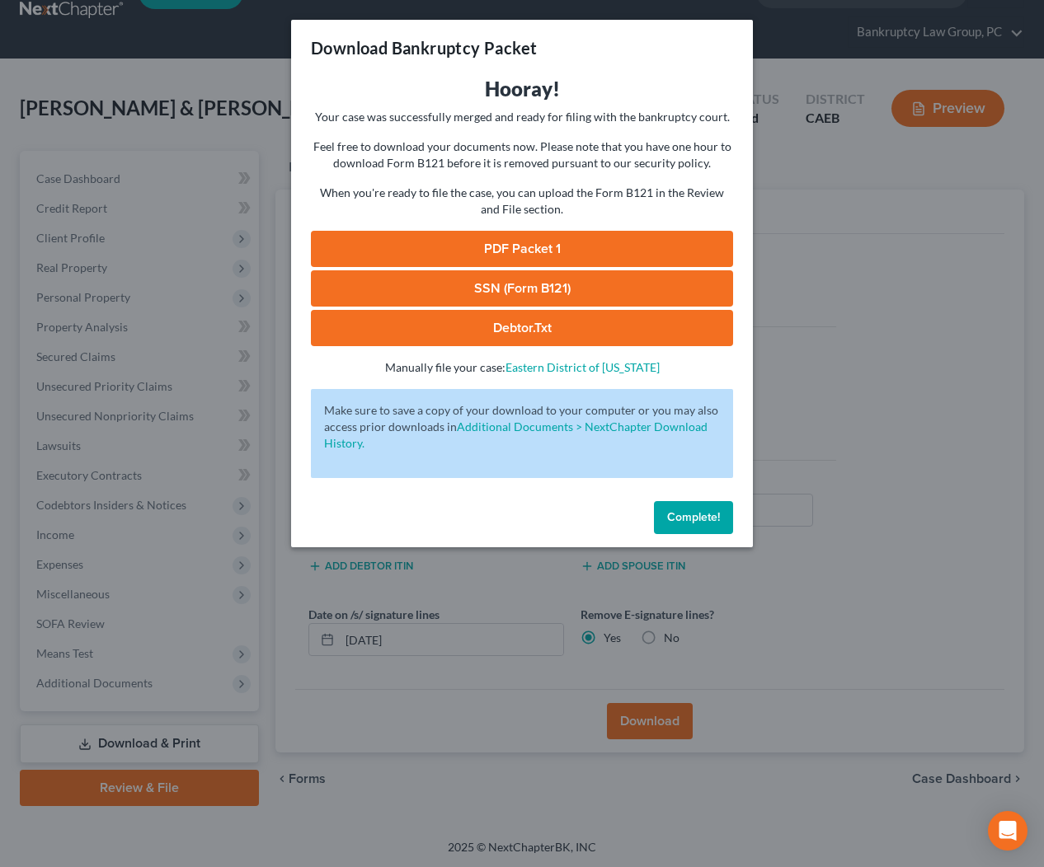
click at [540, 289] on link "SSN (Form B121)" at bounding box center [522, 288] width 422 height 36
click at [528, 240] on link "PDF Packet 1" at bounding box center [522, 249] width 422 height 36
click at [697, 513] on span "Complete!" at bounding box center [693, 517] width 53 height 14
